Goal: Task Accomplishment & Management: Manage account settings

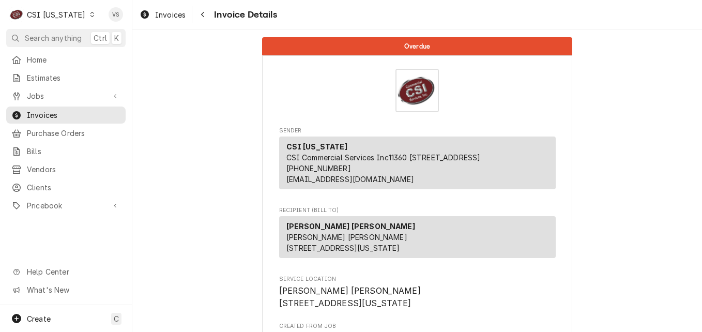
scroll to position [1737, 0]
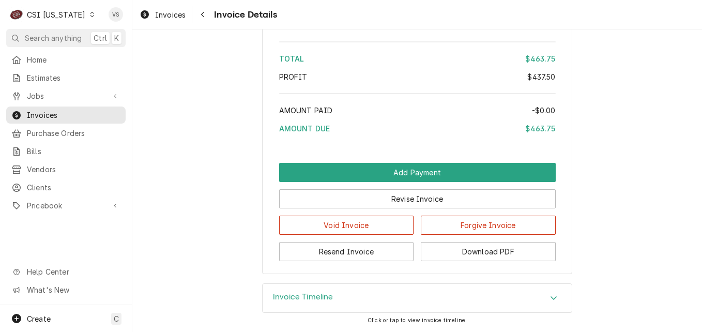
click at [90, 17] on icon "Dynamic Content Wrapper" at bounding box center [92, 14] width 4 height 5
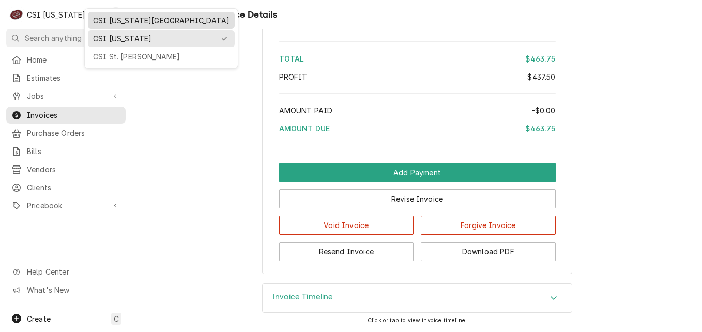
click at [111, 23] on div "CSI [US_STATE][GEOGRAPHIC_DATA]" at bounding box center [161, 20] width 136 height 11
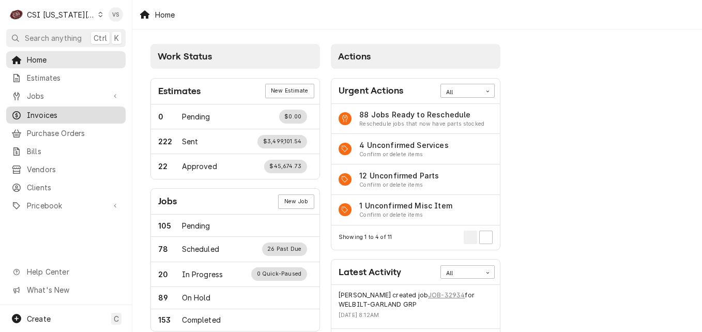
click at [48, 113] on span "Invoices" at bounding box center [74, 115] width 94 height 11
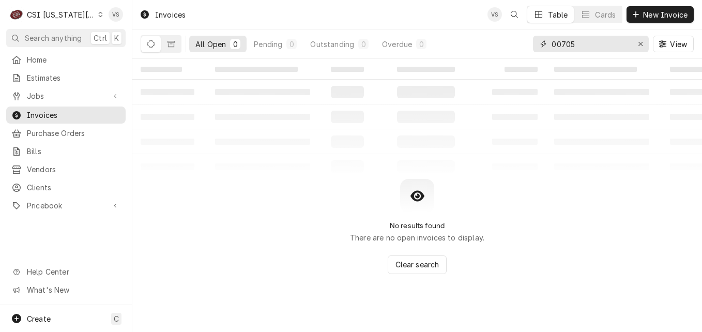
click at [577, 45] on input "00705" at bounding box center [589, 44] width 77 height 17
click at [512, 44] on div "All Open 0 Pending 0 Outstanding 0 Overdue 0 00705 View" at bounding box center [417, 43] width 553 height 29
click at [575, 44] on input "00705" at bounding box center [589, 44] width 77 height 17
drag, startPoint x: 602, startPoint y: 42, endPoint x: 474, endPoint y: 42, distance: 128.1
click at [474, 42] on div "All Open 0 Pending 0 Outstanding 0 Overdue 0 00705302 View" at bounding box center [417, 43] width 553 height 29
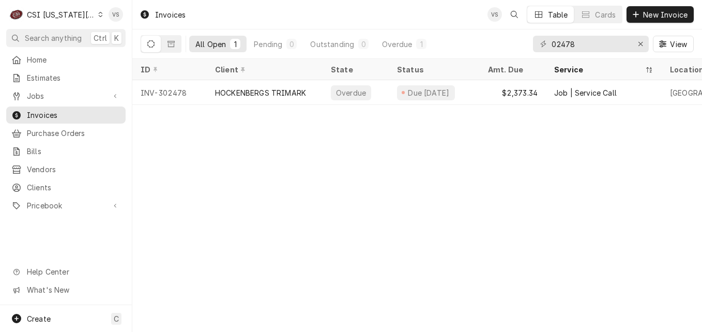
click at [550, 43] on div "02478" at bounding box center [591, 44] width 116 height 17
click at [552, 44] on input "02478" at bounding box center [589, 44] width 77 height 17
click at [576, 42] on input "302478" at bounding box center [589, 44] width 77 height 17
drag, startPoint x: 579, startPoint y: 42, endPoint x: 570, endPoint y: 44, distance: 9.4
click at [570, 44] on input "302478" at bounding box center [589, 44] width 77 height 17
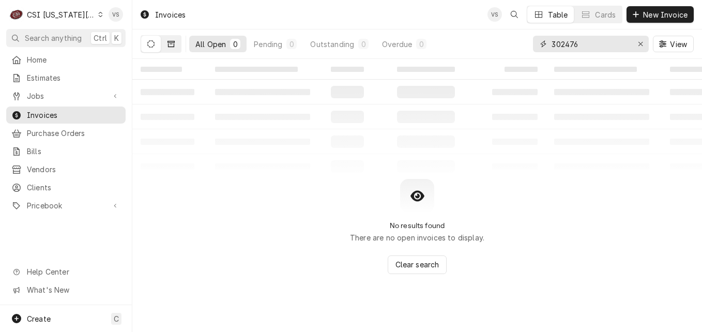
type input "302476"
click at [173, 43] on icon "Dynamic Content Wrapper" at bounding box center [170, 43] width 7 height 7
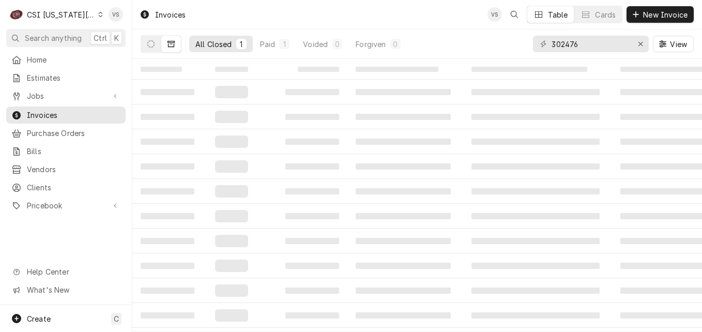
click at [210, 47] on div "All Closed" at bounding box center [213, 44] width 37 height 11
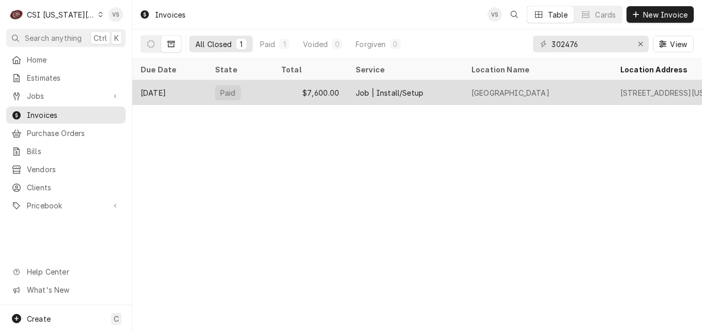
click at [284, 90] on div "$7,600.00" at bounding box center [310, 92] width 74 height 25
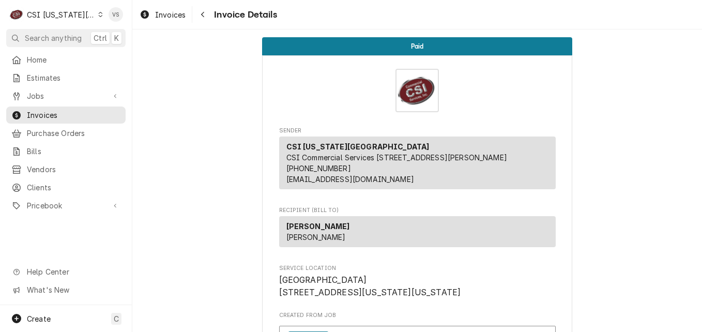
click at [281, 94] on div "Invoice Details" at bounding box center [417, 90] width 276 height 43
click at [65, 110] on span "Invoices" at bounding box center [74, 115] width 94 height 11
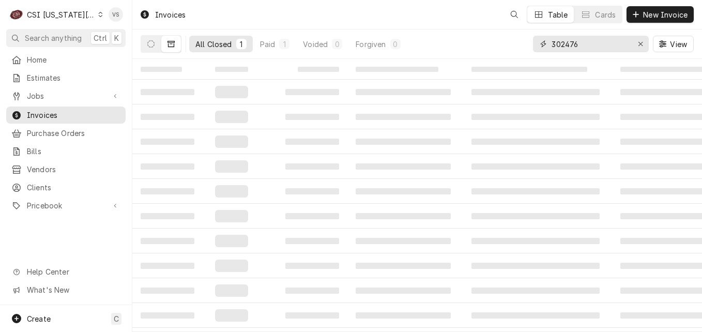
click at [580, 43] on input "302476" at bounding box center [589, 44] width 77 height 17
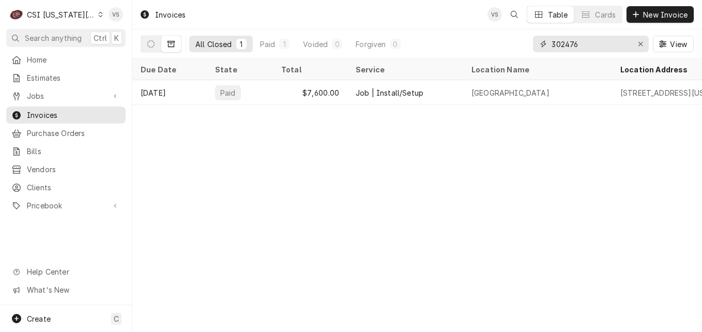
drag, startPoint x: 580, startPoint y: 43, endPoint x: 547, endPoint y: 44, distance: 33.6
click at [547, 44] on div "302476" at bounding box center [591, 44] width 116 height 17
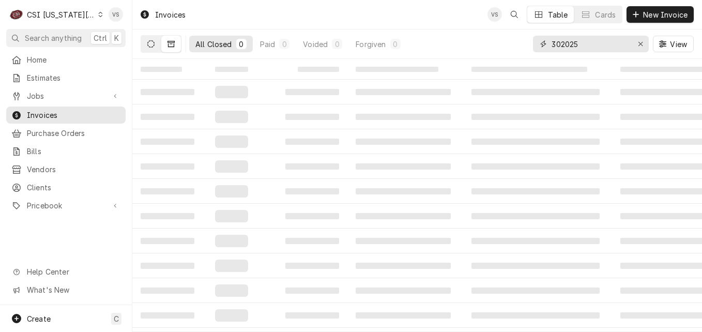
type input "302025"
click at [149, 40] on button "Dynamic Content Wrapper" at bounding box center [151, 44] width 20 height 17
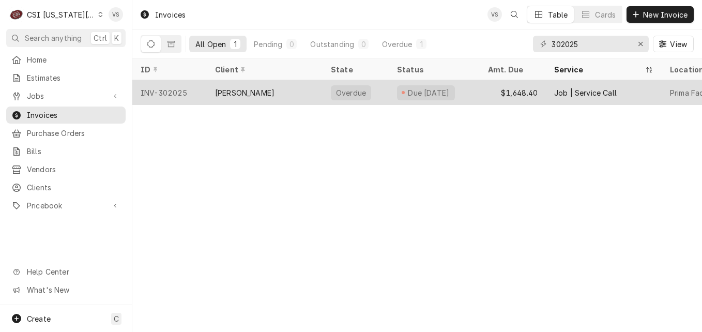
click at [239, 89] on div "[PERSON_NAME]" at bounding box center [244, 92] width 59 height 11
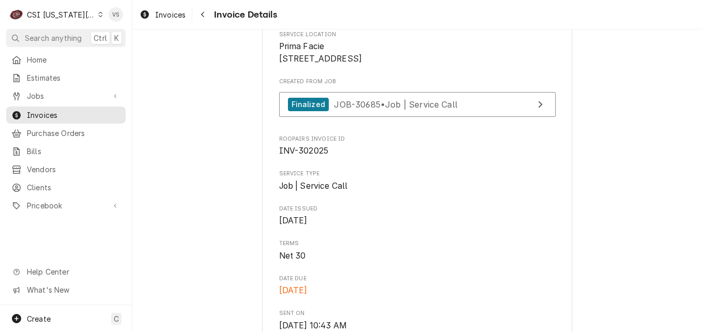
scroll to position [258, 0]
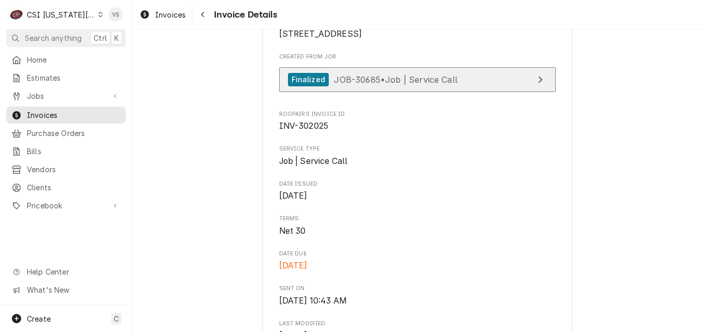
click at [414, 84] on span "JOB-30685 • Job | Service Call" at bounding box center [395, 79] width 123 height 10
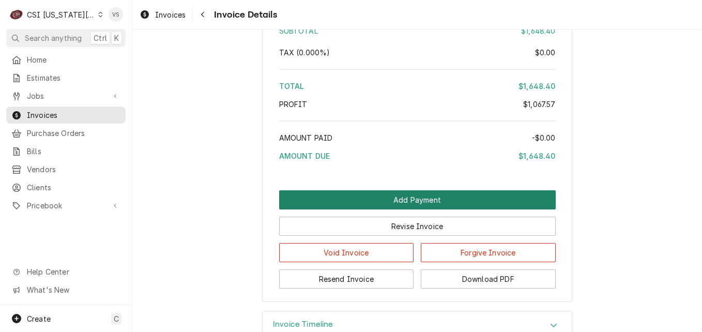
scroll to position [2376, 0]
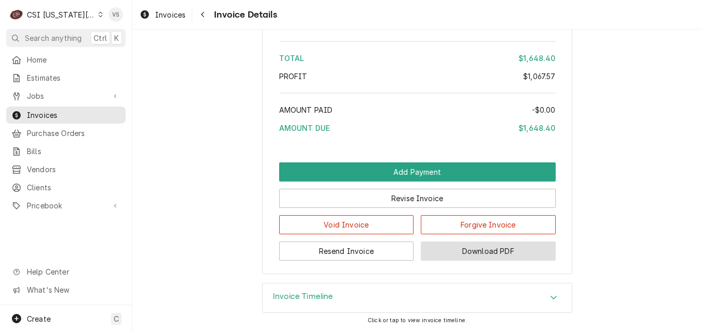
click at [504, 260] on button "Download PDF" at bounding box center [488, 250] width 135 height 19
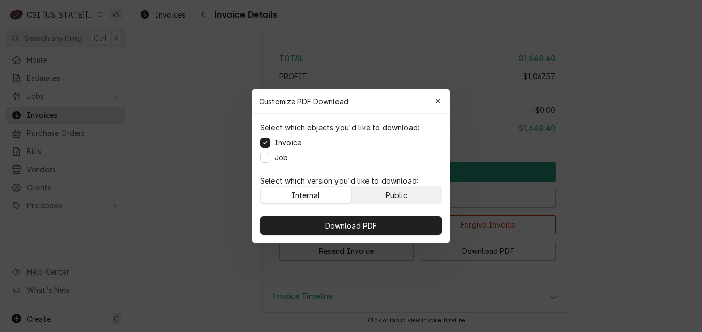
click at [397, 196] on div "Public" at bounding box center [396, 195] width 22 height 11
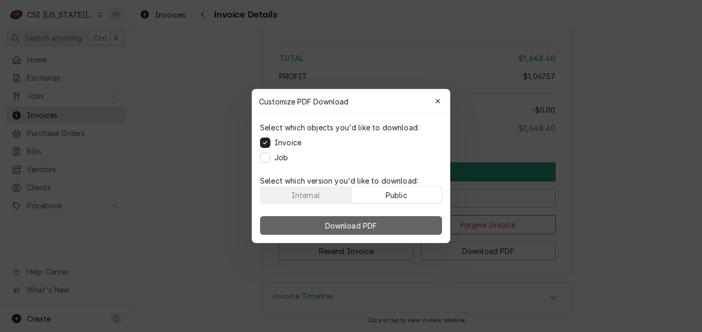
click at [399, 217] on button "Download PDF" at bounding box center [351, 225] width 182 height 19
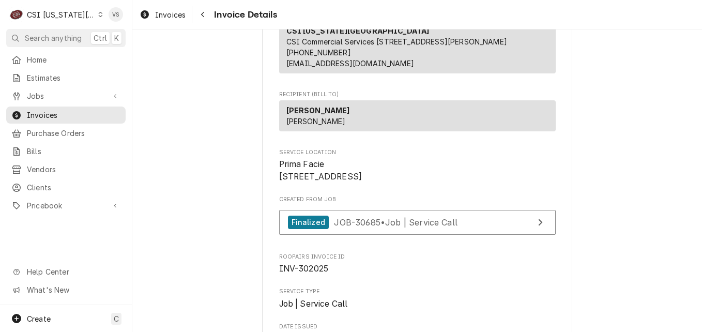
scroll to position [155, 0]
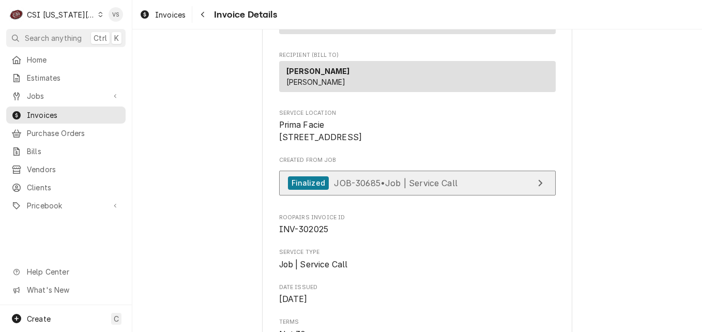
click at [365, 196] on link "Finalized JOB-30685 • Job | Service Call" at bounding box center [417, 182] width 276 height 25
click at [367, 188] on span "JOB-30685 • Job | Service Call" at bounding box center [395, 182] width 123 height 10
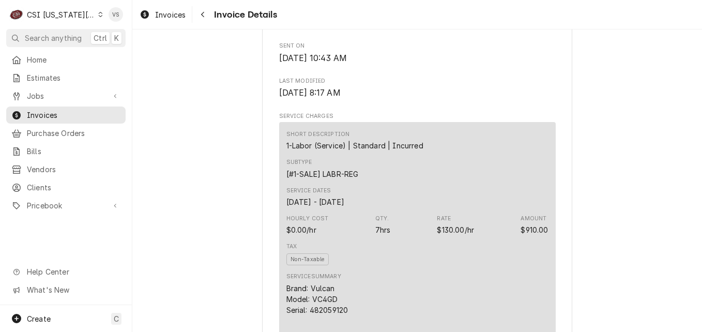
scroll to position [517, 0]
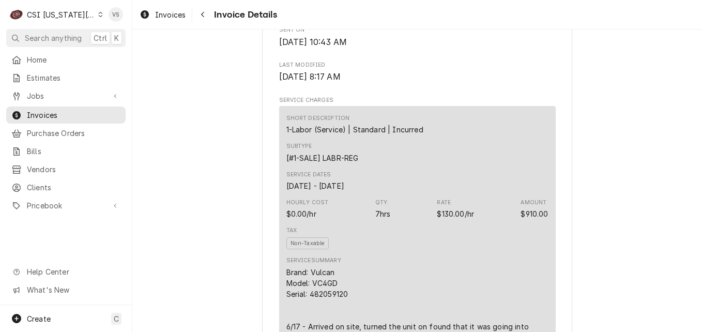
click at [98, 13] on icon "Dynamic Content Wrapper" at bounding box center [100, 14] width 5 height 5
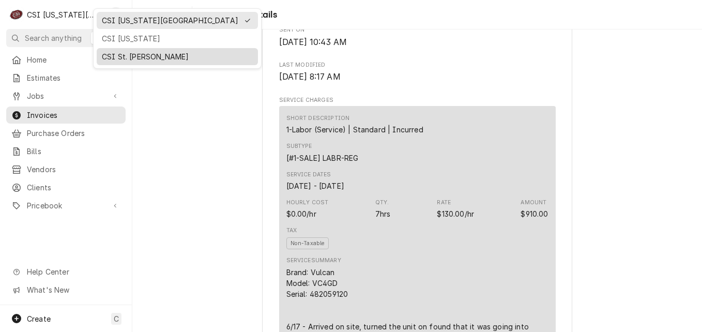
click at [115, 55] on div "CSI St. Louis" at bounding box center [177, 56] width 151 height 11
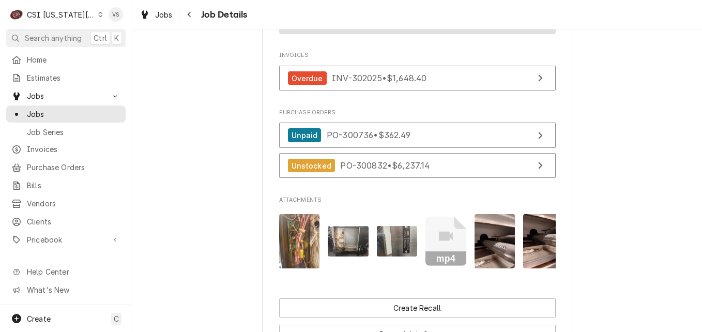
scroll to position [1137, 0]
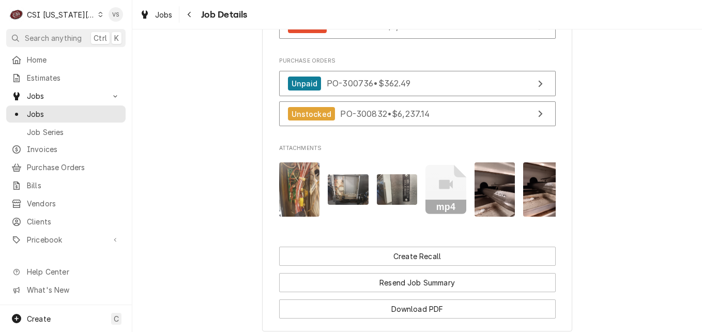
click at [456, 205] on rect "Attachments" at bounding box center [445, 206] width 41 height 14
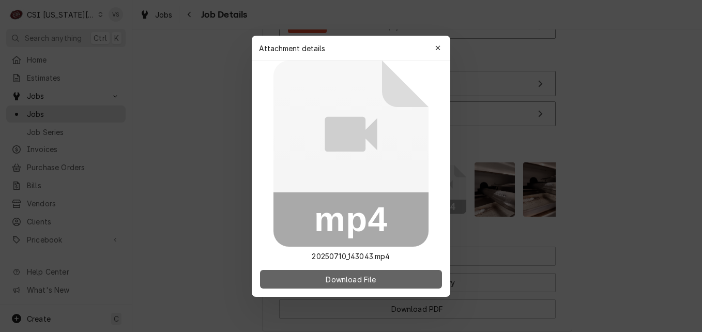
click at [380, 275] on button "Download File" at bounding box center [351, 279] width 182 height 19
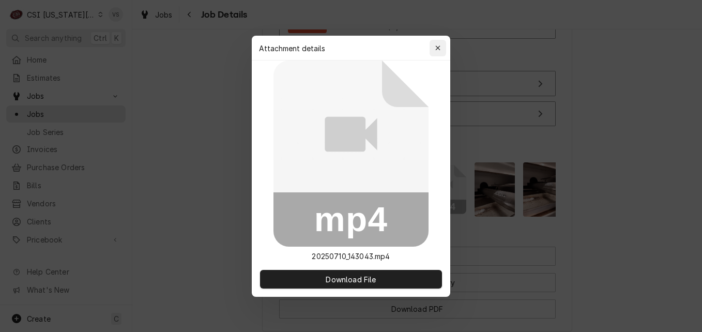
click at [435, 48] on icon "button" at bounding box center [438, 47] width 6 height 7
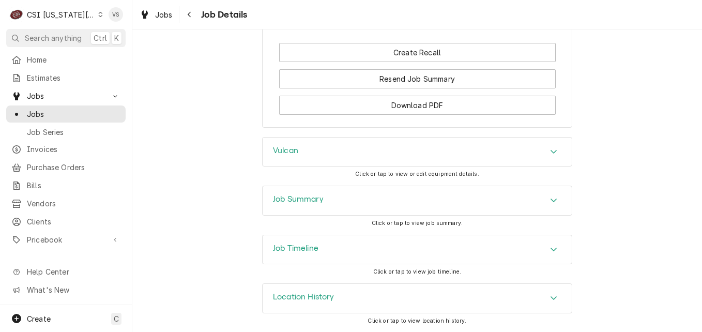
scroll to position [1348, 0]
click at [295, 198] on h3 "Job Summary" at bounding box center [298, 199] width 51 height 10
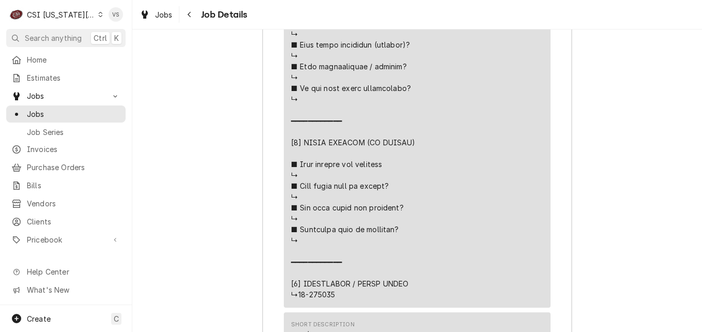
scroll to position [2547, 0]
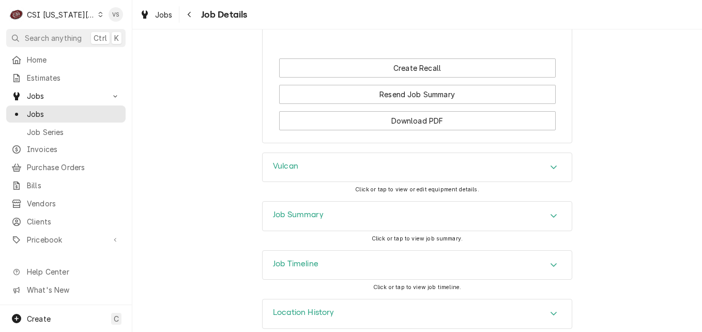
scroll to position [1343, 0]
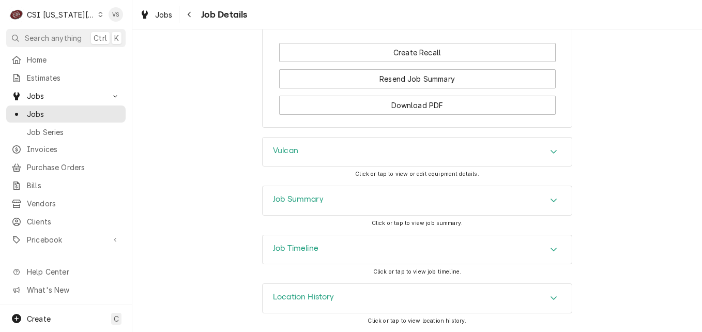
click at [309, 204] on h3 "Job Summary" at bounding box center [298, 199] width 51 height 10
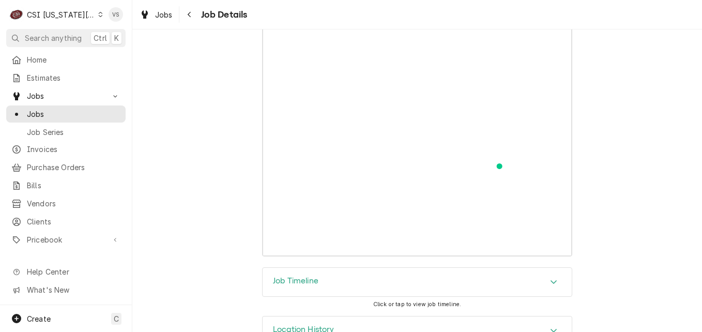
scroll to position [4148, 0]
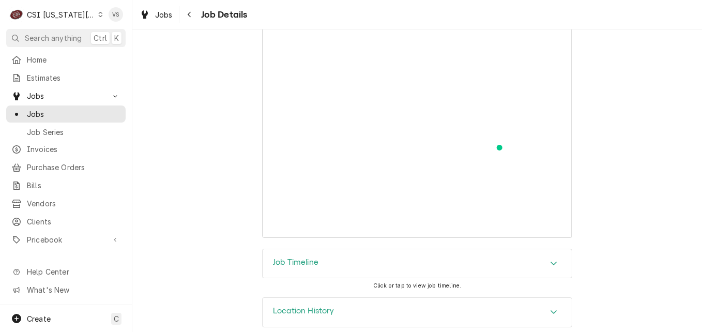
click at [550, 259] on icon "Accordion Header" at bounding box center [553, 263] width 7 height 8
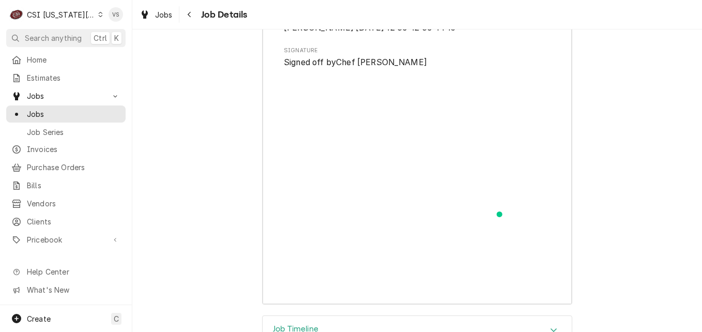
scroll to position [4081, 0]
click at [52, 145] on span "Invoices" at bounding box center [74, 149] width 94 height 11
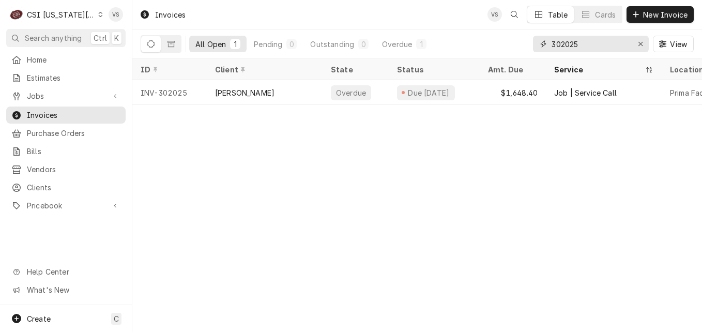
click at [579, 41] on input "302025" at bounding box center [589, 44] width 77 height 17
click at [565, 44] on input "302025" at bounding box center [589, 44] width 77 height 17
click at [586, 43] on input "302025" at bounding box center [589, 44] width 77 height 17
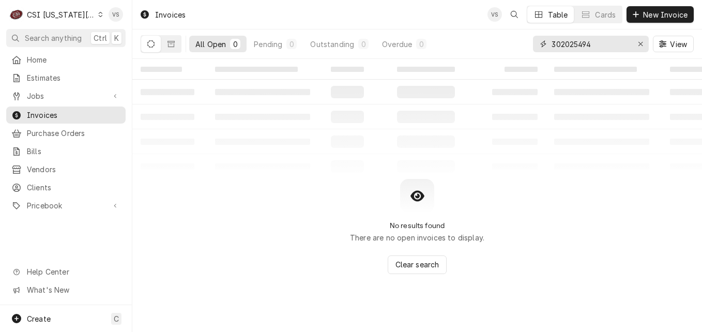
drag, startPoint x: 573, startPoint y: 44, endPoint x: 566, endPoint y: 44, distance: 7.2
click at [566, 44] on input "302025494" at bounding box center [589, 44] width 77 height 17
drag, startPoint x: 579, startPoint y: 44, endPoint x: 566, endPoint y: 44, distance: 12.4
click at [566, 44] on input "302025494" at bounding box center [589, 44] width 77 height 17
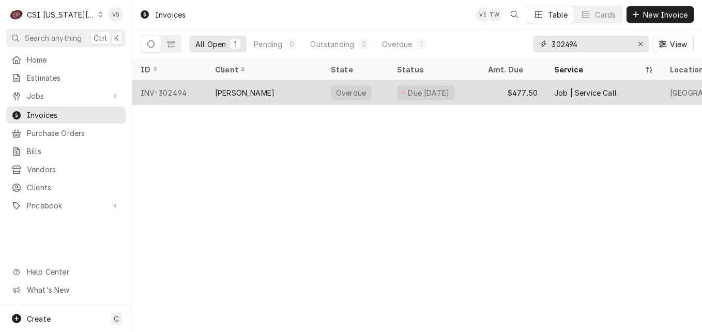
type input "302494"
click at [265, 90] on div "[PERSON_NAME]" at bounding box center [244, 92] width 59 height 11
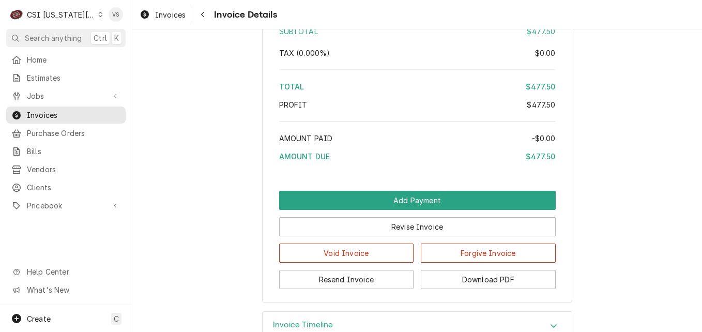
scroll to position [1847, 0]
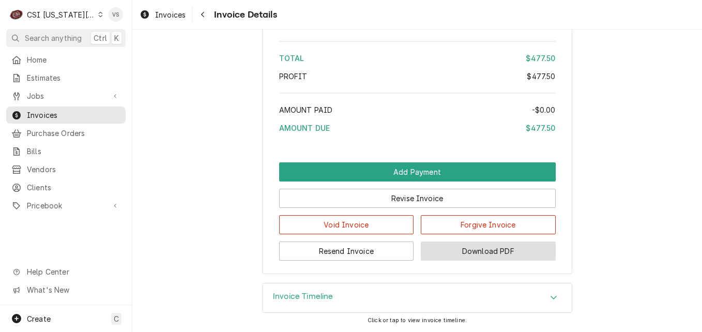
click at [469, 248] on button "Download PDF" at bounding box center [488, 250] width 135 height 19
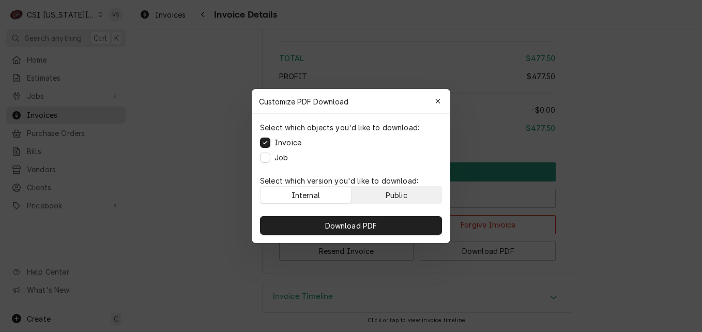
click at [400, 190] on div "Public" at bounding box center [396, 195] width 22 height 11
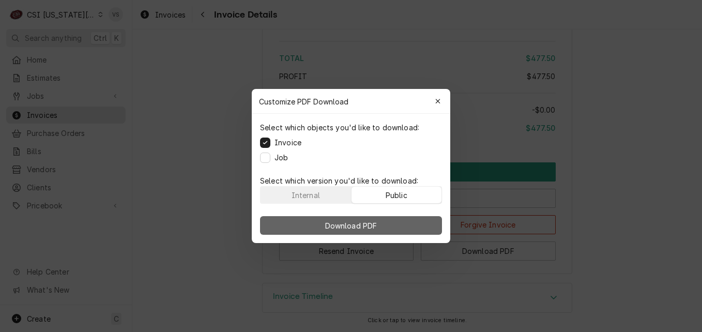
click at [407, 221] on button "Download PDF" at bounding box center [351, 225] width 182 height 19
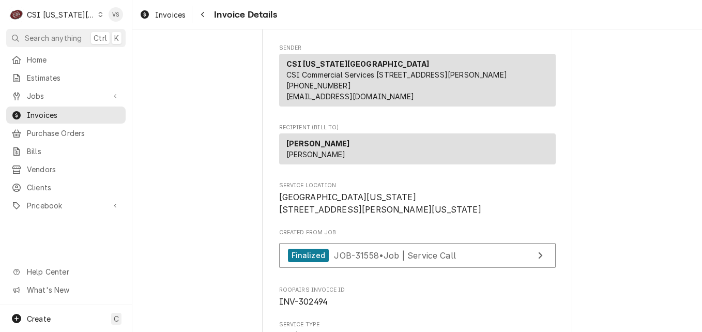
scroll to position [103, 0]
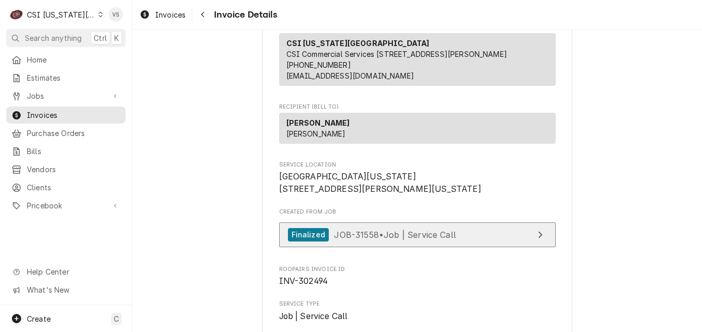
click at [361, 239] on span "JOB-31558 • Job | Service Call" at bounding box center [395, 234] width 122 height 10
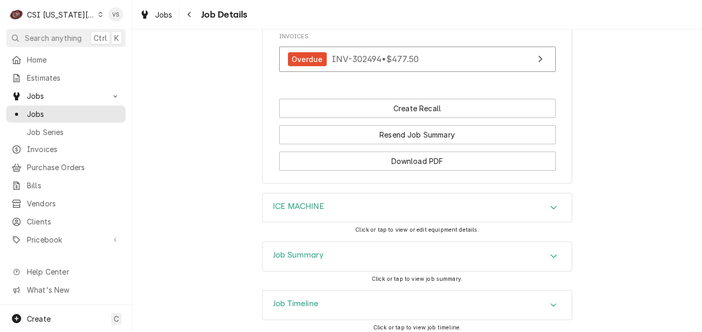
scroll to position [1033, 0]
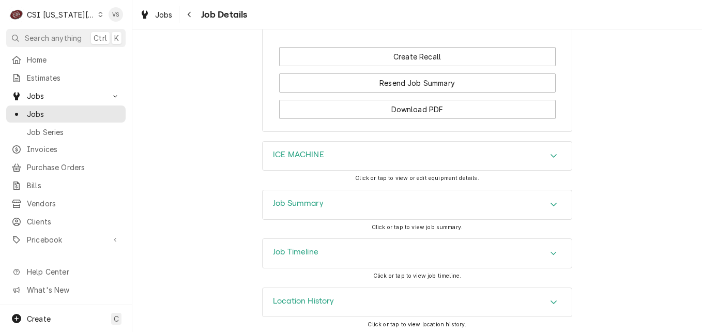
click at [306, 209] on div "Job Summary" at bounding box center [298, 204] width 51 height 12
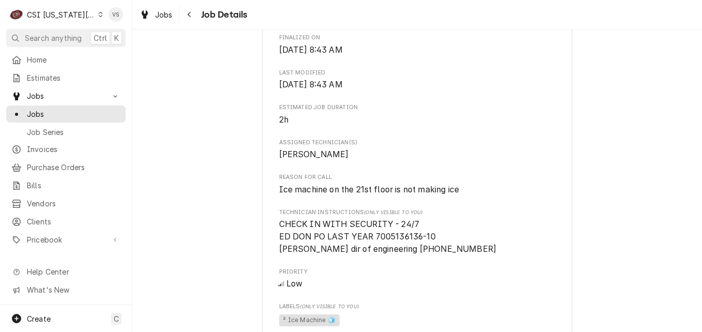
scroll to position [465, 0]
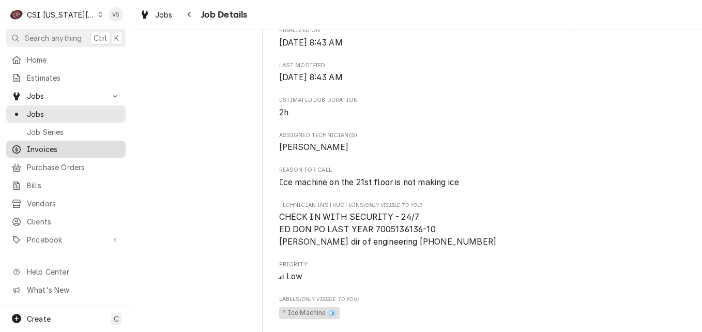
click at [50, 145] on span "Invoices" at bounding box center [74, 149] width 94 height 11
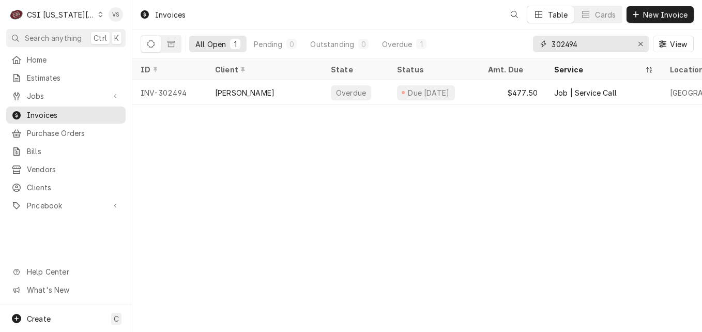
click at [575, 45] on input "302494" at bounding box center [589, 44] width 77 height 17
click at [577, 43] on input "302494" at bounding box center [589, 44] width 77 height 17
click at [539, 40] on div "302494" at bounding box center [591, 44] width 116 height 17
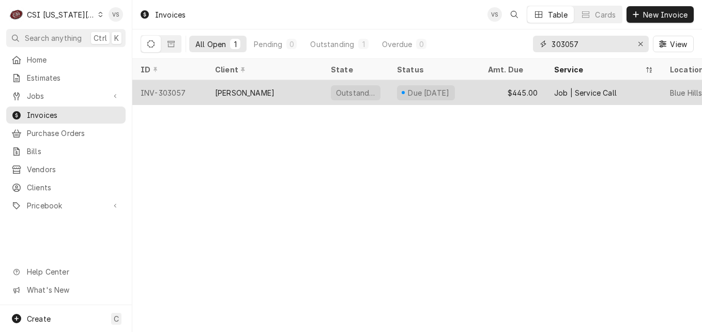
type input "303057"
click at [288, 97] on div "[PERSON_NAME]" at bounding box center [265, 92] width 116 height 25
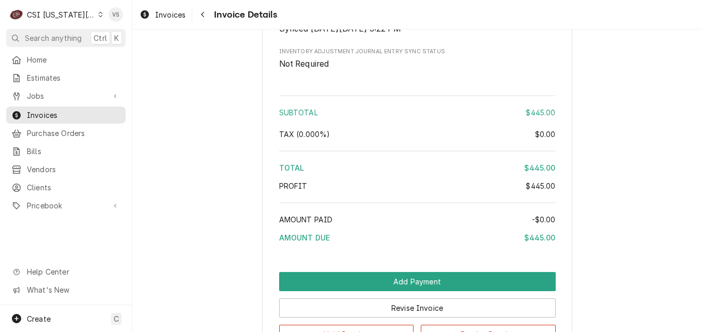
scroll to position [1756, 0]
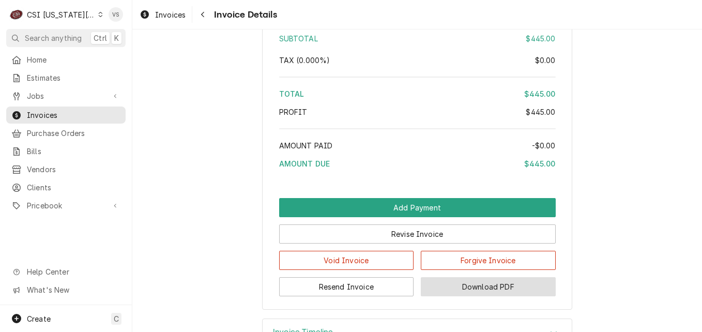
click at [479, 296] on button "Download PDF" at bounding box center [488, 286] width 135 height 19
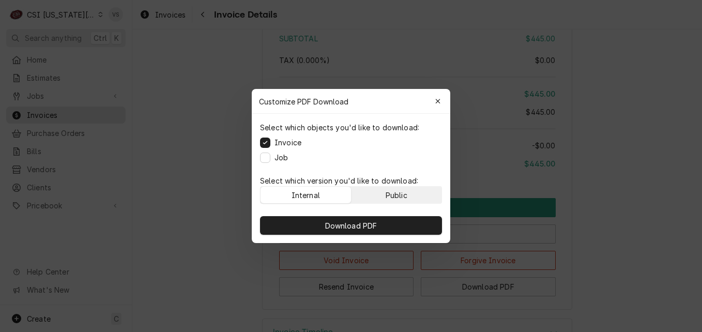
click at [392, 197] on div "Public" at bounding box center [396, 195] width 22 height 11
click at [386, 213] on div "Download PDF" at bounding box center [351, 225] width 198 height 35
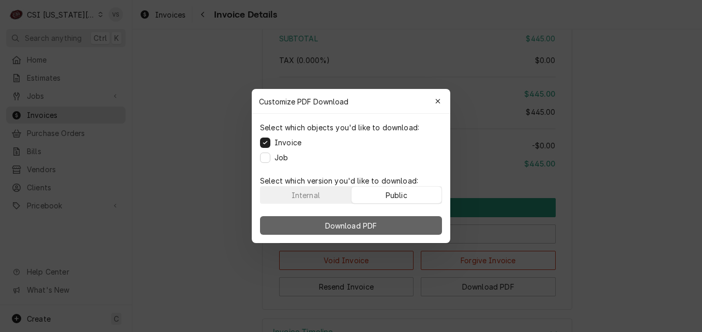
click at [387, 221] on button "Download PDF" at bounding box center [351, 225] width 182 height 19
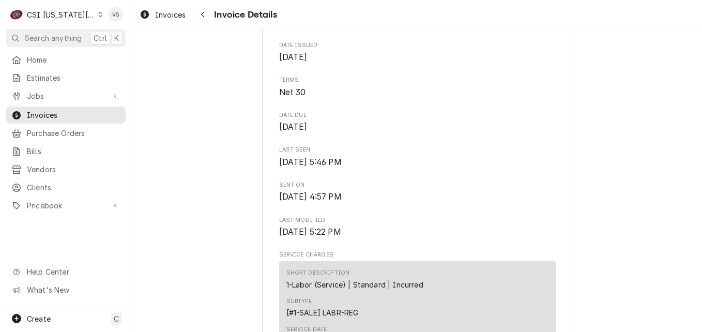
scroll to position [207, 0]
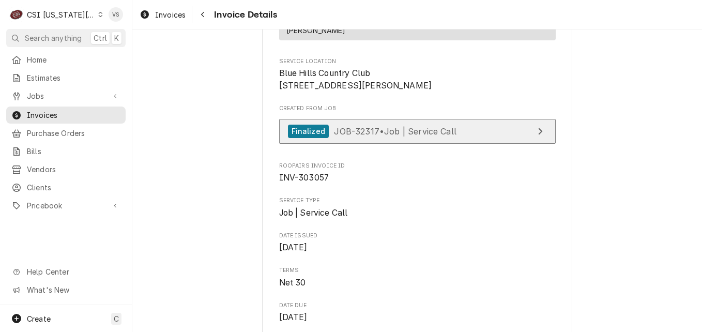
click at [362, 144] on link "Finalized JOB-32317 • Job | Service Call" at bounding box center [417, 131] width 276 height 25
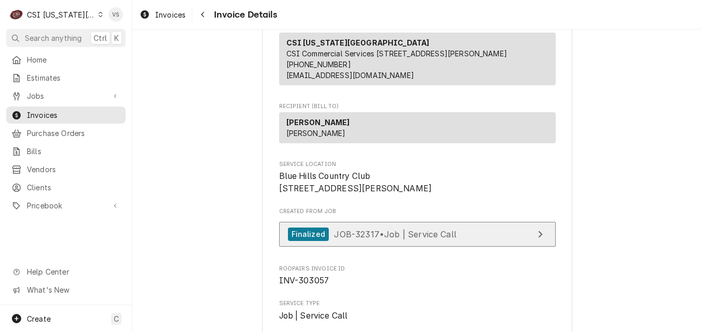
scroll to position [103, 0]
click at [372, 242] on div "Finalized JOB-32317 • Job | Service Call" at bounding box center [372, 235] width 168 height 14
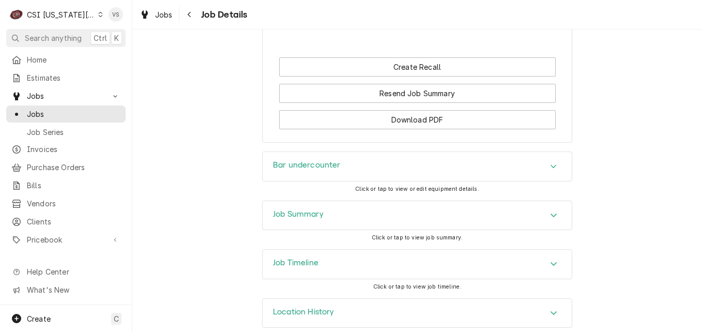
scroll to position [1137, 0]
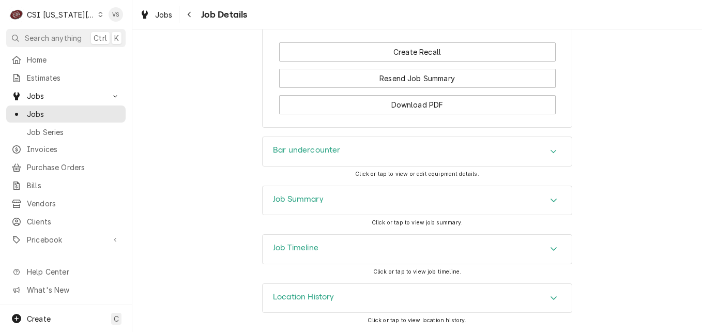
click at [320, 204] on h3 "Job Summary" at bounding box center [298, 199] width 51 height 10
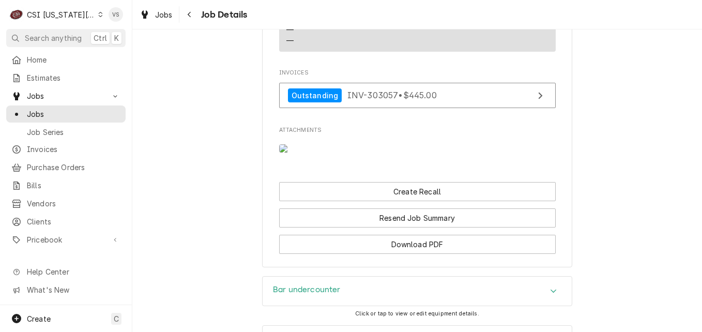
scroll to position [982, 0]
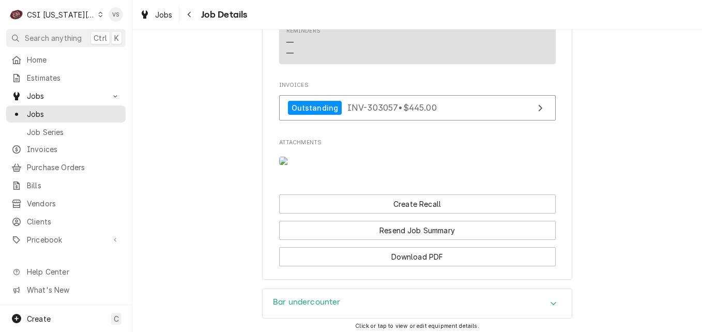
click at [289, 165] on img "Attachments" at bounding box center [299, 161] width 41 height 8
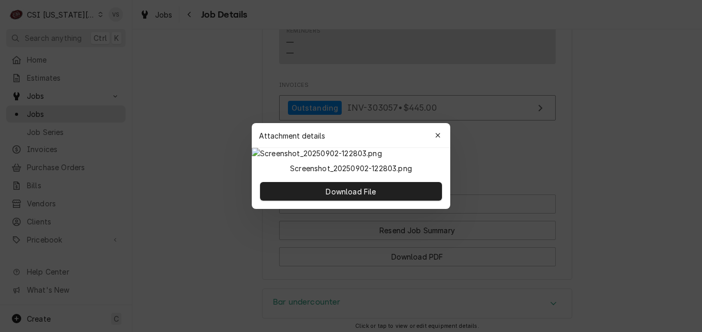
click at [289, 159] on img at bounding box center [351, 153] width 198 height 11
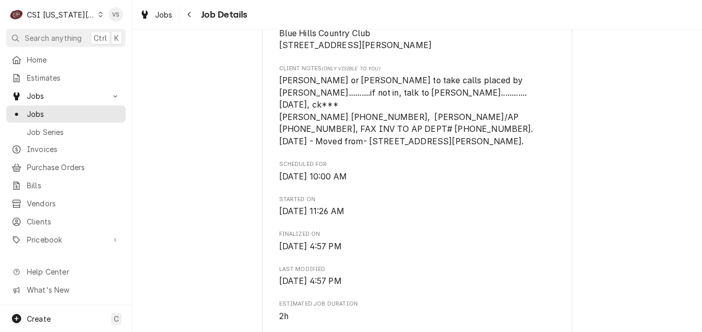
scroll to position [141, 0]
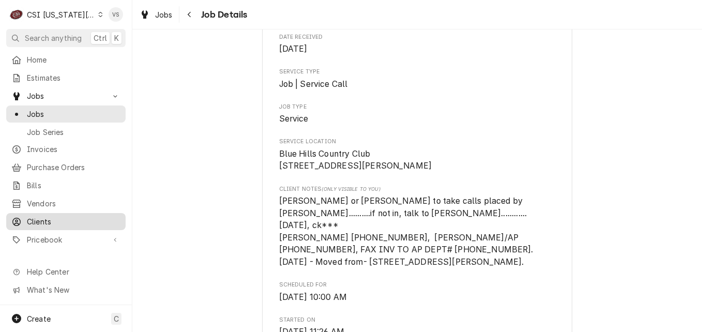
click at [59, 216] on span "Clients" at bounding box center [74, 221] width 94 height 11
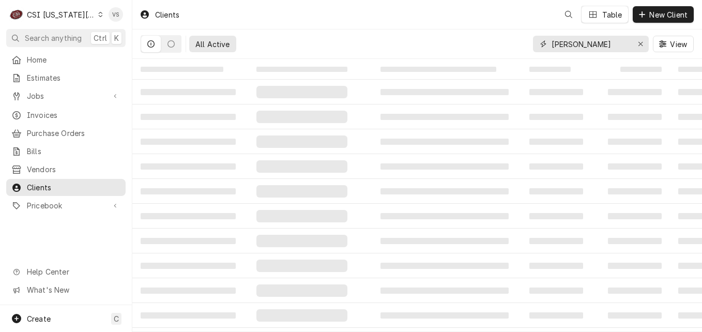
click at [586, 38] on input "webster" at bounding box center [589, 44] width 77 height 17
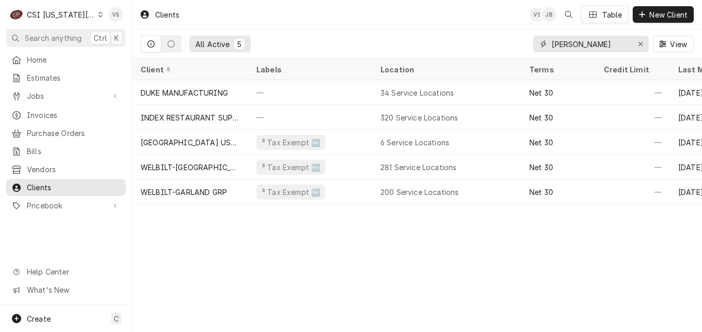
click at [587, 43] on input "webster" at bounding box center [589, 44] width 77 height 17
click at [519, 46] on div "All Active 5 webster View" at bounding box center [417, 43] width 553 height 29
type input "b"
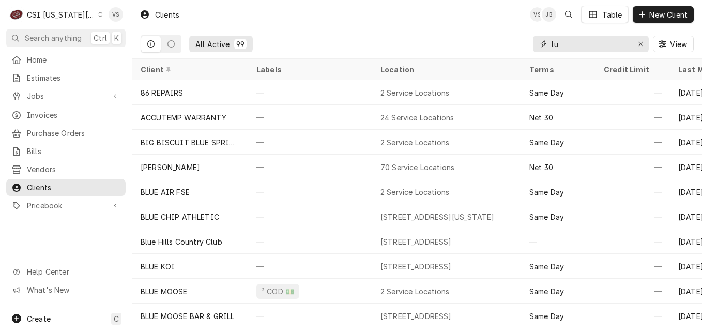
type input "l"
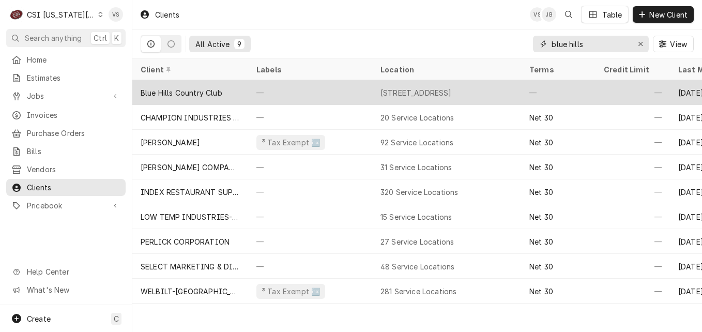
type input "blue hills"
click at [290, 95] on div "—" at bounding box center [310, 92] width 124 height 25
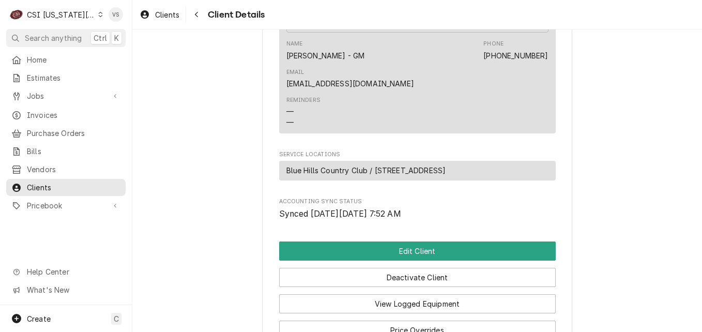
scroll to position [362, 0]
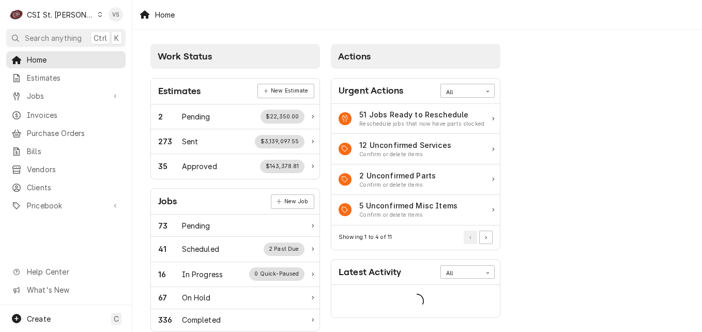
click at [40, 185] on span "Clients" at bounding box center [74, 187] width 94 height 11
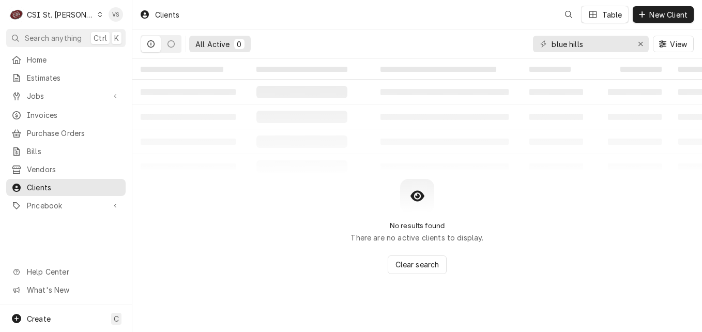
click at [41, 94] on span "Jobs" at bounding box center [66, 95] width 78 height 11
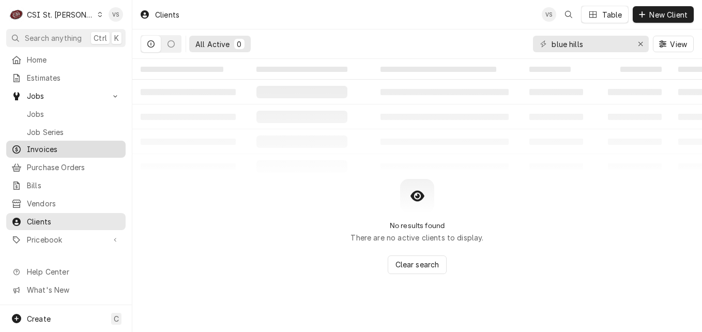
click at [36, 112] on span "Jobs" at bounding box center [74, 113] width 94 height 11
click at [38, 146] on span "Invoices" at bounding box center [74, 149] width 94 height 11
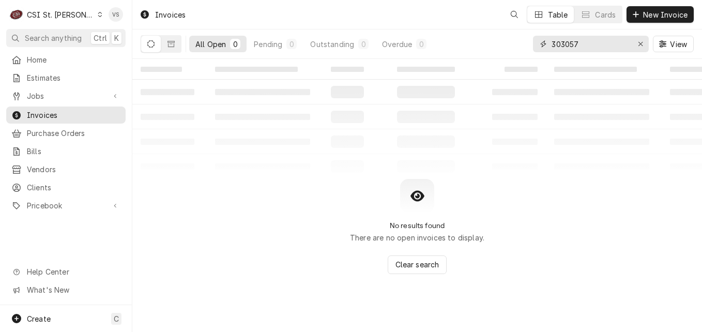
click at [522, 45] on div "C CSI St. [PERSON_NAME] VS Search anything Ctrl K Home Estimates Jobs Jobs Job …" at bounding box center [351, 166] width 702 height 332
click at [527, 43] on div "All Open 0 Pending 0 Outstanding 0 Overdue 0 303057 View" at bounding box center [417, 43] width 553 height 29
type input "4"
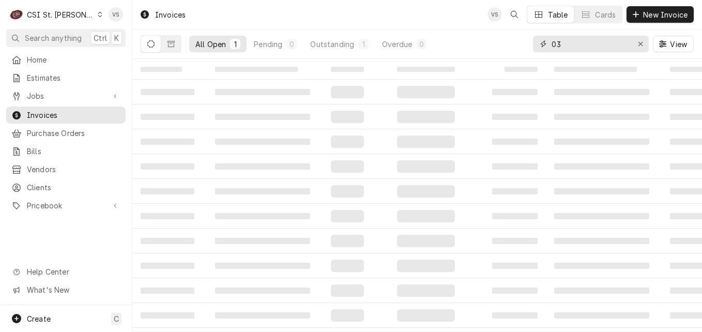
type input "0"
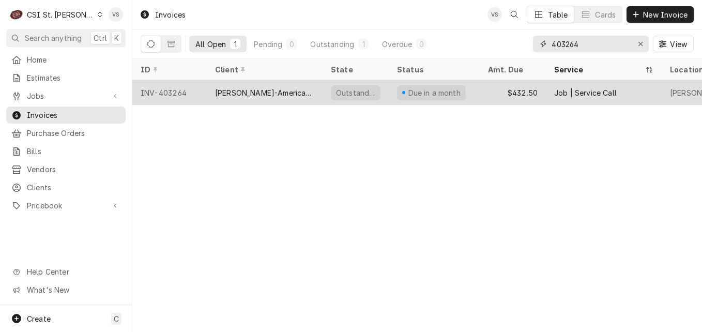
type input "403264"
click at [244, 89] on div "[PERSON_NAME]-American Dining Creations" at bounding box center [264, 92] width 99 height 11
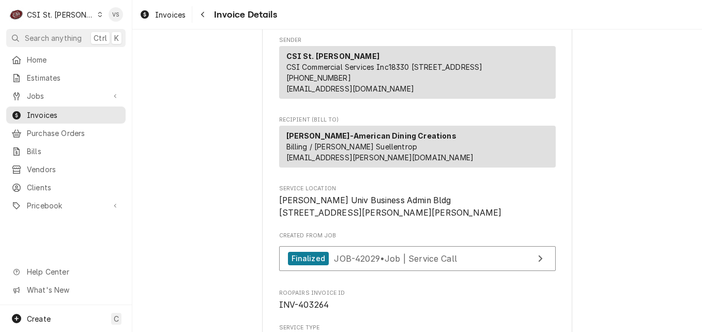
scroll to position [52, 0]
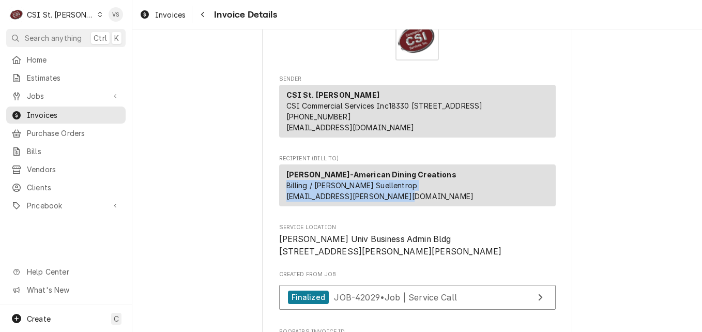
drag, startPoint x: 283, startPoint y: 192, endPoint x: 414, endPoint y: 209, distance: 131.8
click at [414, 206] on div "[PERSON_NAME]-American Dining Creations Billing / [PERSON_NAME] Suellentrop [EM…" at bounding box center [417, 185] width 276 height 42
drag, startPoint x: 414, startPoint y: 209, endPoint x: 355, endPoint y: 201, distance: 59.4
copy span "Billing / [PERSON_NAME] Suellentrop [EMAIL_ADDRESS][PERSON_NAME][DOMAIN_NAME]"
click at [44, 114] on span "Invoices" at bounding box center [74, 115] width 94 height 11
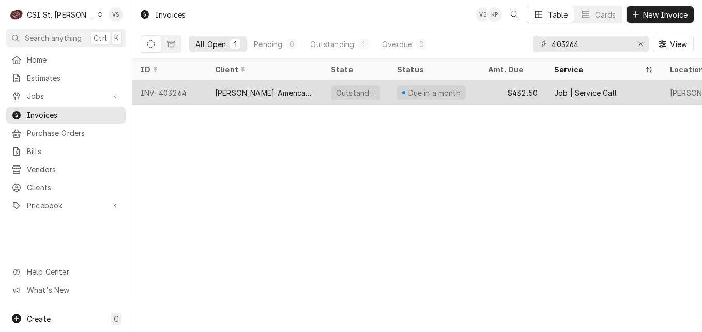
click at [204, 91] on div "INV-403264" at bounding box center [169, 92] width 74 height 25
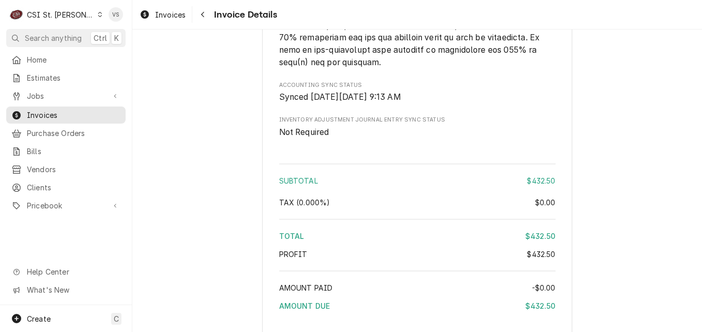
scroll to position [1808, 0]
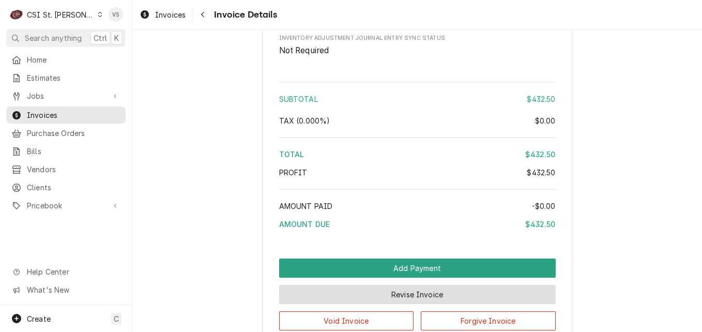
click at [369, 304] on button "Revise Invoice" at bounding box center [417, 294] width 276 height 19
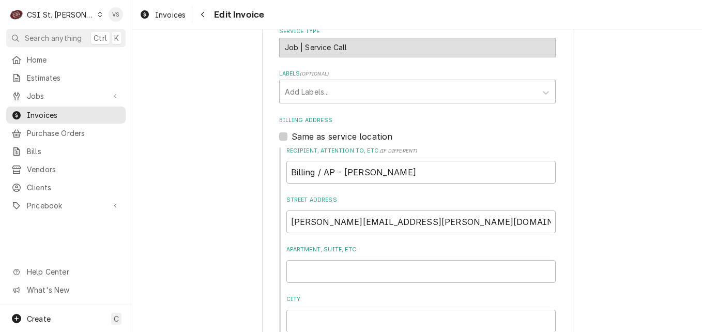
scroll to position [465, 0]
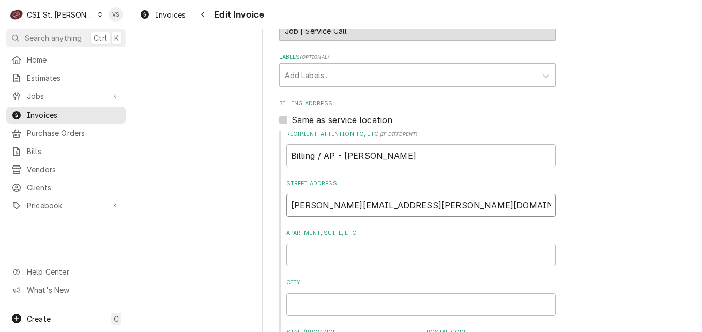
drag, startPoint x: 368, startPoint y: 193, endPoint x: 432, endPoint y: 192, distance: 64.1
click at [367, 194] on input "matthew.suellentrop@sodexo.com" at bounding box center [420, 205] width 269 height 23
click at [432, 195] on input "matthew.suellentrop@sodexo.com" at bounding box center [420, 205] width 269 height 23
drag, startPoint x: 432, startPoint y: 192, endPoint x: 285, endPoint y: 189, distance: 147.3
click at [286, 194] on input "matthew.suellentrop@sodexo.com" at bounding box center [420, 205] width 269 height 23
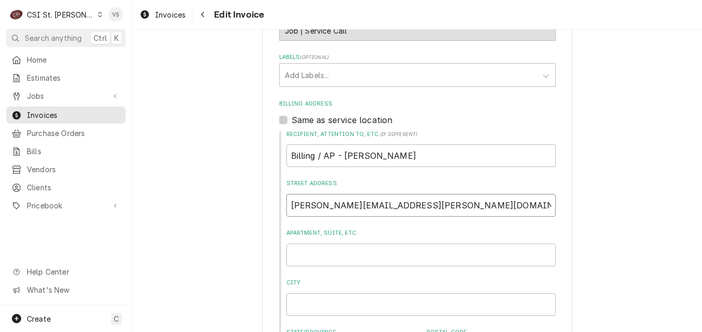
type textarea "x"
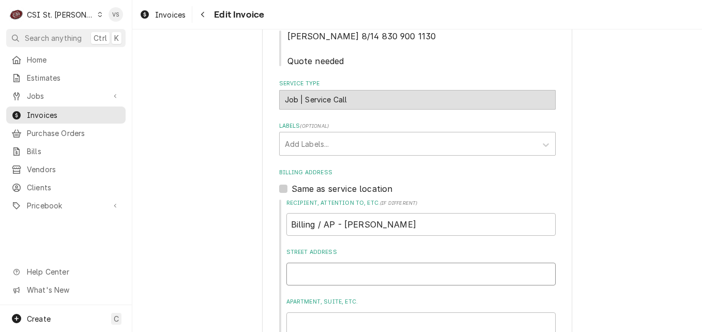
scroll to position [413, 0]
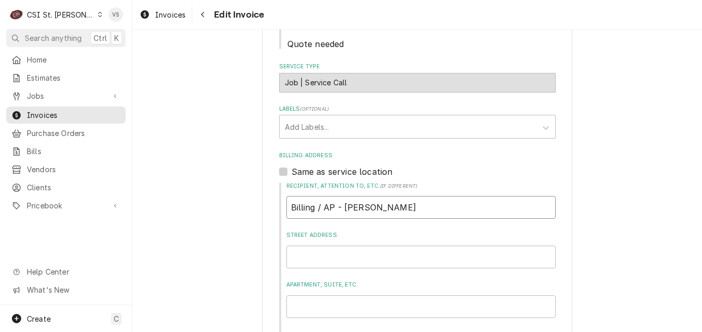
drag, startPoint x: 443, startPoint y: 195, endPoint x: 271, endPoint y: 192, distance: 171.6
type textarea "x"
type input "a"
type textarea "x"
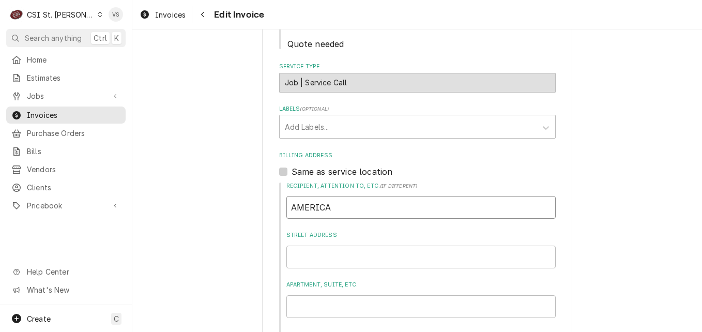
type input "AMERICAN"
type textarea "x"
type input "AMERICA"
type textarea "x"
type input "AMERIC"
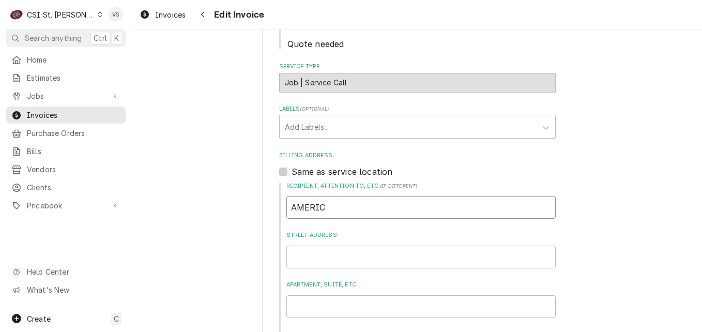
type textarea "x"
type input "AMERI"
type textarea "x"
type input "AMER"
type textarea "x"
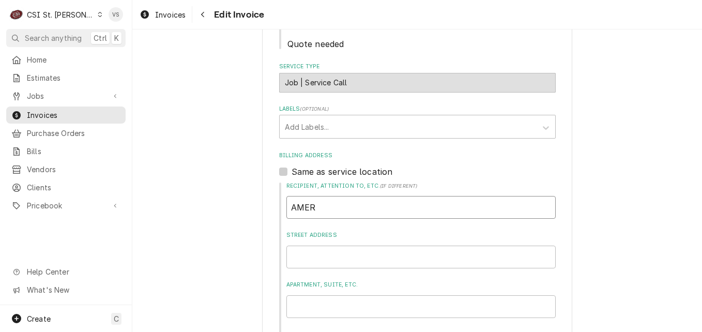
type input "AME"
type textarea "x"
type input "AM"
type textarea "x"
type input "A"
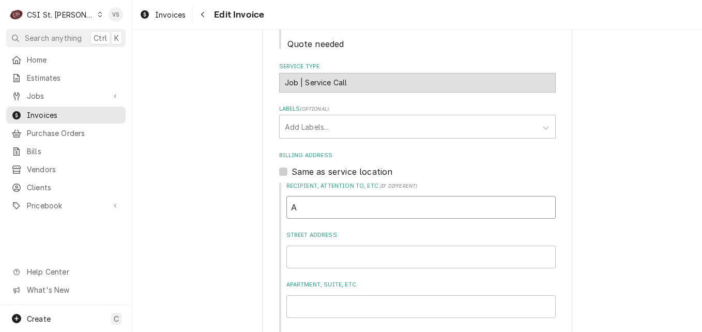
type textarea "x"
type input "AM"
type textarea "x"
type input "A"
type textarea "x"
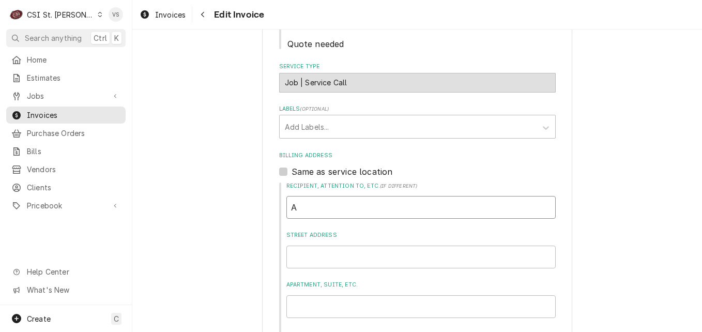
type input "Am"
type textarea "x"
type input "Ame"
type textarea "x"
type input "Amer"
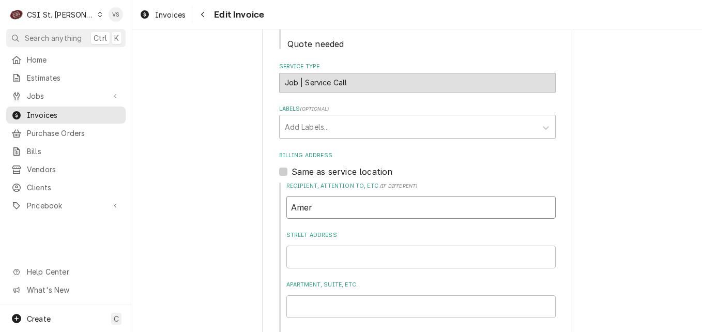
type textarea "x"
type input "Ameri"
type textarea "x"
type input "Americ"
type textarea "x"
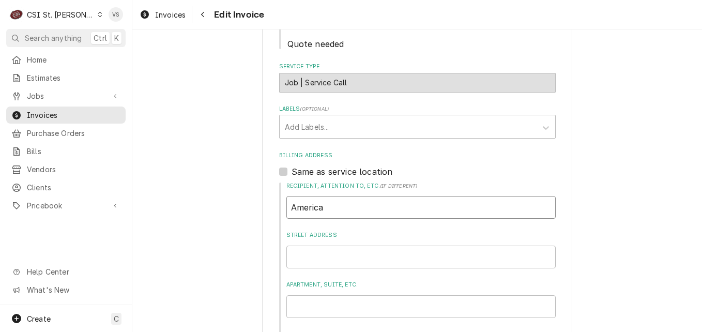
type input "American"
type textarea "x"
type input "American"
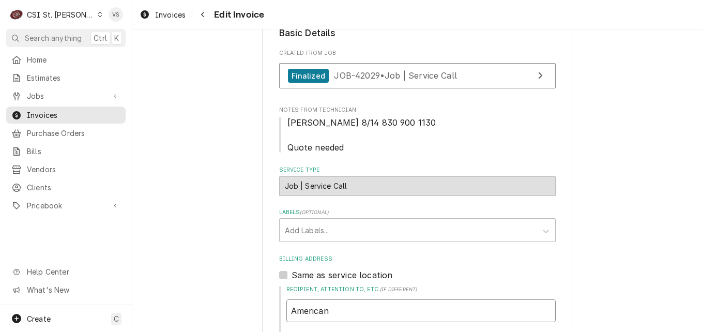
drag, startPoint x: 327, startPoint y: 300, endPoint x: 271, endPoint y: 294, distance: 56.7
type textarea "x"
type input "W"
type textarea "x"
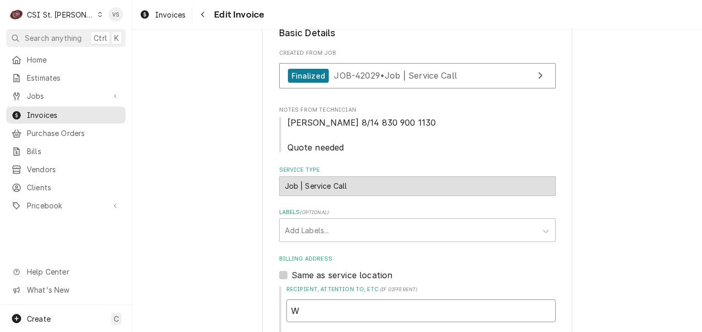
type input "We"
type textarea "x"
type input "Web"
type textarea "x"
type input "Webs"
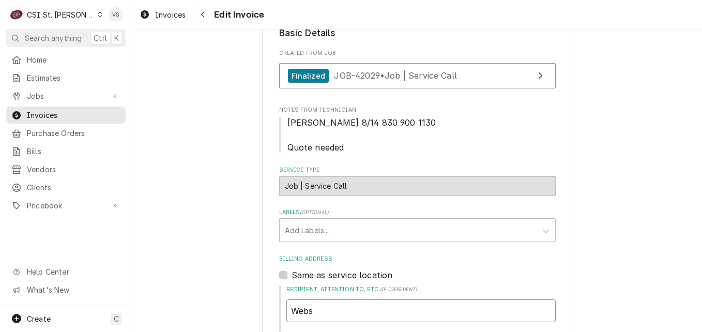
type textarea "x"
type input "Webst"
type textarea "x"
type input "Webste"
type textarea "x"
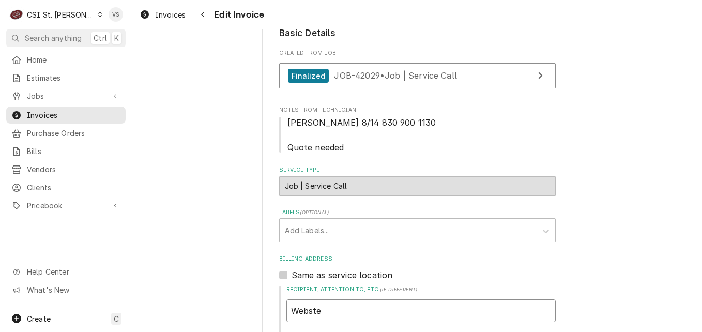
type input "Webster"
type textarea "x"
type input "Webster"
type textarea "x"
type input "Webster u"
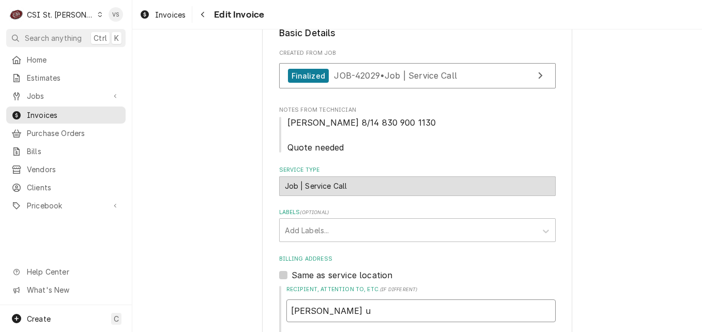
type textarea "x"
type input "Webster"
type textarea "x"
type input "Webster U"
type textarea "x"
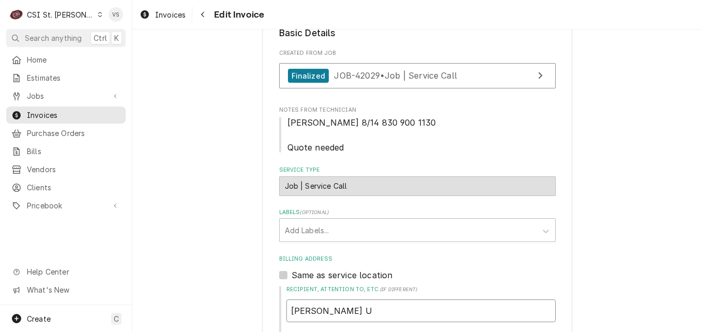
type input "Webster Un"
type textarea "x"
type input "Webster Uni"
type textarea "x"
type input "Webster Univ"
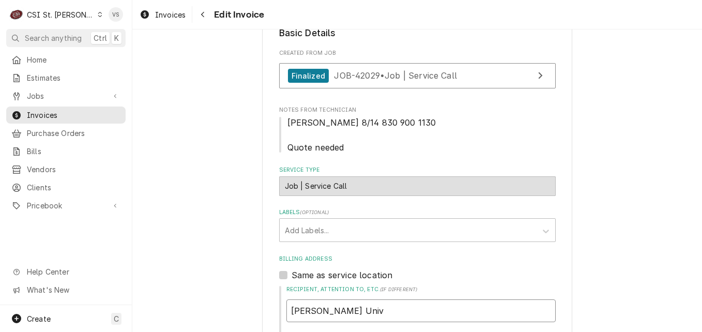
type textarea "x"
type input "Webster Univs"
type textarea "x"
type input "Webster Univse"
type textarea "x"
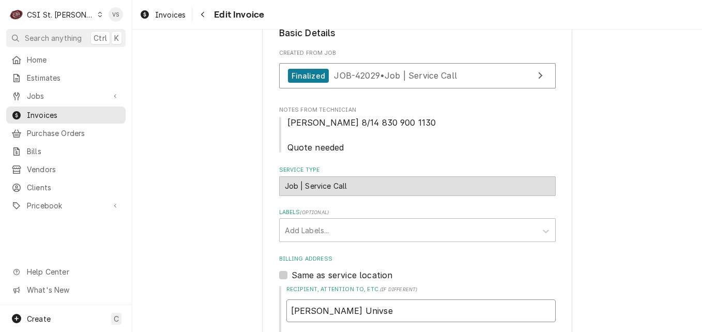
type input "Webster Univser"
type textarea "x"
type input "Webster Univse"
type textarea "x"
type input "Webster Univs"
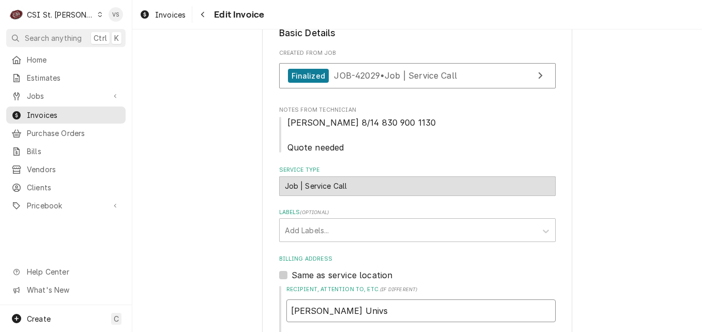
type textarea "x"
type input "Webster Univ"
type textarea "x"
type input "Webster Univi"
type textarea "x"
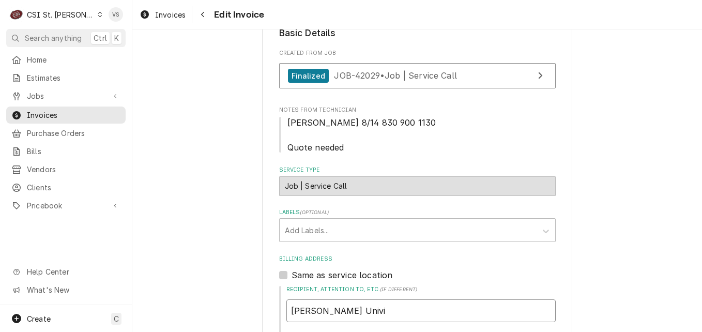
type input "Webster Univis"
type textarea "x"
type input "Webster Univi"
type textarea "x"
type input "Webster Univ"
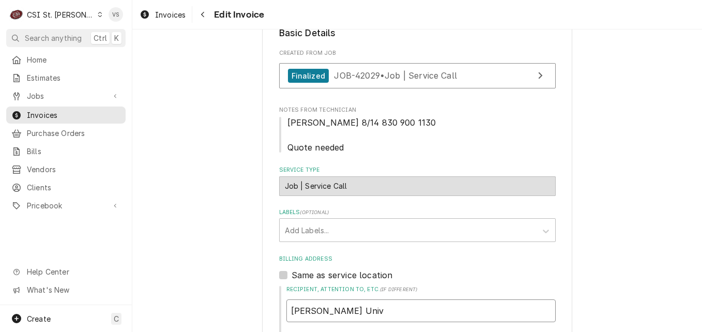
type textarea "x"
type input "Webster Unive"
type textarea "x"
type input "Webster Univer"
type textarea "x"
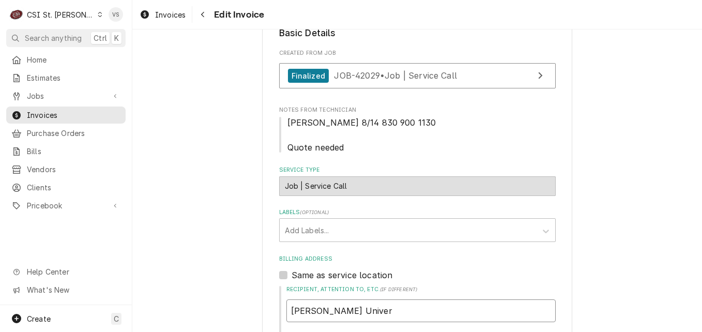
type input "Webster Univers"
type textarea "x"
type input "Webster Universi"
type textarea "x"
type input "Webster Universit"
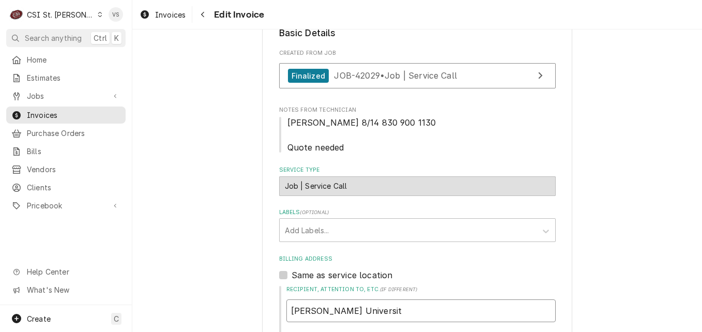
type textarea "x"
type input "Webster University"
type textarea "x"
type input "Webster University"
type textarea "x"
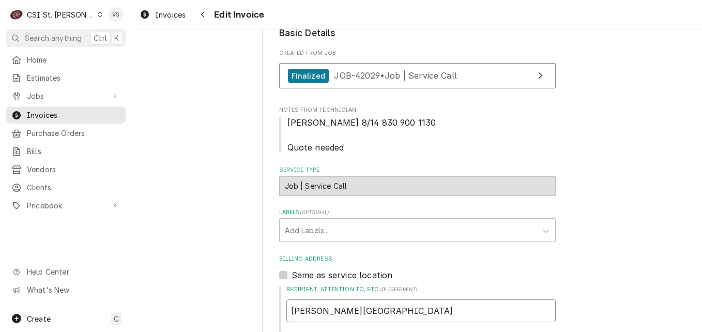
type input "Webster University c"
type textarea "x"
type input "Webster University"
type textarea "x"
type input "Webster University -A"
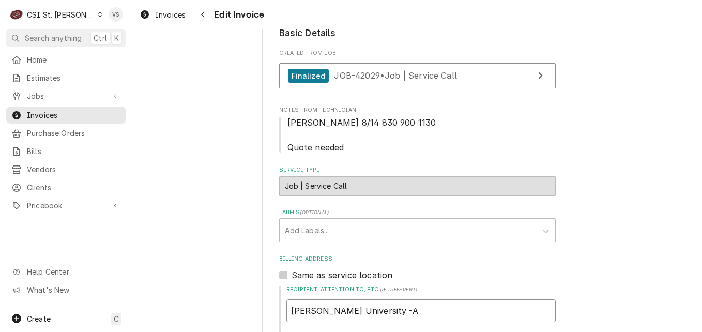
type textarea "x"
type input "Webster University -Am"
type textarea "x"
type input "Webster University -Ame"
type textarea "x"
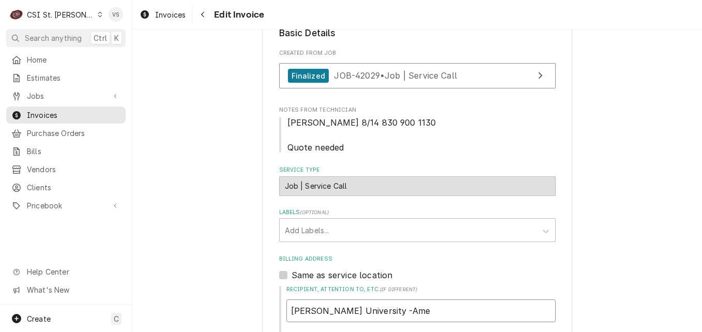
type input "Webster University -Amer"
type textarea "x"
type input "Webster University -Ameri"
type textarea "x"
type input "Webster University -Americ"
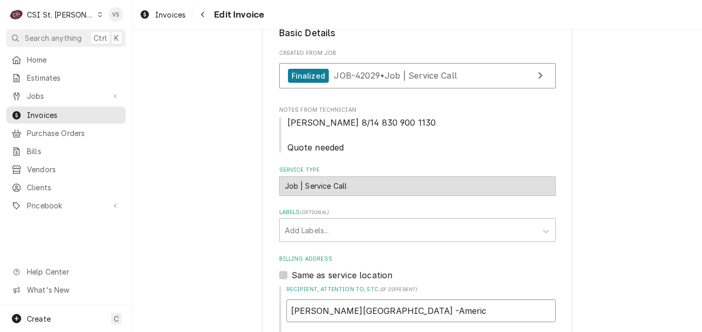
type textarea "x"
type input "Webster University -America"
type textarea "x"
type input "Webster University -American"
type textarea "x"
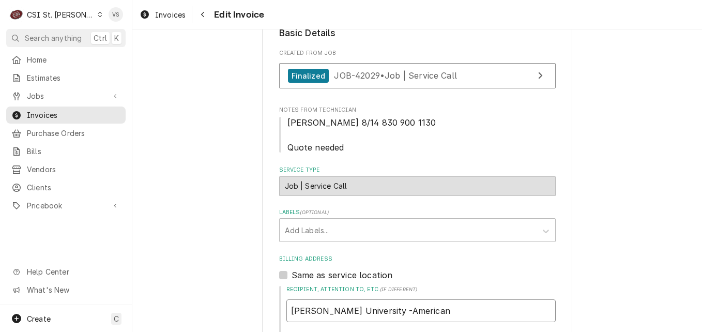
type input "Webster University -American"
type textarea "x"
type input "Webster University -American D"
type textarea "x"
type input "Webster University -American Di"
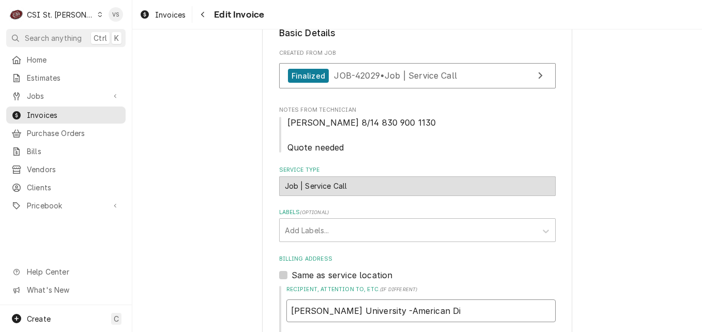
type textarea "x"
type input "Webster University -American Din"
type textarea "x"
type input "Webster University -American Dini"
type textarea "x"
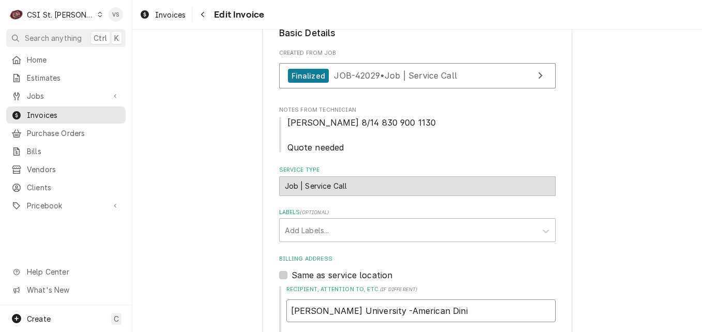
type input "Webster University -American Dinin"
type textarea "x"
type input "Webster University -American Dining"
type textarea "x"
type input "Webster University -American Dining"
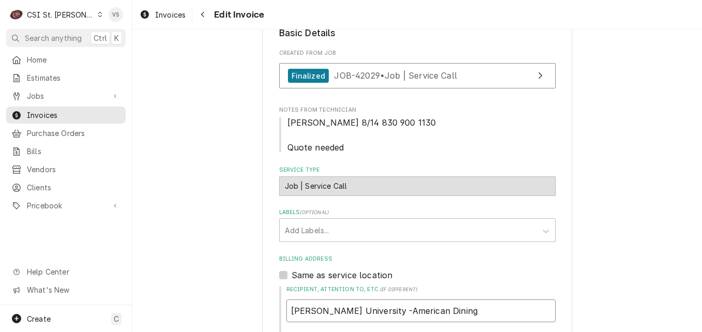
type textarea "x"
type input "Webster University -American Dining C"
type textarea "x"
type input "Webster University -American Dining Cre"
type textarea "x"
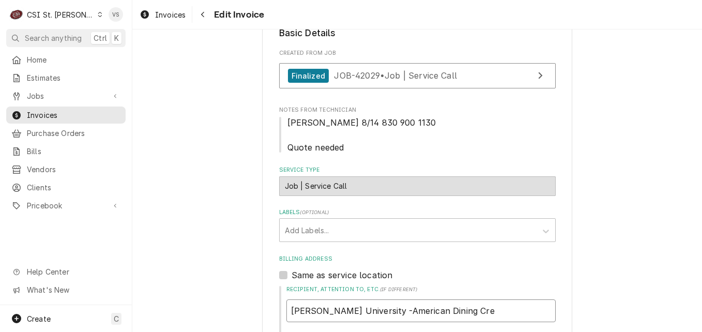
type input "Webster University -American Dining Crea"
type textarea "x"
type input "Webster University -American Dining Creat"
type textarea "x"
type input "Webster University -American Dining Creati"
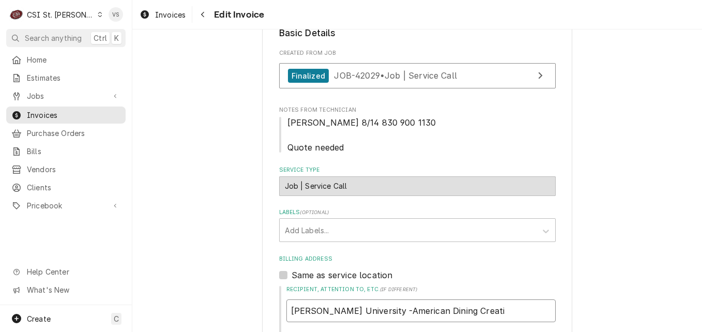
type textarea "x"
type input "Webster University -American Dining Creatio"
type textarea "x"
type input "Webster University -American Dining Creation"
type textarea "x"
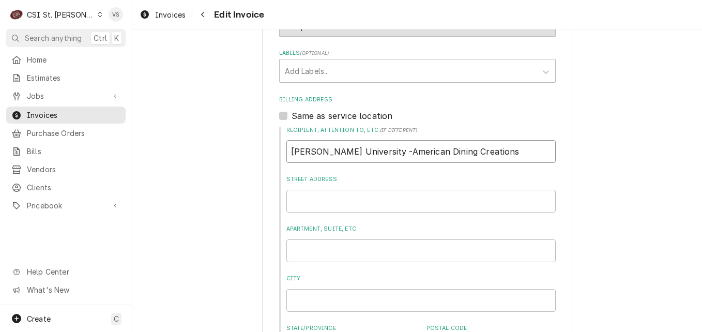
scroll to position [465, 0]
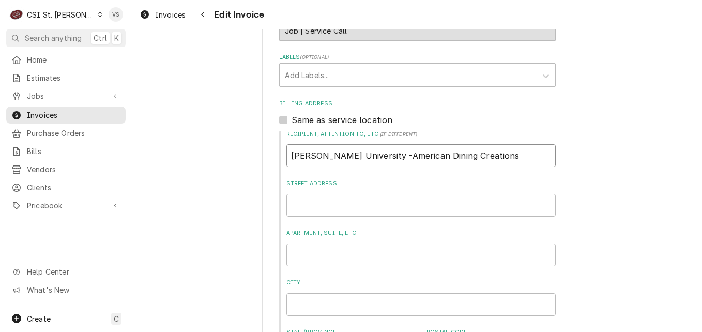
type input "Webster University -American Dining Creations"
click at [310, 194] on input "Street Address" at bounding box center [420, 205] width 269 height 23
type textarea "x"
type input "d"
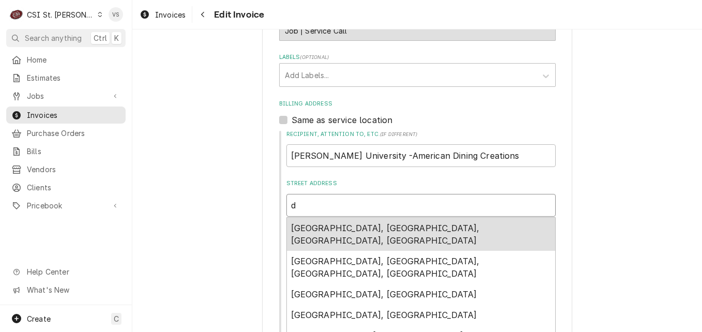
type textarea "x"
type input "dj"
type textarea "x"
type input "djo"
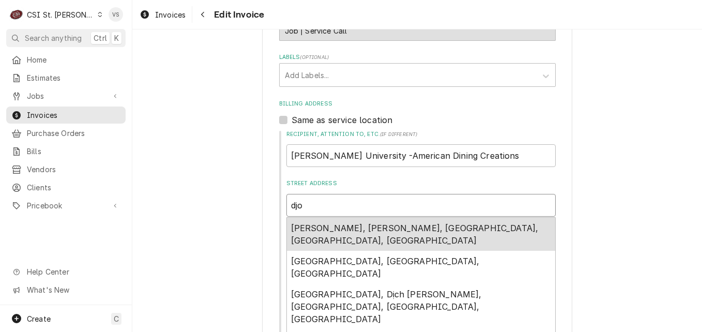
type textarea "x"
type input "djon"
type textarea "x"
type input "djone"
type textarea "x"
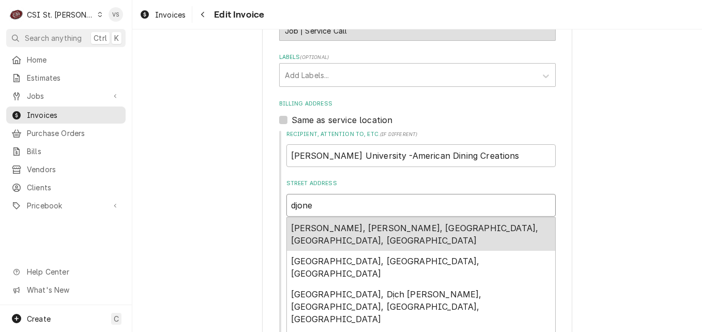
type input "djones"
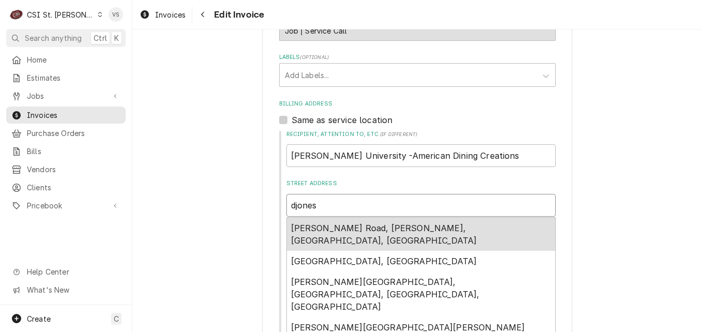
type textarea "x"
type input "djones@"
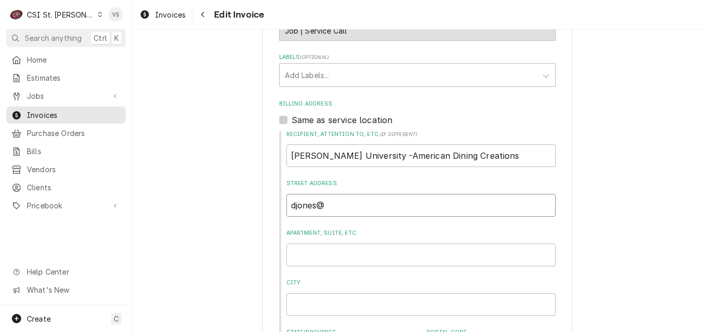
type textarea "x"
type input "djones@a"
type textarea "x"
type input "djones@af"
type textarea "x"
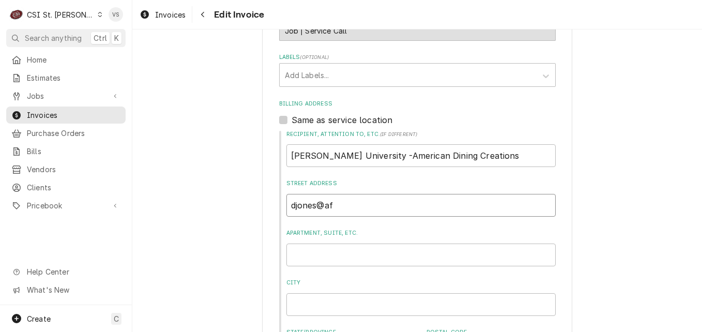
type input "djones@afv"
type textarea "x"
type input "djones@afvu"
type textarea "x"
type input "djones@afvus"
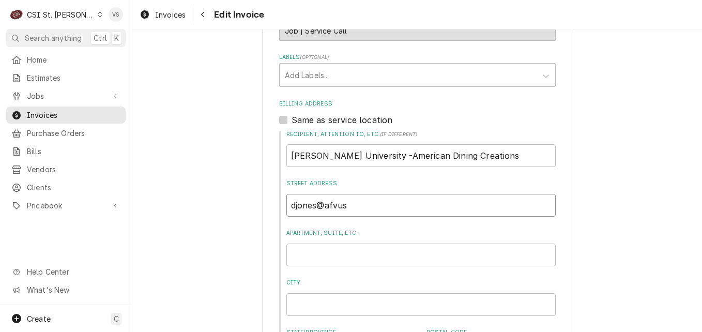
type textarea "x"
type input "djones@afvusa"
type textarea "x"
type input "djones@afvusa."
type textarea "x"
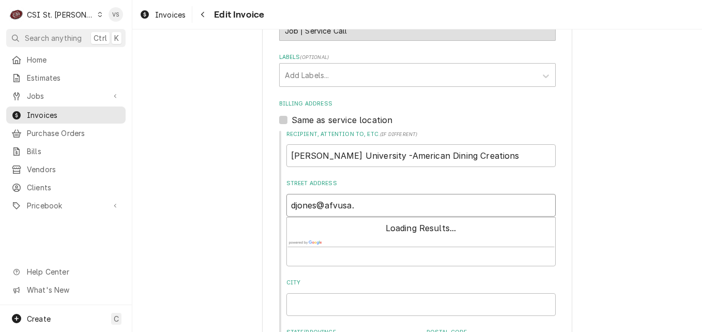
type input "djones@afvusa.c"
type textarea "x"
type input "djones@afvusa.co"
type textarea "x"
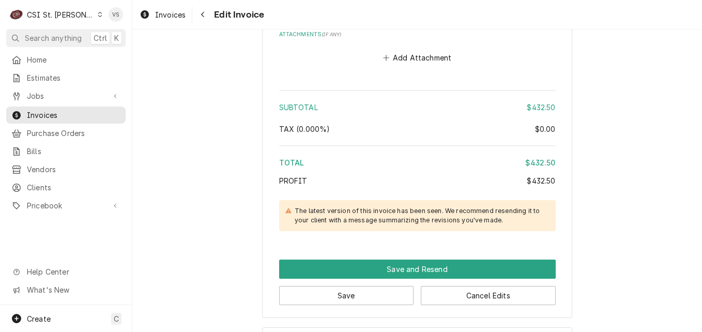
scroll to position [1895, 0]
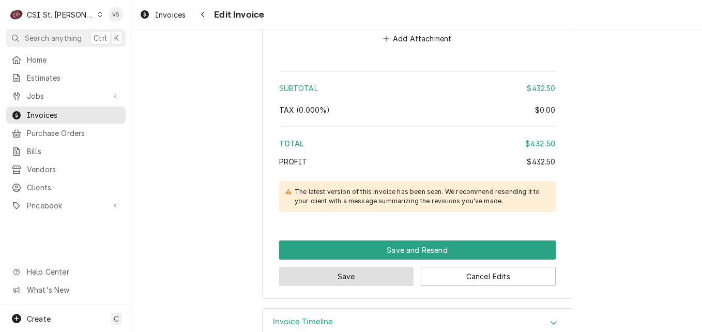
type input "djones@afvusa.com"
click at [350, 267] on button "Save" at bounding box center [346, 276] width 135 height 19
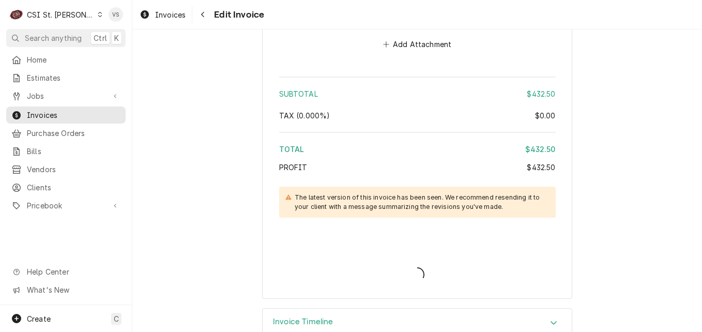
type textarea "x"
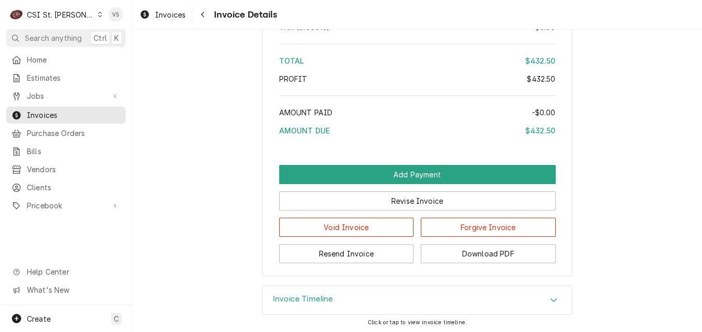
scroll to position [1881, 0]
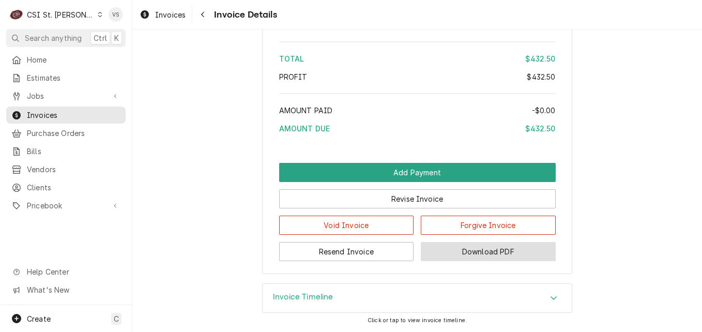
click at [469, 248] on button "Download PDF" at bounding box center [488, 251] width 135 height 19
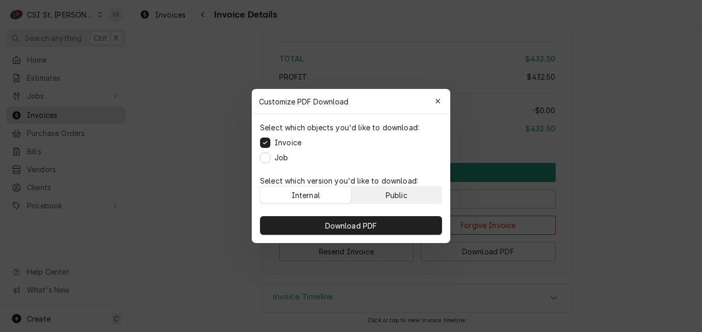
click at [380, 193] on button "Public" at bounding box center [396, 194] width 90 height 17
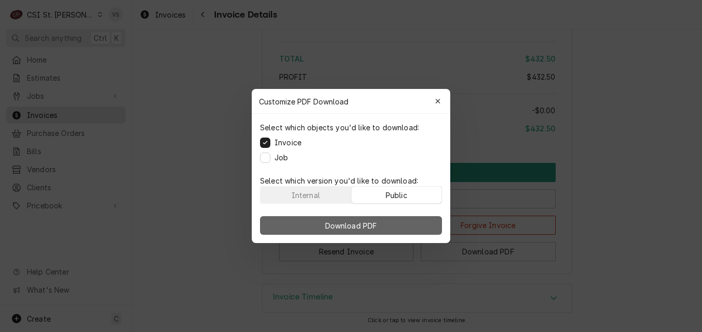
click at [374, 220] on span "Download PDF" at bounding box center [351, 225] width 56 height 11
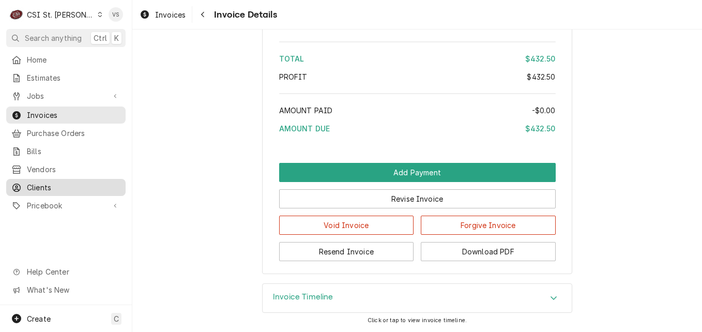
click at [41, 183] on span "Clients" at bounding box center [74, 187] width 94 height 11
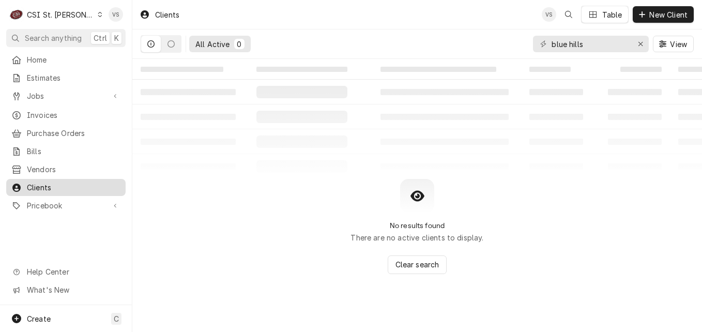
click at [45, 182] on span "Clients" at bounding box center [74, 187] width 94 height 11
click at [584, 42] on input "blue hills" at bounding box center [589, 44] width 77 height 17
drag, startPoint x: 588, startPoint y: 45, endPoint x: 540, endPoint y: 46, distance: 47.5
click at [540, 46] on div "blue hills" at bounding box center [591, 44] width 116 height 17
click at [577, 46] on input "blue hills" at bounding box center [589, 44] width 77 height 17
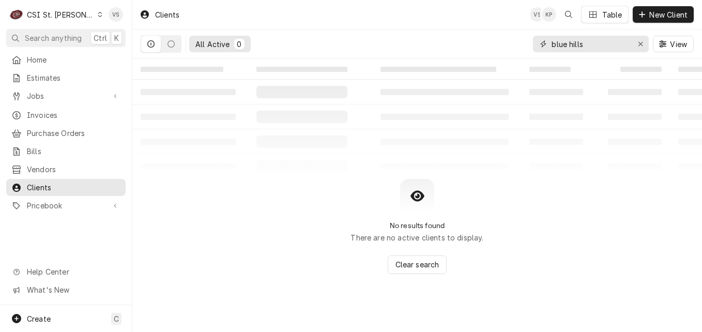
click at [547, 44] on div "blue hills" at bounding box center [591, 44] width 116 height 17
type input "w"
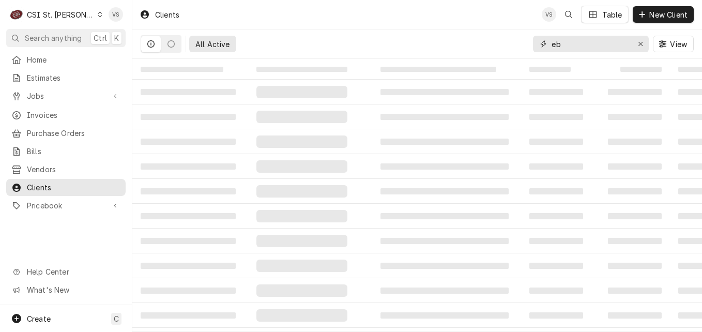
type input "e"
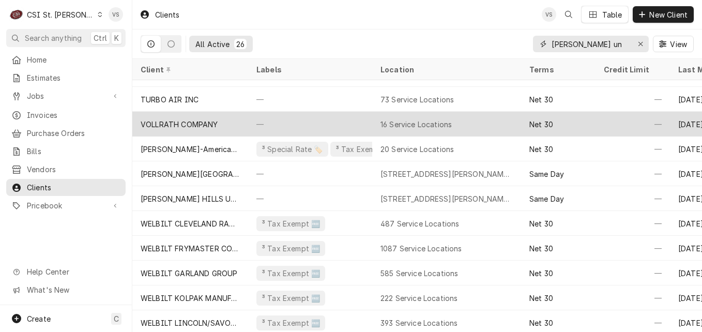
scroll to position [398, 0]
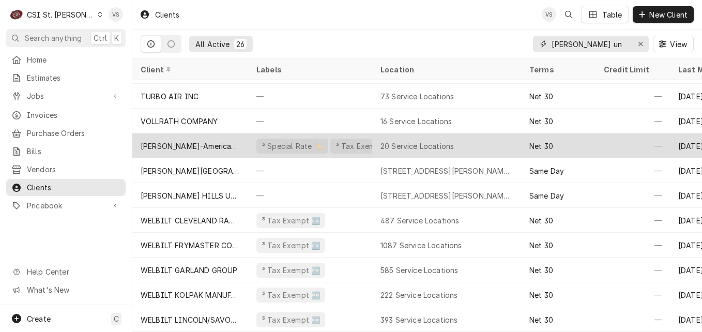
type input "[PERSON_NAME] un"
click at [229, 143] on div "[PERSON_NAME]-American Dining Creations" at bounding box center [190, 146] width 99 height 11
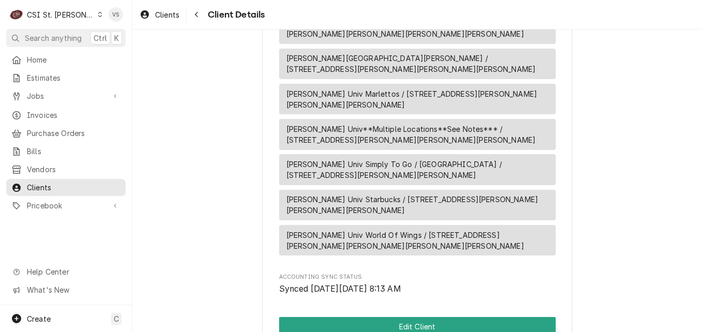
scroll to position [1463, 0]
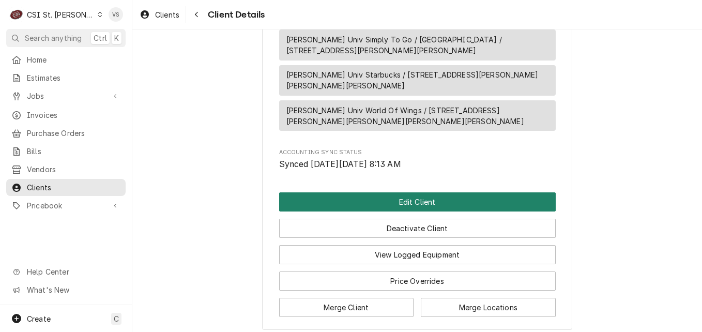
click at [373, 192] on button "Edit Client" at bounding box center [417, 201] width 276 height 19
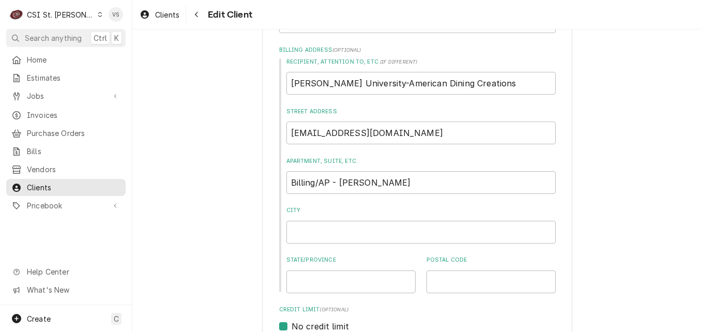
scroll to position [207, 0]
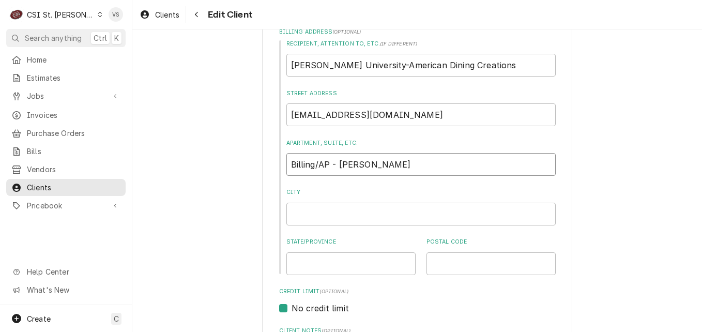
drag, startPoint x: 403, startPoint y: 164, endPoint x: 292, endPoint y: 163, distance: 111.6
click at [281, 163] on div "Recipient, Attention To, etc. ( if different ) Webster University-American Dini…" at bounding box center [417, 157] width 276 height 235
type textarea "x"
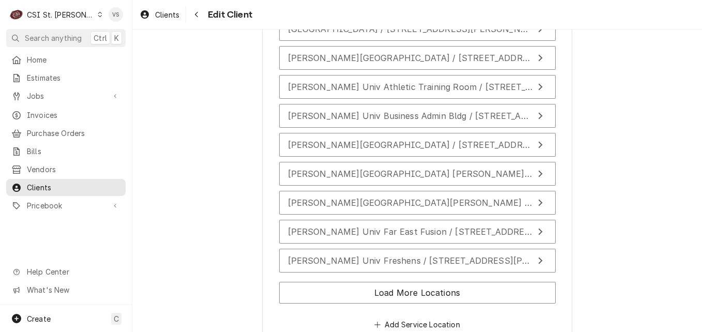
scroll to position [1820, 0]
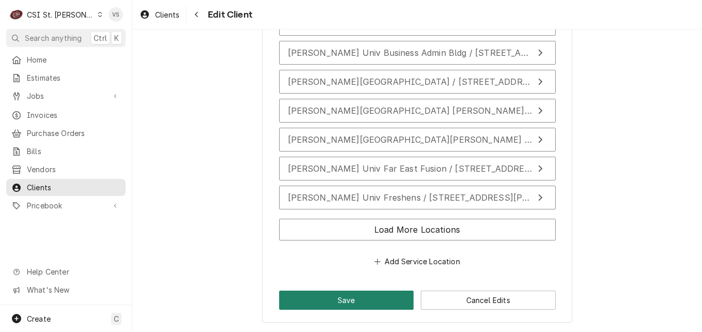
click at [323, 294] on button "Save" at bounding box center [346, 299] width 135 height 19
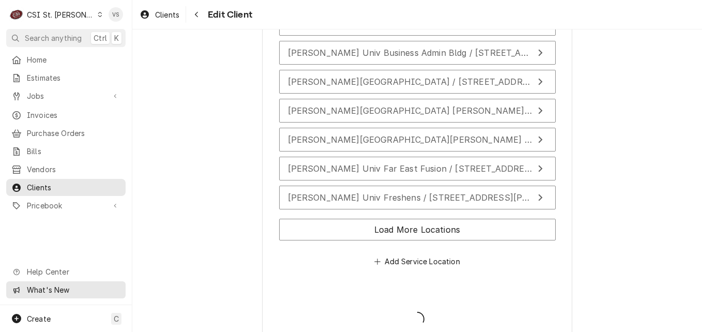
type textarea "x"
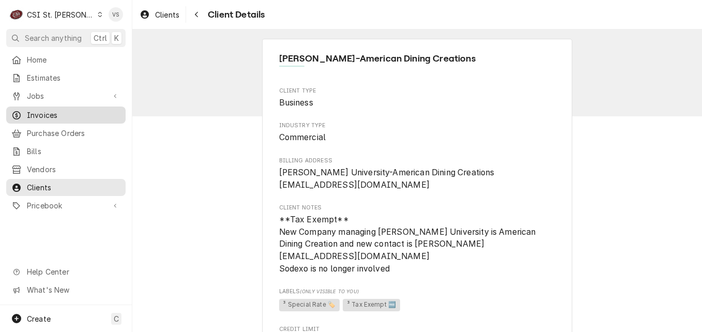
click at [48, 113] on span "Invoices" at bounding box center [74, 115] width 94 height 11
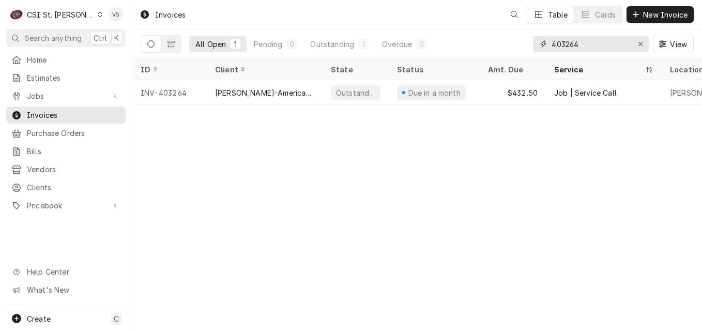
click at [584, 43] on input "403264" at bounding box center [589, 44] width 77 height 17
click at [537, 46] on div "403264" at bounding box center [591, 44] width 116 height 17
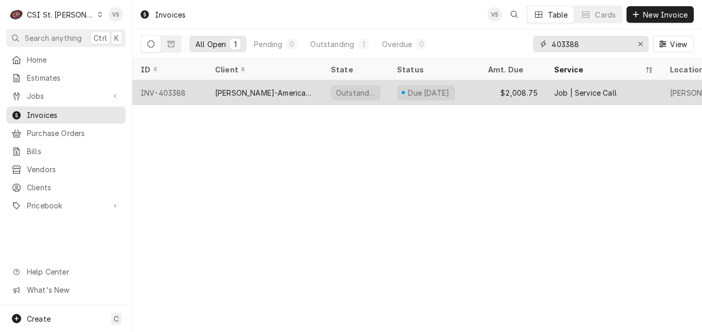
type input "403388"
click at [273, 91] on div "[PERSON_NAME]-American Dining Creations" at bounding box center [264, 92] width 99 height 11
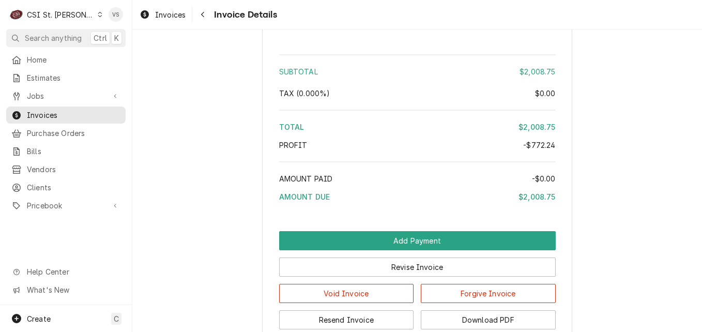
scroll to position [2443, 0]
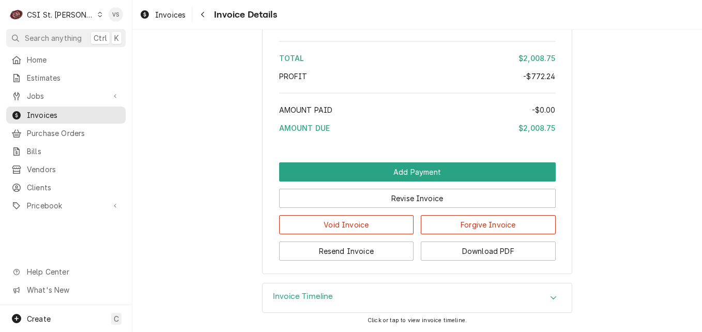
click at [324, 250] on button "Resend Invoice" at bounding box center [346, 250] width 135 height 19
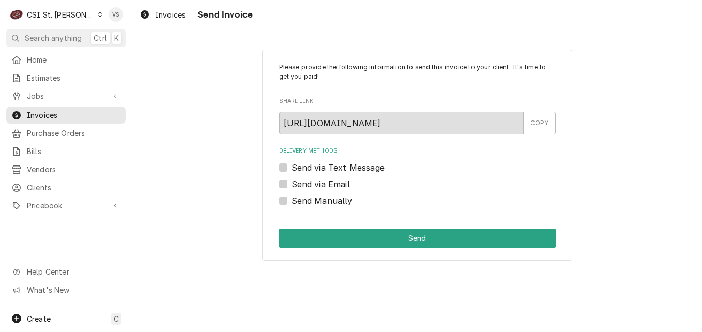
click at [291, 200] on label "Send Manually" at bounding box center [321, 200] width 61 height 12
click at [291, 200] on input "Send Manually" at bounding box center [429, 205] width 276 height 23
checkbox input "true"
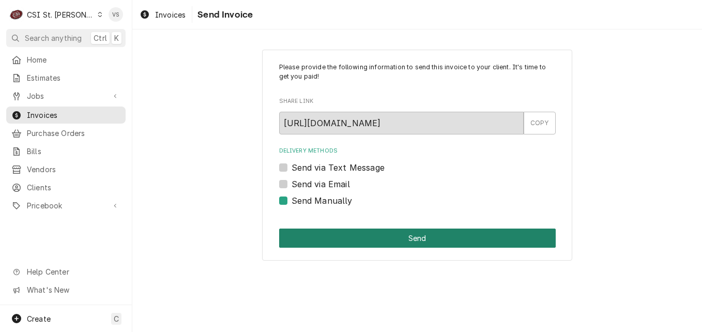
click at [335, 242] on button "Send" at bounding box center [417, 237] width 276 height 19
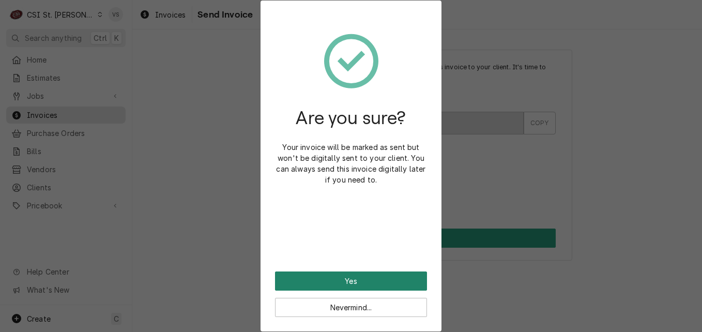
click at [375, 285] on button "Yes" at bounding box center [351, 280] width 152 height 19
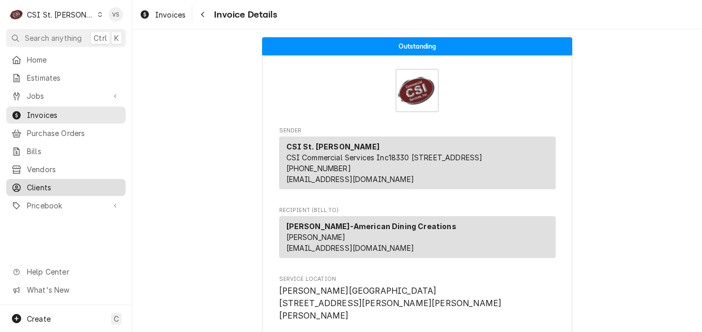
click at [50, 183] on span "Clients" at bounding box center [74, 187] width 94 height 11
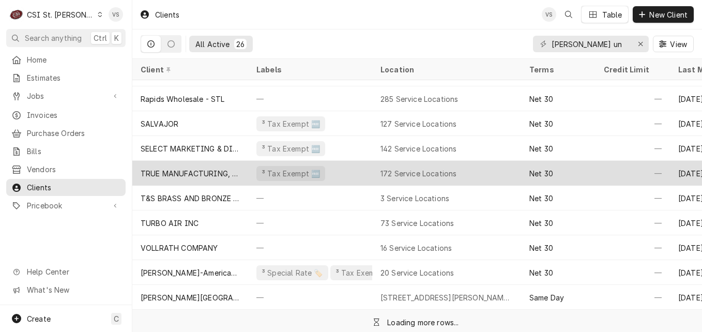
scroll to position [274, 0]
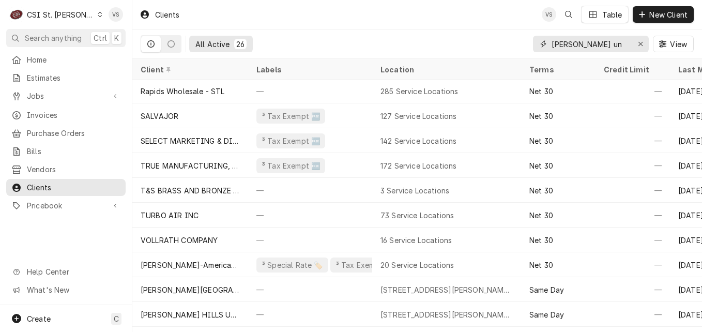
drag, startPoint x: 597, startPoint y: 46, endPoint x: 528, endPoint y: 45, distance: 69.2
click at [558, 42] on input "[PERSON_NAME] un" at bounding box center [589, 44] width 77 height 17
click at [599, 44] on input "[PERSON_NAME] un" at bounding box center [589, 44] width 77 height 17
drag, startPoint x: 599, startPoint y: 44, endPoint x: 546, endPoint y: 45, distance: 53.7
click at [546, 45] on div "[PERSON_NAME] un" at bounding box center [591, 44] width 116 height 17
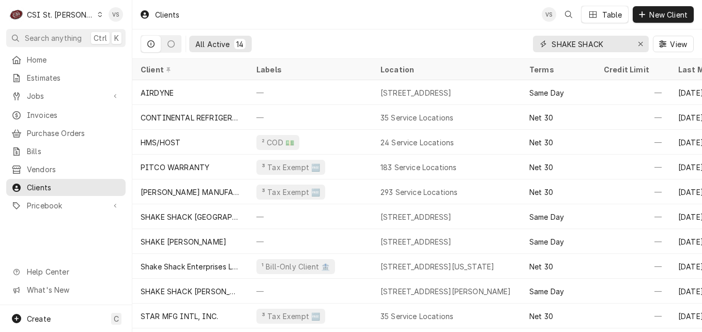
type input "SHAKE SHACK"
click at [98, 13] on icon "Dynamic Content Wrapper" at bounding box center [100, 14] width 5 height 5
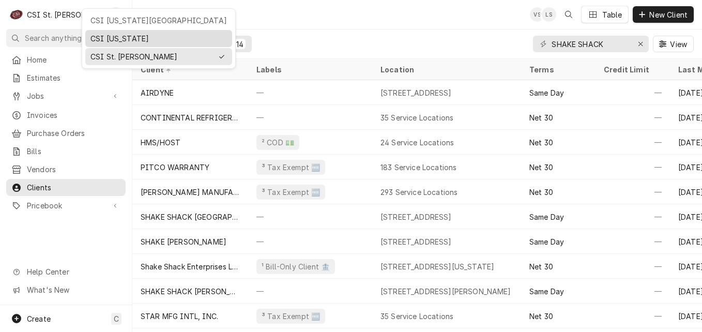
click at [108, 37] on div "CSI [US_STATE]" at bounding box center [158, 38] width 136 height 11
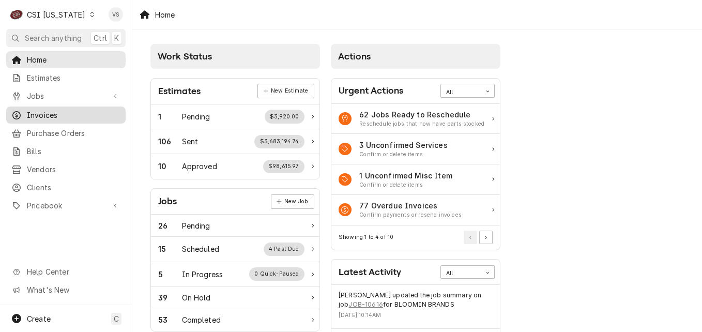
click at [49, 115] on span "Invoices" at bounding box center [74, 115] width 94 height 11
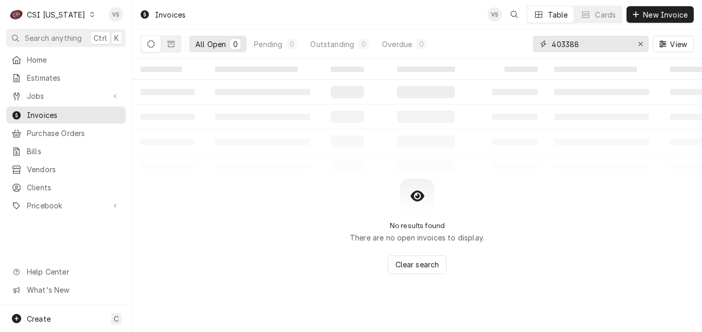
drag, startPoint x: 585, startPoint y: 42, endPoint x: 540, endPoint y: 45, distance: 44.6
click at [585, 42] on input "403388" at bounding box center [589, 44] width 77 height 17
click at [549, 43] on div "403388" at bounding box center [591, 44] width 116 height 17
type input "1"
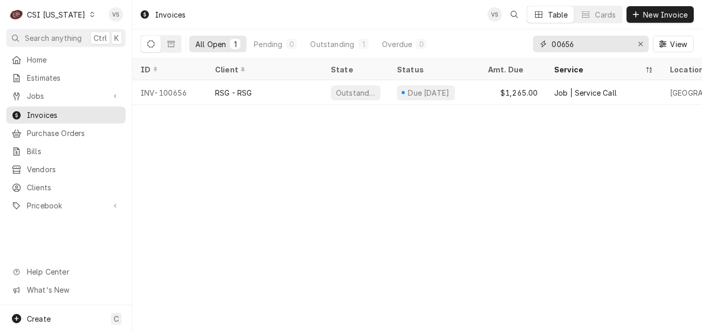
click at [552, 42] on input "00656" at bounding box center [589, 44] width 77 height 17
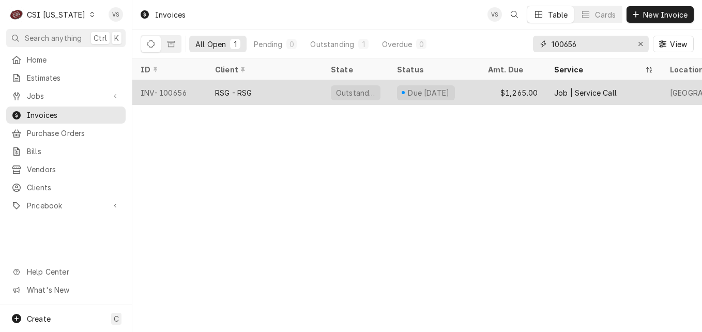
type input "100656"
click at [269, 90] on div "RSG - RSG" at bounding box center [265, 92] width 116 height 25
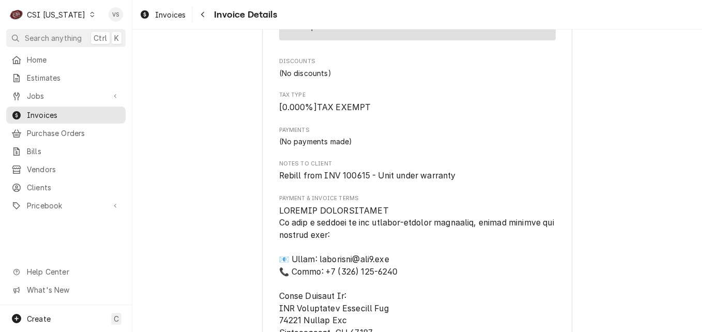
scroll to position [1137, 0]
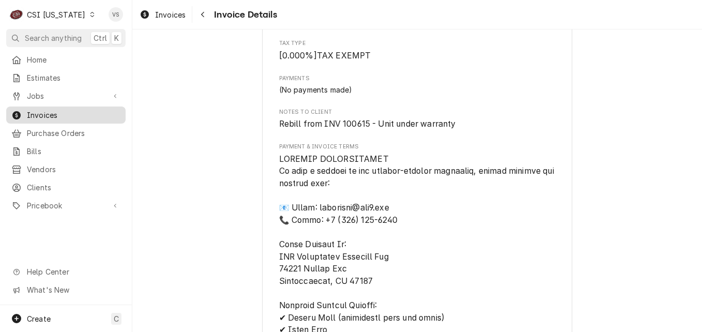
click at [53, 114] on span "Invoices" at bounding box center [74, 115] width 94 height 11
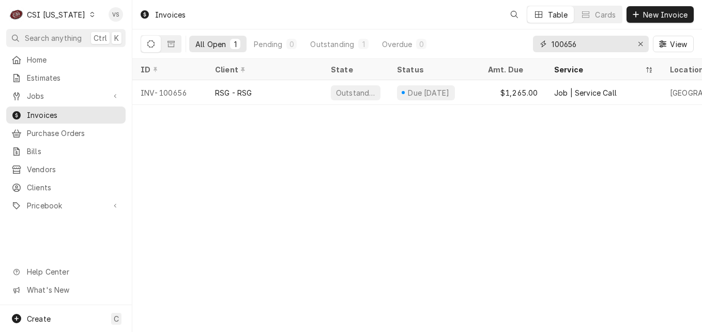
click at [576, 43] on input "100656" at bounding box center [589, 44] width 77 height 17
drag, startPoint x: 577, startPoint y: 42, endPoint x: 568, endPoint y: 43, distance: 8.3
click at [568, 43] on input "100656" at bounding box center [589, 44] width 77 height 17
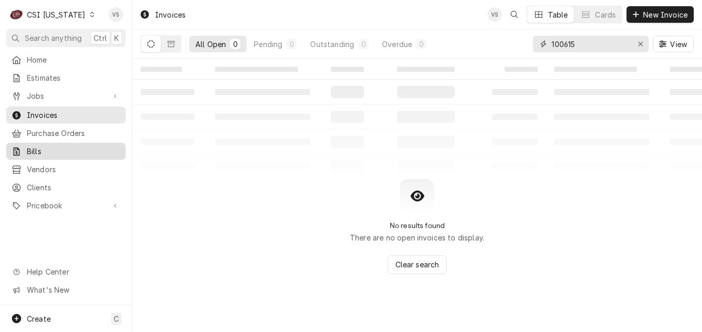
type input "100615"
click at [90, 14] on icon "Dynamic Content Wrapper" at bounding box center [92, 14] width 5 height 5
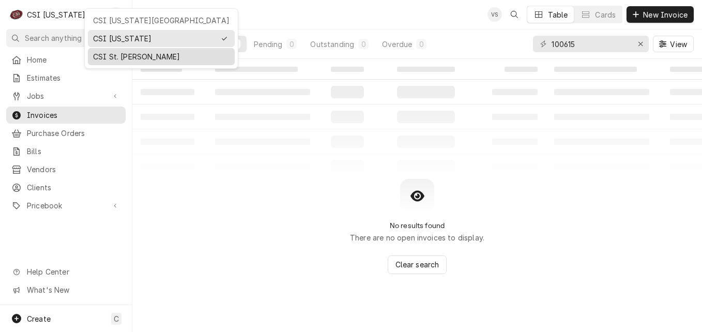
click at [117, 52] on div "CSI St. Louis" at bounding box center [161, 56] width 136 height 11
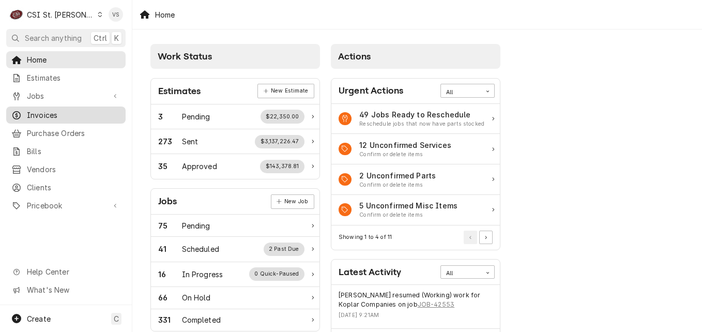
click at [41, 113] on span "Invoices" at bounding box center [74, 115] width 94 height 11
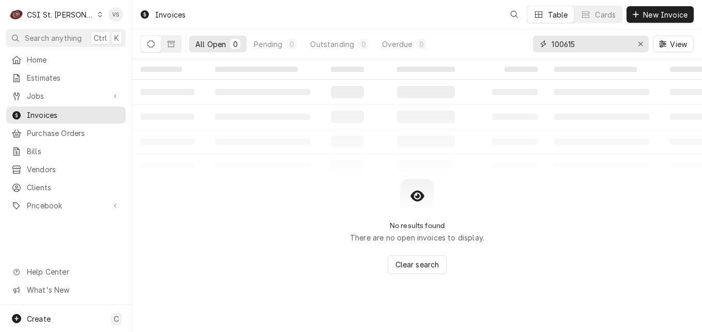
click at [579, 39] on input "100615" at bounding box center [589, 44] width 77 height 17
click at [530, 43] on div "All Open 0 Pending 0 Outstanding 0 Overdue 0 100615 View" at bounding box center [417, 43] width 553 height 29
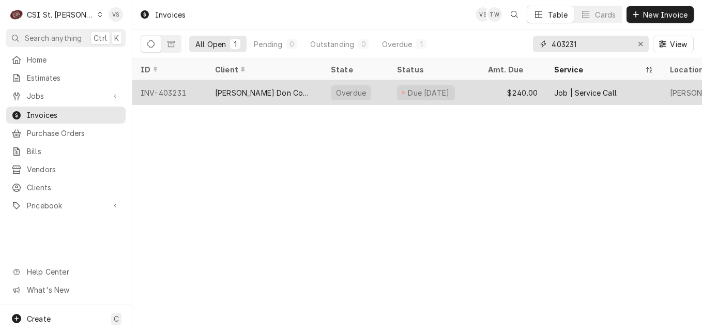
type input "403231"
click at [206, 92] on div "INV-403231" at bounding box center [169, 92] width 74 height 25
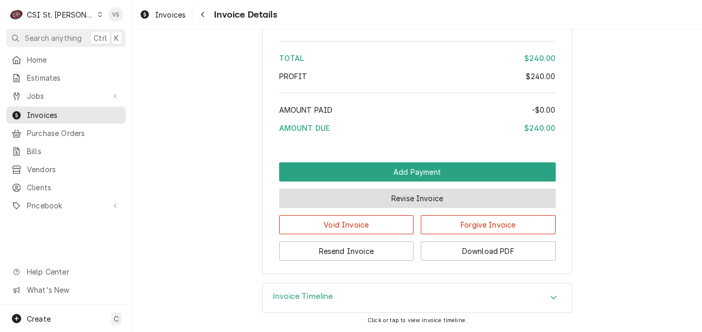
scroll to position [1771, 0]
click at [401, 196] on button "Revise Invoice" at bounding box center [417, 198] width 276 height 19
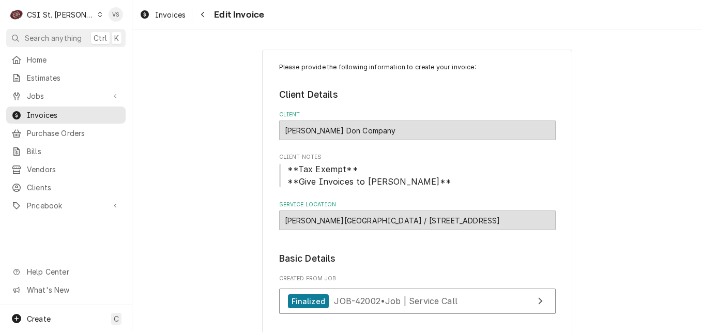
scroll to position [258, 0]
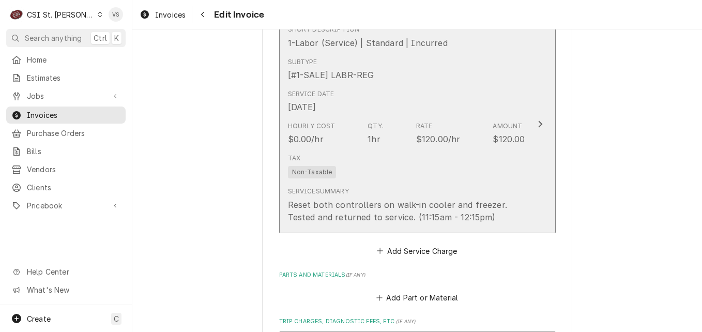
click at [367, 174] on div "Tax Non-Taxable" at bounding box center [406, 165] width 237 height 33
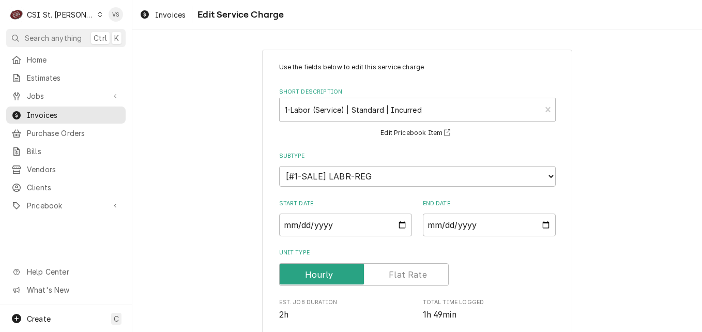
scroll to position [258, 0]
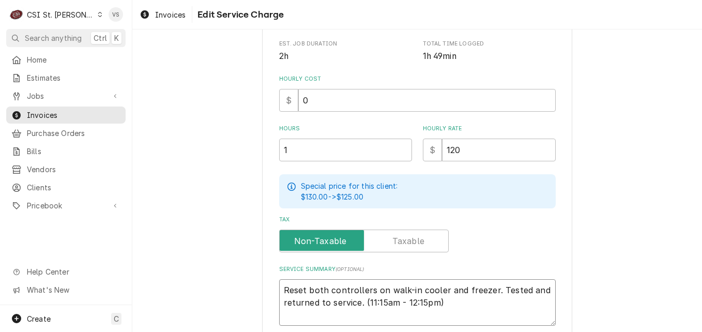
click at [280, 289] on textarea "Reset both controllers on walk-in cooler and freezer. Tested and returned to se…" at bounding box center [417, 302] width 276 height 46
type textarea "x"
type textarea "Reset both controllers on walk-in cooler and freezer. Tested and returned to se…"
type textarea "x"
type textarea "P Reset both controllers on walk-in cooler and freezer. Tested and returned to …"
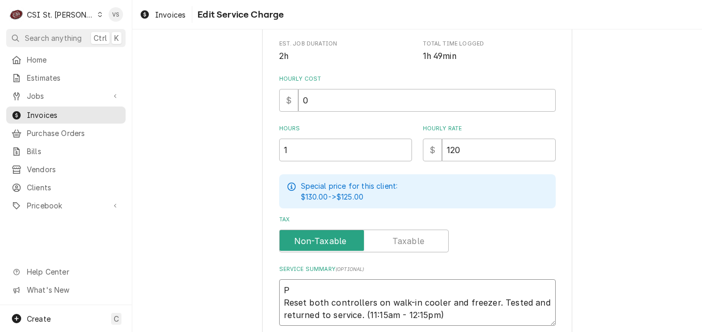
type textarea "x"
type textarea "PO Reset both controllers on walk-in cooler and freezer. Tested and returned to…"
type textarea "x"
type textarea "PO Reset both controllers on walk-in cooler and freezer. Tested and returned to…"
type textarea "x"
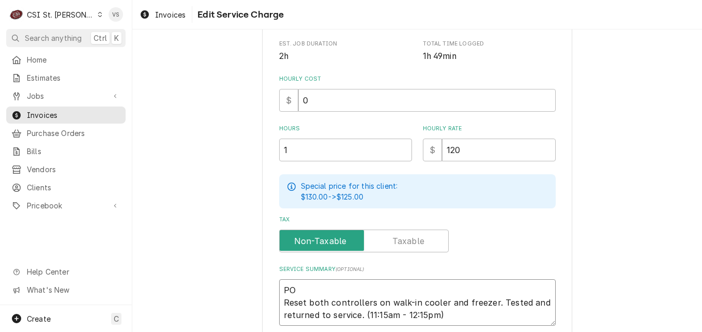
type textarea "PO # Reset both controllers on walk-in cooler and freezer. Tested and returned …"
paste textarea "7005546276 - 10"
type textarea "x"
type textarea "PO #7005546276 - 10 Reset both controllers on walk-in cooler and freezer. Teste…"
click at [348, 289] on textarea "PO #7005546276 - 10 Reset both controllers on walk-in cooler and freezer. Teste…" at bounding box center [417, 302] width 276 height 46
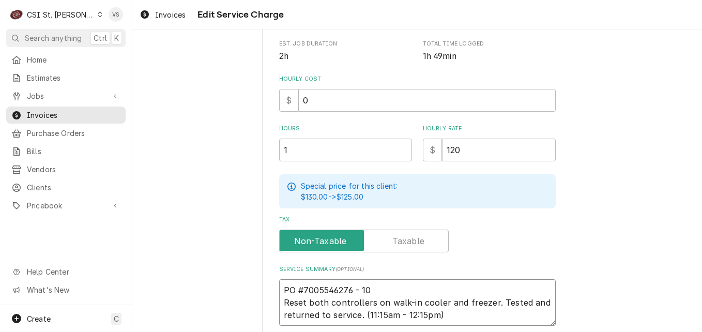
type textarea "x"
type textarea "PO #7005546276- 10 Reset both controllers on walk-in cooler and freezer. Tested…"
type textarea "x"
drag, startPoint x: 360, startPoint y: 289, endPoint x: 272, endPoint y: 284, distance: 88.0
click at [272, 284] on div "Use the fields below to edit this service charge Short Description 1-Labor (Ser…" at bounding box center [417, 98] width 310 height 615
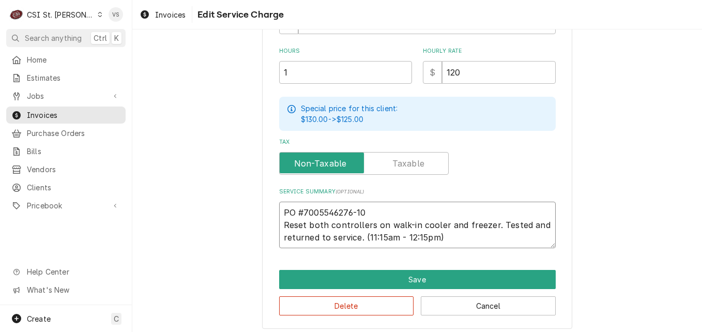
scroll to position [340, 0]
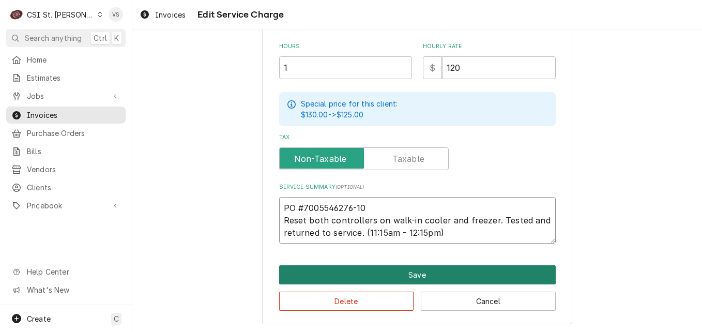
type textarea "PO #7005546276-10 Reset both controllers on walk-in cooler and freezer. Tested …"
click at [348, 278] on button "Save" at bounding box center [417, 274] width 276 height 19
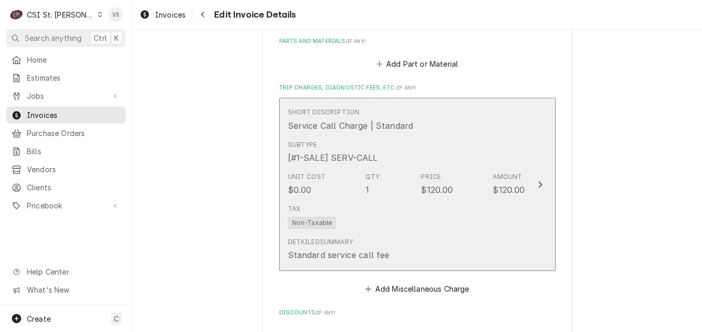
scroll to position [1331, 0]
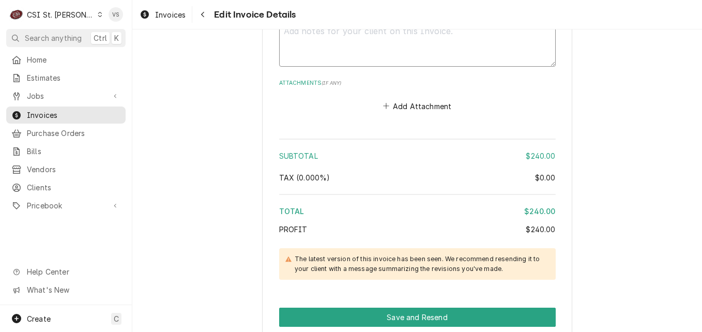
click at [302, 45] on textarea "Notes to Client ( optional )" at bounding box center [417, 43] width 276 height 46
paste textarea "PO #7005546276-10"
type textarea "x"
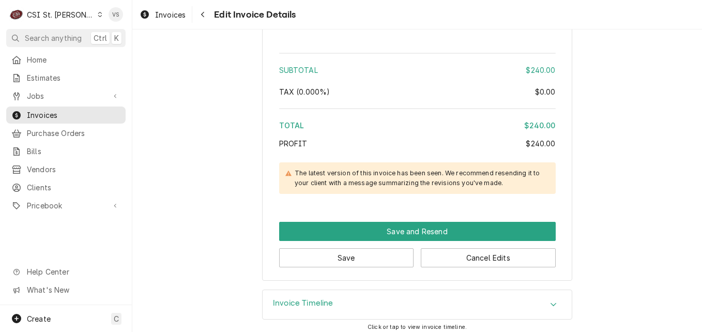
scroll to position [1423, 0]
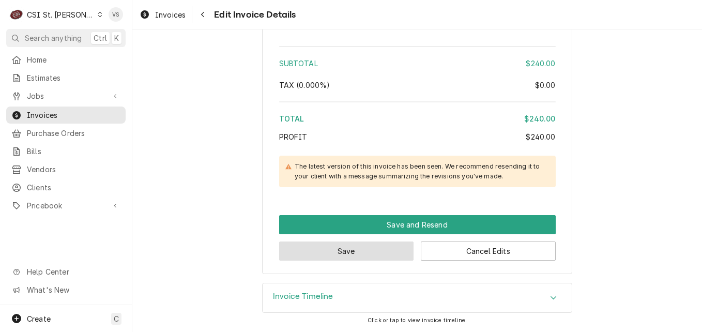
type textarea "PO #7005546276-10"
click at [353, 252] on button "Save" at bounding box center [346, 250] width 135 height 19
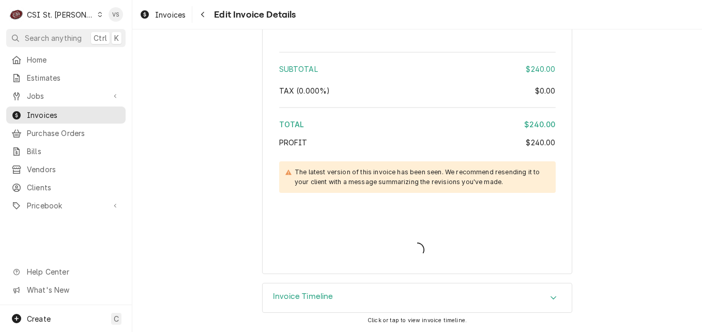
scroll to position [1418, 0]
type textarea "x"
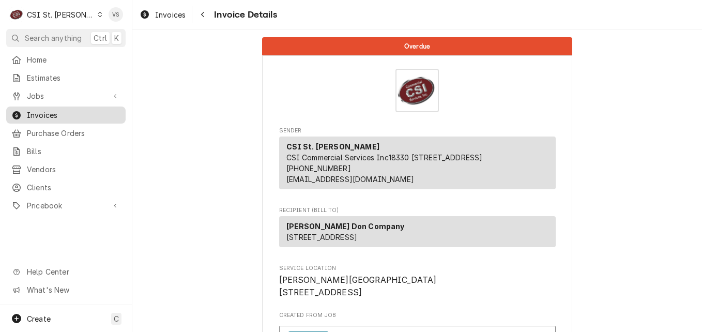
click at [53, 113] on span "Invoices" at bounding box center [74, 115] width 94 height 11
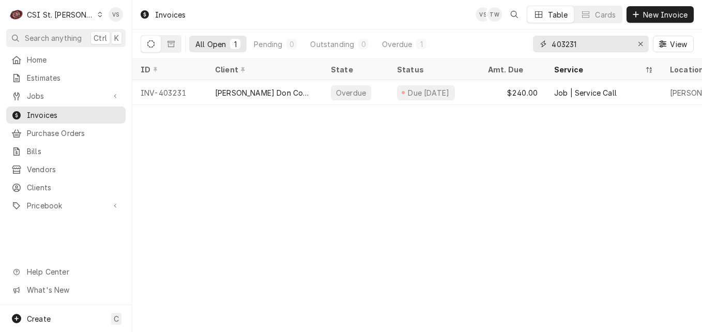
drag, startPoint x: 575, startPoint y: 42, endPoint x: 583, endPoint y: 45, distance: 8.3
click at [539, 43] on div "403231" at bounding box center [591, 44] width 116 height 17
click at [583, 45] on input "403231" at bounding box center [589, 44] width 77 height 17
click at [583, 43] on input "403231" at bounding box center [589, 44] width 77 height 17
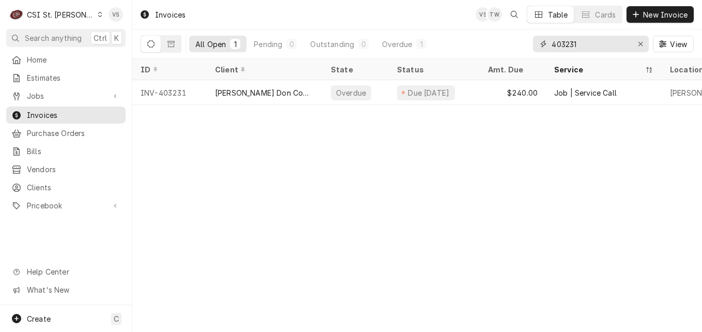
type input "4"
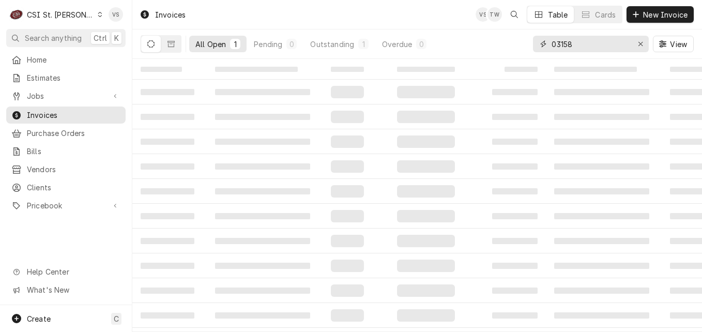
click at [552, 45] on input "03158" at bounding box center [589, 44] width 77 height 17
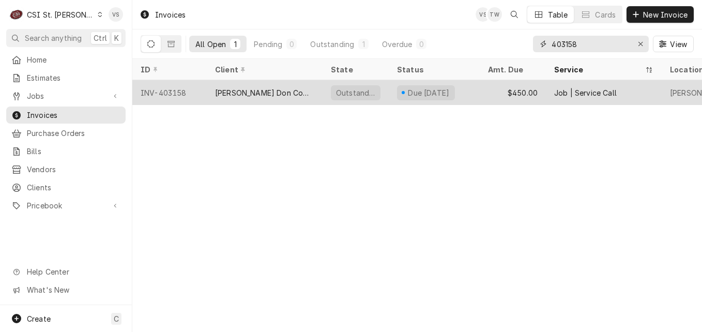
type input "403158"
click at [299, 88] on div "[PERSON_NAME] Don Company" at bounding box center [265, 92] width 116 height 25
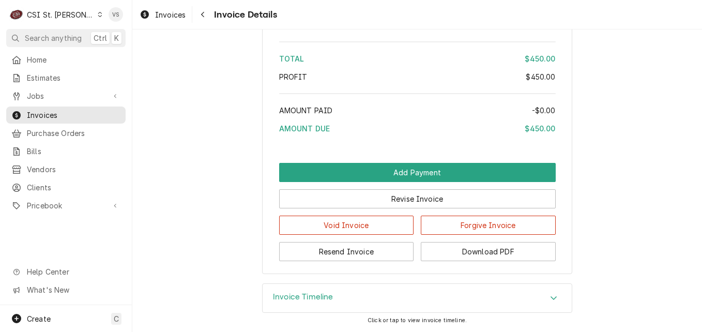
scroll to position [1791, 0]
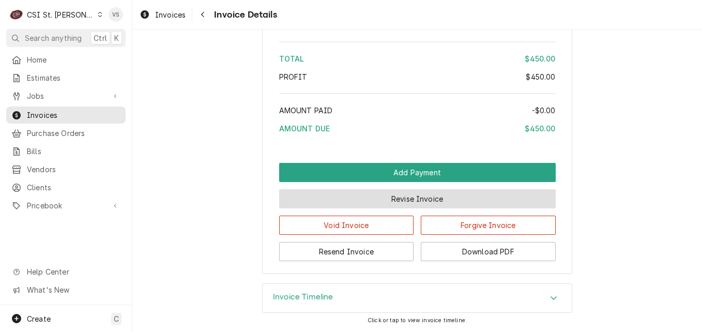
click at [431, 195] on button "Revise Invoice" at bounding box center [417, 198] width 276 height 19
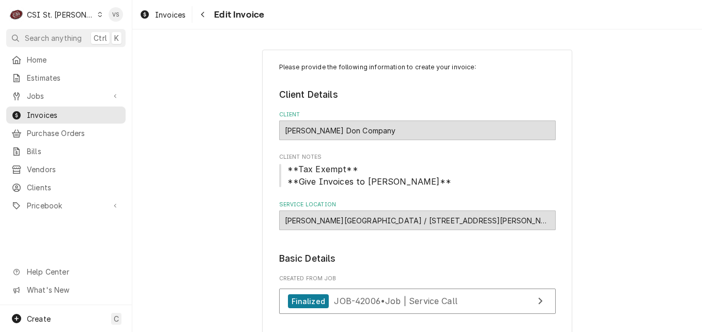
scroll to position [517, 0]
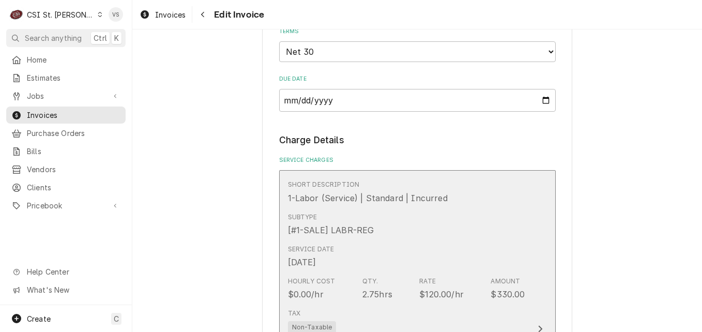
click at [382, 247] on div "Short Description 1-Labor (Service) | Standard | Incurred Subtype [#1-SALE] LAB…" at bounding box center [406, 328] width 237 height 305
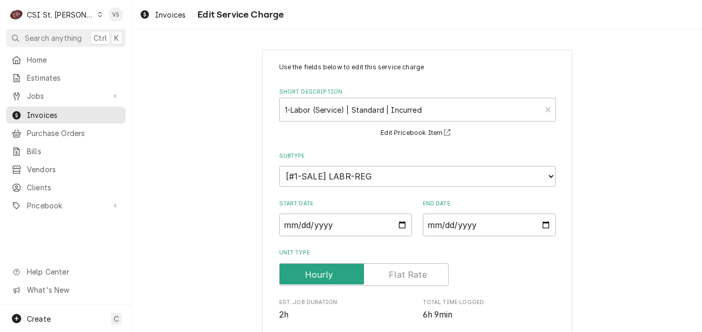
scroll to position [362, 0]
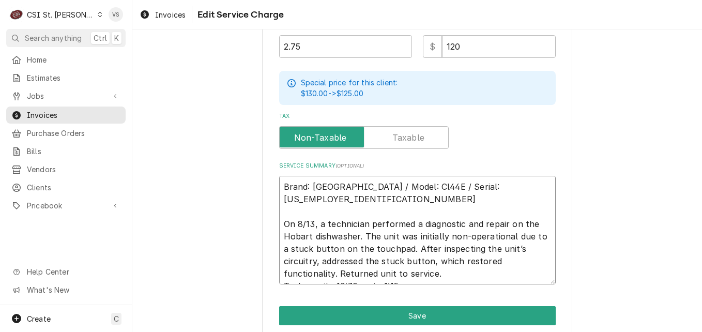
click at [279, 184] on textarea "Brand: [GEOGRAPHIC_DATA] / Model: Cl44E / Serial: [US_EMPLOYER_IDENTIFICATION_N…" at bounding box center [417, 230] width 276 height 108
type textarea "x"
type textarea "Brand: [GEOGRAPHIC_DATA] / Model: Cl44E / Serial: [US_EMPLOYER_IDENTIFICATION_N…"
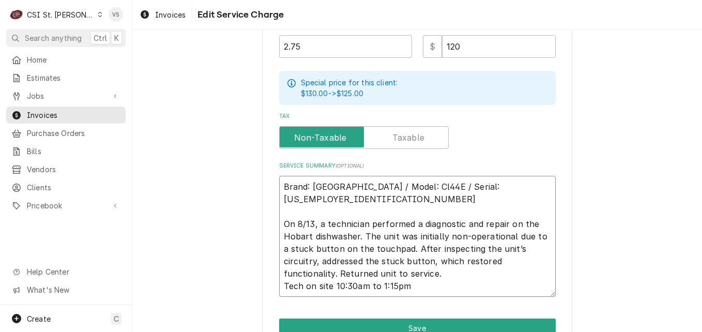
paste textarea "7005546240 - 10"
type textarea "x"
type textarea "7005546240 - 10 Brand: Hobart / Model: Cl44E / Serial: [US_EMPLOYER_IDENTIFICAT…"
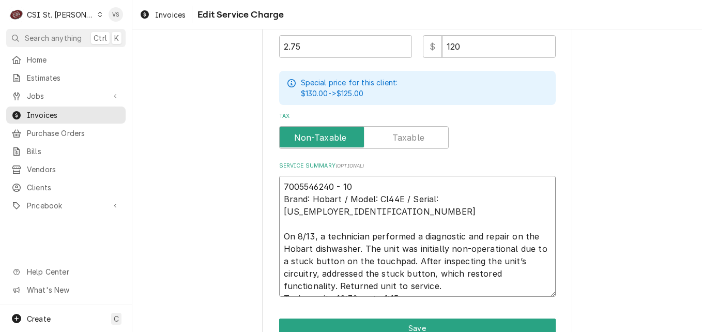
click at [279, 183] on textarea "7005546240 - 10 Brand: Hobart / Model: Cl44E / Serial: [US_EMPLOYER_IDENTIFICAT…" at bounding box center [417, 236] width 276 height 121
type textarea "x"
type textarea "P7005546240 - 10 Brand: Hobart / Model: Cl44E / Serial: [US_EMPLOYER_IDENTIFICA…"
type textarea "x"
type textarea "PO7005546240 - 10 Brand: Hobart / Model: Cl44E / Serial: [US_EMPLOYER_IDENTIFIC…"
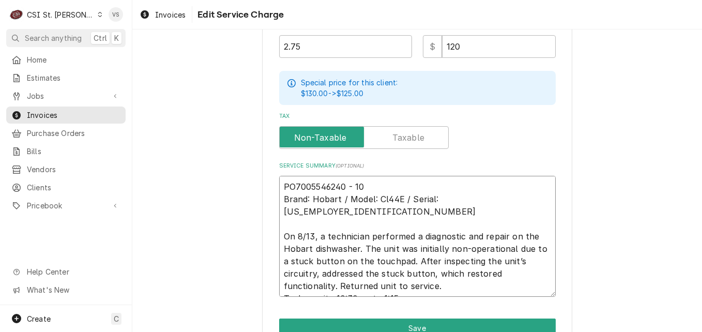
type textarea "x"
type textarea "PO 7005546240 - 10 Brand: Hobart / Model: Cl44E / Serial: [US_EMPLOYER_IDENTIFI…"
type textarea "x"
type textarea "PO #7005546240 - 10 Brand: Hobart / Model: Cl44E / Serial: [US_EMPLOYER_IDENTIF…"
click at [350, 183] on textarea "PO #7005546240 - 10 Brand: Hobart / Model: Cl44E / Serial: [US_EMPLOYER_IDENTIF…" at bounding box center [417, 236] width 276 height 121
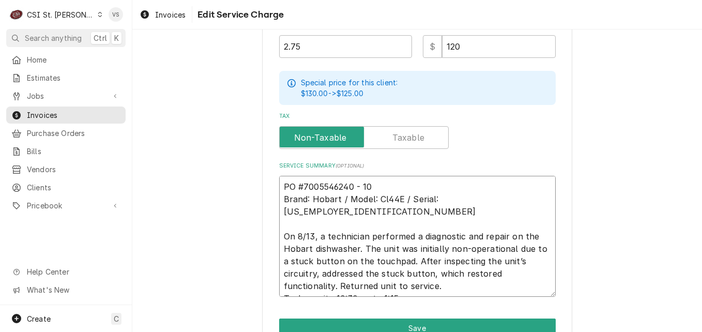
type textarea "x"
type textarea "PO #7005546240- 10 Brand: Hobart / Model: Cl44E / Serial: [US_EMPLOYER_IDENTIFI…"
type textarea "x"
drag, startPoint x: 363, startPoint y: 185, endPoint x: 278, endPoint y: 182, distance: 84.8
click at [279, 182] on textarea "PO #7005546240-10 Brand: Hobart / Model: Cl44E / Serial: [US_EMPLOYER_IDENTIFIC…" at bounding box center [417, 236] width 276 height 121
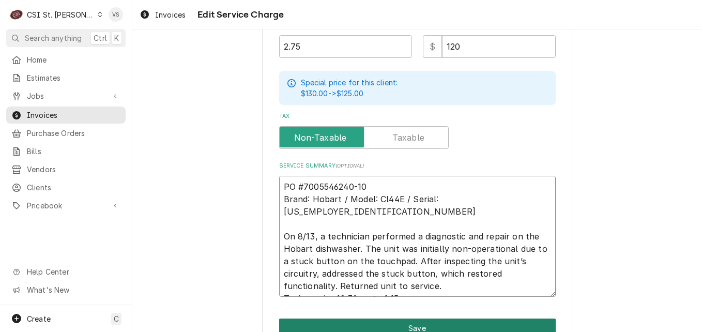
type textarea "PO #7005546240-10 Brand: Hobart / Model: Cl44E / Serial: [US_EMPLOYER_IDENTIFIC…"
click at [387, 324] on button "Save" at bounding box center [417, 327] width 276 height 19
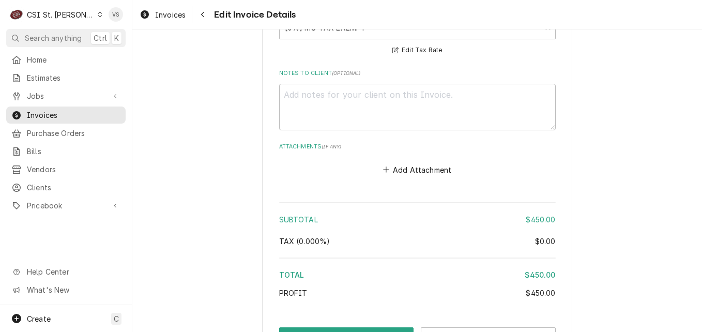
scroll to position [1427, 0]
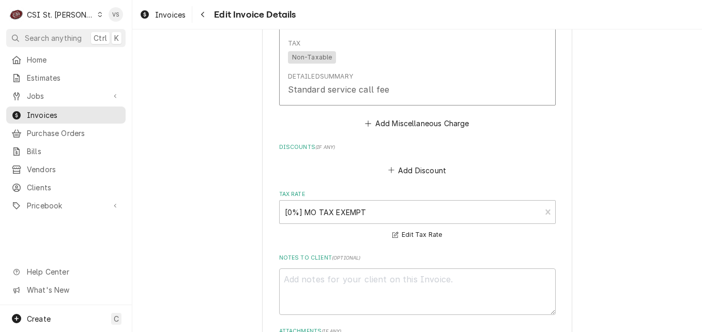
scroll to position [1169, 0]
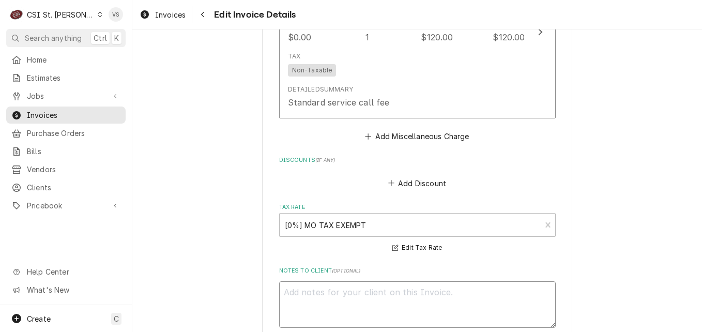
click at [306, 281] on textarea "Notes to Client ( optional )" at bounding box center [417, 304] width 276 height 46
paste textarea "PO #7005546240-10"
type textarea "x"
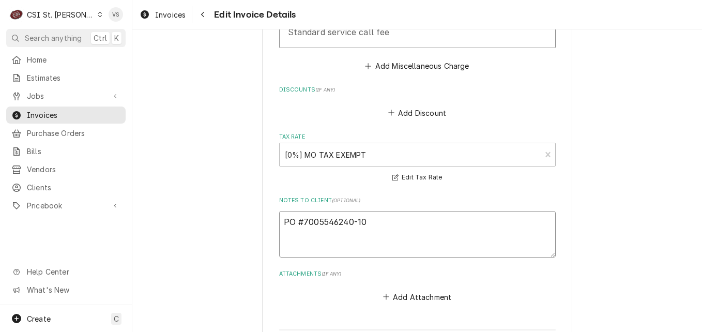
scroll to position [1427, 0]
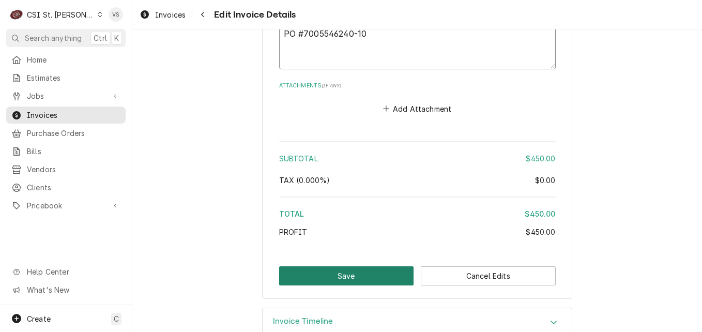
type textarea "PO #7005546240-10"
click at [331, 266] on button "Save" at bounding box center [346, 275] width 135 height 19
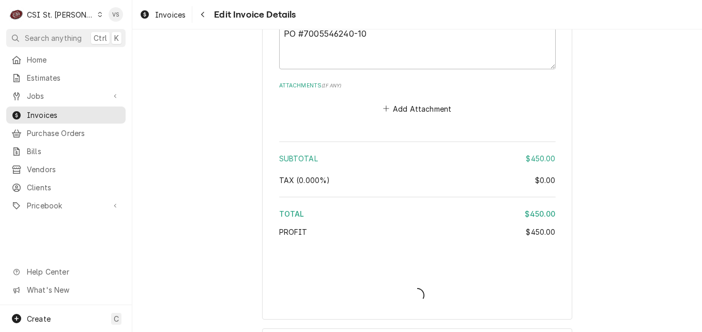
type textarea "x"
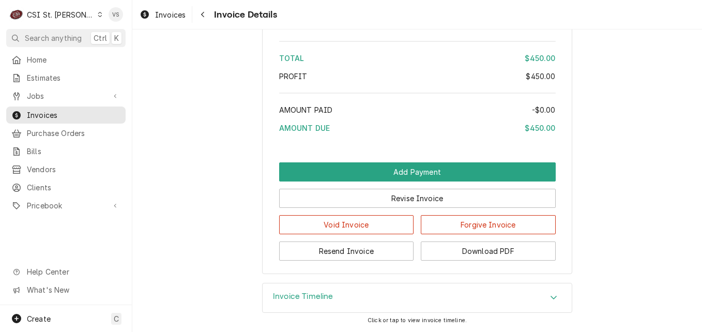
scroll to position [1837, 0]
click at [98, 15] on icon "Dynamic Content Wrapper" at bounding box center [100, 14] width 5 height 5
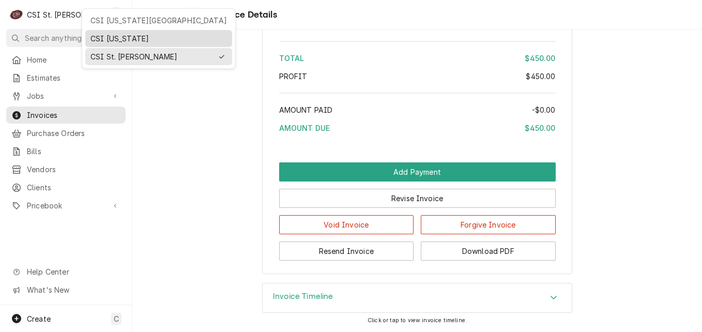
click at [114, 37] on div "CSI [US_STATE]" at bounding box center [158, 38] width 136 height 11
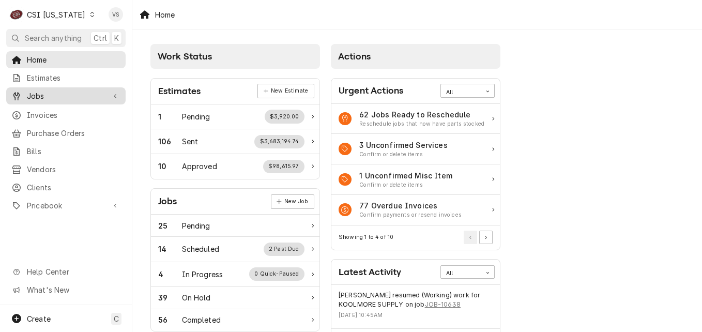
click at [37, 90] on span "Jobs" at bounding box center [66, 95] width 78 height 11
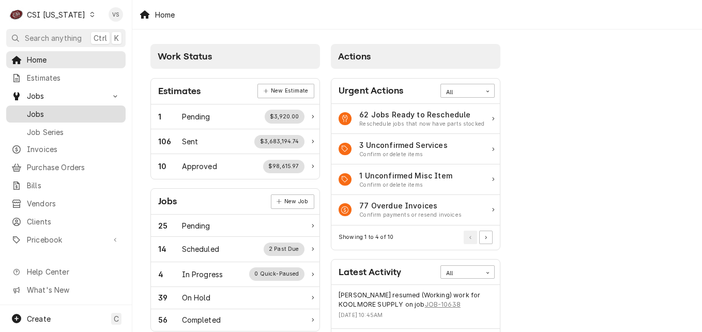
click at [36, 111] on span "Jobs" at bounding box center [74, 113] width 94 height 11
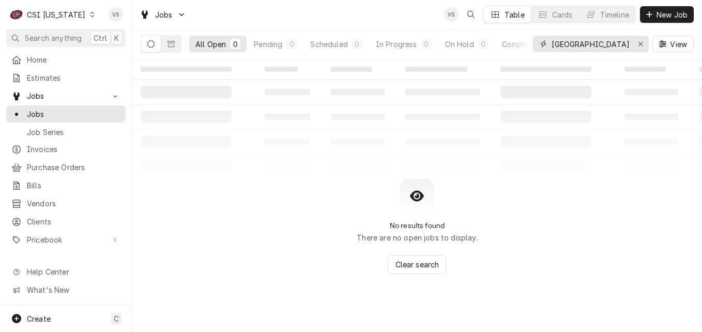
drag, startPoint x: 584, startPoint y: 41, endPoint x: 550, endPoint y: 46, distance: 34.5
click at [550, 46] on div "[GEOGRAPHIC_DATA]" at bounding box center [591, 44] width 116 height 17
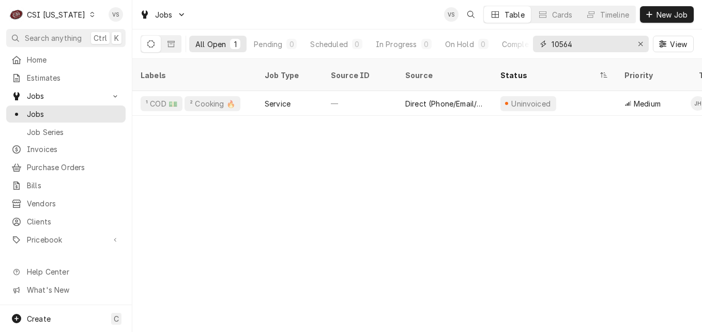
type input "10564"
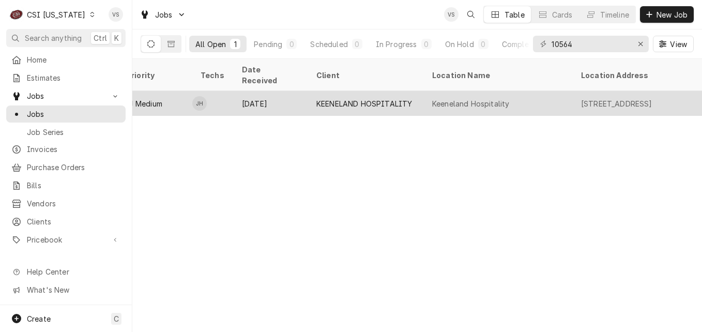
click at [303, 92] on div "[DATE]" at bounding box center [271, 103] width 74 height 25
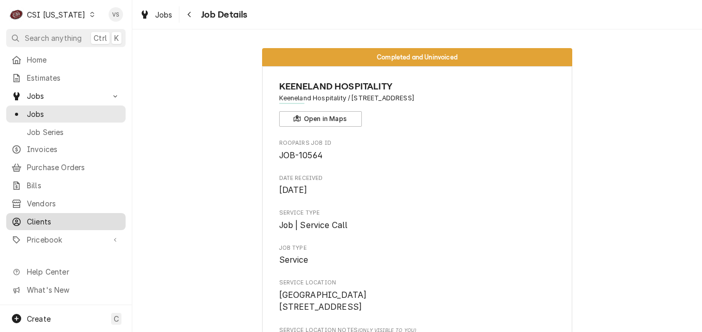
click at [43, 217] on span "Clients" at bounding box center [74, 221] width 94 height 11
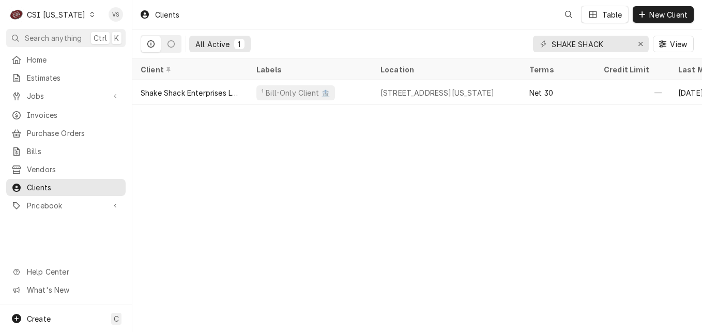
click at [90, 15] on icon "Dynamic Content Wrapper" at bounding box center [92, 14] width 5 height 5
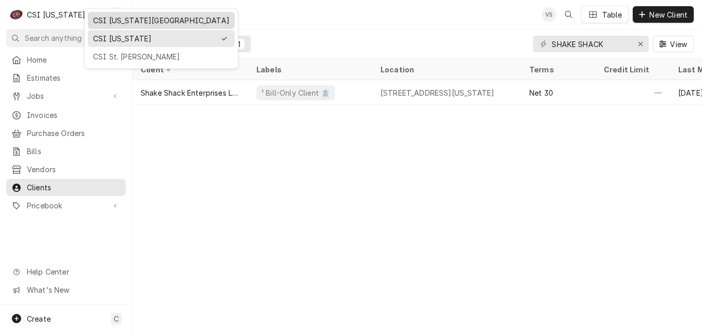
click at [110, 22] on div "CSI [US_STATE][GEOGRAPHIC_DATA]" at bounding box center [161, 20] width 136 height 11
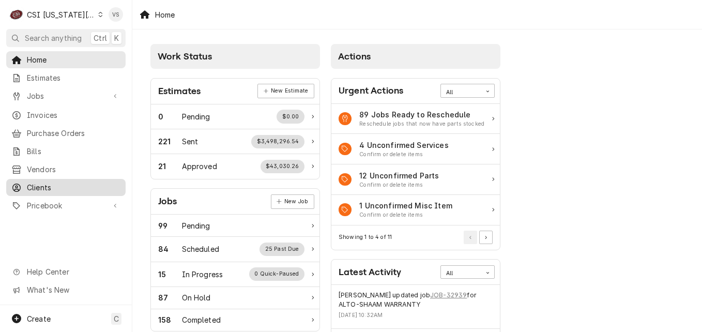
click at [44, 184] on span "Clients" at bounding box center [74, 187] width 94 height 11
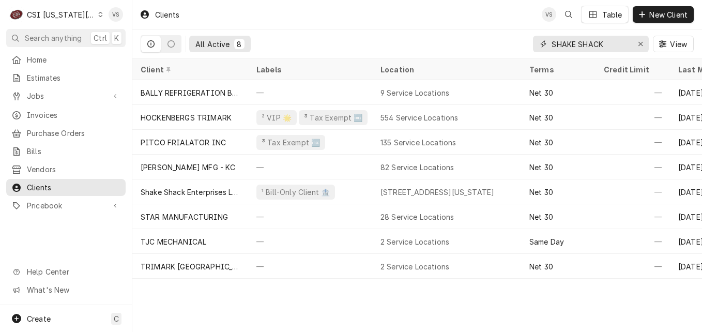
drag, startPoint x: 611, startPoint y: 46, endPoint x: 546, endPoint y: 45, distance: 65.1
click at [566, 45] on input "SHAKE SHACK" at bounding box center [589, 44] width 77 height 17
click at [597, 43] on input "SHAKE SHACK" at bounding box center [589, 44] width 77 height 17
click at [606, 43] on input "SHAKE SHACK" at bounding box center [589, 44] width 77 height 17
drag, startPoint x: 606, startPoint y: 43, endPoint x: 547, endPoint y: 44, distance: 59.4
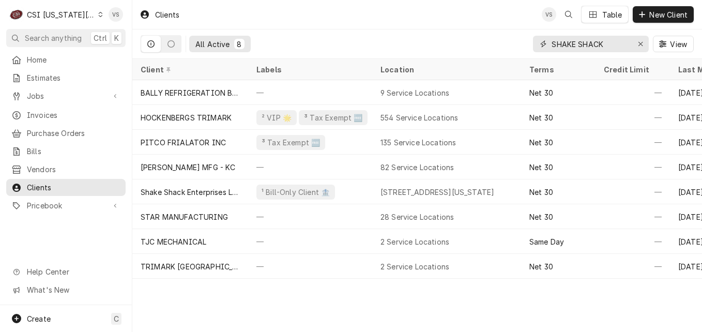
click at [547, 44] on div "SHAKE SHACK" at bounding box center [591, 44] width 116 height 17
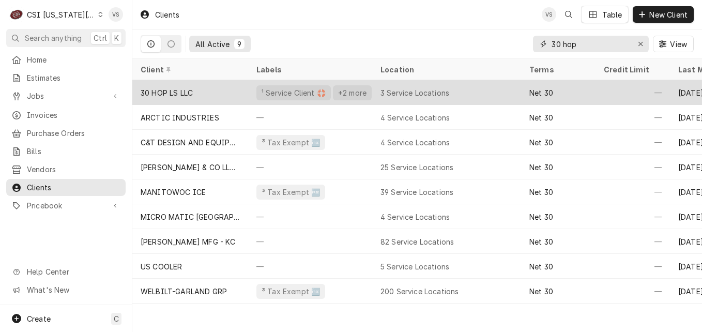
type input "30 hop"
click at [212, 93] on div "30 HOP LS LLC" at bounding box center [190, 92] width 116 height 25
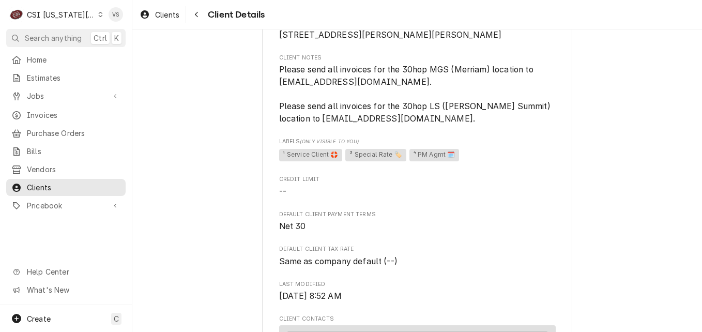
scroll to position [103, 0]
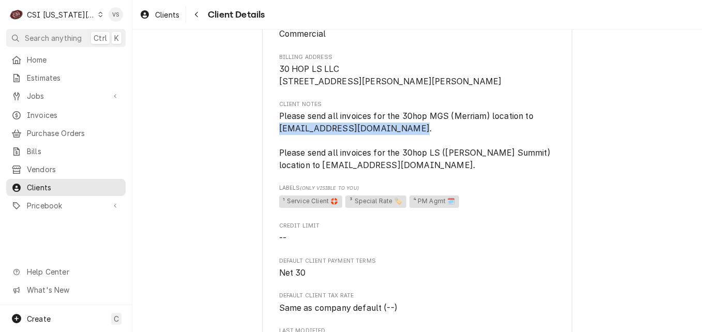
drag, startPoint x: 276, startPoint y: 140, endPoint x: 411, endPoint y: 138, distance: 135.4
click at [411, 138] on span "Please send all invoices for the 30hop MGS (Merriam) location to 30hopmerriam@m…" at bounding box center [417, 140] width 276 height 61
drag, startPoint x: 411, startPoint y: 138, endPoint x: 398, endPoint y: 136, distance: 13.7
click at [398, 136] on span "Please send all invoices for the 30hop MGS (Merriam) location to 30hopmerriam@m…" at bounding box center [415, 140] width 273 height 59
drag, startPoint x: 402, startPoint y: 138, endPoint x: 272, endPoint y: 143, distance: 130.8
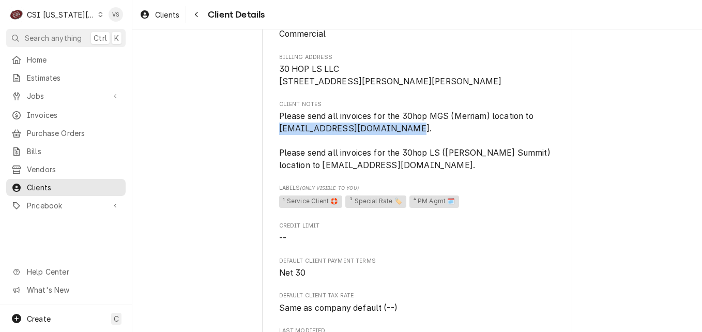
drag, startPoint x: 272, startPoint y: 143, endPoint x: 294, endPoint y: 139, distance: 22.6
copy span "30hopmerriam@meinvoices.com"
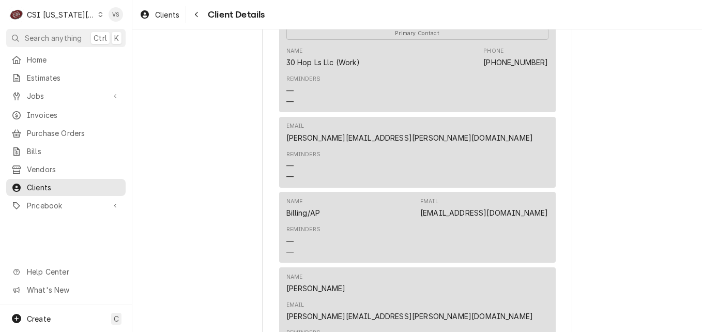
scroll to position [465, 0]
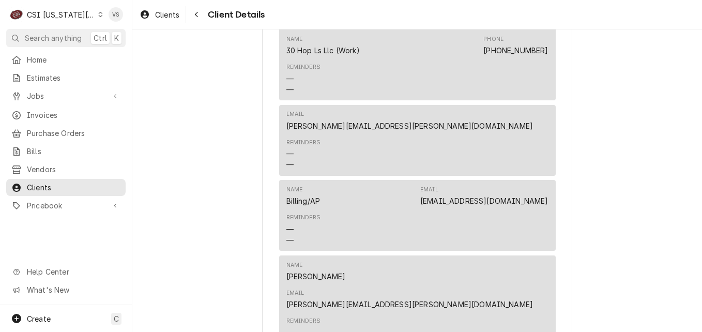
click at [444, 162] on div "Reminders — —" at bounding box center [417, 154] width 262 height 39
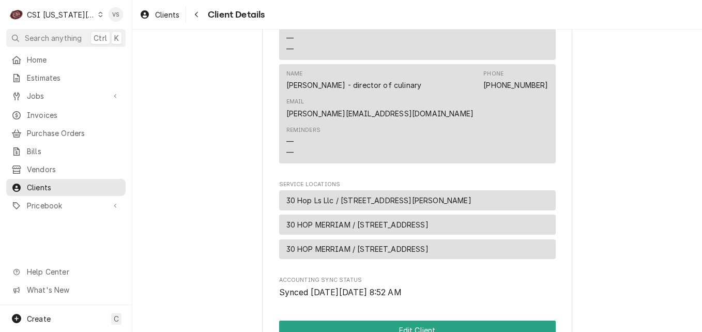
scroll to position [1188, 0]
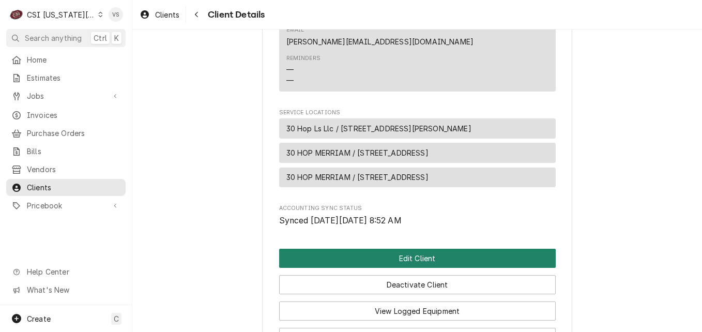
click at [378, 248] on button "Edit Client" at bounding box center [417, 257] width 276 height 19
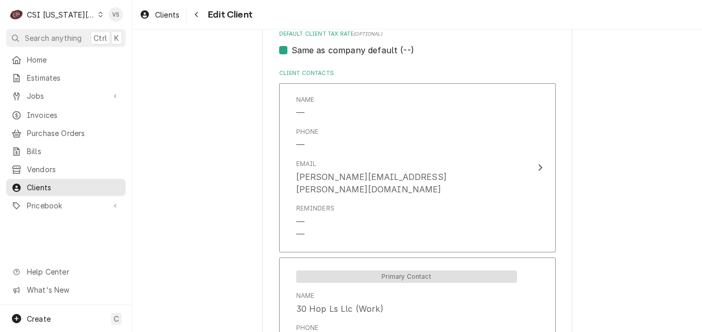
scroll to position [775, 0]
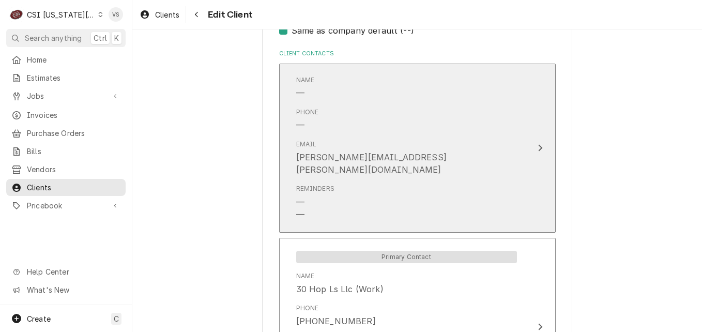
click at [391, 120] on div "Phone —" at bounding box center [406, 119] width 221 height 32
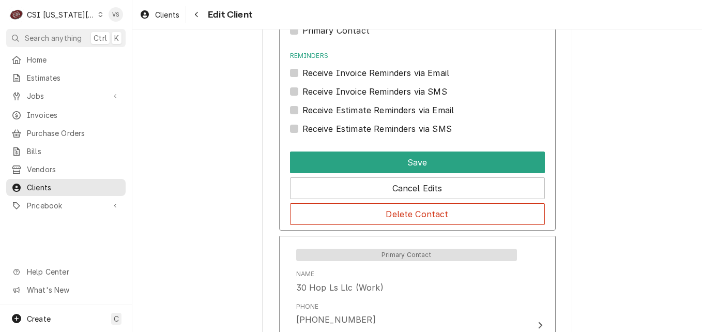
scroll to position [1033, 0]
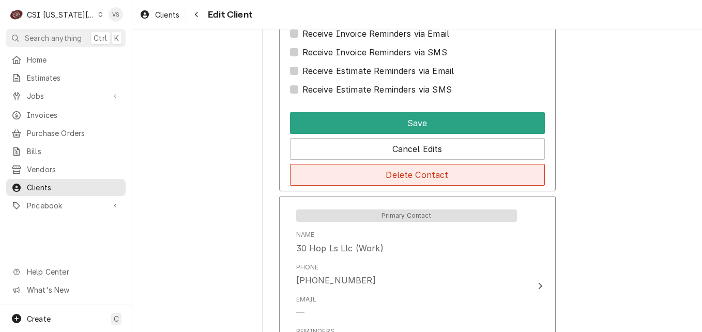
click at [357, 171] on button "Delete Contact" at bounding box center [417, 175] width 255 height 22
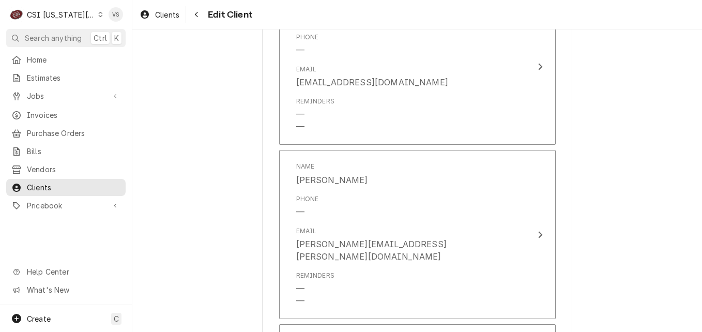
type textarea "x"
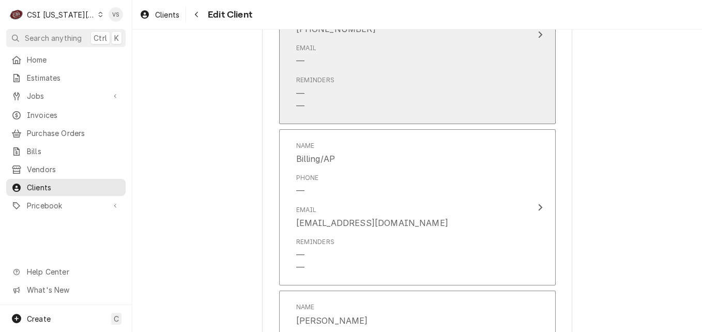
scroll to position [900, 0]
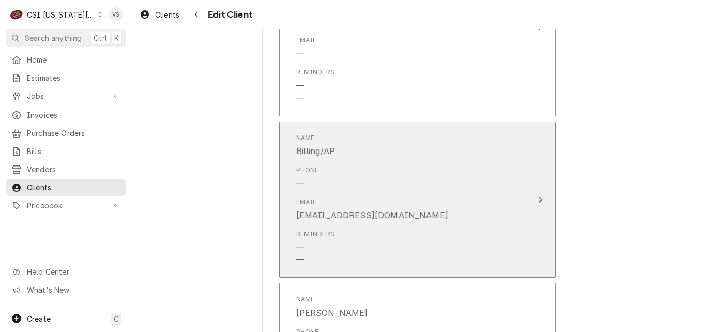
click at [533, 197] on div "Update Contact" at bounding box center [539, 199] width 13 height 12
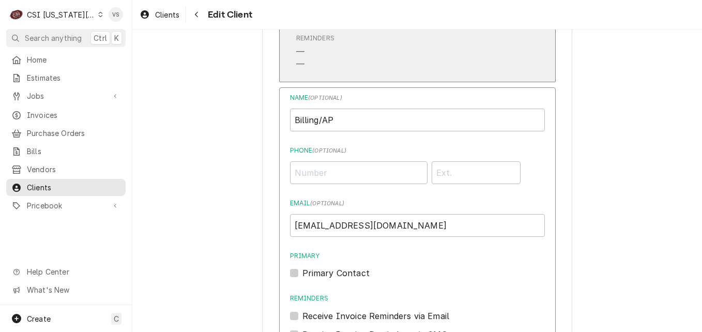
scroll to position [952, 0]
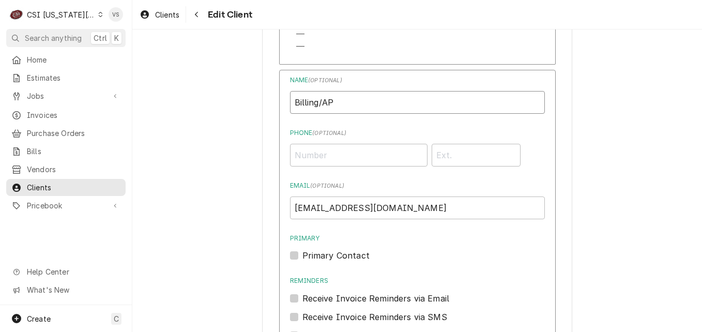
drag, startPoint x: 338, startPoint y: 107, endPoint x: 313, endPoint y: 101, distance: 26.1
click at [283, 106] on div "Name ( optional ) Billing/AP Phone ( optional ) Email ( optional ) 30hopleessum…" at bounding box center [417, 263] width 276 height 386
type input "a"
type input "i"
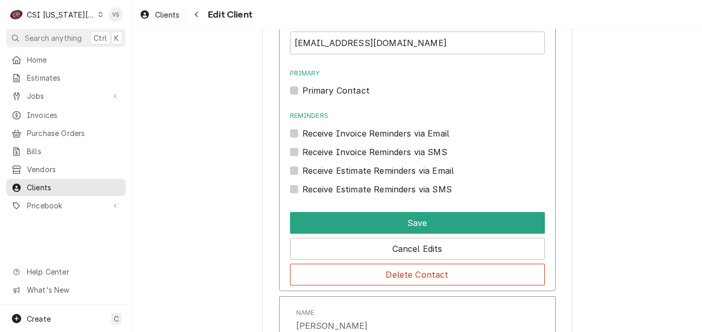
scroll to position [1159, 0]
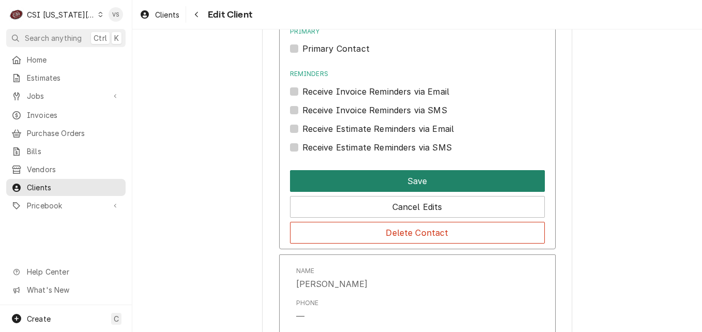
type input "Invoices -Lees Summit location"
click at [362, 176] on button "Save" at bounding box center [417, 181] width 255 height 22
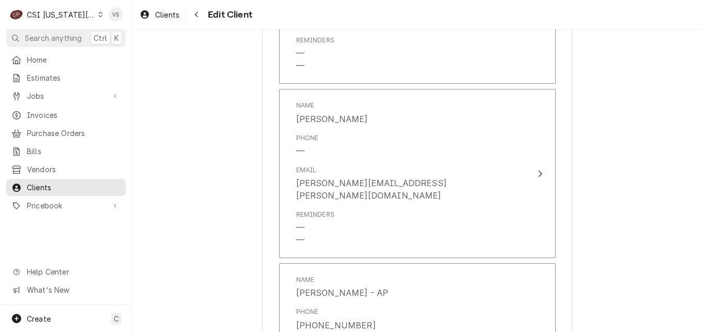
scroll to position [1084, 0]
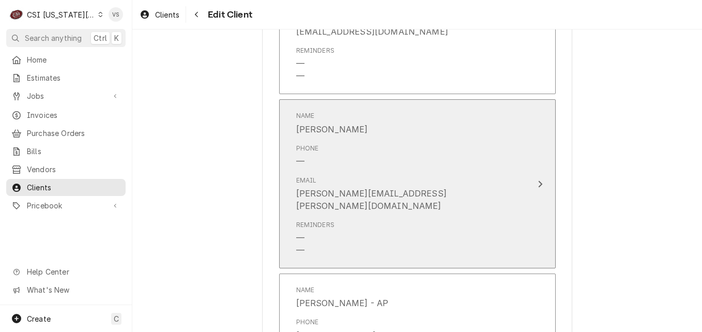
click at [400, 154] on div "Phone —" at bounding box center [406, 155] width 221 height 32
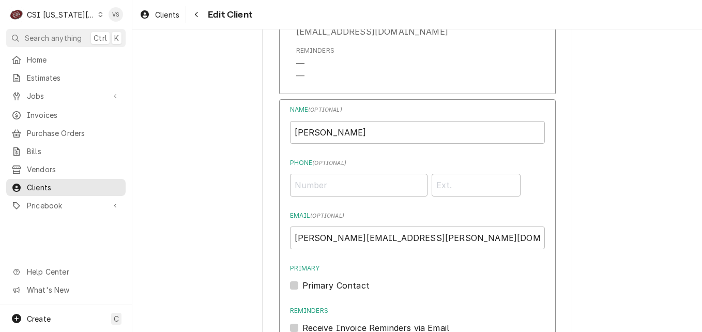
scroll to position [1342, 0]
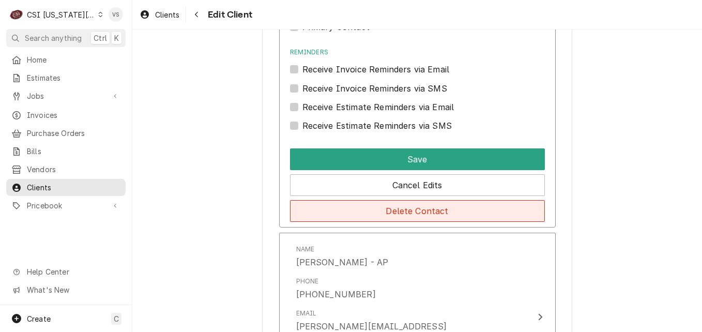
click at [330, 216] on button "Delete Contact" at bounding box center [417, 211] width 255 height 22
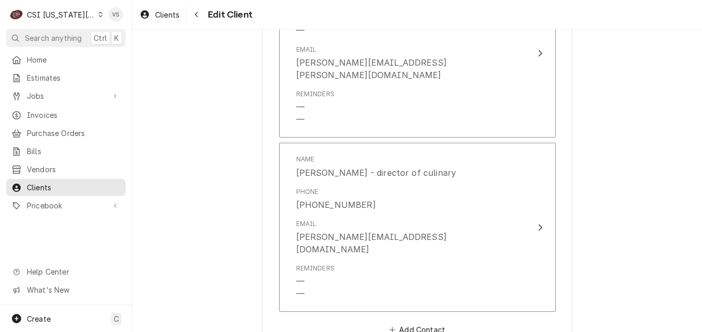
scroll to position [1725, 0]
click at [412, 321] on button "Add Contact" at bounding box center [416, 328] width 59 height 14
type textarea "x"
type input "i"
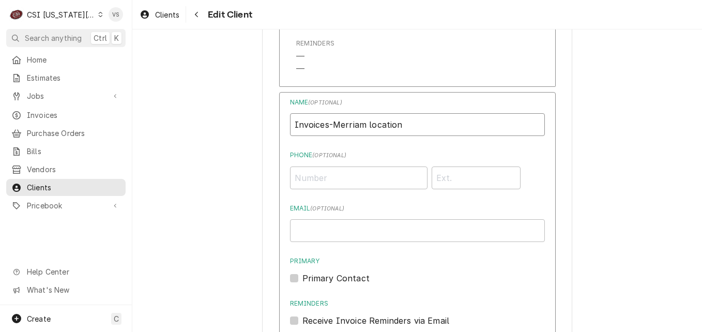
scroll to position [1984, 0]
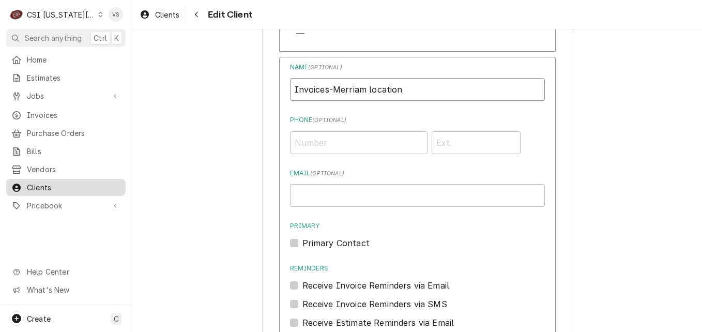
type input "Invoices-Merriam location"
click at [309, 184] on input "Email ( optional )" at bounding box center [417, 195] width 255 height 23
paste input "30hopmerriam@meinvoices.com"
type input "30hopmerriam@meinvoices.com"
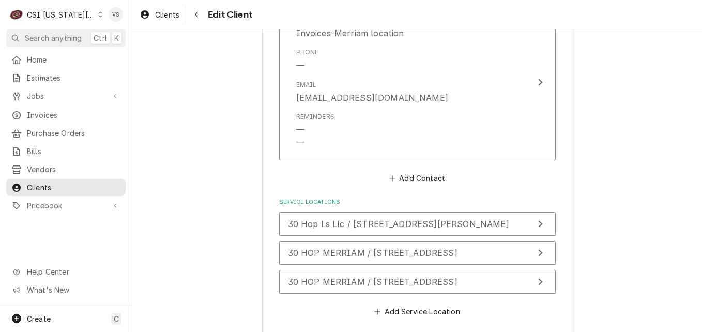
scroll to position [2037, 0]
type textarea "x"
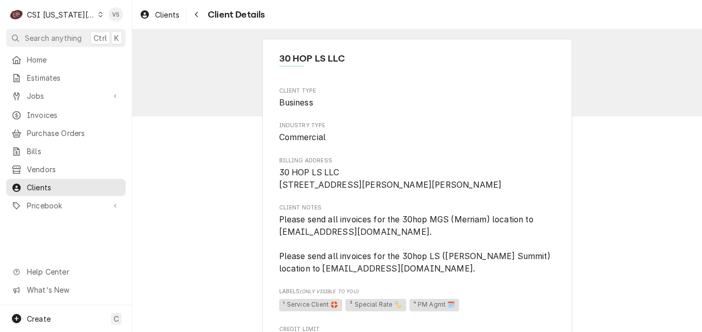
click at [98, 13] on icon "Dynamic Content Wrapper" at bounding box center [100, 14] width 5 height 5
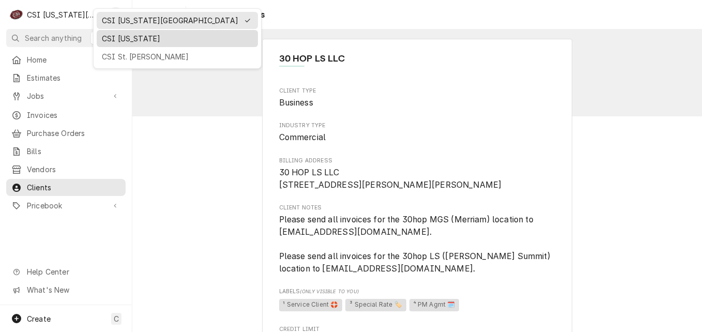
click at [112, 36] on div "CSI [US_STATE]" at bounding box center [177, 38] width 151 height 11
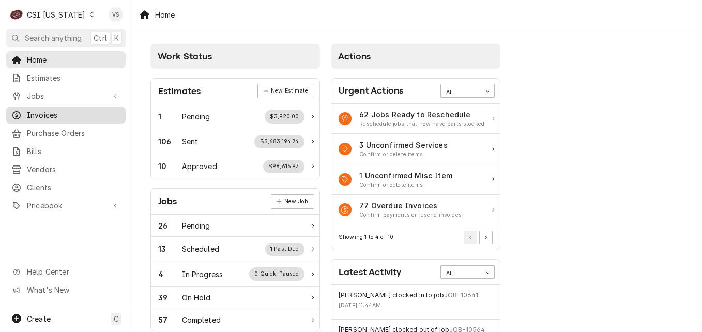
click at [43, 116] on span "Invoices" at bounding box center [74, 115] width 94 height 11
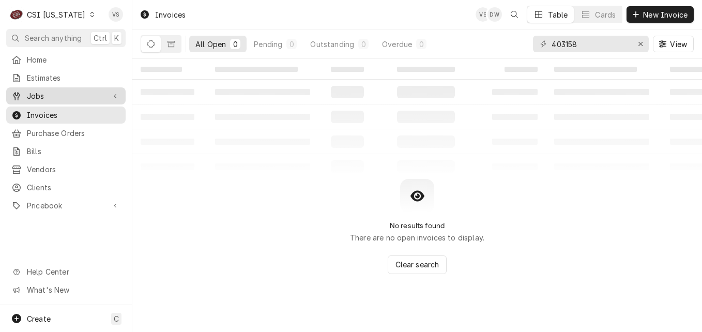
click at [45, 90] on span "Jobs" at bounding box center [66, 95] width 78 height 11
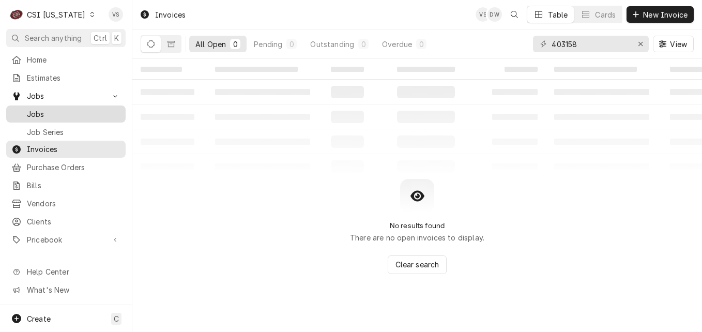
click at [47, 111] on span "Jobs" at bounding box center [74, 113] width 94 height 11
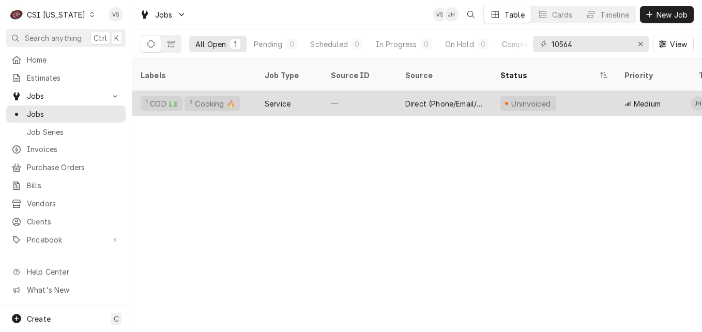
click at [317, 92] on div "Service" at bounding box center [289, 103] width 66 height 25
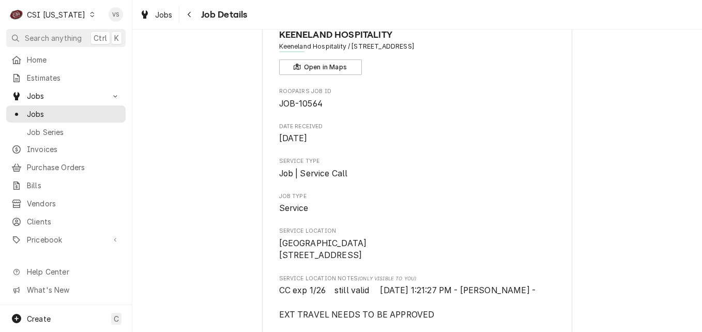
scroll to position [310, 0]
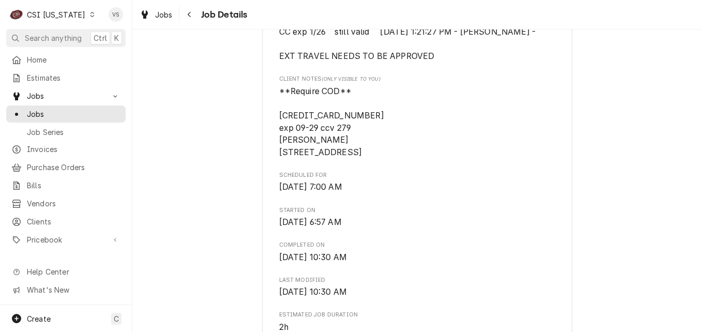
click at [290, 128] on span "**Require COD** [CREDIT_CARD_NUMBER] exp 09-29 ccv 279 [PERSON_NAME] [STREET_AD…" at bounding box center [417, 121] width 276 height 73
drag, startPoint x: 276, startPoint y: 128, endPoint x: 376, endPoint y: 131, distance: 100.3
click at [376, 131] on span "**Require COD** [CREDIT_CARD_NUMBER] exp 09-29 ccv 279 [PERSON_NAME] [STREET_AD…" at bounding box center [417, 121] width 276 height 73
drag, startPoint x: 362, startPoint y: 126, endPoint x: 274, endPoint y: 127, distance: 87.3
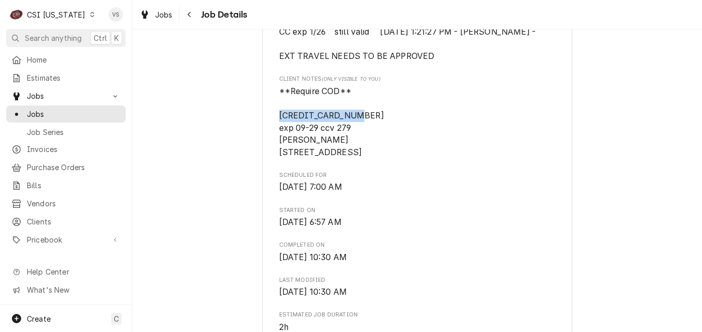
drag, startPoint x: 274, startPoint y: 127, endPoint x: 287, endPoint y: 128, distance: 12.4
copy span "[CREDIT_CARD_NUMBER]"
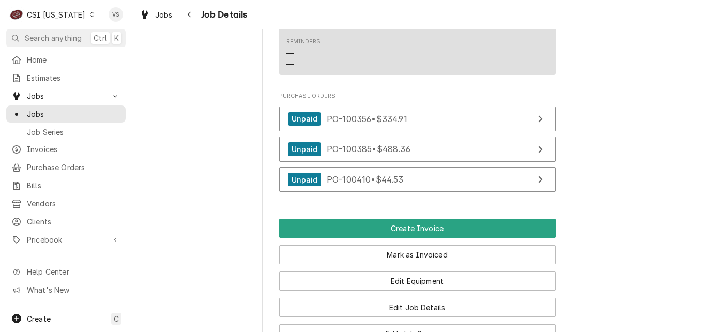
scroll to position [982, 0]
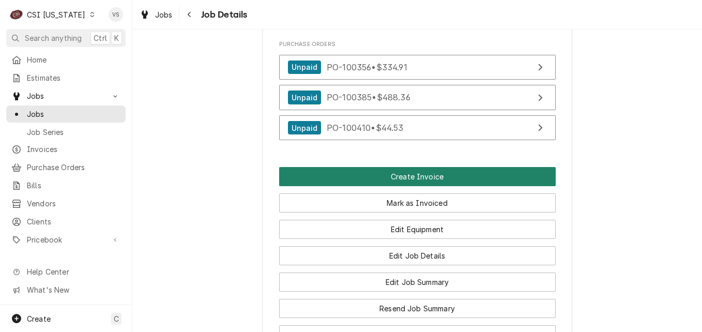
click at [401, 186] on button "Create Invoice" at bounding box center [417, 176] width 276 height 19
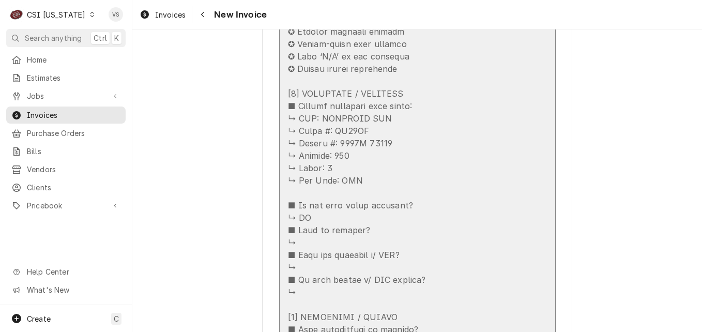
scroll to position [1550, 0]
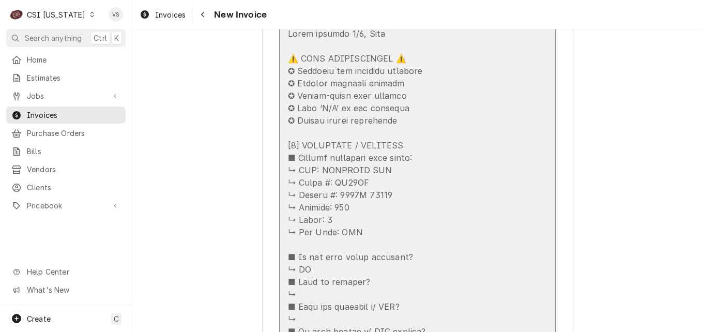
drag, startPoint x: 317, startPoint y: 170, endPoint x: 339, endPoint y: 169, distance: 22.7
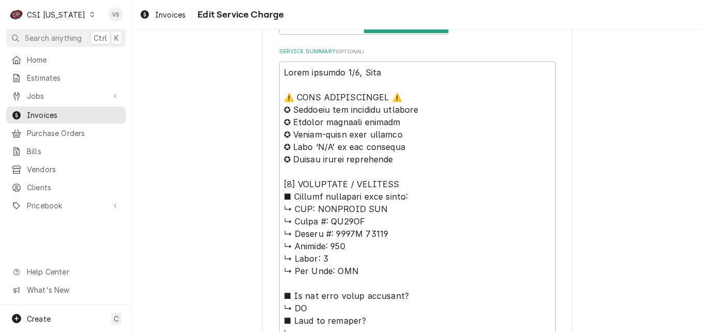
scroll to position [465, 0]
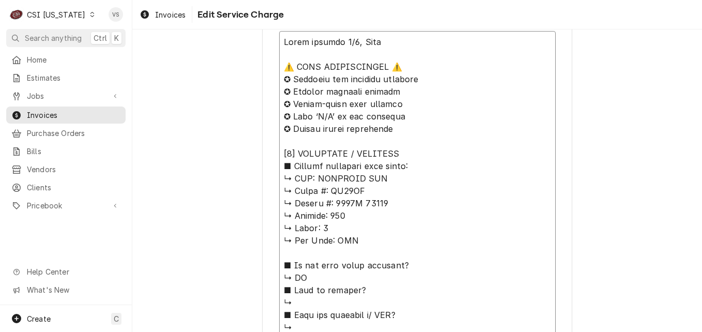
drag, startPoint x: 311, startPoint y: 179, endPoint x: 386, endPoint y: 202, distance: 78.4
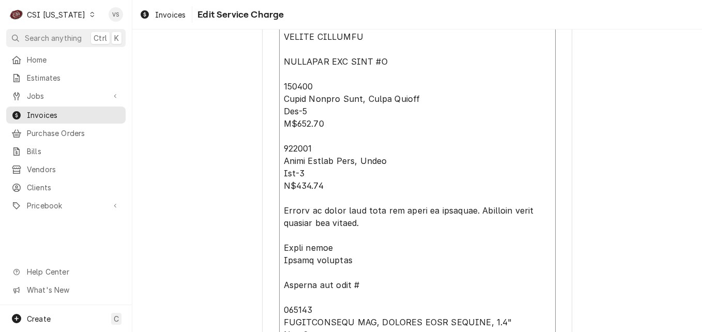
scroll to position [1271, 0]
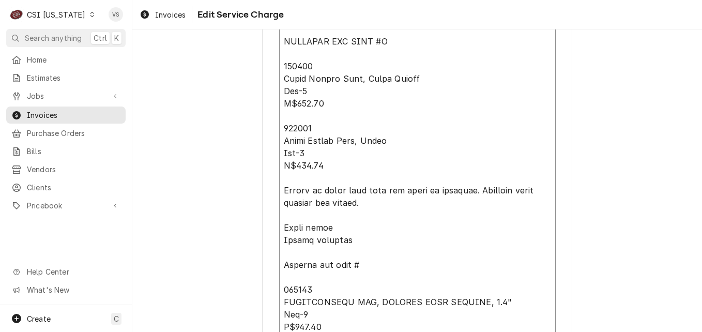
paste textarea "[PERSON_NAME] AIR ↳ 𝗠𝗼𝗱𝗲𝗹 #: FR24BG ↳ 𝗦𝗲𝗿𝗶𝗮𝗹 #: 0923B 05832"
type textarea "x"
type textarea "Lorem ipsumdo 4/2, Sita ⚠️ CONS ADIPISCINGEL ⚠️ ✪ Seddoeiu tem incididu utlabor…"
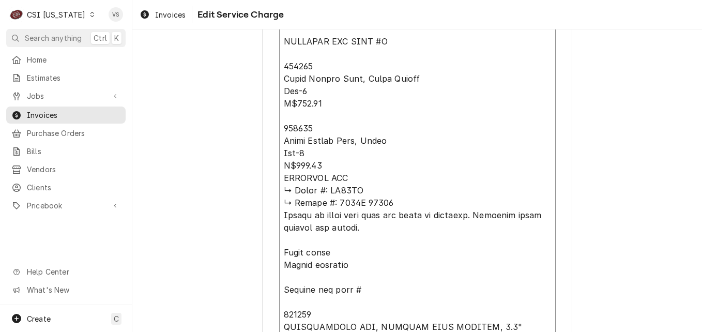
type textarea "x"
type textarea "Lorem ipsumdo 4/2, Sita ⚠️ CONS ADIPISCINGEL ⚠️ ✪ Seddoeiu tem incididu utlabor…"
type textarea "x"
type textarea "Lorem ipsumdo 4/2, Sita ⚠️ CONS ADIPISCINGEL ⚠️ ✪ Seddoeiu tem incididu utlabor…"
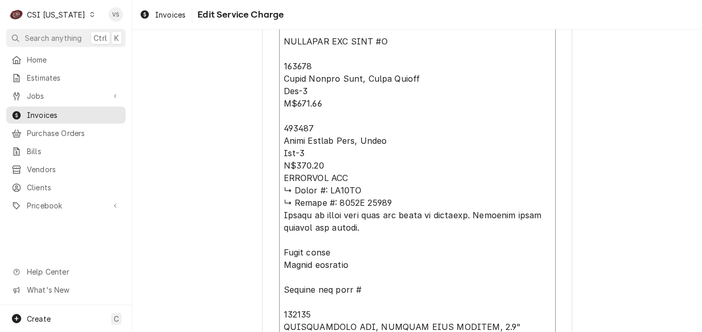
type textarea "x"
type textarea "Lorem ipsumdo 4/2, Sita ⚠️ CONS ADIPISCINGEL ⚠️ ✪ Seddoeiu tem incididu utlabor…"
type textarea "x"
type textarea "Lorem ipsumdo 4/2, Sita ⚠️ CONS ADIPISCINGEL ⚠️ ✪ Seddoeiu tem incididu utlabor…"
type textarea "x"
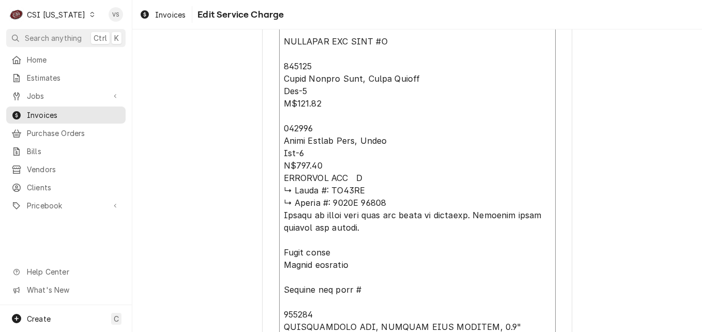
type textarea "Lorem ipsumdo 4/2, Sita ⚠️ CONS ADIPISCINGEL ⚠️ ✪ Seddoeiu tem incididu utlabor…"
type textarea "x"
type textarea "Lorem ipsumdo 4/2, Sita ⚠️ CONS ADIPISCINGEL ⚠️ ✪ Seddoeiu tem incididu utlabor…"
type textarea "x"
type textarea "Lorem ipsumdo 4/2, Sita ⚠️ CONS ADIPISCINGEL ⚠️ ✪ Seddoeiu tem incididu utlabor…"
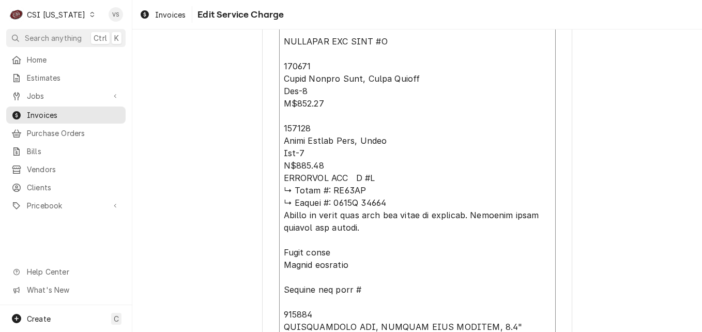
type textarea "x"
type textarea "Lorem ipsumdo 4/2, Sita ⚠️ CONS ADIPISCINGEL ⚠️ ✪ Seddoeiu tem incididu utlabor…"
type textarea "x"
type textarea "Lorem ipsumdo 4/2, Sita ⚠️ CONS ADIPISCINGEL ⚠️ ✪ Seddoeiu tem incididu utlabor…"
type textarea "x"
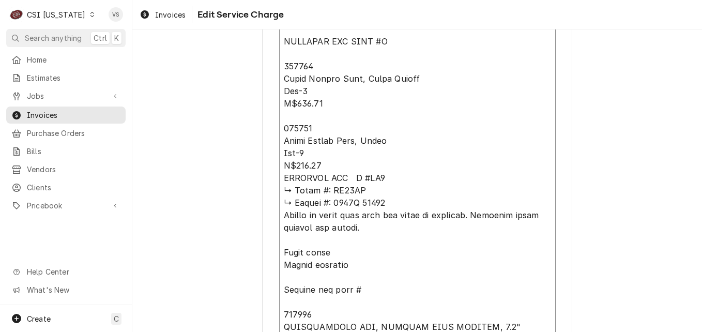
type textarea "Lorem ipsumdo 4/2, Sita ⚠️ CONS ADIPISCINGEL ⚠️ ✪ Seddoeiu tem incididu utlabor…"
type textarea "x"
type textarea "Lorem ipsumdo 4/2, Sita ⚠️ CONS ADIPISCINGEL ⚠️ ✪ Seddoeiu tem incididu utlabor…"
type textarea "x"
type textarea "Lorem ipsumdo 4/2, Sita ⚠️ CONS ADIPISCINGEL ⚠️ ✪ Seddoeiu tem incididu utlabor…"
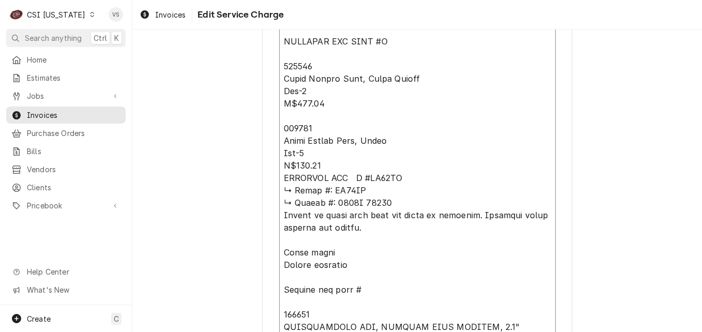
type textarea "x"
type textarea "Lorem ipsumdo 4/2, Sita ⚠️ CONS ADIPISCINGEL ⚠️ ✪ Seddoeiu tem incididu utlabor…"
type textarea "x"
type textarea "Lorem ipsumdo 4/2, Sita ⚠️ CONS ADIPISCINGEL ⚠️ ✪ Seddoeiu tem incididu utlabor…"
type textarea "x"
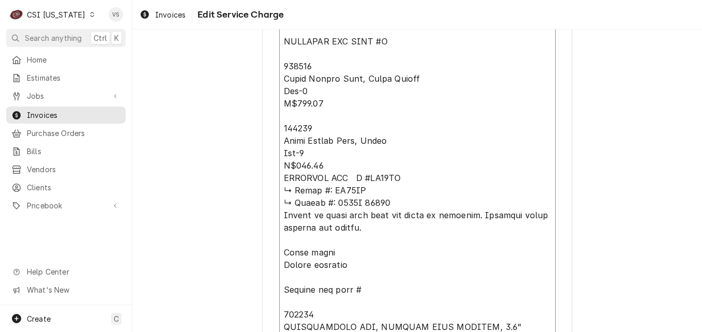
type textarea "Lorem ipsumdo 4/2, Sita ⚠️ CONS ADIPISCINGEL ⚠️ ✪ Seddoeiu tem incididu utlabor…"
type textarea "x"
type textarea "Lorem ipsumdo 4/2, Sita ⚠️ CONS ADIPISCINGEL ⚠️ ✪ Seddoeiu tem incididu utlabor…"
type textarea "x"
type textarea "Lorem ipsumdo 4/2, Sita ⚠️ CONS ADIPISCINGEL ⚠️ ✪ Seddoeiu tem incididu utlabor…"
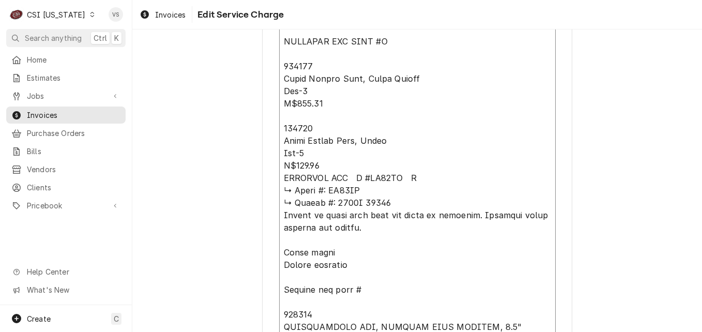
type textarea "x"
type textarea "Lorem ipsumdo 4/2, Sita ⚠️ CONS ADIPISCINGEL ⚠️ ✪ Seddoeiu tem incididu utlabor…"
type textarea "x"
type textarea "Lorem ipsumdo 4/2, Sita ⚠️ CONS ADIPISCINGEL ⚠️ ✪ Seddoeiu tem incididu utlabor…"
type textarea "x"
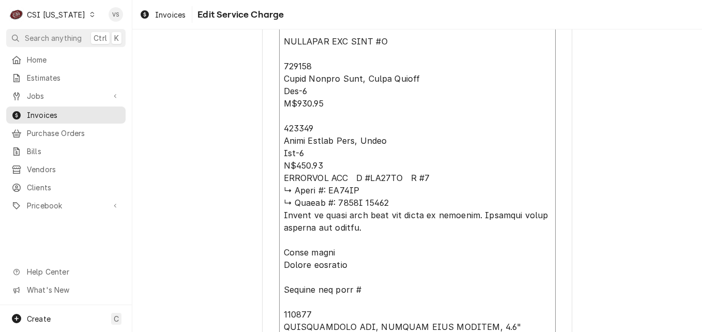
type textarea "Lorem ipsumdo 4/2, Sita ⚠️ CONS ADIPISCINGEL ⚠️ ✪ Seddoeiu tem incididu utlabor…"
type textarea "x"
type textarea "Lorem ipsumdo 4/2, Sita ⚠️ CONS ADIPISCINGEL ⚠️ ✪ Seddoeiu tem incididu utlabor…"
type textarea "x"
type textarea "Lorem ipsumdo 4/2, Sita ⚠️ CONS ADIPISCINGEL ⚠️ ✪ Seddoeiu tem incididu utlabor…"
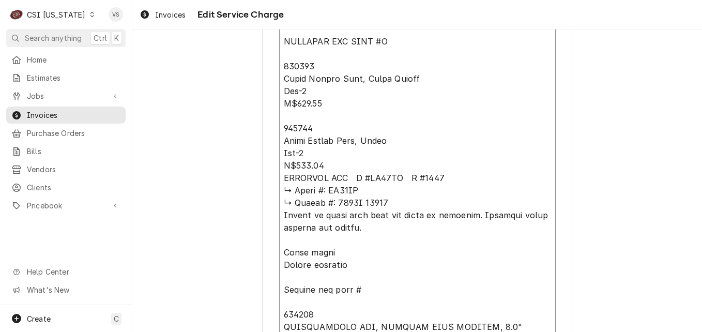
type textarea "x"
type textarea "Lorem ipsumdo 4/2, Sita ⚠️ CONS ADIPISCINGEL ⚠️ ✪ Seddoeiu tem incididu utlabor…"
type textarea "x"
type textarea "Lorem ipsumdo 4/2, Sita ⚠️ CONS ADIPISCINGEL ⚠️ ✪ Seddoeiu tem incididu utlabor…"
type textarea "x"
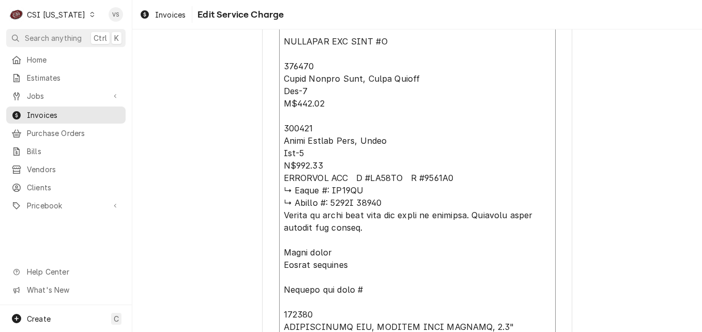
type textarea "Lorem ipsumdo 4/2, Sita ⚠️ CONS ADIPISCINGEL ⚠️ ✪ Seddoeiu tem incididu utlabor…"
type textarea "x"
type textarea "Lorem ipsumdo 4/2, Sita ⚠️ CONS ADIPISCINGEL ⚠️ ✪ Seddoeiu tem incididu utlabor…"
type textarea "x"
type textarea "Lorem ipsumdo 4/2, Sita ⚠️ CONS ADIPISCINGEL ⚠️ ✪ Seddoeiu tem incididu utlabor…"
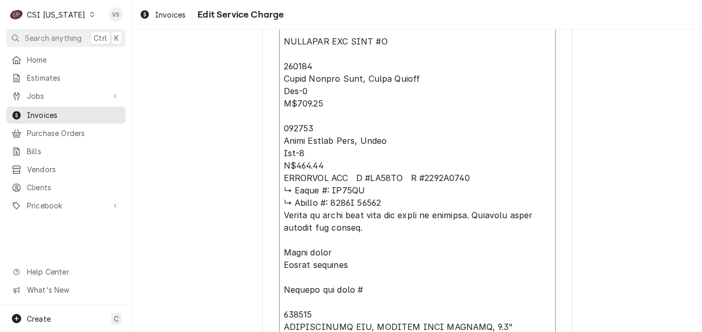
type textarea "x"
type textarea "Lorem ipsumdo 4/2, Sita ⚠️ CONS ADIPISCINGEL ⚠️ ✪ Seddoeiu tem incididu utlabor…"
drag, startPoint x: 278, startPoint y: 190, endPoint x: 387, endPoint y: 205, distance: 110.0
type textarea "x"
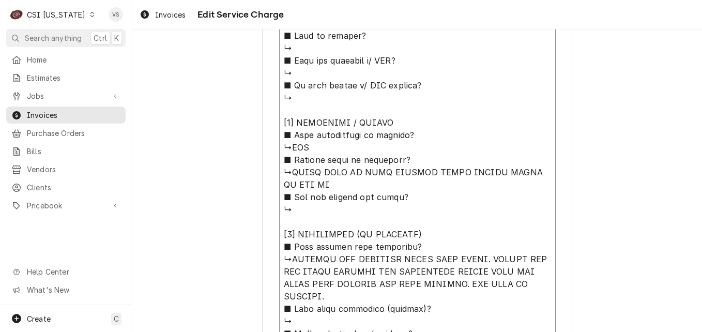
scroll to position [703, 0]
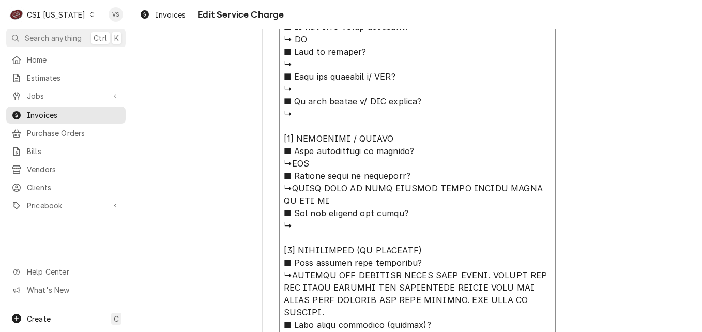
type textarea "Lorem ipsumdo 4/2, Sita ⚠️ CONS ADIPISCINGEL ⚠️ ✪ Seddoeiu tem incididu utlabor…"
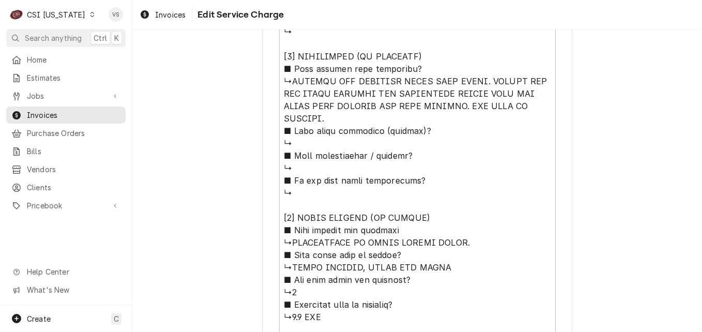
scroll to position [870, 0]
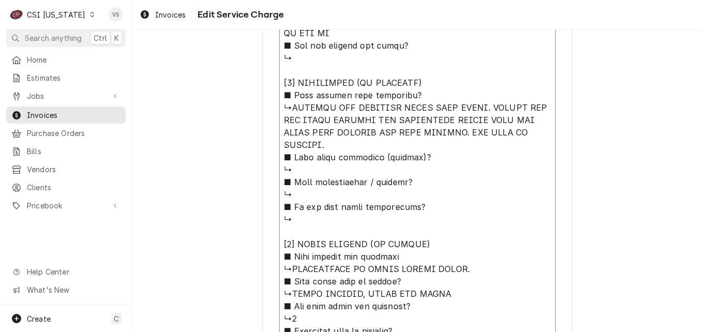
click at [288, 107] on textarea "Service Summary ( optional )" at bounding box center [417, 243] width 276 height 1237
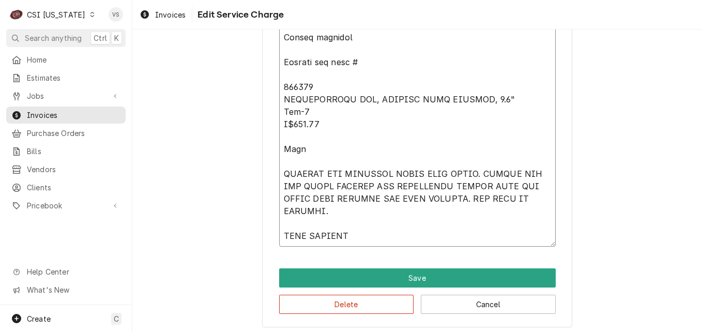
scroll to position [1490, 0]
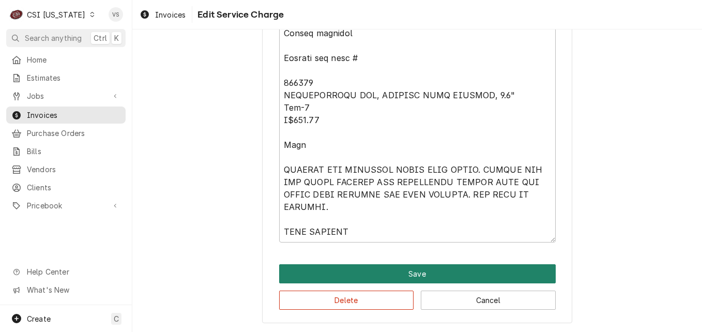
click at [418, 276] on button "Save" at bounding box center [417, 273] width 276 height 19
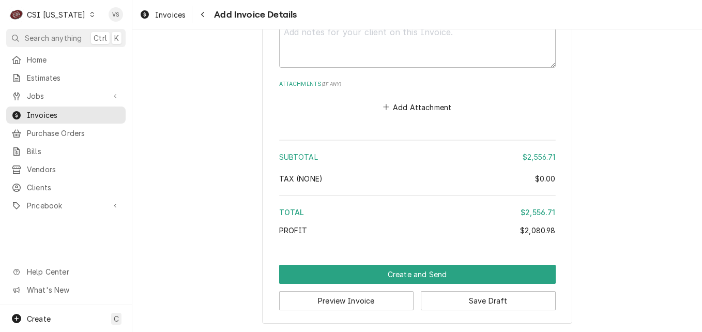
scroll to position [4210, 0]
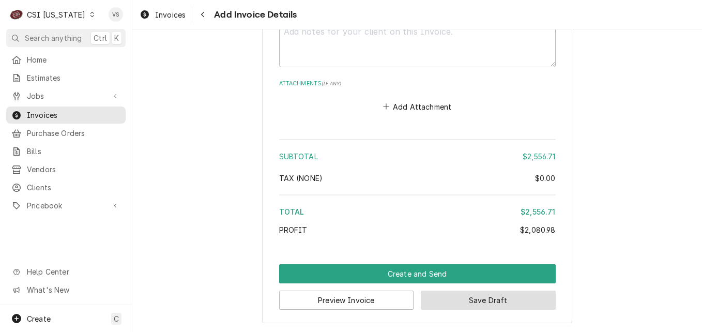
click at [487, 299] on button "Save Draft" at bounding box center [488, 299] width 135 height 19
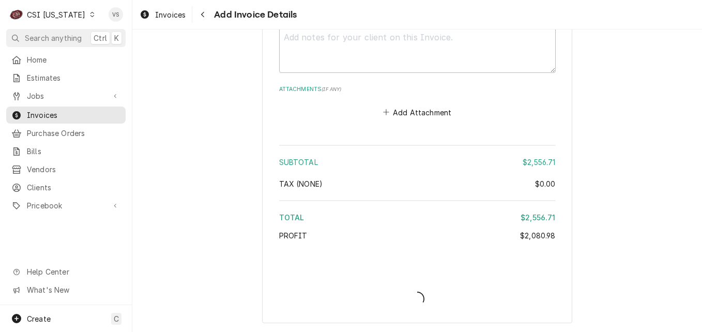
scroll to position [4141, 0]
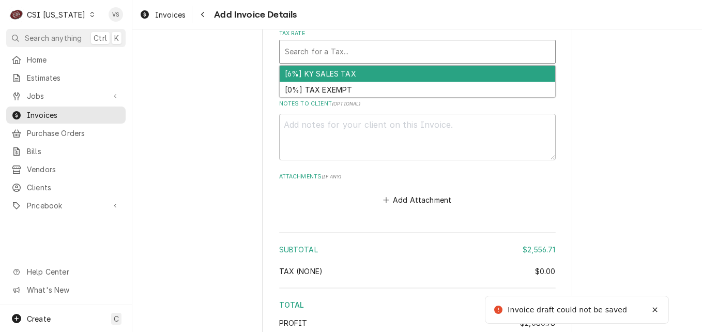
click at [331, 52] on div "Tax Rate" at bounding box center [417, 51] width 265 height 19
click at [332, 73] on div "[6%] KY SALES TAX" at bounding box center [416, 74] width 275 height 16
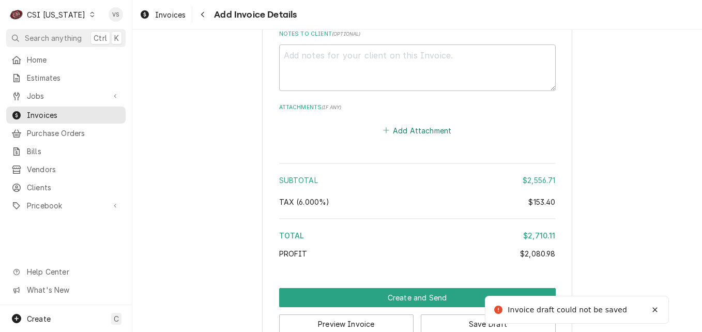
scroll to position [4251, 0]
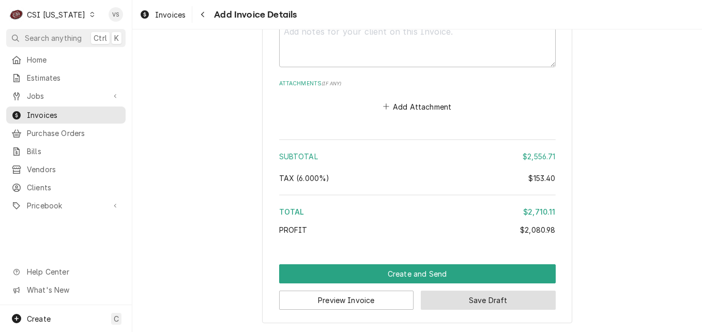
click at [466, 302] on button "Save Draft" at bounding box center [488, 299] width 135 height 19
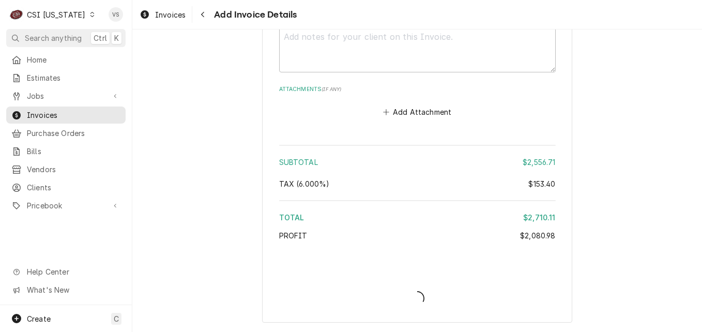
type textarea "x"
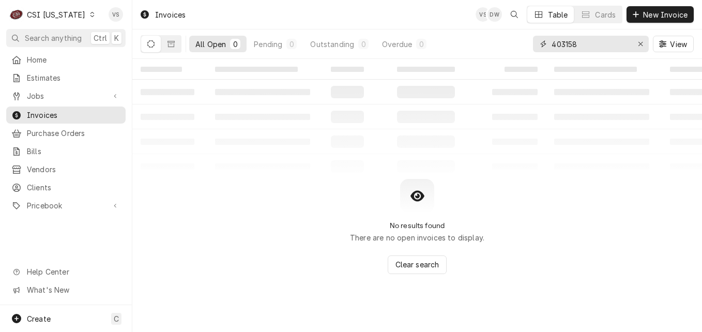
drag, startPoint x: 584, startPoint y: 43, endPoint x: 547, endPoint y: 46, distance: 37.8
click at [538, 44] on div "403158" at bounding box center [591, 44] width 116 height 17
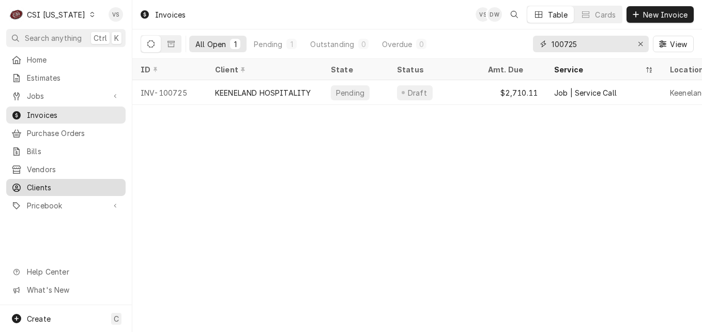
type input "100725"
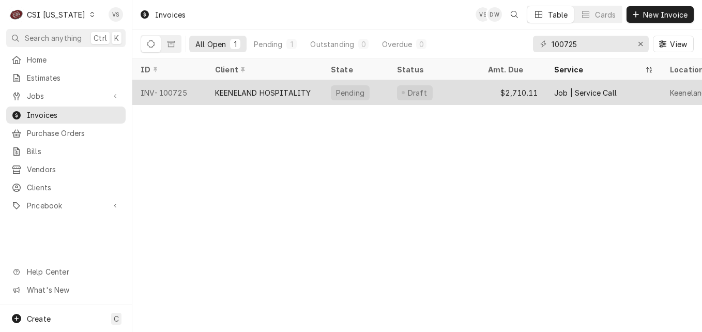
click at [252, 90] on div "KEENELAND HOSPITALITY" at bounding box center [263, 92] width 96 height 11
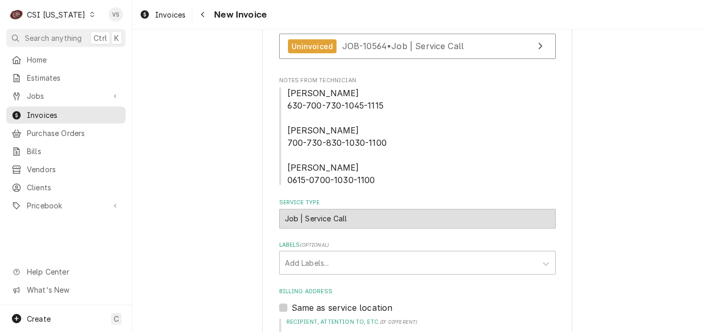
scroll to position [325, 0]
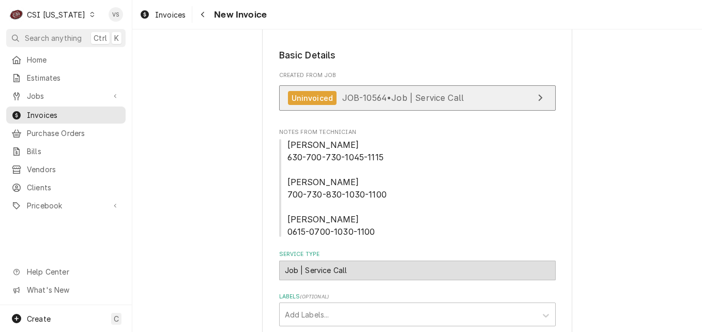
click at [358, 101] on span "JOB-10564 • Job | Service Call" at bounding box center [403, 97] width 122 height 10
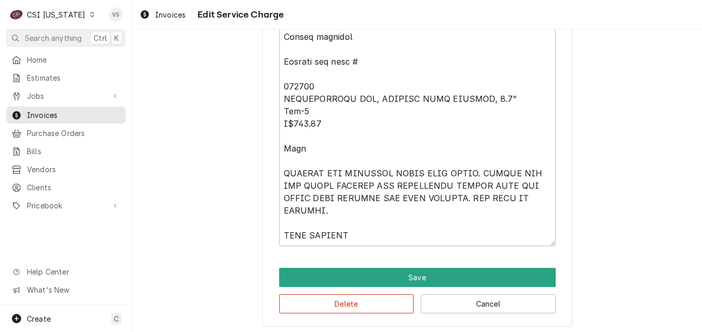
scroll to position [1490, 0]
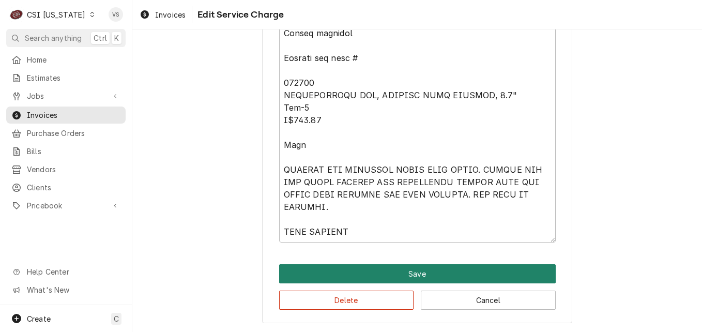
click at [417, 273] on button "Save" at bounding box center [417, 273] width 276 height 19
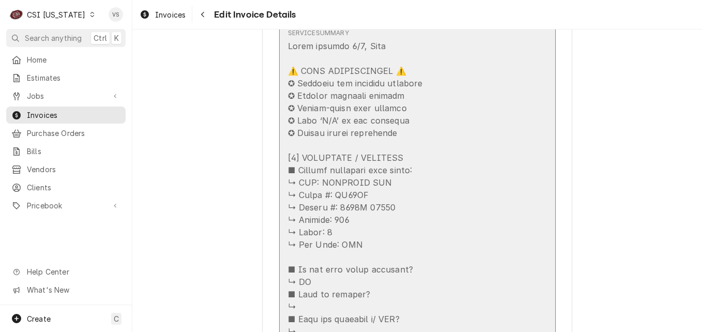
scroll to position [1617, 0]
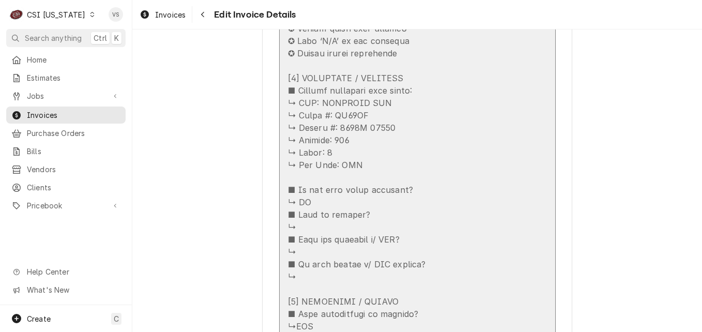
drag, startPoint x: 316, startPoint y: 103, endPoint x: 368, endPoint y: 106, distance: 51.8
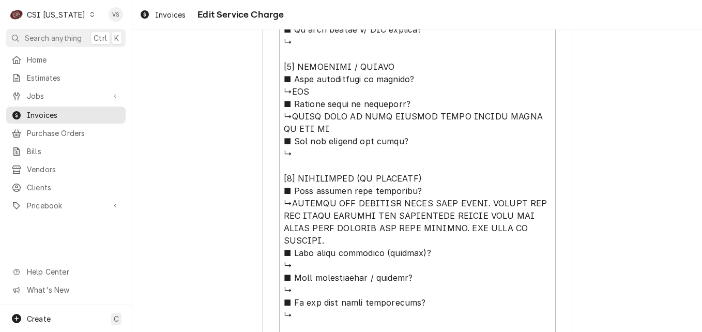
scroll to position [568, 0]
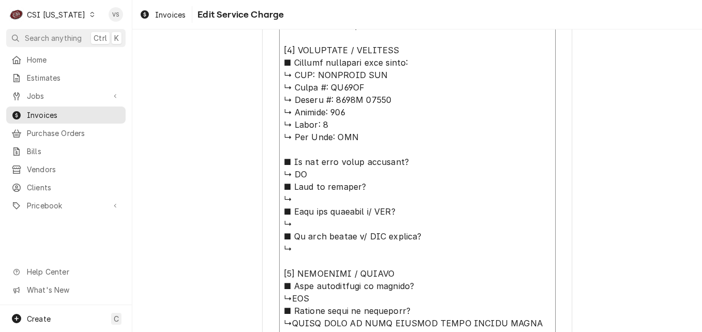
drag, startPoint x: 313, startPoint y: 75, endPoint x: 390, endPoint y: 106, distance: 83.5
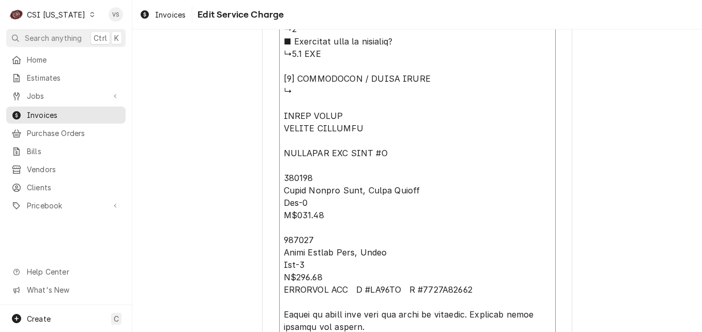
scroll to position [1188, 0]
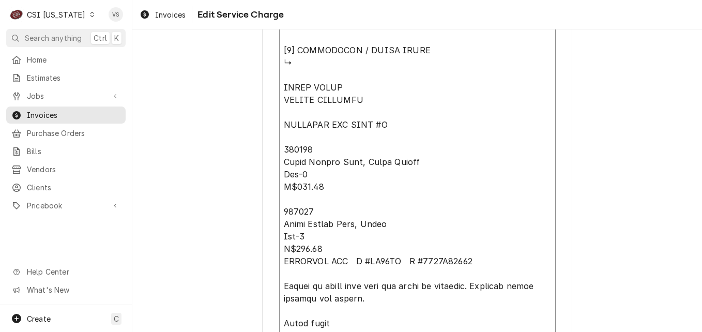
paste textarea "MARSHALL AIR ↳ 𝗠𝗼𝗱𝗲𝗹 #: FR24BG ↳ 𝗦𝗲𝗿𝗶𝗮𝗹 #: 0923B 05832"
type textarea "x"
type textarea "Parts arrived 9/9, Matt ⚠️ 𝗙𝗢𝗥𝗠 𝗜𝗡𝗦𝗧𝗥𝗨𝗖𝗧𝗜𝗢𝗡𝗦 ⚠️ ✪ 𝗖𝗼𝗺𝗽𝗹𝗲𝘁𝗲 𝗮𝗹𝗹 𝗿𝗲𝗹𝗲𝘃𝗮𝗻𝘁 𝘀𝗲𝗰𝘁𝗶𝗼𝗻…"
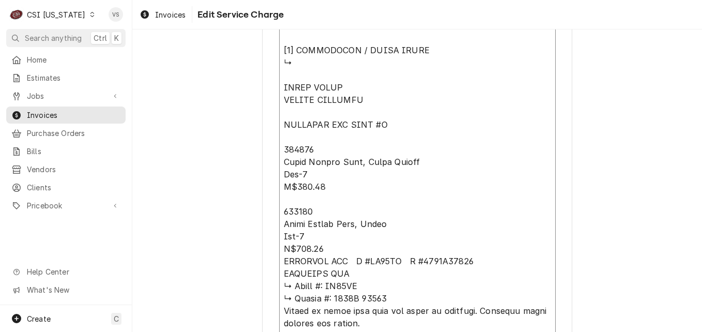
type textarea "x"
type textarea "Parts arrived 9/9, Matt ⚠️ 𝗙𝗢𝗥𝗠 𝗜𝗡𝗦𝗧𝗥𝗨𝗖𝗧𝗜𝗢𝗡𝗦 ⚠️ ✪ 𝗖𝗼𝗺𝗽𝗹𝗲𝘁𝗲 𝗮𝗹𝗹 𝗿𝗲𝗹𝗲𝘃𝗮𝗻𝘁 𝘀𝗲𝗰𝘁𝗶𝗼𝗻…"
type textarea "x"
type textarea "Parts arrived 9/9, Matt ⚠️ 𝗙𝗢𝗥𝗠 𝗜𝗡𝗦𝗧𝗥𝗨𝗖𝗧𝗜𝗢𝗡𝗦 ⚠️ ✪ 𝗖𝗼𝗺𝗽𝗹𝗲𝘁𝗲 𝗮𝗹𝗹 𝗿𝗲𝗹𝗲𝘃𝗮𝗻𝘁 𝘀𝗲𝗰𝘁𝗶𝗼𝗻…"
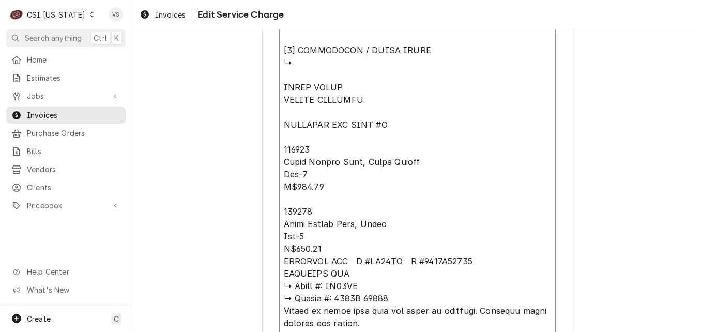
type textarea "x"
type textarea "Parts arrived 9/9, Matt ⚠️ 𝗙𝗢𝗥𝗠 𝗜𝗡𝗦𝗧𝗥𝗨𝗖𝗧𝗜𝗢𝗡𝗦 ⚠️ ✪ 𝗖𝗼𝗺𝗽𝗹𝗲𝘁𝗲 𝗮𝗹𝗹 𝗿𝗲𝗹𝗲𝘃𝗮𝗻𝘁 𝘀𝗲𝗰𝘁𝗶𝗼𝗻…"
type textarea "x"
type textarea "Parts arrived 9/9, Matt ⚠️ 𝗙𝗢𝗥𝗠 𝗜𝗡𝗦𝗧𝗥𝗨𝗖𝗧𝗜𝗢𝗡𝗦 ⚠️ ✪ 𝗖𝗼𝗺𝗽𝗹𝗲𝘁𝗲 𝗮𝗹𝗹 𝗿𝗲𝗹𝗲𝘃𝗮𝗻𝘁 𝘀𝗲𝗰𝘁𝗶𝗼𝗻…"
type textarea "x"
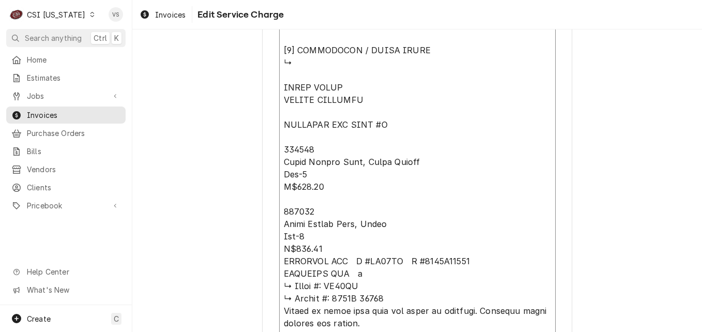
type textarea "Parts arrived 9/9, Matt ⚠️ 𝗙𝗢𝗥𝗠 𝗜𝗡𝗦𝗧𝗥𝗨𝗖𝗧𝗜𝗢𝗡𝗦 ⚠️ ✪ 𝗖𝗼𝗺𝗽𝗹𝗲𝘁𝗲 𝗮𝗹𝗹 𝗿𝗲𝗹𝗲𝘃𝗮𝗻𝘁 𝘀𝗲𝗰𝘁𝗶𝗼𝗻…"
type textarea "x"
type textarea "Parts arrived 9/9, Matt ⚠️ 𝗙𝗢𝗥𝗠 𝗜𝗡𝗦𝗧𝗥𝗨𝗖𝗧𝗜𝗢𝗡𝗦 ⚠️ ✪ 𝗖𝗼𝗺𝗽𝗹𝗲𝘁𝗲 𝗮𝗹𝗹 𝗿𝗲𝗹𝗲𝘃𝗮𝗻𝘁 𝘀𝗲𝗰𝘁𝗶𝗼𝗻…"
type textarea "x"
type textarea "Parts arrived 9/9, Matt ⚠️ 𝗙𝗢𝗥𝗠 𝗜𝗡𝗦𝗧𝗥𝗨𝗖𝗧𝗜𝗢𝗡𝗦 ⚠️ ✪ 𝗖𝗼𝗺𝗽𝗹𝗲𝘁𝗲 𝗮𝗹𝗹 𝗿𝗲𝗹𝗲𝘃𝗮𝗻𝘁 𝘀𝗲𝗰𝘁𝗶𝗼𝗻…"
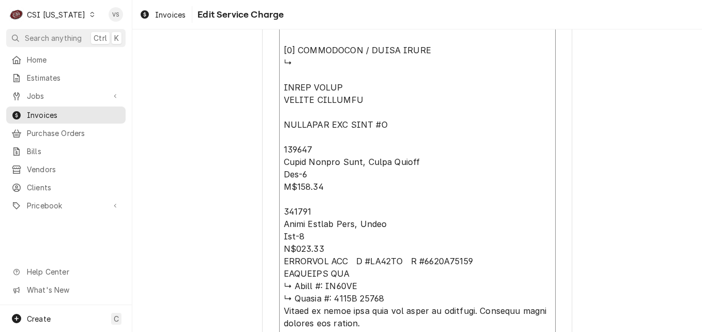
type textarea "x"
type textarea "Parts arrived 9/9, Matt ⚠️ 𝗙𝗢𝗥𝗠 𝗜𝗡𝗦𝗧𝗥𝗨𝗖𝗧𝗜𝗢𝗡𝗦 ⚠️ ✪ 𝗖𝗼𝗺𝗽𝗹𝗲𝘁𝗲 𝗮𝗹𝗹 𝗿𝗲𝗹𝗲𝘃𝗮𝗻𝘁 𝘀𝗲𝗰𝘁𝗶𝗼𝗻…"
type textarea "x"
type textarea "Parts arrived 9/9, Matt ⚠️ 𝗙𝗢𝗥𝗠 𝗜𝗡𝗦𝗧𝗥𝗨𝗖𝗧𝗜𝗢𝗡𝗦 ⚠️ ✪ 𝗖𝗼𝗺𝗽𝗹𝗲𝘁𝗲 𝗮𝗹𝗹 𝗿𝗲𝗹𝗲𝘃𝗮𝗻𝘁 𝘀𝗲𝗰𝘁𝗶𝗼𝗻…"
type textarea "x"
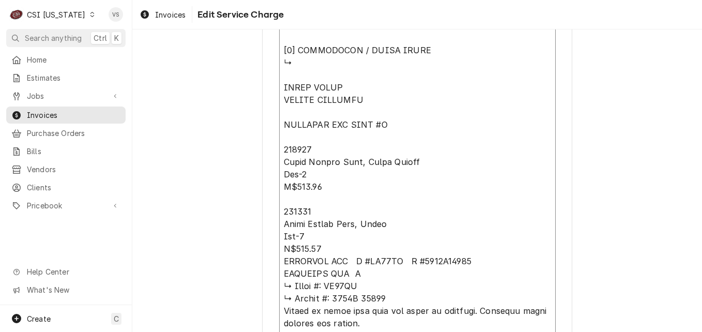
type textarea "Parts arrived 9/9, Matt ⚠️ 𝗙𝗢𝗥𝗠 𝗜𝗡𝗦𝗧𝗥𝗨𝗖𝗧𝗜𝗢𝗡𝗦 ⚠️ ✪ 𝗖𝗼𝗺𝗽𝗹𝗲𝘁𝗲 𝗮𝗹𝗹 𝗿𝗲𝗹𝗲𝘃𝗮𝗻𝘁 𝘀𝗲𝗰𝘁𝗶𝗼𝗻…"
type textarea "x"
type textarea "Parts arrived 9/9, Matt ⚠️ 𝗙𝗢𝗥𝗠 𝗜𝗡𝗦𝗧𝗥𝗨𝗖𝗧𝗜𝗢𝗡𝗦 ⚠️ ✪ 𝗖𝗼𝗺𝗽𝗹𝗲𝘁𝗲 𝗮𝗹𝗹 𝗿𝗲𝗹𝗲𝘃𝗮𝗻𝘁 𝘀𝗲𝗰𝘁𝗶𝗼𝗻…"
type textarea "x"
type textarea "Parts arrived 9/9, Matt ⚠️ 𝗙𝗢𝗥𝗠 𝗜𝗡𝗦𝗧𝗥𝗨𝗖𝗧𝗜𝗢𝗡𝗦 ⚠️ ✪ 𝗖𝗼𝗺𝗽𝗹𝗲𝘁𝗲 𝗮𝗹𝗹 𝗿𝗲𝗹𝗲𝘃𝗮𝗻𝘁 𝘀𝗲𝗰𝘁𝗶𝗼𝗻…"
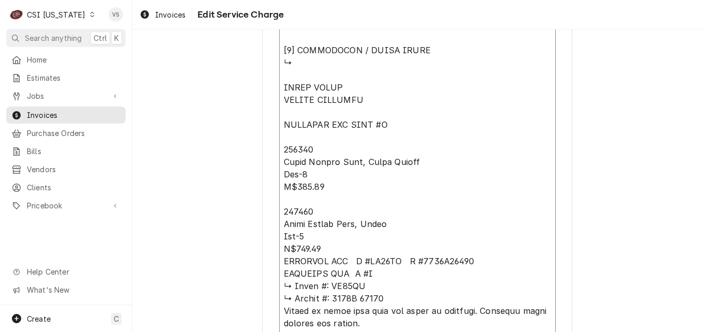
type textarea "x"
type textarea "Parts arrived 9/9, Matt ⚠️ 𝗙𝗢𝗥𝗠 𝗜𝗡𝗦𝗧𝗥𝗨𝗖𝗧𝗜𝗢𝗡𝗦 ⚠️ ✪ 𝗖𝗼𝗺𝗽𝗹𝗲𝘁𝗲 𝗮𝗹𝗹 𝗿𝗲𝗹𝗲𝘃𝗮𝗻𝘁 𝘀𝗲𝗰𝘁𝗶𝗼𝗻…"
type textarea "x"
type textarea "Parts arrived 9/9, Matt ⚠️ 𝗙𝗢𝗥𝗠 𝗜𝗡𝗦𝗧𝗥𝗨𝗖𝗧𝗜𝗢𝗡𝗦 ⚠️ ✪ 𝗖𝗼𝗺𝗽𝗹𝗲𝘁𝗲 𝗮𝗹𝗹 𝗿𝗲𝗹𝗲𝘃𝗮𝗻𝘁 𝘀𝗲𝗰𝘁𝗶𝗼𝗻…"
type textarea "x"
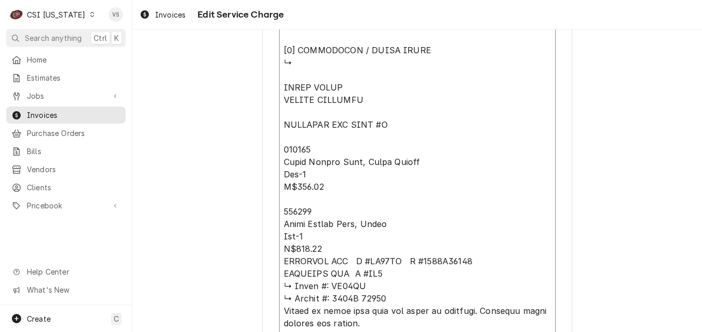
type textarea "Parts arrived 9/9, Matt ⚠️ 𝗙𝗢𝗥𝗠 𝗜𝗡𝗦𝗧𝗥𝗨𝗖𝗧𝗜𝗢𝗡𝗦 ⚠️ ✪ 𝗖𝗼𝗺𝗽𝗹𝗲𝘁𝗲 𝗮𝗹𝗹 𝗿𝗲𝗹𝗲𝘃𝗮𝗻𝘁 𝘀𝗲𝗰𝘁𝗶𝗼𝗻…"
type textarea "x"
type textarea "Parts arrived 9/9, Matt ⚠️ 𝗙𝗢𝗥𝗠 𝗜𝗡𝗦𝗧𝗥𝗨𝗖𝗧𝗜𝗢𝗡𝗦 ⚠️ ✪ 𝗖𝗼𝗺𝗽𝗹𝗲𝘁𝗲 𝗮𝗹𝗹 𝗿𝗲𝗹𝗲𝘃𝗮𝗻𝘁 𝘀𝗲𝗰𝘁𝗶𝗼𝗻…"
type textarea "x"
type textarea "Parts arrived 9/9, Matt ⚠️ 𝗙𝗢𝗥𝗠 𝗜𝗡𝗦𝗧𝗥𝗨𝗖𝗧𝗜𝗢𝗡𝗦 ⚠️ ✪ 𝗖𝗼𝗺𝗽𝗹𝗲𝘁𝗲 𝗮𝗹𝗹 𝗿𝗲𝗹𝗲𝘃𝗮𝗻𝘁 𝘀𝗲𝗰𝘁𝗶𝗼𝗻…"
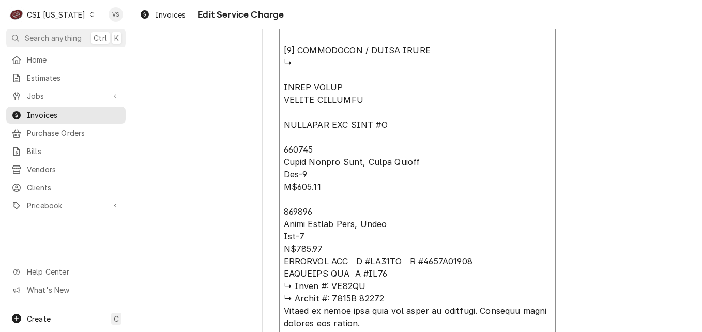
type textarea "x"
type textarea "Parts arrived 9/9, Matt ⚠️ 𝗙𝗢𝗥𝗠 𝗜𝗡𝗦𝗧𝗥𝗨𝗖𝗧𝗜𝗢𝗡𝗦 ⚠️ ✪ 𝗖𝗼𝗺𝗽𝗹𝗲𝘁𝗲 𝗮𝗹𝗹 𝗿𝗲𝗹𝗲𝘃𝗮𝗻𝘁 𝘀𝗲𝗰𝘁𝗶𝗼𝗻…"
type textarea "x"
type textarea "Parts arrived 9/9, Matt ⚠️ 𝗙𝗢𝗥𝗠 𝗜𝗡𝗦𝗧𝗥𝗨𝗖𝗧𝗜𝗢𝗡𝗦 ⚠️ ✪ 𝗖𝗼𝗺𝗽𝗹𝗲𝘁𝗲 𝗮𝗹𝗹 𝗿𝗲𝗹𝗲𝘃𝗮𝗻𝘁 𝘀𝗲𝗰𝘁𝗶𝗼𝗻…"
type textarea "x"
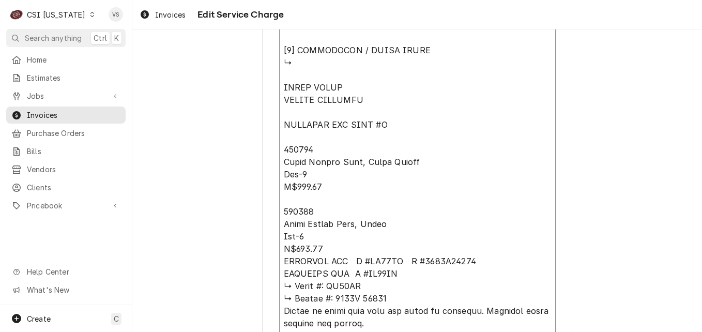
type textarea "Parts arrived 9/9, Matt ⚠️ 𝗙𝗢𝗥𝗠 𝗜𝗡𝗦𝗧𝗥𝗨𝗖𝗧𝗜𝗢𝗡𝗦 ⚠️ ✪ 𝗖𝗼𝗺𝗽𝗹𝗲𝘁𝗲 𝗮𝗹𝗹 𝗿𝗲𝗹𝗲𝘃𝗮𝗻𝘁 𝘀𝗲𝗰𝘁𝗶𝗼𝗻…"
type textarea "x"
type textarea "Parts arrived 9/9, Matt ⚠️ 𝗙𝗢𝗥𝗠 𝗜𝗡𝗦𝗧𝗥𝗨𝗖𝗧𝗜𝗢𝗡𝗦 ⚠️ ✪ 𝗖𝗼𝗺𝗽𝗹𝗲𝘁𝗲 𝗮𝗹𝗹 𝗿𝗲𝗹𝗲𝘃𝗮𝗻𝘁 𝘀𝗲𝗰𝘁𝗶𝗼𝗻…"
type textarea "x"
type textarea "Parts arrived 9/9, Matt ⚠️ 𝗙𝗢𝗥𝗠 𝗜𝗡𝗦𝗧𝗥𝗨𝗖𝗧𝗜𝗢𝗡𝗦 ⚠️ ✪ 𝗖𝗼𝗺𝗽𝗹𝗲𝘁𝗲 𝗮𝗹𝗹 𝗿𝗲𝗹𝗲𝘃𝗮𝗻𝘁 𝘀𝗲𝗰𝘁𝗶𝗼𝗻…"
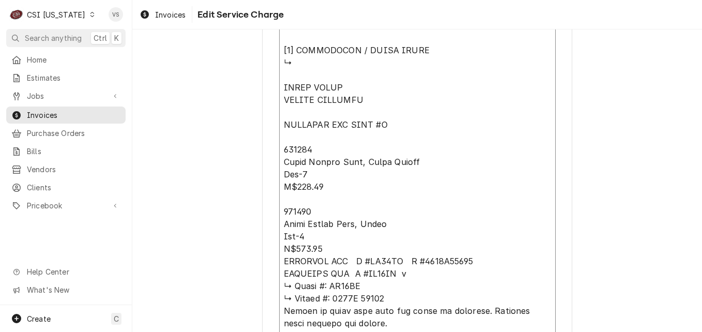
type textarea "x"
type textarea "Parts arrived 9/9, Matt ⚠️ 𝗙𝗢𝗥𝗠 𝗜𝗡𝗦𝗧𝗥𝗨𝗖𝗧𝗜𝗢𝗡𝗦 ⚠️ ✪ 𝗖𝗼𝗺𝗽𝗹𝗲𝘁𝗲 𝗮𝗹𝗹 𝗿𝗲𝗹𝗲𝘃𝗮𝗻𝘁 𝘀𝗲𝗰𝘁𝗶𝗼𝗻…"
type textarea "x"
type textarea "Parts arrived 9/9, Matt ⚠️ 𝗙𝗢𝗥𝗠 𝗜𝗡𝗦𝗧𝗥𝗨𝗖𝗧𝗜𝗢𝗡𝗦 ⚠️ ✪ 𝗖𝗼𝗺𝗽𝗹𝗲𝘁𝗲 𝗮𝗹𝗹 𝗿𝗲𝗹𝗲𝘃𝗮𝗻𝘁 𝘀𝗲𝗰𝘁𝗶𝗼𝗻…"
type textarea "x"
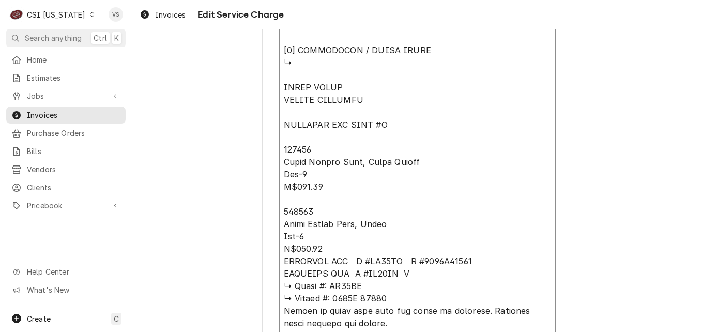
type textarea "Parts arrived 9/9, Matt ⚠️ 𝗙𝗢𝗥𝗠 𝗜𝗡𝗦𝗧𝗥𝗨𝗖𝗧𝗜𝗢𝗡𝗦 ⚠️ ✪ 𝗖𝗼𝗺𝗽𝗹𝗲𝘁𝗲 𝗮𝗹𝗹 𝗿𝗲𝗹𝗲𝘃𝗮𝗻𝘁 𝘀𝗲𝗰𝘁𝗶𝗼𝗻…"
type textarea "x"
type textarea "Parts arrived 9/9, Matt ⚠️ 𝗙𝗢𝗥𝗠 𝗜𝗡𝗦𝗧𝗥𝗨𝗖𝗧𝗜𝗢𝗡𝗦 ⚠️ ✪ 𝗖𝗼𝗺𝗽𝗹𝗲𝘁𝗲 𝗮𝗹𝗹 𝗿𝗲𝗹𝗲𝘃𝗮𝗻𝘁 𝘀𝗲𝗰𝘁𝗶𝗼𝗻…"
type textarea "x"
type textarea "Parts arrived 9/9, Matt ⚠️ 𝗙𝗢𝗥𝗠 𝗜𝗡𝗦𝗧𝗥𝗨𝗖𝗧𝗜𝗢𝗡𝗦 ⚠️ ✪ 𝗖𝗼𝗺𝗽𝗹𝗲𝘁𝗲 𝗮𝗹𝗹 𝗿𝗲𝗹𝗲𝘃𝗮𝗻𝘁 𝘀𝗲𝗰𝘁𝗶𝗼𝗻…"
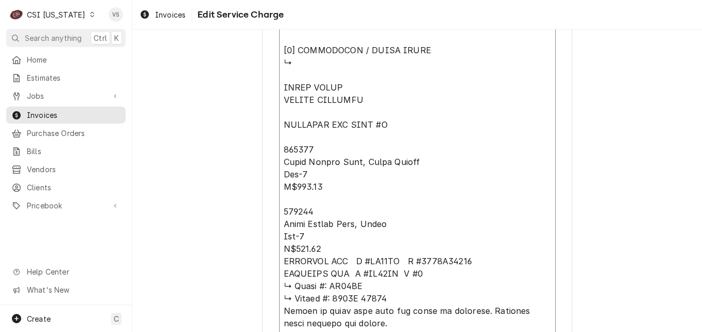
type textarea "x"
type textarea "Parts arrived 9/9, Matt ⚠️ 𝗙𝗢𝗥𝗠 𝗜𝗡𝗦𝗧𝗥𝗨𝗖𝗧𝗜𝗢𝗡𝗦 ⚠️ ✪ 𝗖𝗼𝗺𝗽𝗹𝗲𝘁𝗲 𝗮𝗹𝗹 𝗿𝗲𝗹𝗲𝘃𝗮𝗻𝘁 𝘀𝗲𝗰𝘁𝗶𝗼𝗻…"
type textarea "x"
type textarea "Parts arrived 9/9, Matt ⚠️ 𝗙𝗢𝗥𝗠 𝗜𝗡𝗦𝗧𝗥𝗨𝗖𝗧𝗜𝗢𝗡𝗦 ⚠️ ✪ 𝗖𝗼𝗺𝗽𝗹𝗲𝘁𝗲 𝗮𝗹𝗹 𝗿𝗲𝗹𝗲𝘃𝗮𝗻𝘁 𝘀𝗲𝗰𝘁𝗶𝗼𝗻…"
type textarea "x"
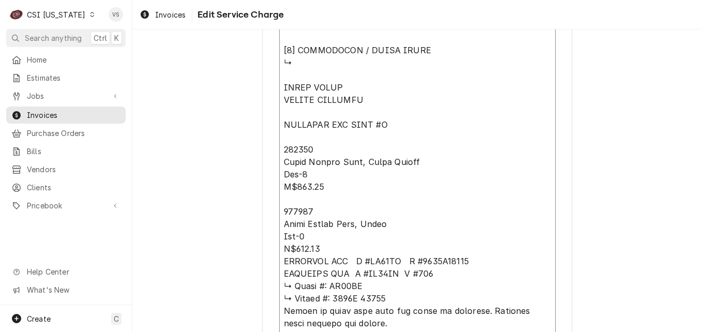
type textarea "Parts arrived 9/9, Matt ⚠️ 𝗙𝗢𝗥𝗠 𝗜𝗡𝗦𝗧𝗥𝗨𝗖𝗧𝗜𝗢𝗡𝗦 ⚠️ ✪ 𝗖𝗼𝗺𝗽𝗹𝗲𝘁𝗲 𝗮𝗹𝗹 𝗿𝗲𝗹𝗲𝘃𝗮𝗻𝘁 𝘀𝗲𝗰𝘁𝗶𝗼𝗻…"
type textarea "x"
type textarea "Parts arrived 9/9, Matt ⚠️ 𝗙𝗢𝗥𝗠 𝗜𝗡𝗦𝗧𝗥𝗨𝗖𝗧𝗜𝗢𝗡𝗦 ⚠️ ✪ 𝗖𝗼𝗺𝗽𝗹𝗲𝘁𝗲 𝗮𝗹𝗹 𝗿𝗲𝗹𝗲𝘃𝗮𝗻𝘁 𝘀𝗲𝗰𝘁𝗶𝗼𝗻…"
drag, startPoint x: 281, startPoint y: 274, endPoint x: 393, endPoint y: 298, distance: 114.6
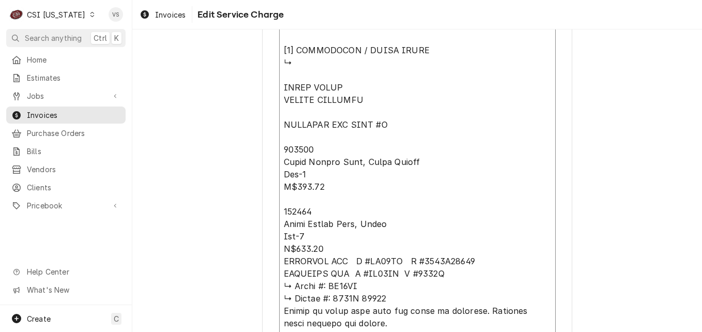
type textarea "x"
type textarea "Parts arrived 9/9, Matt ⚠️ 𝗙𝗢𝗥𝗠 𝗜𝗡𝗦𝗧𝗥𝗨𝗖𝗧𝗜𝗢𝗡𝗦 ⚠️ ✪ 𝗖𝗼𝗺𝗽𝗹𝗲𝘁𝗲 𝗮𝗹𝗹 𝗿𝗲𝗹𝗲𝘃𝗮𝗻𝘁 𝘀𝗲𝗰𝘁𝗶𝗼𝗻…"
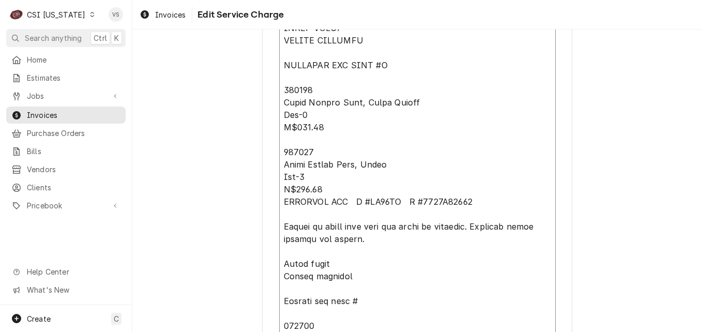
scroll to position [1292, 0]
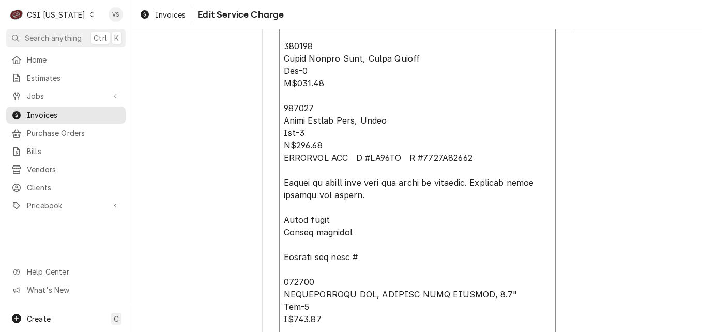
type textarea "x"
type textarea "Parts arrived 9/9, Matt ⚠️ 𝗙𝗢𝗥𝗠 𝗜𝗡𝗦𝗧𝗥𝗨𝗖𝗧𝗜𝗢𝗡𝗦 ⚠️ ✪ 𝗖𝗼𝗺𝗽𝗹𝗲𝘁𝗲 𝗮𝗹𝗹 𝗿𝗲𝗹𝗲𝘃𝗮𝗻𝘁 𝘀𝗲𝗰𝘁𝗶𝗼𝗻…"
type textarea "x"
type textarea "Parts arrived 9/9, Matt ⚠️ 𝗙𝗢𝗥𝗠 𝗜𝗡𝗦𝗧𝗥𝗨𝗖𝗧𝗜𝗢𝗡𝗦 ⚠️ ✪ 𝗖𝗼𝗺𝗽𝗹𝗲𝘁𝗲 𝗮𝗹𝗹 𝗿𝗲𝗹𝗲𝘃𝗮𝗻𝘁 𝘀𝗲𝗰𝘁𝗶𝗼𝗻…"
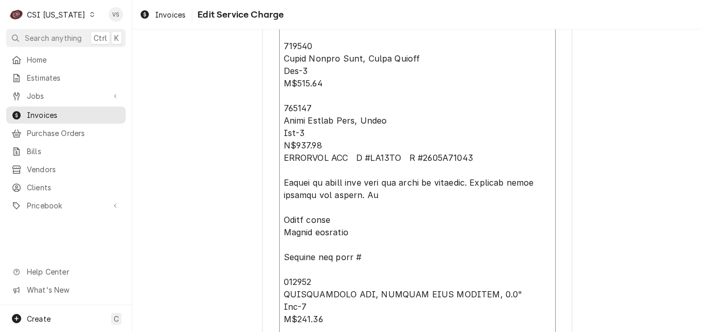
type textarea "x"
type textarea "Parts arrived 9/9, Matt ⚠️ 𝗙𝗢𝗥𝗠 𝗜𝗡𝗦𝗧𝗥𝗨𝗖𝗧𝗜𝗢𝗡𝗦 ⚠️ ✪ 𝗖𝗼𝗺𝗽𝗹𝗲𝘁𝗲 𝗮𝗹𝗹 𝗿𝗲𝗹𝗲𝘃𝗮𝗻𝘁 𝘀𝗲𝗰𝘁𝗶𝗼𝗻…"
type textarea "x"
type textarea "Parts arrived 9/9, Matt ⚠️ 𝗙𝗢𝗥𝗠 𝗜𝗡𝗦𝗧𝗥𝗨𝗖𝗧𝗜𝗢𝗡𝗦 ⚠️ ✪ 𝗖𝗼𝗺𝗽𝗹𝗲𝘁𝗲 𝗮𝗹𝗹 𝗿𝗲𝗹𝗲𝘃𝗮𝗻𝘁 𝘀𝗲𝗰𝘁𝗶𝗼𝗻…"
type textarea "x"
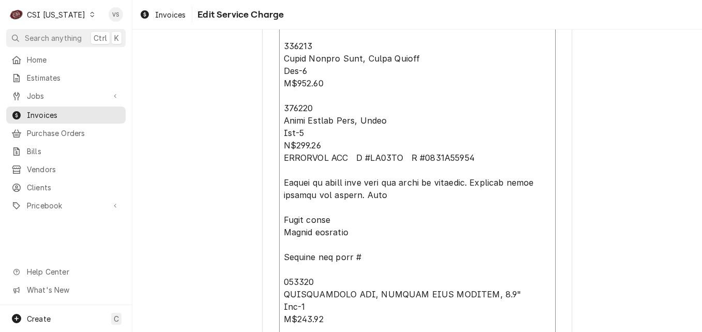
type textarea "Parts arrived 9/9, Matt ⚠️ 𝗙𝗢𝗥𝗠 𝗜𝗡𝗦𝗧𝗥𝗨𝗖𝗧𝗜𝗢𝗡𝗦 ⚠️ ✪ 𝗖𝗼𝗺𝗽𝗹𝗲𝘁𝗲 𝗮𝗹𝗹 𝗿𝗲𝗹𝗲𝘃𝗮𝗻𝘁 𝘀𝗲𝗰𝘁𝗶𝗼𝗻…"
type textarea "x"
type textarea "Parts arrived 9/9, Matt ⚠️ 𝗙𝗢𝗥𝗠 𝗜𝗡𝗦𝗧𝗥𝗨𝗖𝗧𝗜𝗢𝗡𝗦 ⚠️ ✪ 𝗖𝗼𝗺𝗽𝗹𝗲𝘁𝗲 𝗮𝗹𝗹 𝗿𝗲𝗹𝗲𝘃𝗮𝗻𝘁 𝘀𝗲𝗰𝘁𝗶𝗼𝗻…"
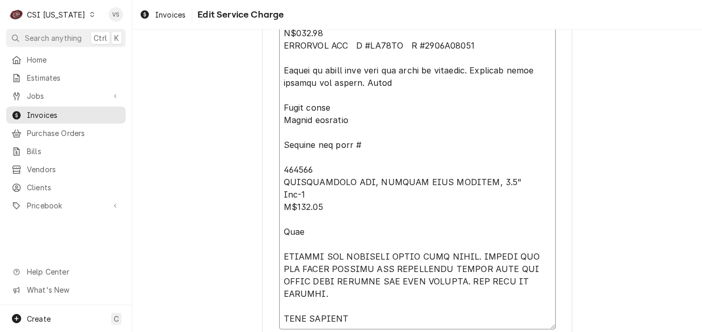
scroll to position [1387, 0]
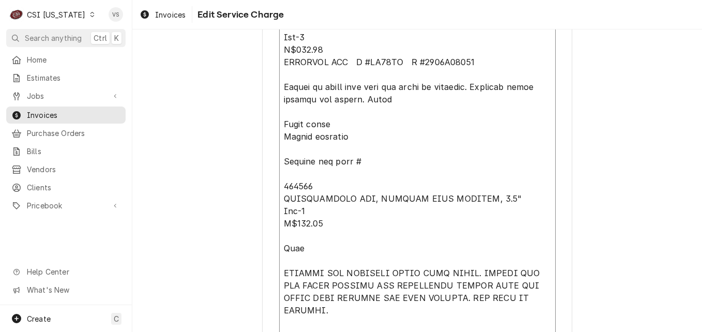
type textarea "x"
type textarea "Parts arrived 9/9, Matt ⚠️ 𝗙𝗢𝗥𝗠 𝗜𝗡𝗦𝗧𝗥𝗨𝗖𝗧𝗜𝗢𝗡𝗦 ⚠️ ✪ 𝗖𝗼𝗺𝗽𝗹𝗲𝘁𝗲 𝗮𝗹𝗹 𝗿𝗲𝗹𝗲𝘃𝗮𝗻𝘁 𝘀𝗲𝗰𝘁𝗶𝗼𝗻…"
type textarea "x"
type textarea "Parts arrived 9/9, Matt ⚠️ 𝗙𝗢𝗥𝗠 𝗜𝗡𝗦𝗧𝗥𝗨𝗖𝗧𝗜𝗢𝗡𝗦 ⚠️ ✪ 𝗖𝗼𝗺𝗽𝗹𝗲𝘁𝗲 𝗮𝗹𝗹 𝗿𝗲𝗹𝗲𝘃𝗮𝗻𝘁 𝘀𝗲𝗰𝘁𝗶𝗼𝗻…"
type textarea "x"
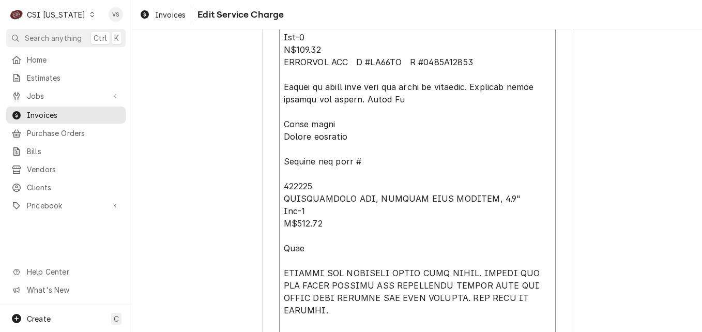
type textarea "Parts arrived 9/9, Matt ⚠️ 𝗙𝗢𝗥𝗠 𝗜𝗡𝗦𝗧𝗥𝗨𝗖𝗧𝗜𝗢𝗡𝗦 ⚠️ ✪ 𝗖𝗼𝗺𝗽𝗹𝗲𝘁𝗲 𝗮𝗹𝗹 𝗿𝗲𝗹𝗲𝘃𝗮𝗻𝘁 𝘀𝗲𝗰𝘁𝗶𝗼𝗻…"
type textarea "x"
type textarea "Parts arrived 9/9, Matt ⚠️ 𝗙𝗢𝗥𝗠 𝗜𝗡𝗦𝗧𝗥𝗨𝗖𝗧𝗜𝗢𝗡𝗦 ⚠️ ✪ 𝗖𝗼𝗺𝗽𝗹𝗲𝘁𝗲 𝗮𝗹𝗹 𝗿𝗲𝗹𝗲𝘃𝗮𝗻𝘁 𝘀𝗲𝗰𝘁𝗶𝗼𝗻…"
type textarea "x"
type textarea "Parts arrived 9/9, Matt ⚠️ 𝗙𝗢𝗥𝗠 𝗜𝗡𝗦𝗧𝗥𝗨𝗖𝗧𝗜𝗢𝗡𝗦 ⚠️ ✪ 𝗖𝗼𝗺𝗽𝗹𝗲𝘁𝗲 𝗮𝗹𝗹 𝗿𝗲𝗹𝗲𝘃𝗮𝗻𝘁 𝘀𝗲𝗰𝘁𝗶𝗼𝗻…"
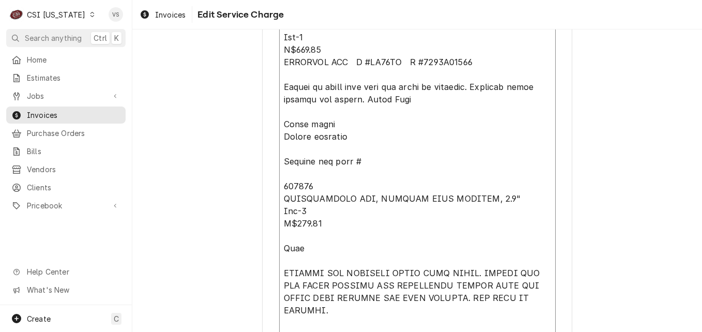
type textarea "x"
type textarea "Parts arrived 9/9, Matt ⚠️ 𝗙𝗢𝗥𝗠 𝗜𝗡𝗦𝗧𝗥𝗨𝗖𝗧𝗜𝗢𝗡𝗦 ⚠️ ✪ 𝗖𝗼𝗺𝗽𝗹𝗲𝘁𝗲 𝗮𝗹𝗹 𝗿𝗲𝗹𝗲𝘃𝗮𝗻𝘁 𝘀𝗲𝗰𝘁𝗶𝗼𝗻…"
type textarea "x"
type textarea "Parts arrived 9/9, Matt ⚠️ 𝗙𝗢𝗥𝗠 𝗜𝗡𝗦𝗧𝗥𝗨𝗖𝗧𝗜𝗢𝗡𝗦 ⚠️ ✪ 𝗖𝗼𝗺𝗽𝗹𝗲𝘁𝗲 𝗮𝗹𝗹 𝗿𝗲𝗹𝗲𝘃𝗮𝗻𝘁 𝘀𝗲𝗰𝘁𝗶𝗼𝗻…"
type textarea "x"
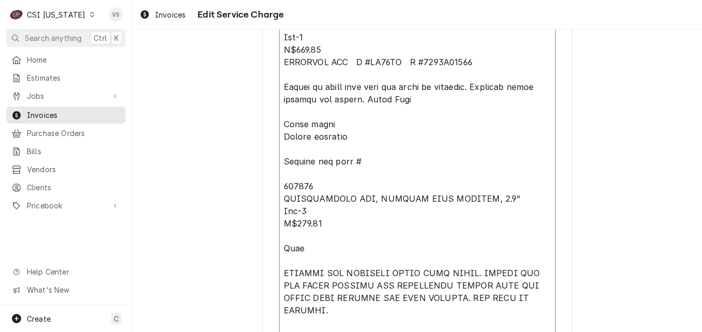
type textarea "Parts arrived 9/9, Matt ⚠️ 𝗙𝗢𝗥𝗠 𝗜𝗡𝗦𝗧𝗥𝗨𝗖𝗧𝗜𝗢𝗡𝗦 ⚠️ ✪ 𝗖𝗼𝗺𝗽𝗹𝗲𝘁𝗲 𝗮𝗹𝗹 𝗿𝗲𝗹𝗲𝘃𝗮𝗻𝘁 𝘀𝗲𝗰𝘁𝗶𝗼𝗻…"
type textarea "x"
type textarea "Parts arrived 9/9, Matt ⚠️ 𝗙𝗢𝗥𝗠 𝗜𝗡𝗦𝗧𝗥𝗨𝗖𝗧𝗜𝗢𝗡𝗦 ⚠️ ✪ 𝗖𝗼𝗺𝗽𝗹𝗲𝘁𝗲 𝗮𝗹𝗹 𝗿𝗲𝗹𝗲𝘃𝗮𝗻𝘁 𝘀𝗲𝗰𝘁𝗶𝗼𝗻…"
type textarea "x"
type textarea "Parts arrived 9/9, Matt ⚠️ 𝗙𝗢𝗥𝗠 𝗜𝗡𝗦𝗧𝗥𝗨𝗖𝗧𝗜𝗢𝗡𝗦 ⚠️ ✪ 𝗖𝗼𝗺𝗽𝗹𝗲𝘁𝗲 𝗮𝗹𝗹 𝗿𝗲𝗹𝗲𝘃𝗮𝗻𝘁 𝘀𝗲𝗰𝘁𝗶𝗼𝗻…"
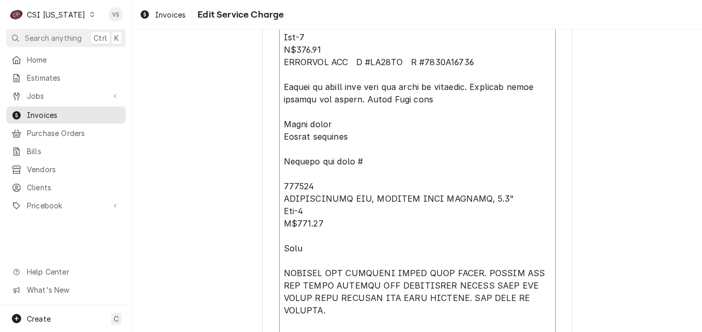
type textarea "x"
type textarea "Parts arrived 9/9, Matt ⚠️ 𝗙𝗢𝗥𝗠 𝗜𝗡𝗦𝗧𝗥𝗨𝗖𝗧𝗜𝗢𝗡𝗦 ⚠️ ✪ 𝗖𝗼𝗺𝗽𝗹𝗲𝘁𝗲 𝗮𝗹𝗹 𝗿𝗲𝗹𝗲𝘃𝗮𝗻𝘁 𝘀𝗲𝗰𝘁𝗶𝗼𝗻…"
type textarea "x"
type textarea "Parts arrived 9/9, Matt ⚠️ 𝗙𝗢𝗥𝗠 𝗜𝗡𝗦𝗧𝗥𝗨𝗖𝗧𝗜𝗢𝗡𝗦 ⚠️ ✪ 𝗖𝗼𝗺𝗽𝗹𝗲𝘁𝗲 𝗮𝗹𝗹 𝗿𝗲𝗹𝗲𝘃𝗮𝗻𝘁 𝘀𝗲𝗰𝘁𝗶𝗼𝗻…"
type textarea "x"
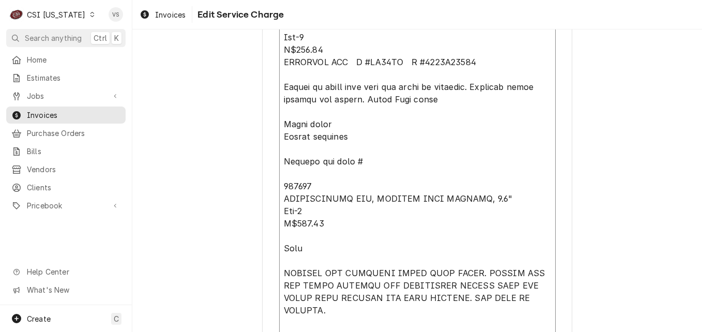
type textarea "Parts arrived 9/9, Matt ⚠️ 𝗙𝗢𝗥𝗠 𝗜𝗡𝗦𝗧𝗥𝗨𝗖𝗧𝗜𝗢𝗡𝗦 ⚠️ ✪ 𝗖𝗼𝗺𝗽𝗹𝗲𝘁𝗲 𝗮𝗹𝗹 𝗿𝗲𝗹𝗲𝘃𝗮𝗻𝘁 𝘀𝗲𝗰𝘁𝗶𝗼𝗻…"
type textarea "x"
type textarea "Parts arrived 9/9, Matt ⚠️ 𝗙𝗢𝗥𝗠 𝗜𝗡𝗦𝗧𝗥𝗨𝗖𝗧𝗜𝗢𝗡𝗦 ⚠️ ✪ 𝗖𝗼𝗺𝗽𝗹𝗲𝘁𝗲 𝗮𝗹𝗹 𝗿𝗲𝗹𝗲𝘃𝗮𝗻𝘁 𝘀𝗲𝗰𝘁𝗶𝗼𝗻…"
type textarea "x"
type textarea "Parts arrived 9/9, Matt ⚠️ 𝗙𝗢𝗥𝗠 𝗜𝗡𝗦𝗧𝗥𝗨𝗖𝗧𝗜𝗢𝗡𝗦 ⚠️ ✪ 𝗖𝗼𝗺𝗽𝗹𝗲𝘁𝗲 𝗮𝗹𝗹 𝗿𝗲𝗹𝗲𝘃𝗮𝗻𝘁 𝘀𝗲𝗰𝘁𝗶𝗼𝗻…"
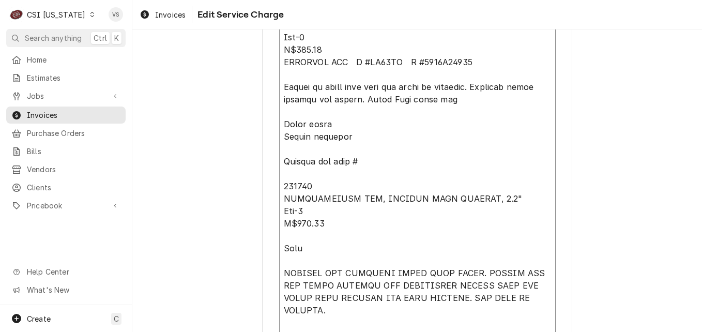
type textarea "x"
type textarea "Parts arrived 9/9, Matt ⚠️ 𝗙𝗢𝗥𝗠 𝗜𝗡𝗦𝗧𝗥𝗨𝗖𝗧𝗜𝗢𝗡𝗦 ⚠️ ✪ 𝗖𝗼𝗺𝗽𝗹𝗲𝘁𝗲 𝗮𝗹𝗹 𝗿𝗲𝗹𝗲𝘃𝗮𝗻𝘁 𝘀𝗲𝗰𝘁𝗶𝗼𝗻…"
type textarea "x"
type textarea "Parts arrived 9/9, Matt ⚠️ 𝗙𝗢𝗥𝗠 𝗜𝗡𝗦𝗧𝗥𝗨𝗖𝗧𝗜𝗢𝗡𝗦 ⚠️ ✪ 𝗖𝗼𝗺𝗽𝗹𝗲𝘁𝗲 𝗮𝗹𝗹 𝗿𝗲𝗹𝗲𝘃𝗮𝗻𝘁 𝘀𝗲𝗰𝘁𝗶𝗼𝗻…"
type textarea "x"
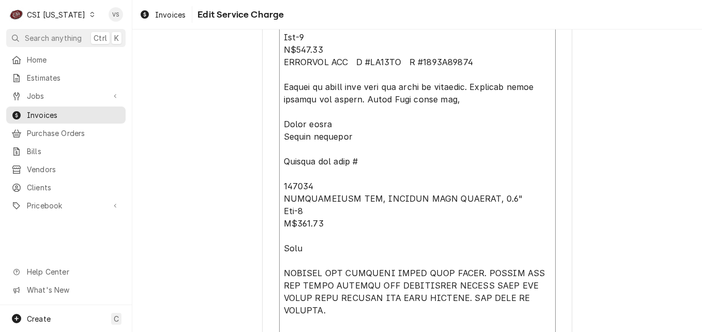
type textarea "Parts arrived 9/9, Matt ⚠️ 𝗙𝗢𝗥𝗠 𝗜𝗡𝗦𝗧𝗥𝗨𝗖𝗧𝗜𝗢𝗡𝗦 ⚠️ ✪ 𝗖𝗼𝗺𝗽𝗹𝗲𝘁𝗲 𝗮𝗹𝗹 𝗿𝗲𝗹𝗲𝘃𝗮𝗻𝘁 𝘀𝗲𝗰𝘁𝗶𝗼𝗻…"
type textarea "x"
type textarea "Parts arrived 9/9, Matt ⚠️ 𝗙𝗢𝗥𝗠 𝗜𝗡𝗦𝗧𝗥𝗨𝗖𝗧𝗜𝗢𝗡𝗦 ⚠️ ✪ 𝗖𝗼𝗺𝗽𝗹𝗲𝘁𝗲 𝗮𝗹𝗹 𝗿𝗲𝗹𝗲𝘃𝗮𝗻𝘁 𝘀𝗲𝗰𝘁𝗶𝗼𝗻…"
type textarea "x"
type textarea "Parts arrived 9/9, Matt ⚠️ 𝗙𝗢𝗥𝗠 𝗜𝗡𝗦𝗧𝗥𝗨𝗖𝗧𝗜𝗢𝗡𝗦 ⚠️ ✪ 𝗖𝗼𝗺𝗽𝗹𝗲𝘁𝗲 𝗮𝗹𝗹 𝗿𝗲𝗹𝗲𝘃𝗮𝗻𝘁 𝘀𝗲𝗰𝘁𝗶𝗼𝗻…"
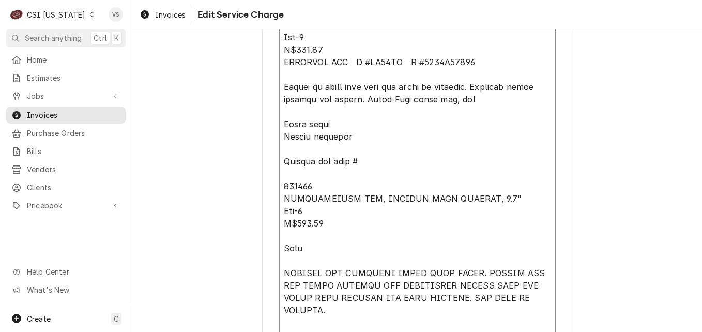
type textarea "x"
type textarea "Parts arrived 9/9, Matt ⚠️ 𝗙𝗢𝗥𝗠 𝗜𝗡𝗦𝗧𝗥𝗨𝗖𝗧𝗜𝗢𝗡𝗦 ⚠️ ✪ 𝗖𝗼𝗺𝗽𝗹𝗲𝘁𝗲 𝗮𝗹𝗹 𝗿𝗲𝗹𝗲𝘃𝗮𝗻𝘁 𝘀𝗲𝗰𝘁𝗶𝗼𝗻…"
type textarea "x"
type textarea "Parts arrived 9/9, Matt ⚠️ 𝗙𝗢𝗥𝗠 𝗜𝗡𝗦𝗧𝗥𝗨𝗖𝗧𝗜𝗢𝗡𝗦 ⚠️ ✪ 𝗖𝗼𝗺𝗽𝗹𝗲𝘁𝗲 𝗮𝗹𝗹 𝗿𝗲𝗹𝗲𝘃𝗮𝗻𝘁 𝘀𝗲𝗰𝘁𝗶𝗼𝗻…"
type textarea "x"
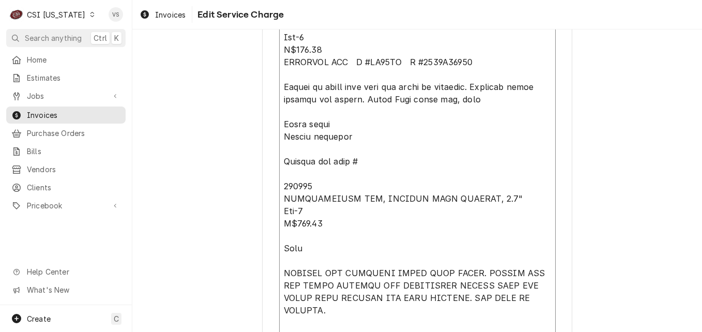
type textarea "Parts arrived 9/9, Matt ⚠️ 𝗙𝗢𝗥𝗠 𝗜𝗡𝗦𝗧𝗥𝗨𝗖𝗧𝗜𝗢𝗡𝗦 ⚠️ ✪ 𝗖𝗼𝗺𝗽𝗹𝗲𝘁𝗲 𝗮𝗹𝗹 𝗿𝗲𝗹𝗲𝘃𝗮𝗻𝘁 𝘀𝗲𝗰𝘁𝗶𝗼𝗻…"
type textarea "x"
type textarea "Parts arrived 9/9, Matt ⚠️ 𝗙𝗢𝗥𝗠 𝗜𝗡𝗦𝗧𝗥𝗨𝗖𝗧𝗜𝗢𝗡𝗦 ⚠️ ✪ 𝗖𝗼𝗺𝗽𝗹𝗲𝘁𝗲 𝗮𝗹𝗹 𝗿𝗲𝗹𝗲𝘃𝗮𝗻𝘁 𝘀𝗲𝗰𝘁𝗶𝗼𝗻…"
type textarea "x"
type textarea "Parts arrived 9/9, Matt ⚠️ 𝗙𝗢𝗥𝗠 𝗜𝗡𝗦𝗧𝗥𝗨𝗖𝗧𝗜𝗢𝗡𝗦 ⚠️ ✪ 𝗖𝗼𝗺𝗽𝗹𝗲𝘁𝗲 𝗮𝗹𝗹 𝗿𝗲𝗹𝗲𝘃𝗮𝗻𝘁 𝘀𝗲𝗰𝘁𝗶𝗼𝗻…"
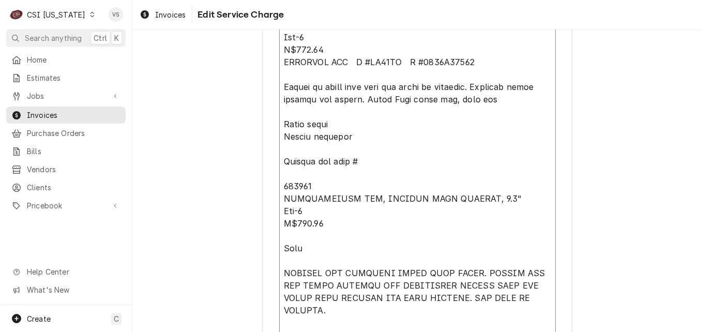
type textarea "x"
type textarea "Parts arrived 9/9, Matt ⚠️ 𝗙𝗢𝗥𝗠 𝗜𝗡𝗦𝗧𝗥𝗨𝗖𝗧𝗜𝗢𝗡𝗦 ⚠️ ✪ 𝗖𝗼𝗺𝗽𝗹𝗲𝘁𝗲 𝗮𝗹𝗹 𝗿𝗲𝗹𝗲𝘃𝗮𝗻𝘁 𝘀𝗲𝗰𝘁𝗶𝗼𝗻…"
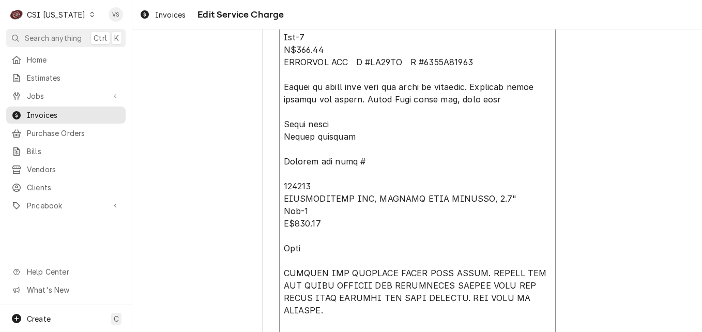
type textarea "x"
type textarea "Parts arrived 9/9, Matt ⚠️ 𝗙𝗢𝗥𝗠 𝗜𝗡𝗦𝗧𝗥𝗨𝗖𝗧𝗜𝗢𝗡𝗦 ⚠️ ✪ 𝗖𝗼𝗺𝗽𝗹𝗲𝘁𝗲 𝗮𝗹𝗹 𝗿𝗲𝗹𝗲𝘃𝗮𝗻𝘁 𝘀𝗲𝗰𝘁𝗶𝗼𝗻…"
type textarea "x"
type textarea "Parts arrived 9/9, Matt ⚠️ 𝗙𝗢𝗥𝗠 𝗜𝗡𝗦𝗧𝗥𝗨𝗖𝗧𝗜𝗢𝗡𝗦 ⚠️ ✪ 𝗖𝗼𝗺𝗽𝗹𝗲𝘁𝗲 𝗮𝗹𝗹 𝗿𝗲𝗹𝗲𝘃𝗮𝗻𝘁 𝘀𝗲𝗰𝘁𝗶𝗼𝗻…"
type textarea "x"
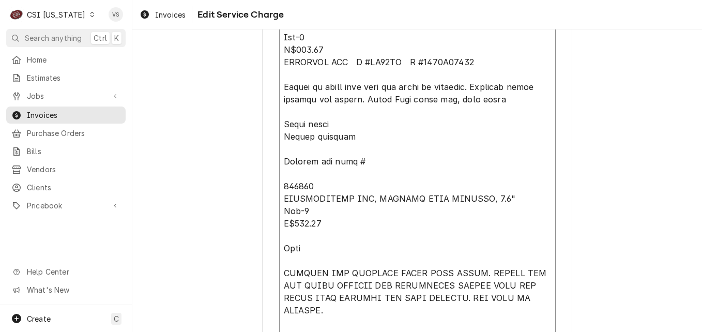
type textarea "Parts arrived 9/9, Matt ⚠️ 𝗙𝗢𝗥𝗠 𝗜𝗡𝗦𝗧𝗥𝗨𝗖𝗧𝗜𝗢𝗡𝗦 ⚠️ ✪ 𝗖𝗼𝗺𝗽𝗹𝗲𝘁𝗲 𝗮𝗹𝗹 𝗿𝗲𝗹𝗲𝘃𝗮𝗻𝘁 𝘀𝗲𝗰𝘁𝗶𝗼𝗻…"
type textarea "x"
type textarea "Parts arrived 9/9, Matt ⚠️ 𝗙𝗢𝗥𝗠 𝗜𝗡𝗦𝗧𝗥𝗨𝗖𝗧𝗜𝗢𝗡𝗦 ⚠️ ✪ 𝗖𝗼𝗺𝗽𝗹𝗲𝘁𝗲 𝗮𝗹𝗹 𝗿𝗲𝗹𝗲𝘃𝗮𝗻𝘁 𝘀𝗲𝗰𝘁𝗶𝗼𝗻…"
type textarea "x"
type textarea "Parts arrived 9/9, Matt ⚠️ 𝗙𝗢𝗥𝗠 𝗜𝗡𝗦𝗧𝗥𝗨𝗖𝗧𝗜𝗢𝗡𝗦 ⚠️ ✪ 𝗖𝗼𝗺𝗽𝗹𝗲𝘁𝗲 𝗮𝗹𝗹 𝗿𝗲𝗹𝗲𝘃𝗮𝗻𝘁 𝘀𝗲𝗰𝘁𝗶𝗼𝗻…"
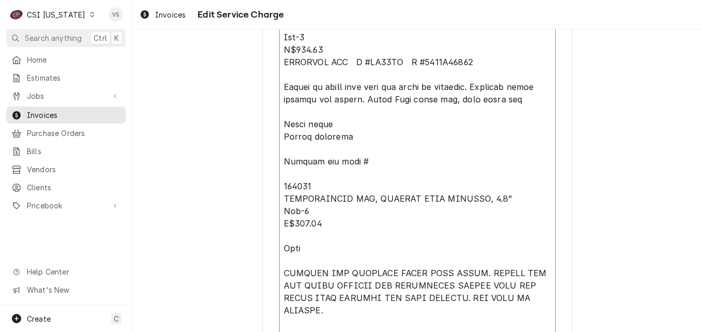
type textarea "x"
type textarea "Parts arrived 9/9, Matt ⚠️ 𝗙𝗢𝗥𝗠 𝗜𝗡𝗦𝗧𝗥𝗨𝗖𝗧𝗜𝗢𝗡𝗦 ⚠️ ✪ 𝗖𝗼𝗺𝗽𝗹𝗲𝘁𝗲 𝗮𝗹𝗹 𝗿𝗲𝗹𝗲𝘃𝗮𝗻𝘁 𝘀𝗲𝗰𝘁𝗶𝗼𝗻…"
type textarea "x"
type textarea "Parts arrived 9/9, Matt ⚠️ 𝗙𝗢𝗥𝗠 𝗜𝗡𝗦𝗧𝗥𝗨𝗖𝗧𝗜𝗢𝗡𝗦 ⚠️ ✪ 𝗖𝗼𝗺𝗽𝗹𝗲𝘁𝗲 𝗮𝗹𝗹 𝗿𝗲𝗹𝗲𝘃𝗮𝗻𝘁 𝘀𝗲𝗰𝘁𝗶𝗼𝗻…"
type textarea "x"
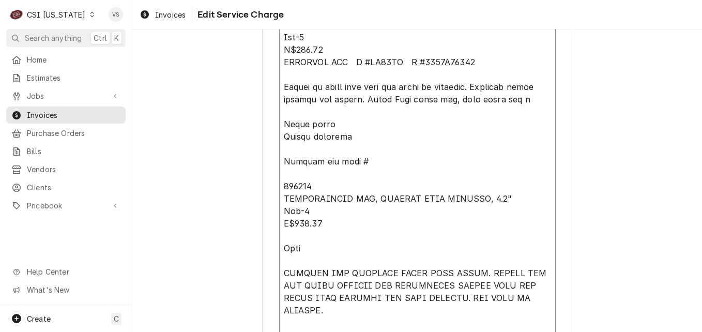
type textarea "Parts arrived 9/9, Matt ⚠️ 𝗙𝗢𝗥𝗠 𝗜𝗡𝗦𝗧𝗥𝗨𝗖𝗧𝗜𝗢𝗡𝗦 ⚠️ ✪ 𝗖𝗼𝗺𝗽𝗹𝗲𝘁𝗲 𝗮𝗹𝗹 𝗿𝗲𝗹𝗲𝘃𝗮𝗻𝘁 𝘀𝗲𝗰𝘁𝗶𝗼𝗻…"
type textarea "x"
type textarea "Parts arrived 9/9, Matt ⚠️ 𝗙𝗢𝗥𝗠 𝗜𝗡𝗦𝗧𝗥𝗨𝗖𝗧𝗜𝗢𝗡𝗦 ⚠️ ✪ 𝗖𝗼𝗺𝗽𝗹𝗲𝘁𝗲 𝗮𝗹𝗹 𝗿𝗲𝗹𝗲𝘃𝗮𝗻𝘁 𝘀𝗲𝗰𝘁𝗶𝗼𝗻…"
type textarea "x"
type textarea "Parts arrived 9/9, Matt ⚠️ 𝗙𝗢𝗥𝗠 𝗜𝗡𝗦𝗧𝗥𝗨𝗖𝗧𝗜𝗢𝗡𝗦 ⚠️ ✪ 𝗖𝗼𝗺𝗽𝗹𝗲𝘁𝗲 𝗮𝗹𝗹 𝗿𝗲𝗹𝗲𝘃𝗮𝗻𝘁 𝘀𝗲𝗰𝘁𝗶𝗼𝗻…"
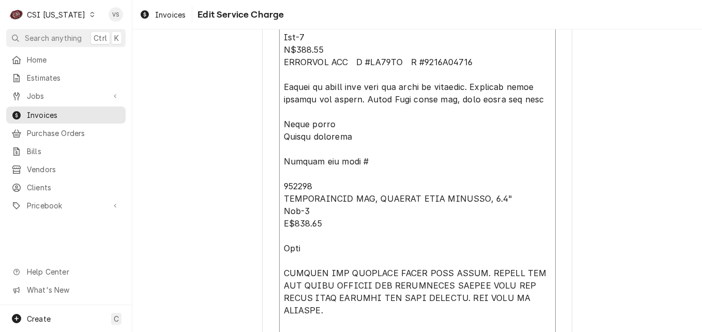
type textarea "x"
type textarea "Parts arrived 9/9, Matt ⚠️ 𝗙𝗢𝗥𝗠 𝗜𝗡𝗦𝗧𝗥𝗨𝗖𝗧𝗜𝗢𝗡𝗦 ⚠️ ✪ 𝗖𝗼𝗺𝗽𝗹𝗲𝘁𝗲 𝗮𝗹𝗹 𝗿𝗲𝗹𝗲𝘃𝗮𝗻𝘁 𝘀𝗲𝗰𝘁𝗶𝗼𝗻…"
type textarea "x"
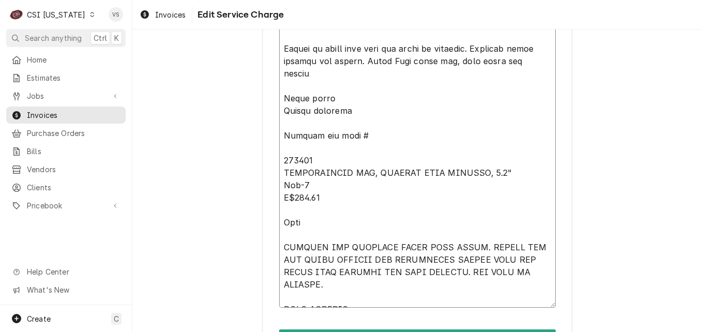
scroll to position [1439, 0]
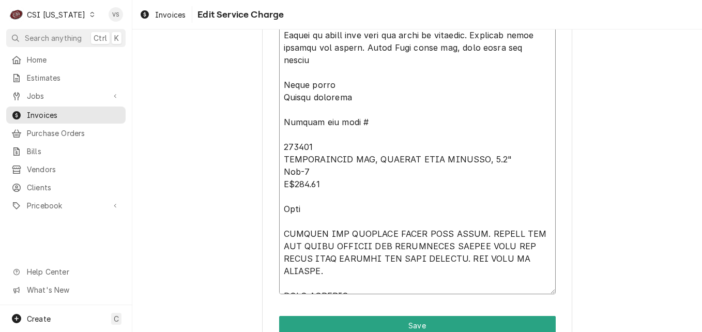
drag, startPoint x: 277, startPoint y: 114, endPoint x: 417, endPoint y: 306, distance: 238.5
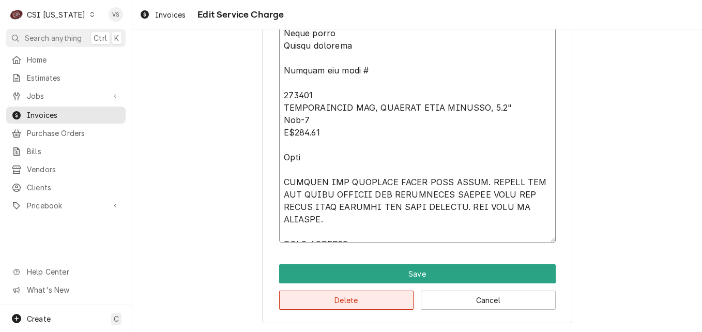
type textarea "Parts arrived 9/9, Matt ⚠️ 𝗙𝗢𝗥𝗠 𝗜𝗡𝗦𝗧𝗥𝗨𝗖𝗧𝗜𝗢𝗡𝗦 ⚠️ ✪ 𝗖𝗼𝗺𝗽𝗹𝗲𝘁𝗲 𝗮𝗹𝗹 𝗿𝗲𝗹𝗲𝘃𝗮𝗻𝘁 𝘀𝗲𝗰𝘁𝗶𝗼𝗻…"
click at [353, 298] on button "Delete" at bounding box center [346, 299] width 135 height 19
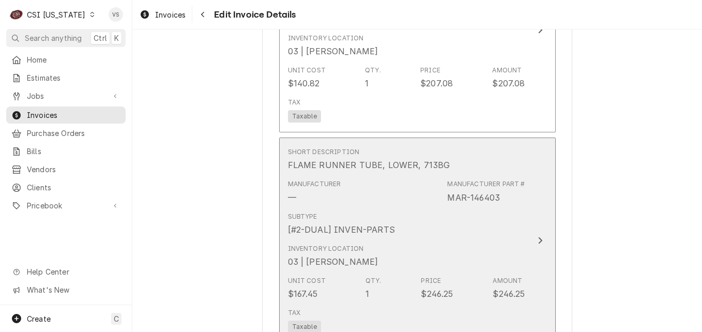
scroll to position [1204, 0]
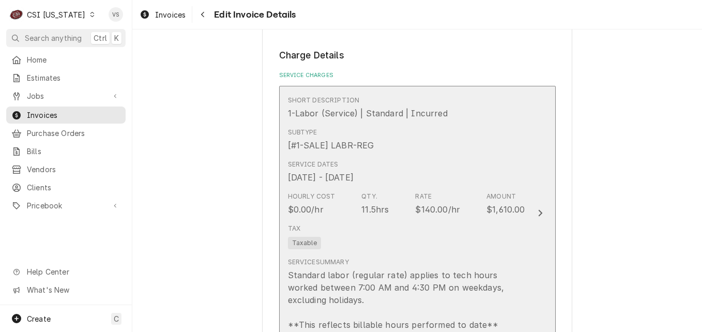
click at [439, 168] on div "Service Dates Sep 8, 2025 - Sep 16, 2025" at bounding box center [406, 171] width 237 height 32
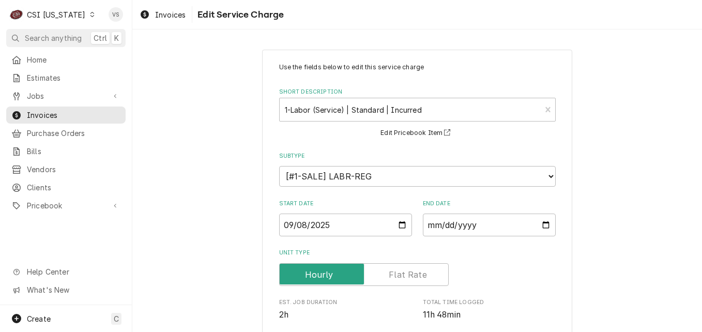
scroll to position [313, 0]
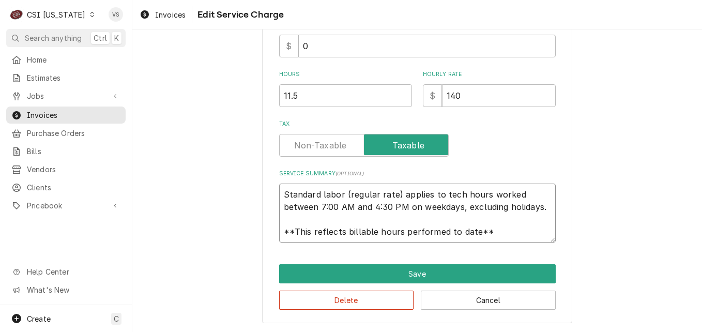
click at [279, 194] on textarea "Standard labor (regular rate) applies to tech hours worked between 7:00 AM and …" at bounding box center [417, 212] width 276 height 59
type textarea "x"
type textarea "Standard labor (regular rate) applies to tech hours worked between 7:00 AM and …"
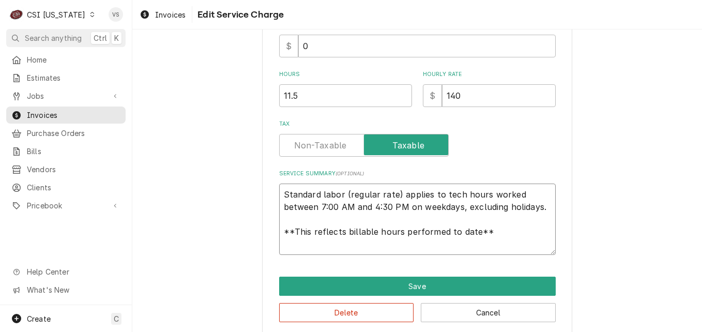
click at [283, 188] on textarea "Standard labor (regular rate) applies to tech hours worked between 7:00 AM and …" at bounding box center [417, 218] width 276 height 71
paste textarea "MARSHALL AIR M #FR24BG S #0923B05832 Picked up parts from shop and drove to loc…"
type textarea "x"
type textarea "MARSHALL AIR M #FR24BG S #0923B05832 Picked up parts from shop and drove to loc…"
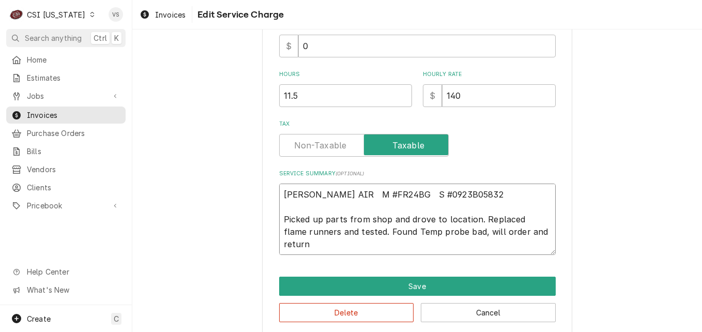
scroll to position [454, 0]
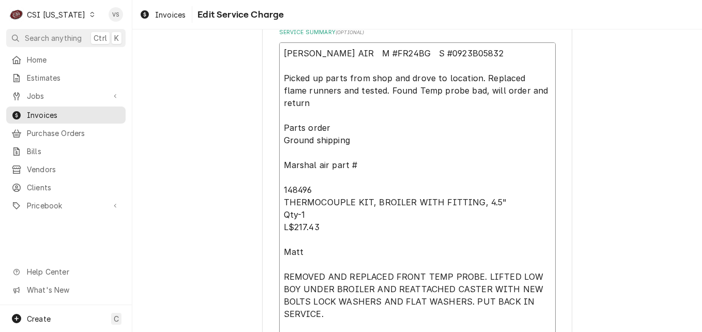
drag, startPoint x: 281, startPoint y: 115, endPoint x: 335, endPoint y: 239, distance: 135.6
click at [335, 239] on textarea "MARSHALL AIR M #FR24BG S #0923B05832 Picked up parts from shop and drove to loc…" at bounding box center [417, 214] width 276 height 344
type textarea "x"
type textarea "MARSHALL AIR M #FR24BG S #0923B05832 Picked up parts from shop and drove to loc…"
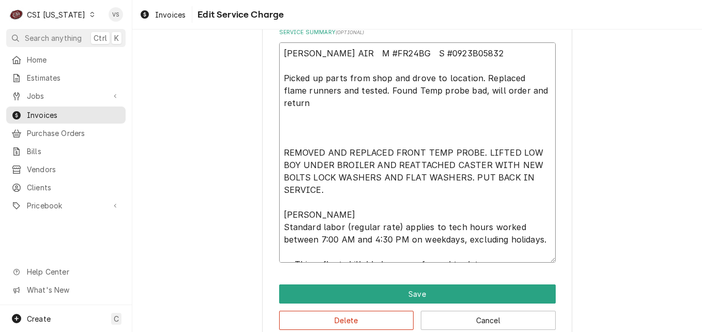
click at [279, 76] on textarea "MARSHALL AIR M #FR24BG S #0923B05832 Picked up parts from shop and drove to loc…" at bounding box center [417, 152] width 276 height 220
click at [282, 104] on textarea "MARSHALL AIR M #FR24BG S #0923B05832 Picked up parts from shop and drove to loc…" at bounding box center [417, 152] width 276 height 220
type textarea "x"
type textarea "MARSHALL AIR M #FR24BG S #0923B05832 Picked up parts from shop and drove to loc…"
type textarea "x"
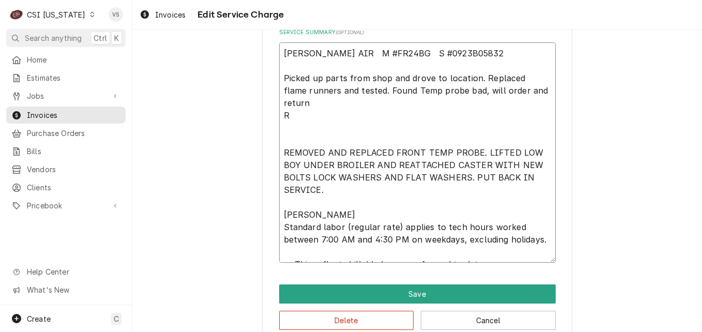
type textarea "MARSHALL AIR M #FR24BG S #0923B05832 Picked up parts from shop and drove to loc…"
type textarea "x"
type textarea "MARSHALL AIR M #FR24BG S #0923B05832 Picked up parts from shop and drove to loc…"
type textarea "x"
type textarea "MARSHALL AIR M #FR24BG S #0923B05832 Picked up parts from shop and drove to loc…"
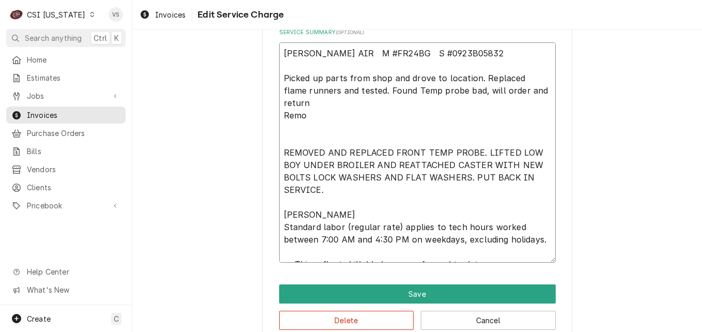
click at [280, 77] on textarea "MARSHALL AIR M #FR24BG S #0923B05832 Picked up parts from shop and drove to loc…" at bounding box center [417, 152] width 276 height 220
type textarea "x"
type textarea "MARSHALL AIR M #FR24BG S #0923B05832 9Picked up parts from shop and drove to lo…"
type textarea "x"
type textarea "MARSHALL AIR M #FR24BG S #0923B05832 9/Picked up parts from shop and drove to l…"
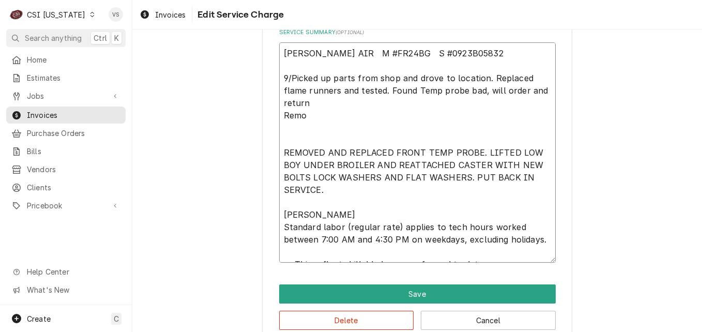
type textarea "x"
type textarea "MARSHALL AIR M #FR24BG S #0923B05832 9/1Picked up parts from shop and drove to …"
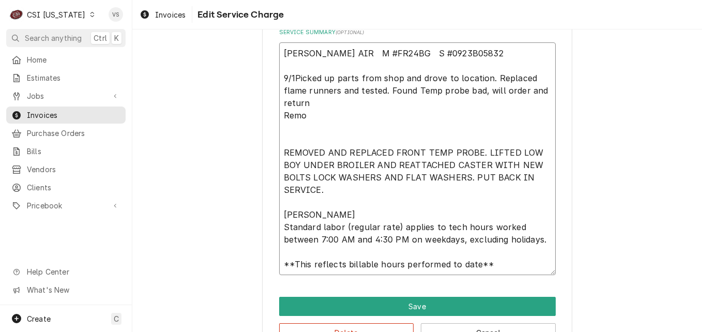
type textarea "x"
type textarea "MARSHALL AIR M #FR24BG S #0923B05832 9/19Picked up parts from shop and drove to…"
type textarea "x"
type textarea "MARSHALL AIR M #FR24BG S #0923B05832 9/1Picked up parts from shop and drove to …"
type textarea "x"
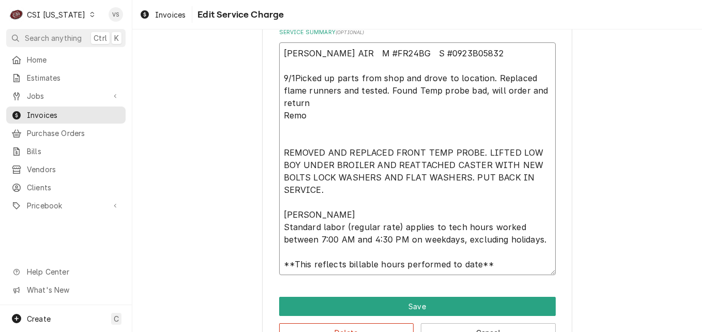
type textarea "MARSHALL AIR M #FR24BG S #0923B05832 9/16Picked up parts from shop and drove to…"
type textarea "x"
type textarea "MARSHALL AIR M #FR24BG S #0923B05832 9/16-Picked up parts from shop and drove t…"
click at [279, 114] on textarea "MARSHALL AIR M #FR24BG S #0923B05832 9/16-Picked up parts from shop and drove t…" at bounding box center [417, 158] width 276 height 232
type textarea "x"
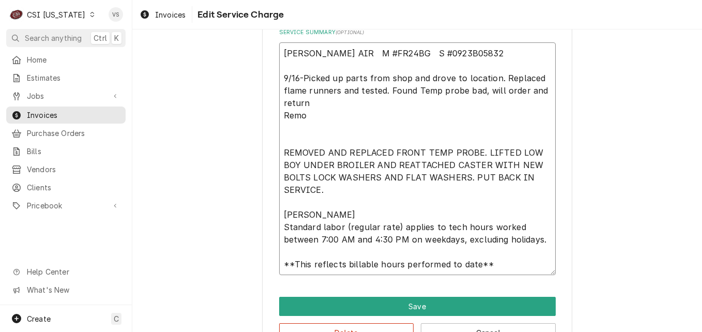
type textarea "MARSHALL AIR M #FR24BG S #0923B05832 9/16-Picked up parts from shop and drove t…"
type textarea "x"
type textarea "MARSHALL AIR M #FR24BG S #0923B05832 9/16-Picked up parts from shop and drove t…"
type textarea "x"
type textarea "MARSHALL AIR M #FR24BG S #0923B05832 9/16-Picked up parts from shop and drove t…"
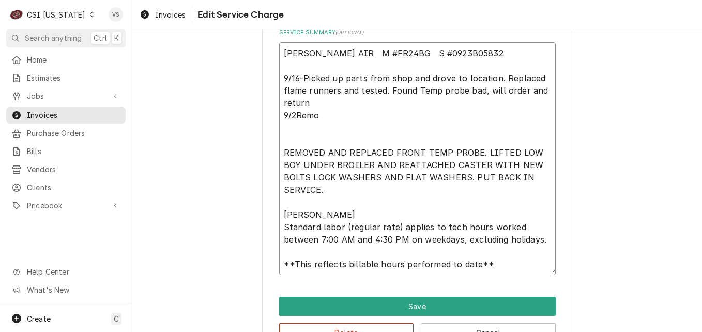
type textarea "x"
type textarea "MARSHALL AIR M #FR24BG S #0923B05832 9/16-Picked up parts from shop and drove t…"
type textarea "x"
type textarea "MARSHALL AIR M #FR24BG S #0923B05832 9/16-Picked up parts from shop and drove t…"
click at [331, 117] on textarea "MARSHALL AIR M #FR24BG S #0923B05832 9/16-Picked up parts from shop and drove t…" at bounding box center [417, 158] width 276 height 232
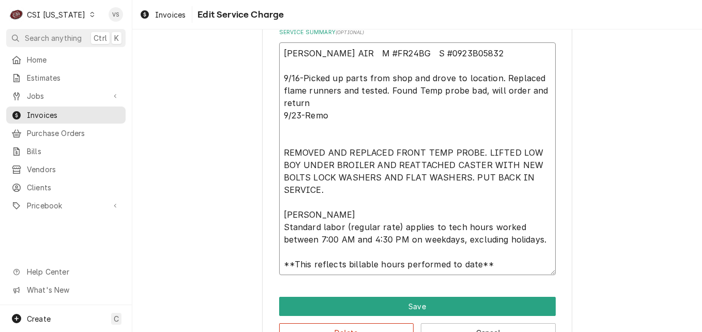
type textarea "x"
type textarea "MARSHALL AIR M #FR24BG S #0923B05832 9/16-Picked up parts from shop and drove t…"
type textarea "x"
type textarea "MARSHALL AIR M #FR24BG S #0923B05832 9/16-Picked up parts from shop and drove t…"
type textarea "x"
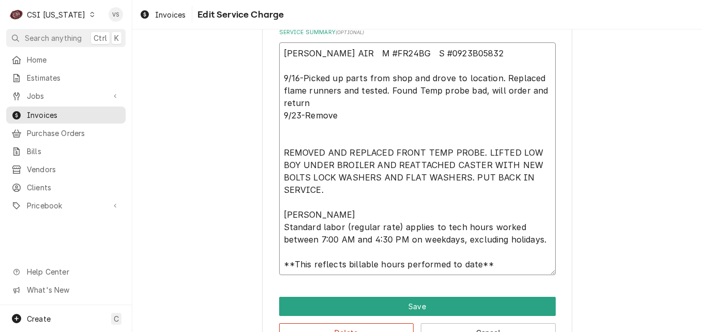
type textarea "MARSHALL AIR M #FR24BG S #0923B05832 9/16-Picked up parts from shop and drove t…"
type textarea "x"
type textarea "MARSHALL AIR M #FR24BG S #0923B05832 9/16-Picked up parts from shop and drove t…"
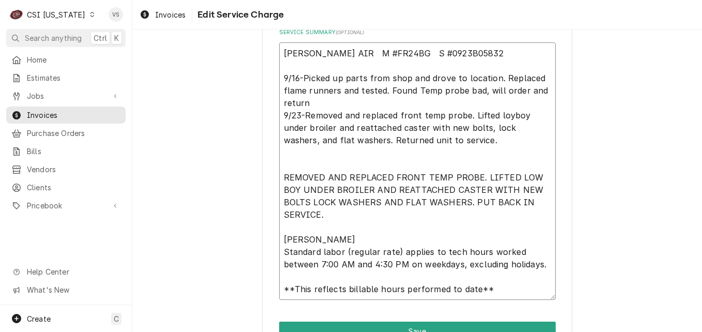
drag, startPoint x: 279, startPoint y: 172, endPoint x: 320, endPoint y: 216, distance: 60.0
click at [320, 216] on textarea "MARSHALL AIR M #FR24BG S #0923B05832 9/16-Picked up parts from shop and drove t…" at bounding box center [417, 170] width 276 height 257
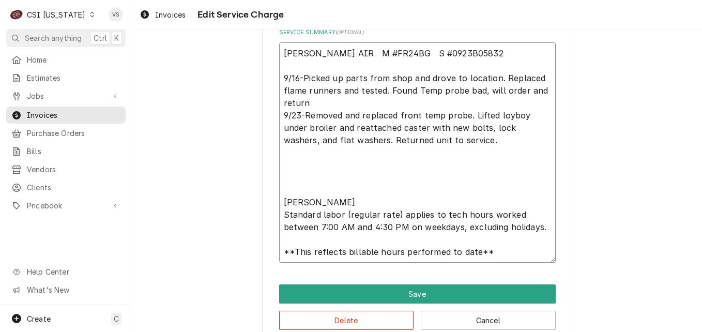
drag, startPoint x: 340, startPoint y: 200, endPoint x: 280, endPoint y: 199, distance: 59.9
click at [280, 199] on textarea "MARSHALL AIR M #FR24BG S #0923B05832 9/16-Picked up parts from shop and drove t…" at bounding box center [417, 152] width 276 height 220
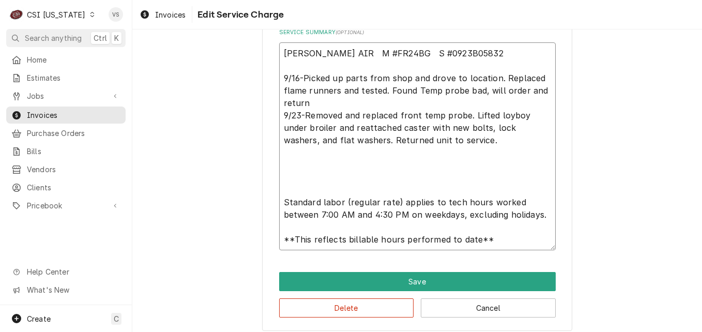
click at [285, 162] on textarea "MARSHALL AIR M #FR24BG S #0923B05832 9/16-Picked up parts from shop and drove t…" at bounding box center [417, 146] width 276 height 208
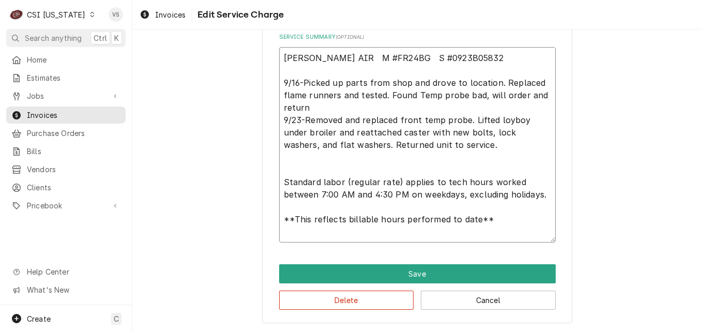
scroll to position [437, 0]
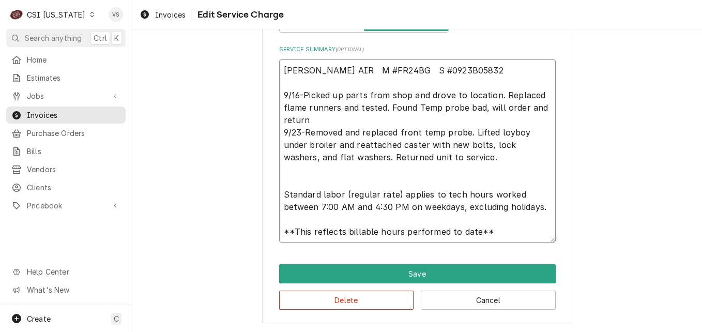
click at [283, 176] on textarea "MARSHALL AIR M #FR24BG S #0923B05832 9/16-Picked up parts from shop and drove t…" at bounding box center [417, 150] width 276 height 183
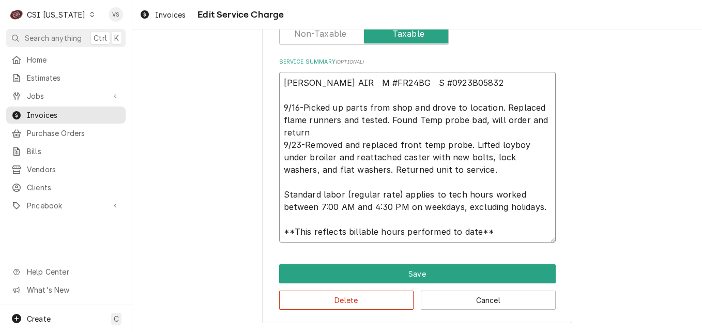
scroll to position [424, 0]
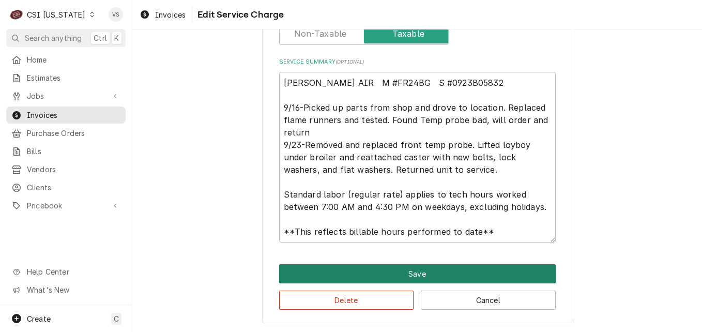
click at [376, 273] on button "Save" at bounding box center [417, 273] width 276 height 19
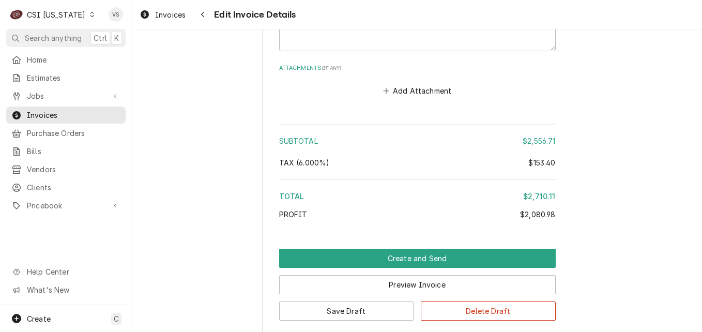
scroll to position [2989, 0]
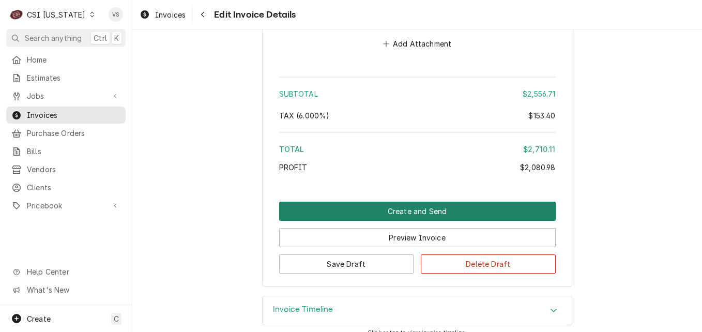
click at [398, 201] on button "Create and Send" at bounding box center [417, 210] width 276 height 19
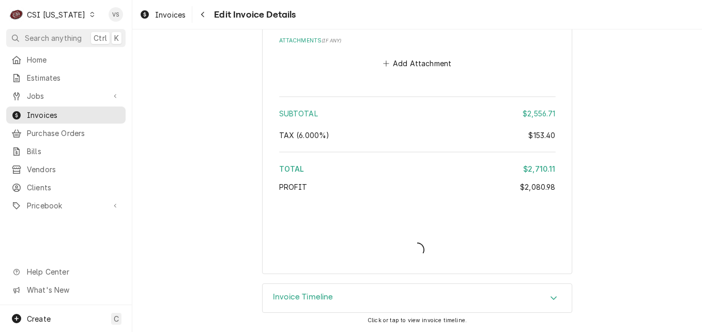
scroll to position [2957, 0]
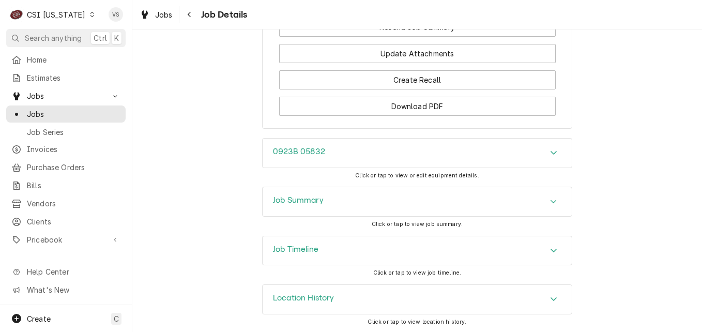
scroll to position [1319, 0]
click at [300, 194] on h3 "Job Summary" at bounding box center [298, 199] width 51 height 10
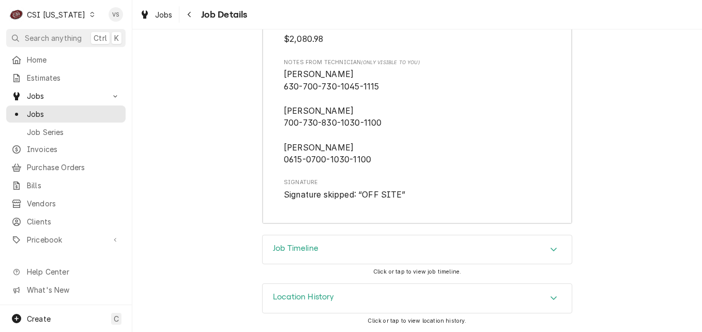
scroll to position [4021, 0]
click at [550, 252] on icon "Accordion Header" at bounding box center [553, 249] width 7 height 8
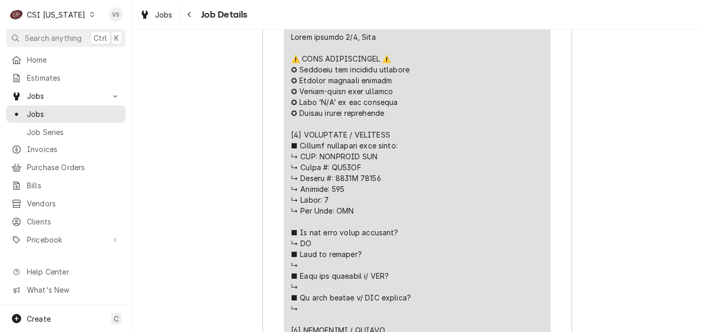
scroll to position [1955, 0]
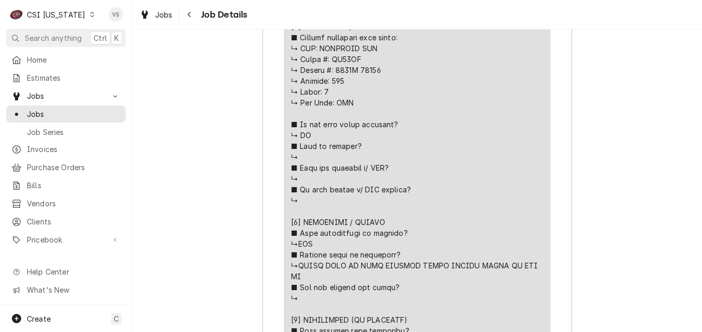
scroll to position [2058, 0]
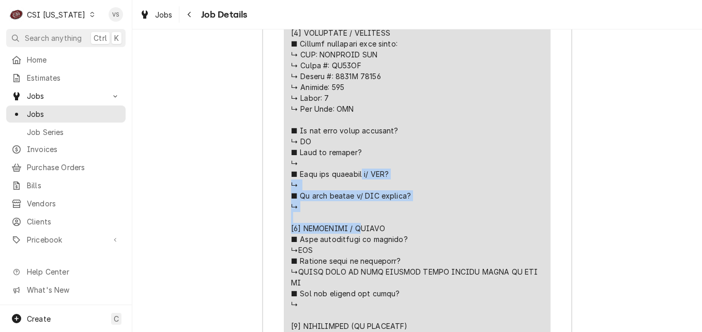
drag, startPoint x: 316, startPoint y: 80, endPoint x: 381, endPoint y: 102, distance: 68.8
drag, startPoint x: 381, startPoint y: 102, endPoint x: 337, endPoint y: 87, distance: 46.4
copy div "𝘄/ 𝗠𝗙𝗚? ↳ ■ 𝗜𝘀 𝘂𝗻𝗶𝘁 𝘁𝗮𝗴𝗴𝗲𝗱 𝘄/ 𝗖𝗦𝗜 𝘀𝘁𝗶𝗰𝗸𝗲𝗿? ↳ [𝟮] 𝗗𝗜𝗔𝗚𝗡𝗢𝗦𝗜𝗦 / 𝗜"
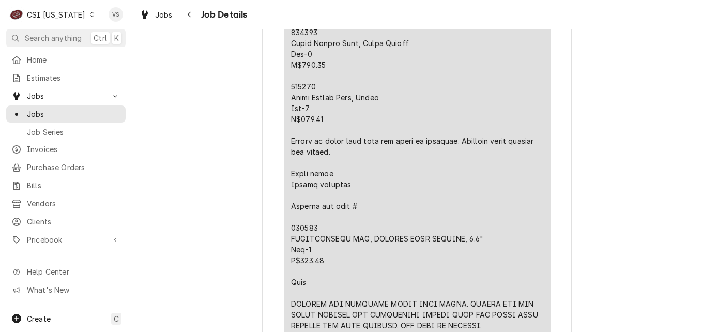
scroll to position [2678, 0]
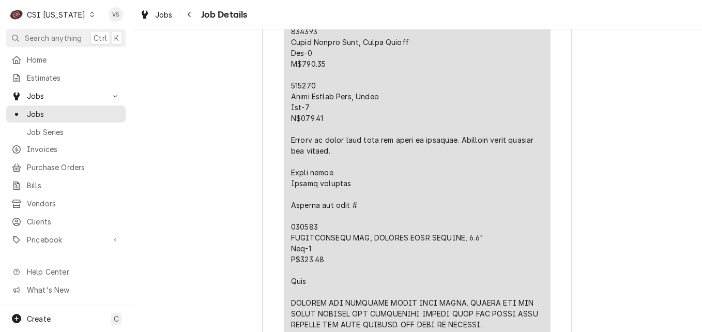
drag, startPoint x: 291, startPoint y: 152, endPoint x: 326, endPoint y: 148, distance: 35.4
drag, startPoint x: 298, startPoint y: 151, endPoint x: 395, endPoint y: 92, distance: 113.6
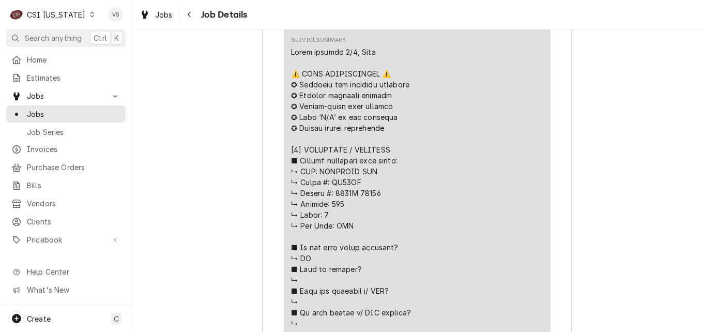
scroll to position [1955, 0]
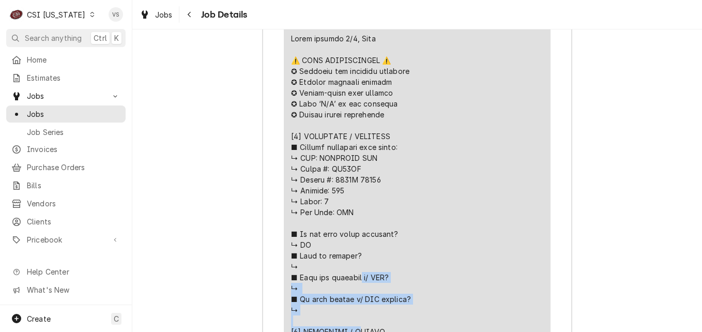
drag, startPoint x: 316, startPoint y: 182, endPoint x: 385, endPoint y: 204, distance: 72.5
drag, startPoint x: 385, startPoint y: 204, endPoint x: 331, endPoint y: 188, distance: 56.6
copy div "𝘄/ 𝗠𝗙𝗚? ↳ ■ 𝗜𝘀 𝘂𝗻𝗶𝘁 𝘁𝗮𝗴𝗴𝗲𝗱 𝘄/ 𝗖𝗦𝗜 𝘀𝘁𝗶𝗰𝗸𝗲𝗿? ↳ [𝟮] 𝗗𝗜𝗔𝗚𝗡𝗢𝗦𝗜𝗦 / 𝗜"
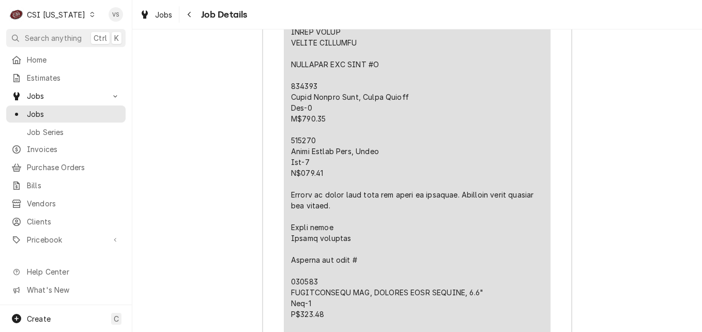
scroll to position [2626, 0]
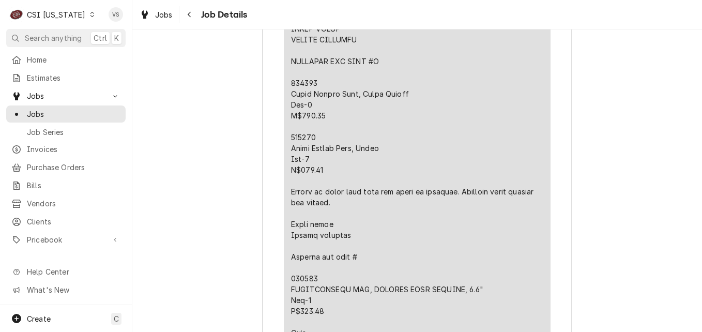
drag, startPoint x: 291, startPoint y: 205, endPoint x: 325, endPoint y: 199, distance: 35.1
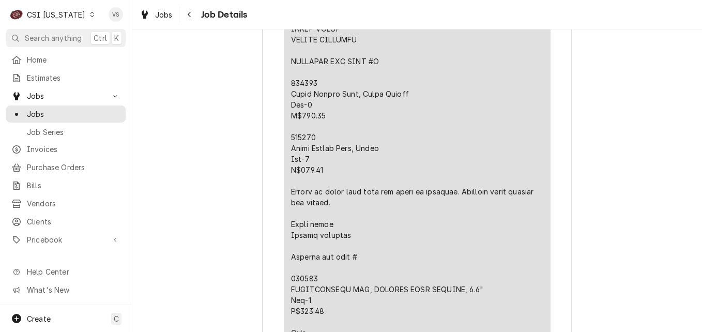
drag, startPoint x: 301, startPoint y: 203, endPoint x: 491, endPoint y: 118, distance: 208.1
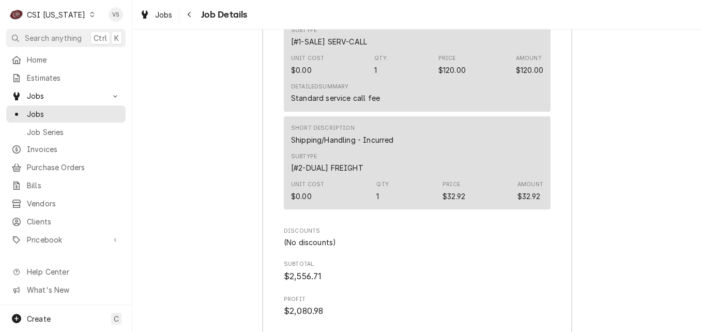
scroll to position [3711, 0]
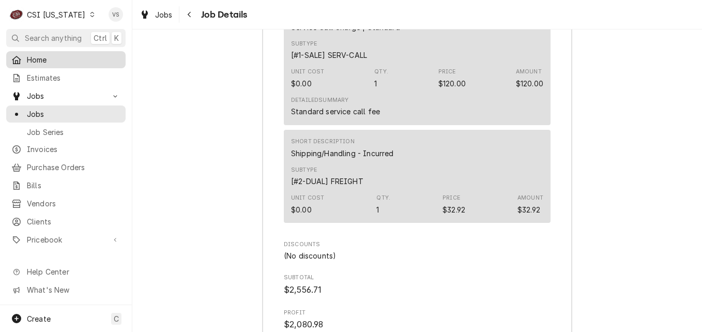
click at [92, 59] on span "Home" at bounding box center [74, 59] width 94 height 11
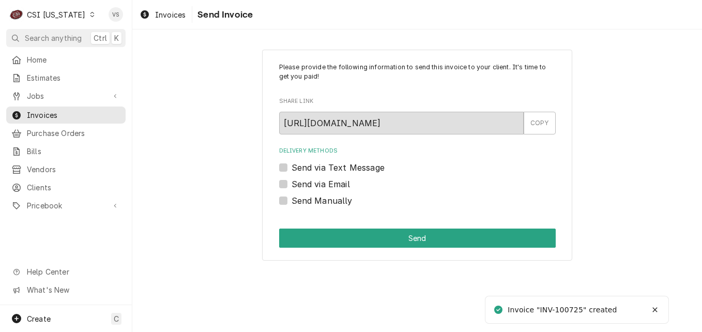
click at [291, 201] on label "Send Manually" at bounding box center [321, 200] width 61 height 12
click at [291, 201] on input "Send Manually" at bounding box center [429, 205] width 276 height 23
checkbox input "true"
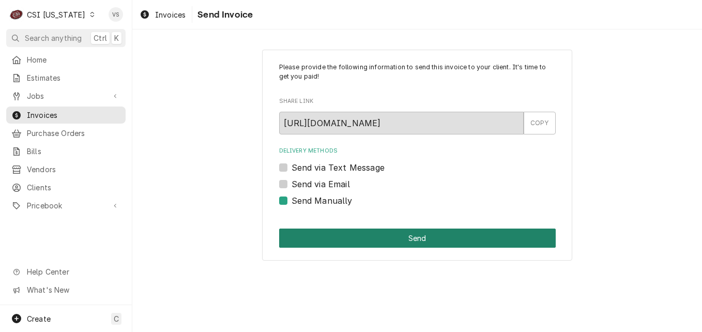
click at [332, 231] on button "Send" at bounding box center [417, 237] width 276 height 19
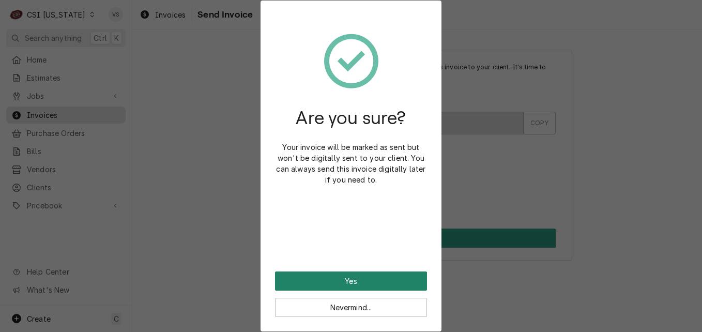
click at [345, 285] on button "Yes" at bounding box center [351, 280] width 152 height 19
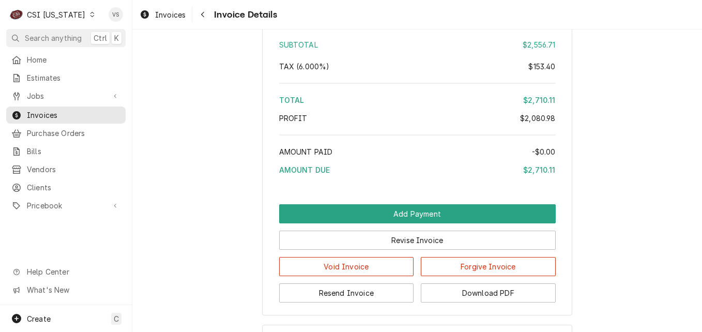
scroll to position [2686, 0]
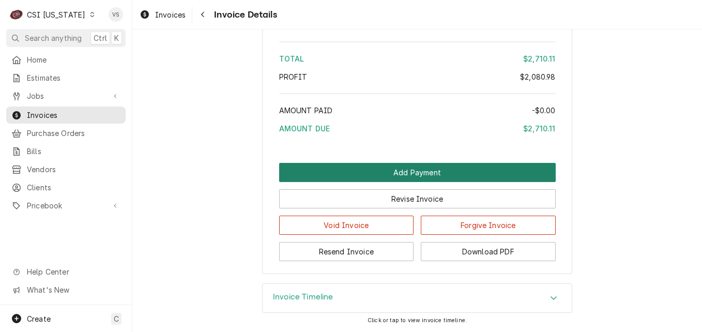
click at [381, 182] on button "Add Payment" at bounding box center [417, 172] width 276 height 19
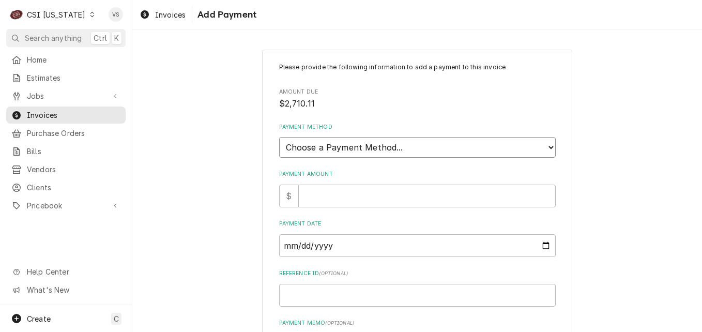
click at [336, 147] on select "Choose a Payment Method... Cash Check Credit/Debit Card ACH/eCheck Other" at bounding box center [417, 147] width 276 height 21
select select "3"
click at [279, 137] on select "Choose a Payment Method... Cash Check Credit/Debit Card ACH/eCheck Other" at bounding box center [417, 147] width 276 height 21
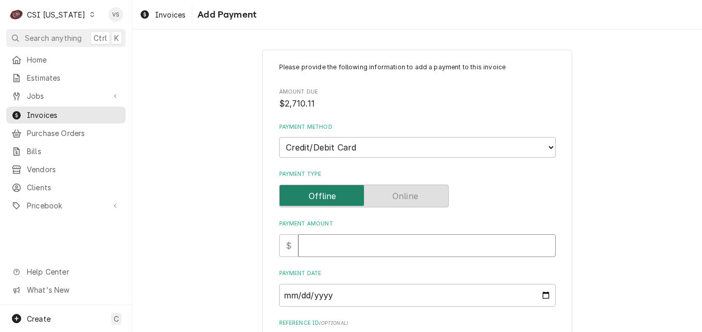
click at [309, 252] on input "Payment Amount" at bounding box center [426, 245] width 257 height 23
type textarea "x"
type input "1"
type textarea "x"
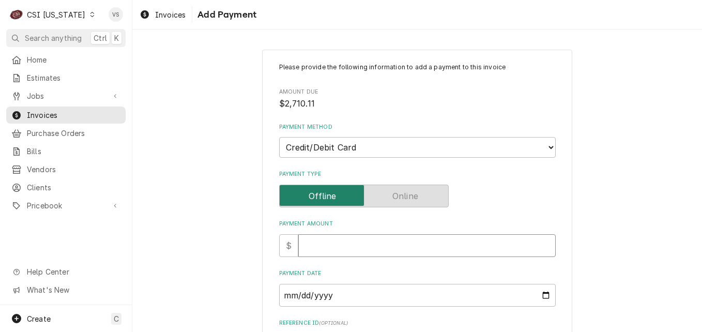
type input "2"
type textarea "x"
type input "27"
type textarea "x"
type input "271"
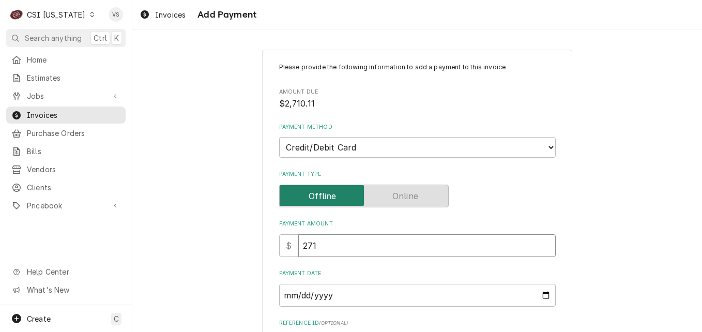
type textarea "x"
type input "2710"
type textarea "x"
type input "2710.1"
type textarea "x"
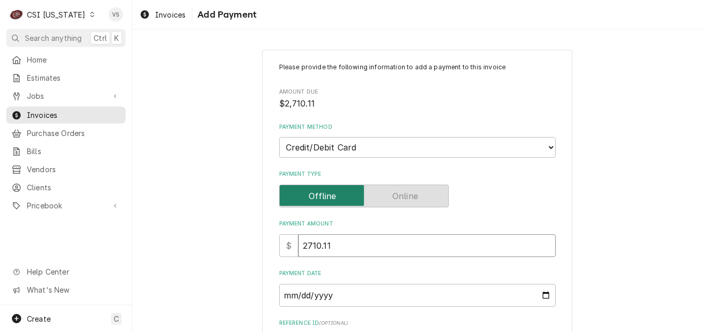
type input "2710.11"
click at [317, 292] on input "Payment Date" at bounding box center [417, 295] width 276 height 23
click at [540, 294] on input "Payment Date" at bounding box center [417, 295] width 276 height 23
type textarea "x"
type input "2025-09-23"
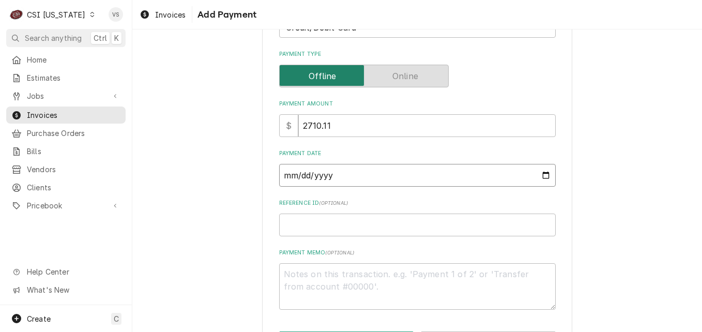
scroll to position [161, 0]
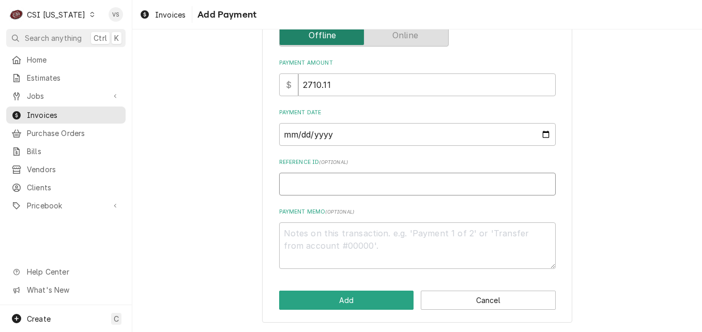
click at [290, 178] on input "Reference ID ( optional )" at bounding box center [417, 184] width 276 height 23
type textarea "x"
type input "0"
type textarea "x"
type input "02"
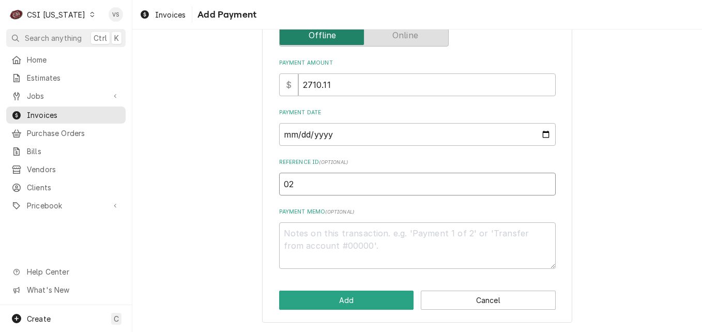
type textarea "x"
type input "023"
type textarea "x"
type input "0238"
type textarea "x"
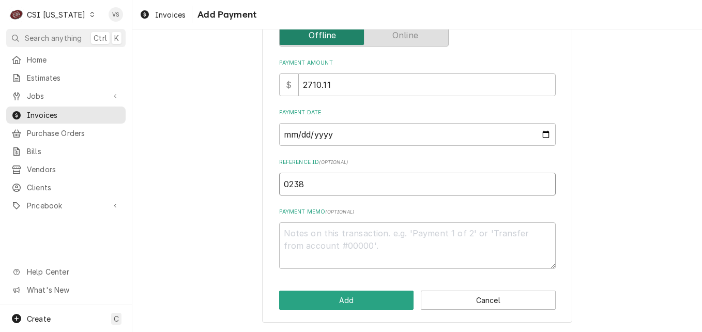
type input "02383"
type textarea "x"
type input "023834"
click at [288, 224] on textarea "Payment Memo ( optional )" at bounding box center [417, 245] width 276 height 46
type textarea "x"
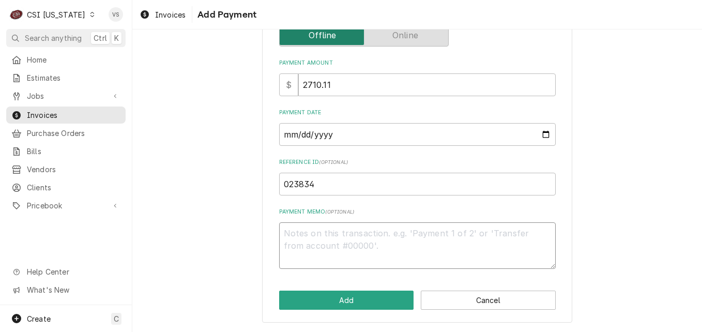
type textarea "v"
type textarea "x"
type textarea "V"
type textarea "x"
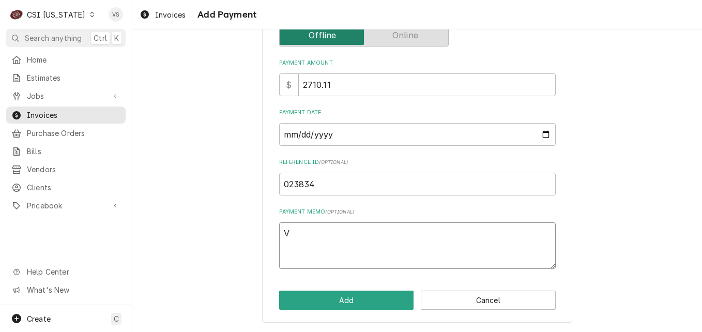
type textarea "Vi"
type textarea "x"
type textarea "Vis"
type textarea "x"
type textarea "Visa"
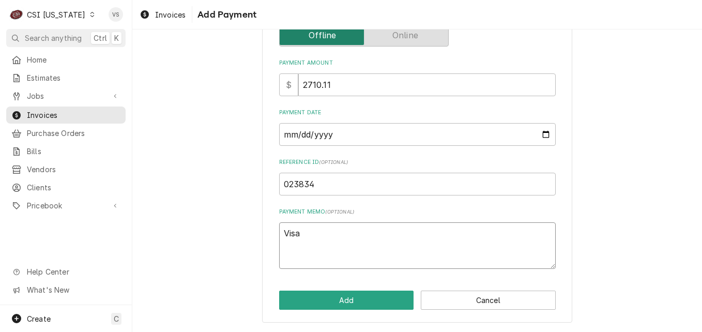
type textarea "x"
type textarea "Visa"
type textarea "x"
type textarea "Visa 3"
type textarea "x"
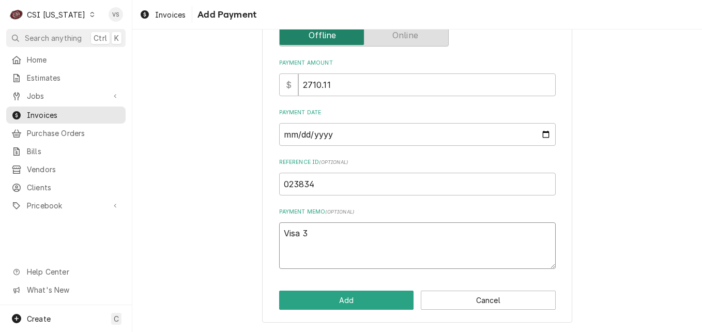
type textarea "Visa 35"
type textarea "x"
type textarea "Visa 357"
type textarea "x"
type textarea "Visa 3570"
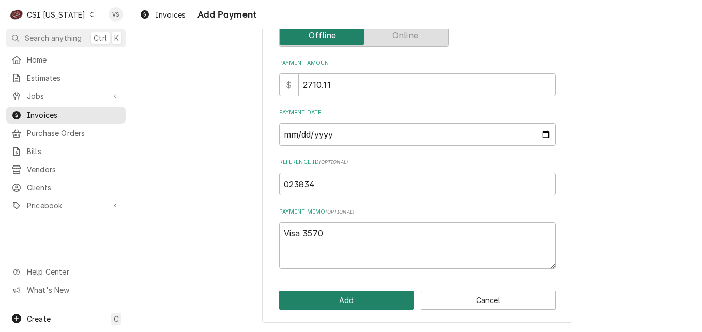
click at [350, 301] on button "Add" at bounding box center [346, 299] width 135 height 19
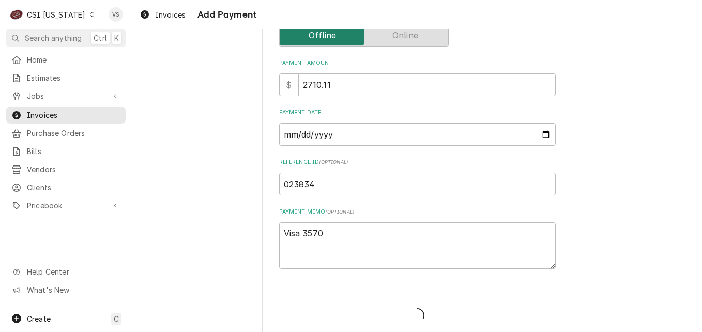
type textarea "x"
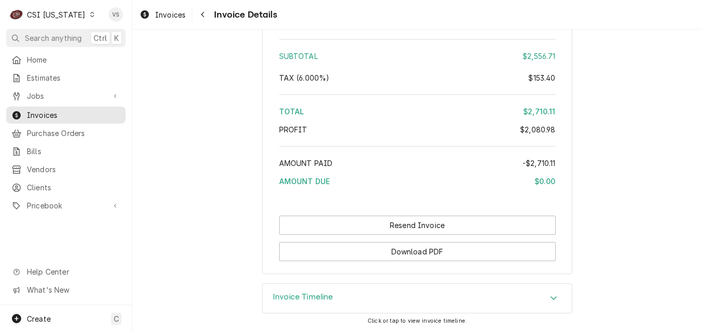
scroll to position [2840, 0]
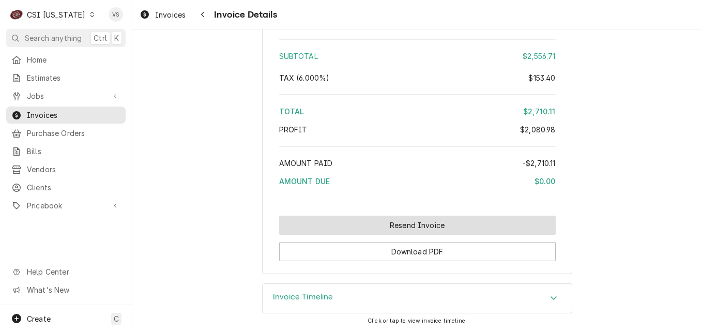
click at [399, 227] on button "Resend Invoice" at bounding box center [417, 224] width 276 height 19
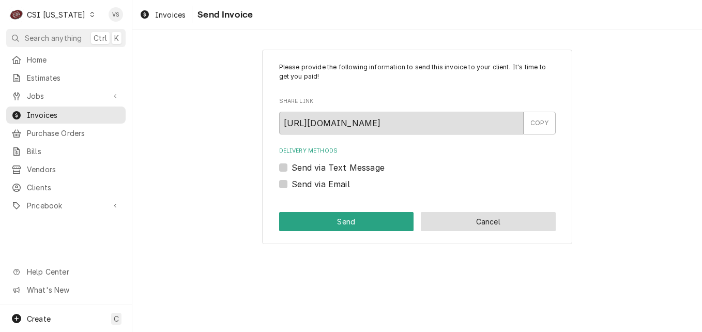
click at [438, 223] on button "Cancel" at bounding box center [488, 221] width 135 height 19
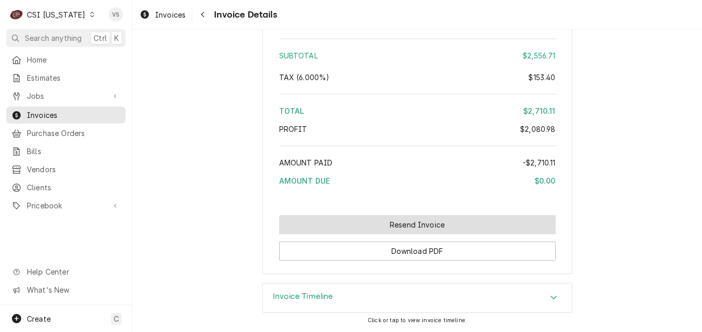
scroll to position [2838, 0]
click at [382, 229] on button "Resend Invoice" at bounding box center [417, 224] width 276 height 19
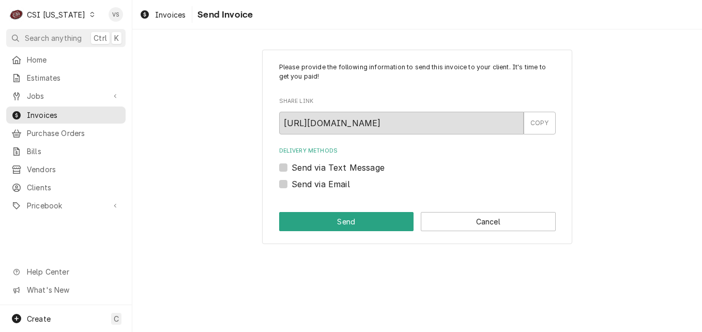
click at [291, 184] on label "Send via Email" at bounding box center [320, 184] width 58 height 12
click at [291, 184] on input "Send via Email" at bounding box center [429, 189] width 276 height 23
checkbox input "true"
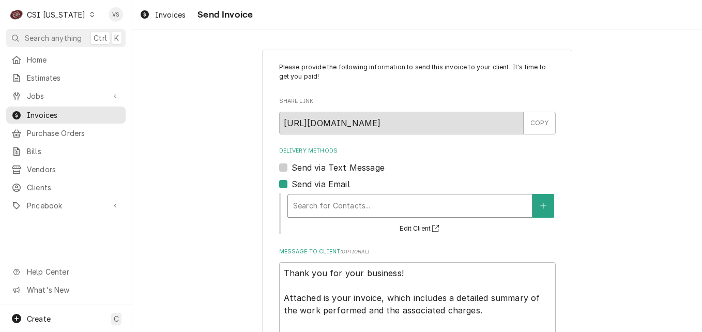
click at [330, 210] on div "Delivery Methods" at bounding box center [410, 205] width 234 height 19
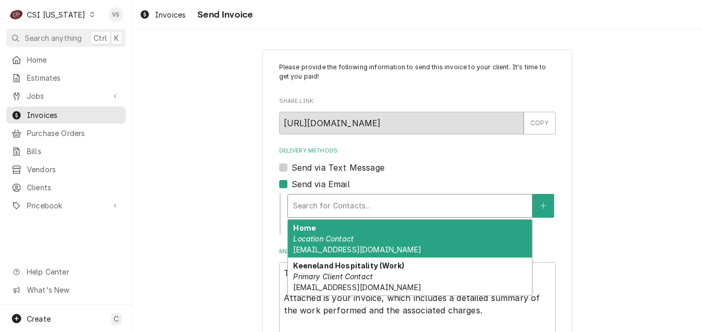
click at [330, 232] on div "Home Location Contact [EMAIL_ADDRESS][DOMAIN_NAME]" at bounding box center [410, 239] width 244 height 38
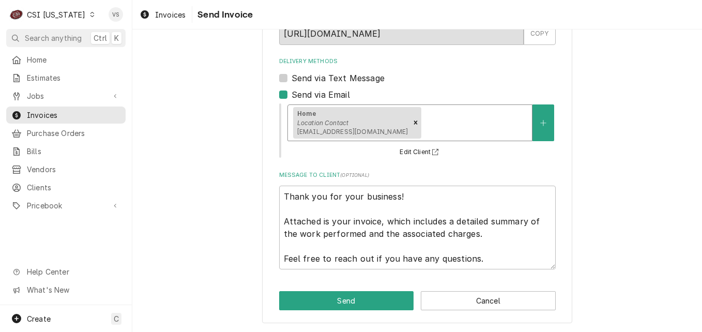
scroll to position [90, 0]
click at [340, 305] on button "Send" at bounding box center [346, 299] width 135 height 19
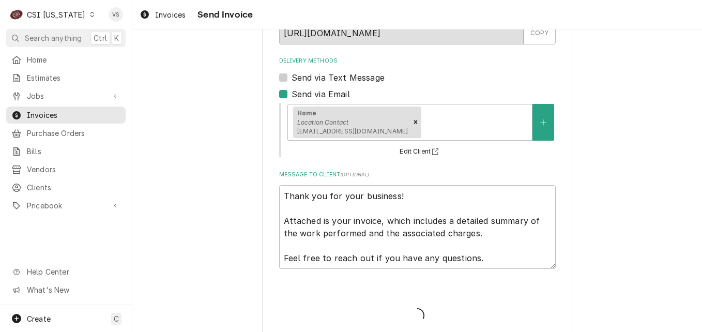
type textarea "x"
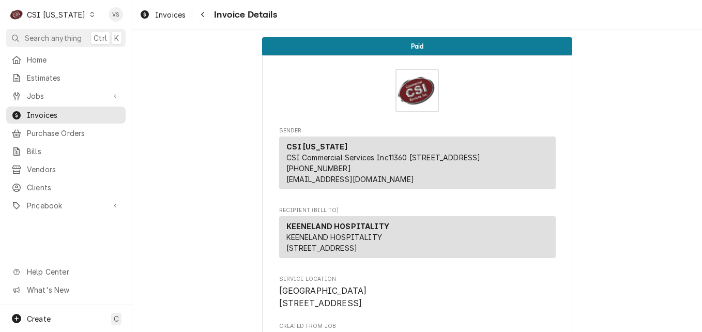
click at [90, 14] on icon "Dynamic Content Wrapper" at bounding box center [92, 14] width 5 height 5
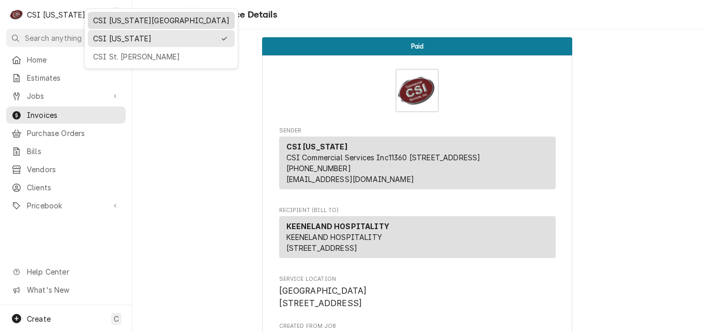
click at [107, 23] on div "CSI [US_STATE][GEOGRAPHIC_DATA]" at bounding box center [161, 20] width 136 height 11
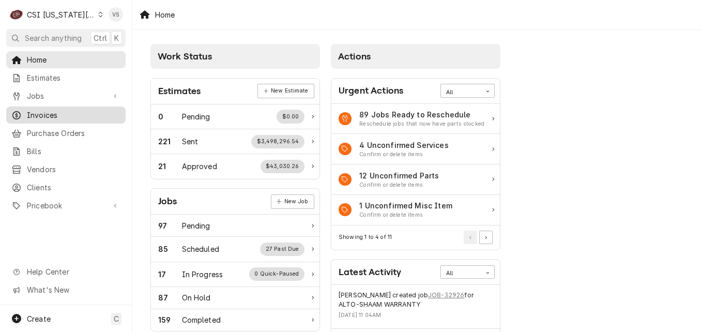
click at [43, 113] on span "Invoices" at bounding box center [74, 115] width 94 height 11
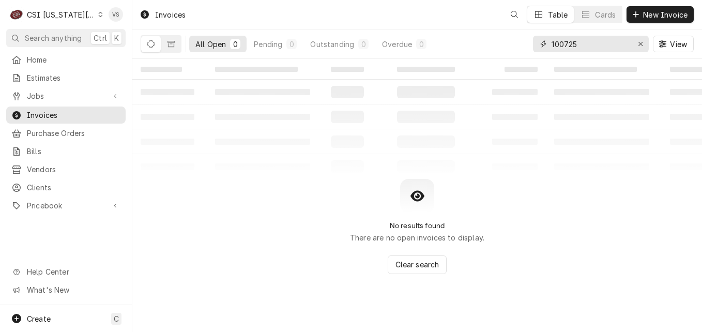
click at [587, 44] on input "100725" at bounding box center [589, 44] width 77 height 17
click at [510, 46] on div "All Open 0 Pending 0 Outstanding 0 Overdue 0 100725 View" at bounding box center [417, 43] width 553 height 29
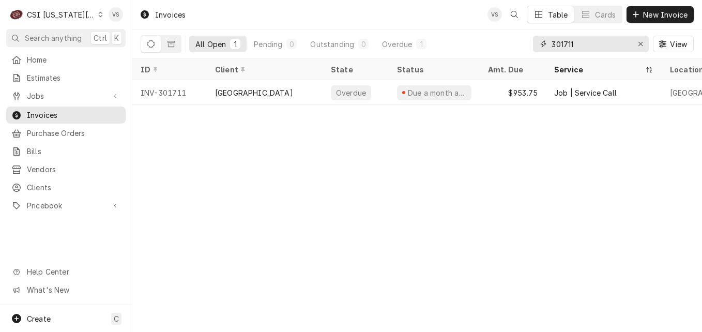
drag, startPoint x: 585, startPoint y: 44, endPoint x: 535, endPoint y: 42, distance: 50.1
click at [535, 42] on div "301711" at bounding box center [591, 44] width 116 height 17
type input "302048"
click at [42, 185] on span "Clients" at bounding box center [74, 187] width 94 height 11
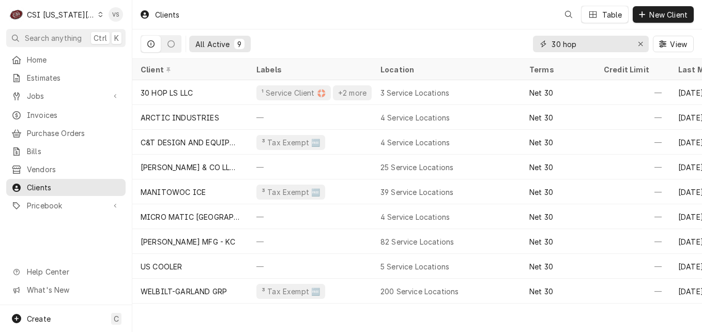
drag, startPoint x: 588, startPoint y: 43, endPoint x: 527, endPoint y: 43, distance: 61.5
click at [527, 43] on div "All Active 9 30 hop View" at bounding box center [417, 43] width 553 height 29
type input "v"
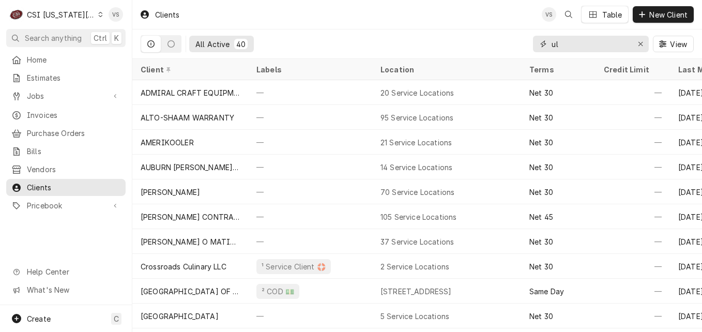
type input "u"
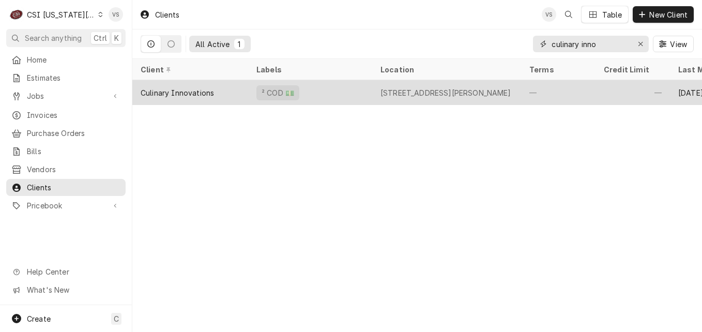
type input "culinary inno"
click at [229, 87] on div "Culinary Innovations" at bounding box center [190, 92] width 116 height 25
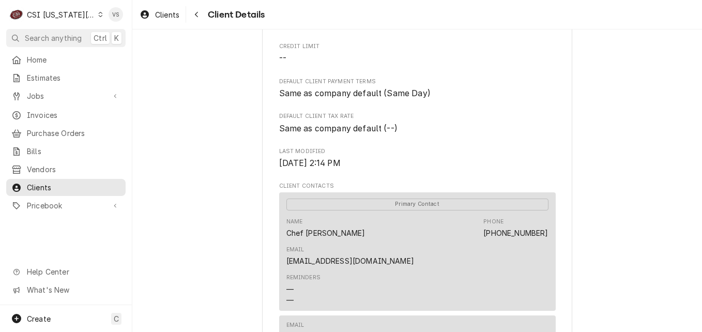
scroll to position [413, 0]
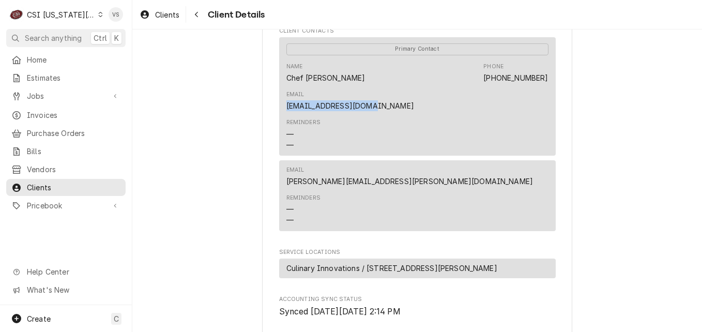
drag, startPoint x: 456, startPoint y: 90, endPoint x: 542, endPoint y: 95, distance: 86.4
click at [542, 95] on div "Name Chef [PERSON_NAME] Phone [PHONE_NUMBER] Email [EMAIL_ADDRESS][DOMAIN_NAME]" at bounding box center [417, 87] width 262 height 56
click at [378, 123] on div "Reminders — —" at bounding box center [417, 134] width 262 height 39
drag, startPoint x: 303, startPoint y: 256, endPoint x: 310, endPoint y: 255, distance: 7.8
click at [310, 262] on span "Culinary Innovations / [STREET_ADDRESS][PERSON_NAME]" at bounding box center [391, 267] width 211 height 11
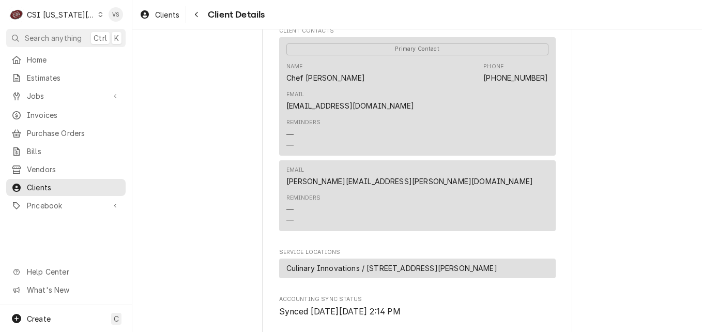
drag, startPoint x: 310, startPoint y: 255, endPoint x: 387, endPoint y: 178, distance: 109.2
click at [387, 190] on div "Reminders — —" at bounding box center [417, 209] width 262 height 39
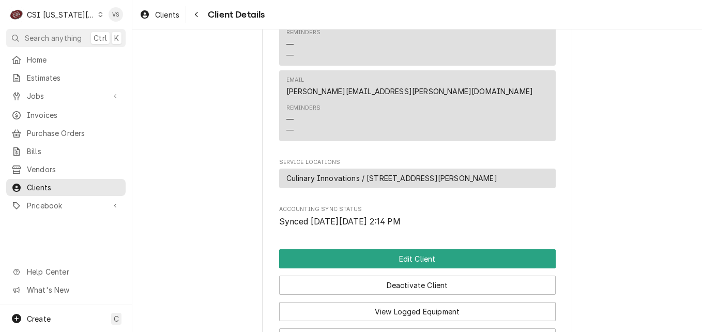
scroll to position [517, 0]
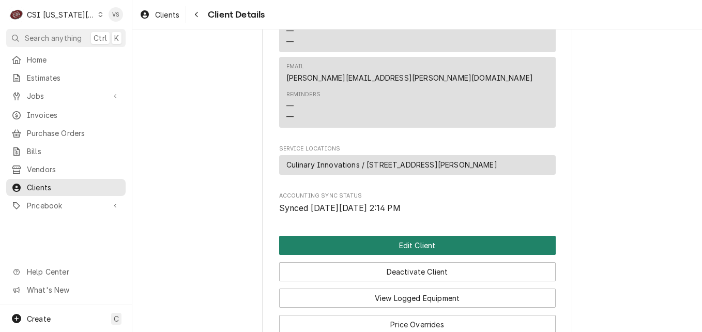
click at [365, 236] on button "Edit Client" at bounding box center [417, 245] width 276 height 19
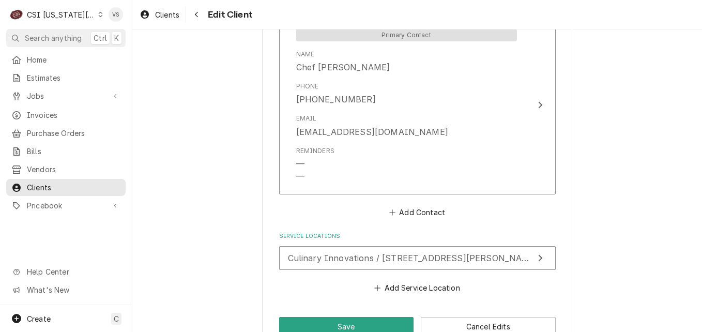
scroll to position [969, 0]
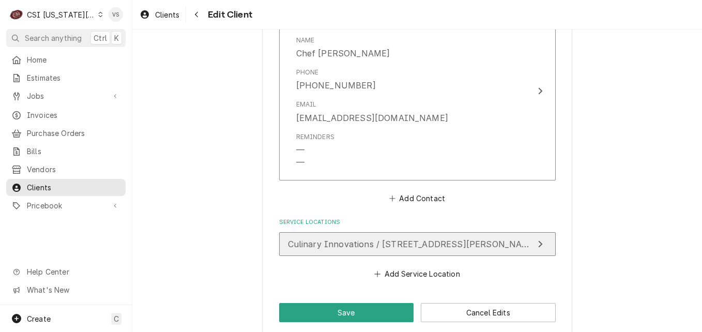
click at [328, 239] on span "Culinary Innovations / [STREET_ADDRESS][PERSON_NAME]" at bounding box center [413, 244] width 250 height 10
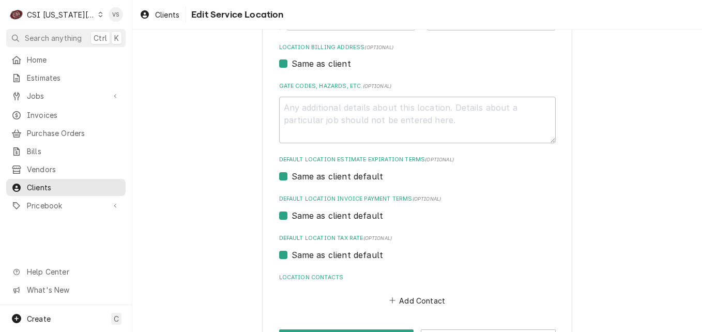
scroll to position [343, 0]
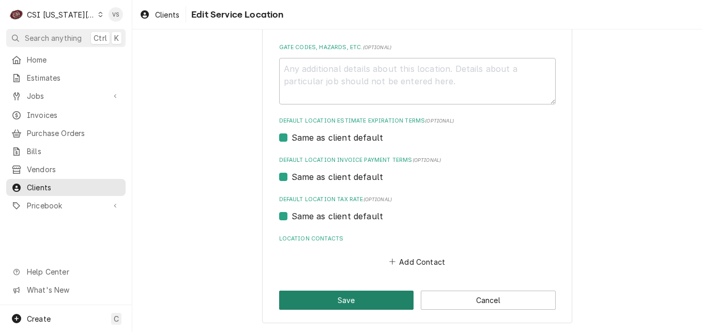
click at [326, 292] on button "Save" at bounding box center [346, 299] width 135 height 19
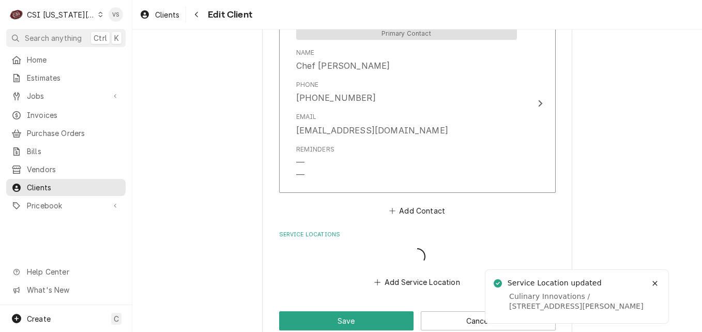
scroll to position [957, 0]
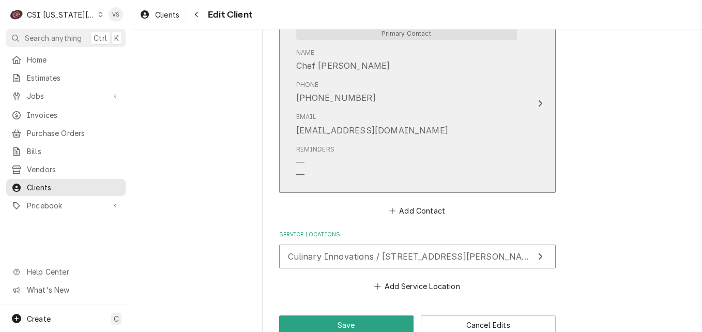
drag, startPoint x: 392, startPoint y: 118, endPoint x: 366, endPoint y: 118, distance: 25.3
click at [366, 118] on div "Email [EMAIL_ADDRESS][DOMAIN_NAME]" at bounding box center [406, 124] width 221 height 32
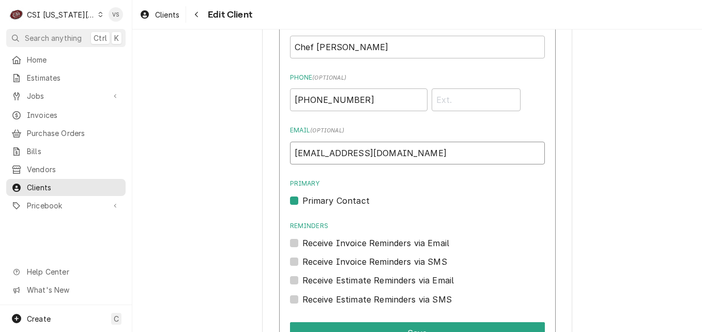
drag, startPoint x: 324, startPoint y: 141, endPoint x: 284, endPoint y: 141, distance: 40.3
click at [284, 141] on div "Name ( optional ) Chef Marwan Phone ( optional ) [PHONE_NUMBER] Email ( optiona…" at bounding box center [417, 207] width 276 height 386
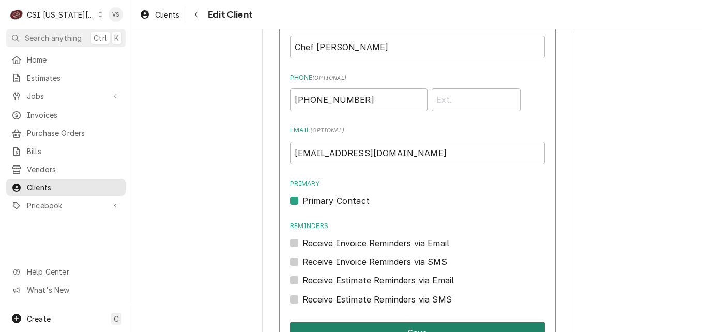
click at [349, 322] on button "Save" at bounding box center [417, 333] width 255 height 22
type textarea "x"
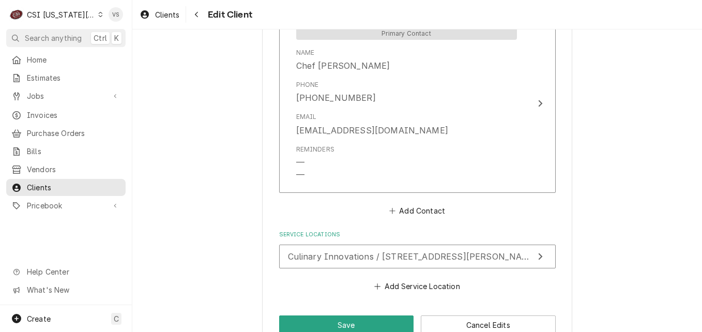
click at [98, 16] on icon "Dynamic Content Wrapper" at bounding box center [100, 14] width 5 height 5
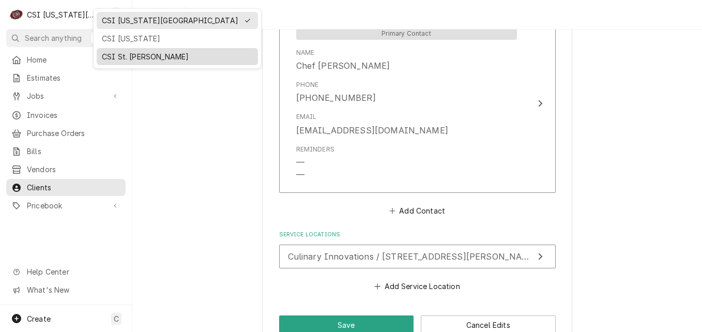
click at [114, 53] on div "CSI St. [PERSON_NAME]" at bounding box center [177, 56] width 151 height 11
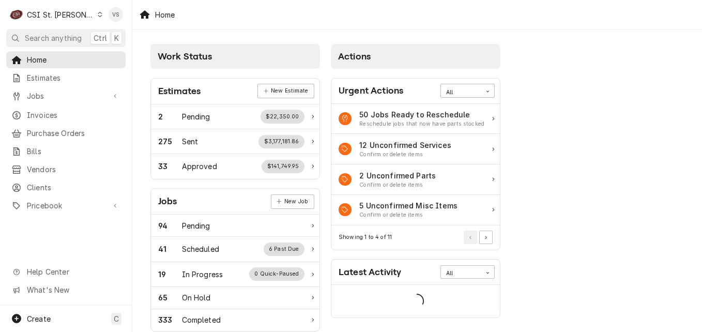
click at [59, 113] on span "Invoices" at bounding box center [74, 115] width 94 height 11
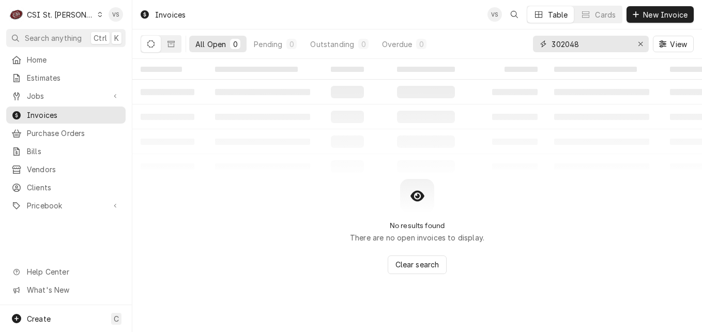
drag, startPoint x: 583, startPoint y: 43, endPoint x: 527, endPoint y: 49, distance: 55.5
click at [541, 43] on div "302048" at bounding box center [591, 44] width 116 height 17
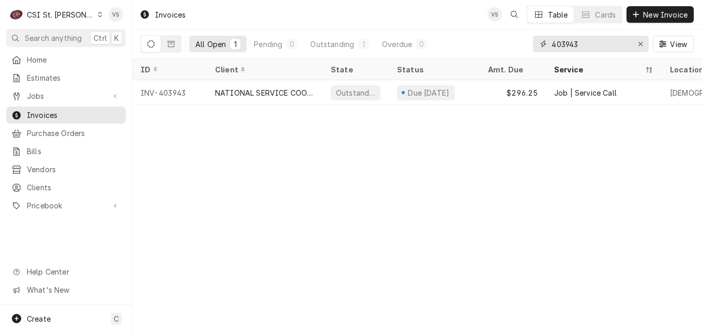
type input "403943"
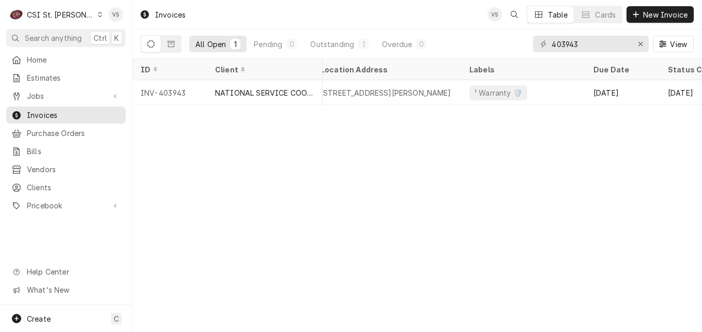
scroll to position [0, 477]
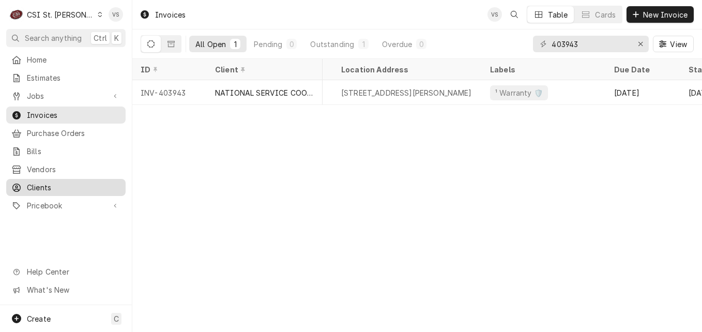
click at [51, 185] on span "Clients" at bounding box center [74, 187] width 94 height 11
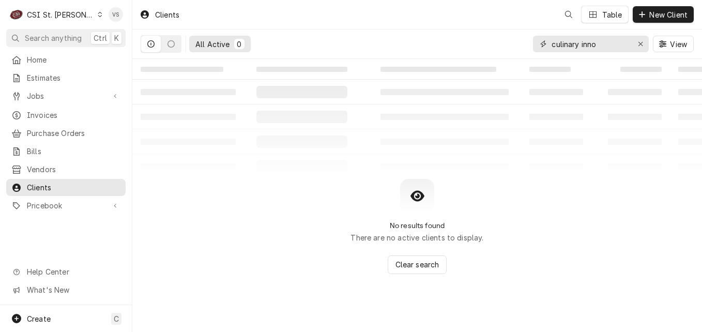
click at [597, 44] on input "culinary inno" at bounding box center [589, 44] width 77 height 17
drag, startPoint x: 598, startPoint y: 43, endPoint x: 494, endPoint y: 48, distance: 103.9
click at [517, 47] on div "All Active 0 culinary inno View" at bounding box center [417, 43] width 553 height 29
type input "0"
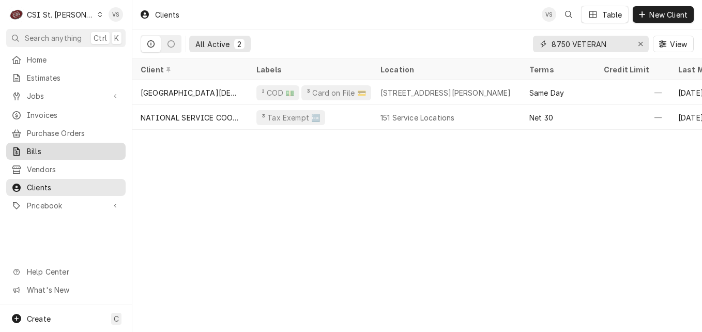
type input "8750 VETERAN"
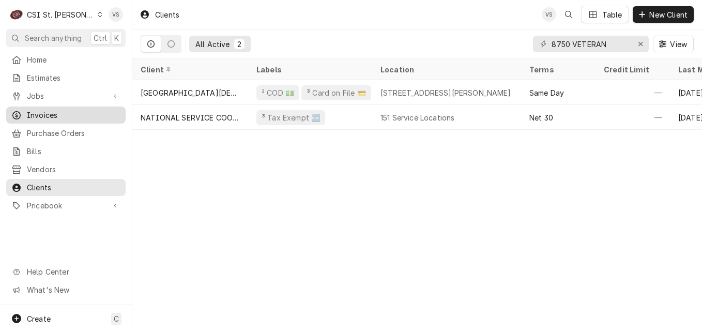
click at [46, 110] on span "Invoices" at bounding box center [74, 115] width 94 height 11
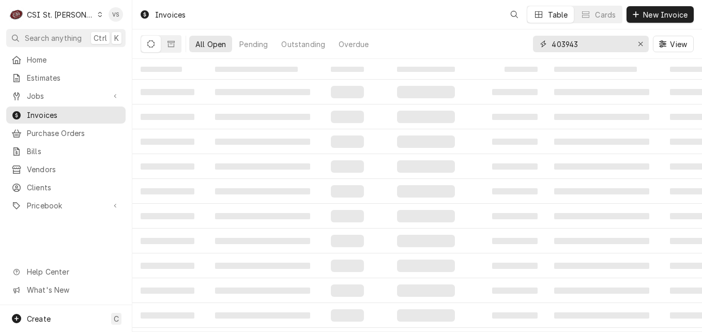
click at [587, 43] on input "403943" at bounding box center [589, 44] width 77 height 17
drag, startPoint x: 587, startPoint y: 43, endPoint x: 517, endPoint y: 46, distance: 69.8
click at [531, 43] on div "All Open Pending Outstanding Overdue 403943 View" at bounding box center [417, 43] width 553 height 29
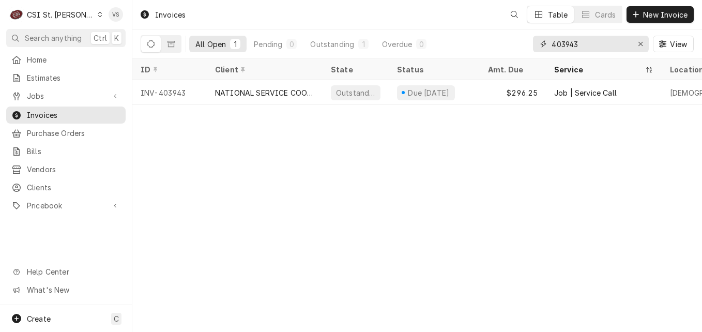
type input "4"
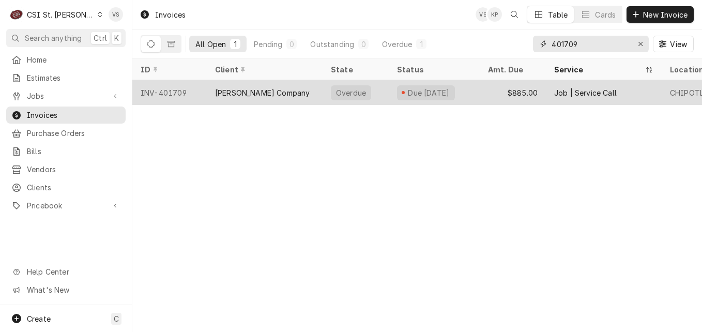
type input "401709"
click at [273, 89] on div "[PERSON_NAME] Company" at bounding box center [265, 92] width 116 height 25
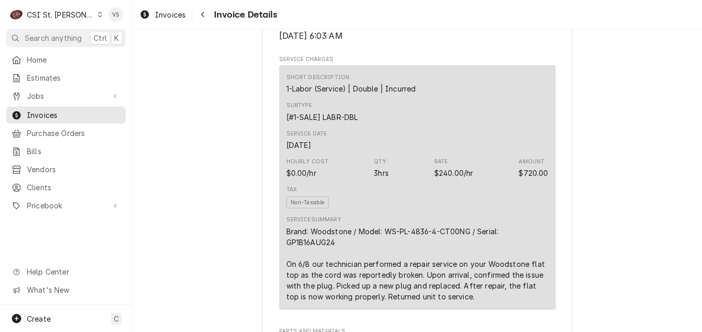
scroll to position [207, 0]
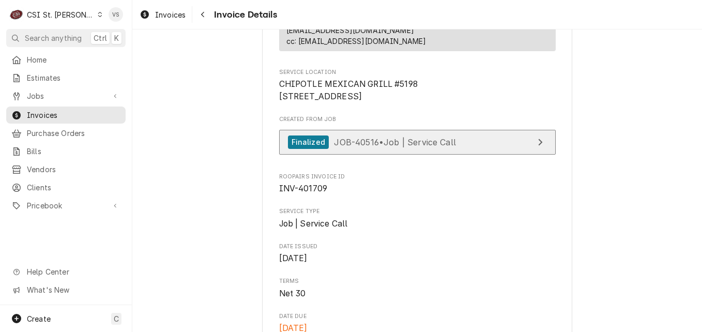
click at [359, 147] on span "JOB-40516 • Job | Service Call" at bounding box center [395, 141] width 122 height 10
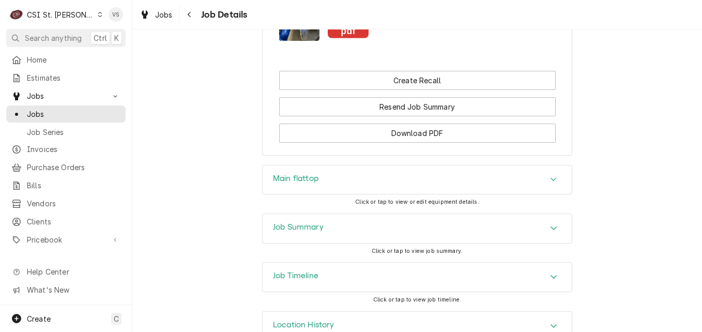
scroll to position [1068, 0]
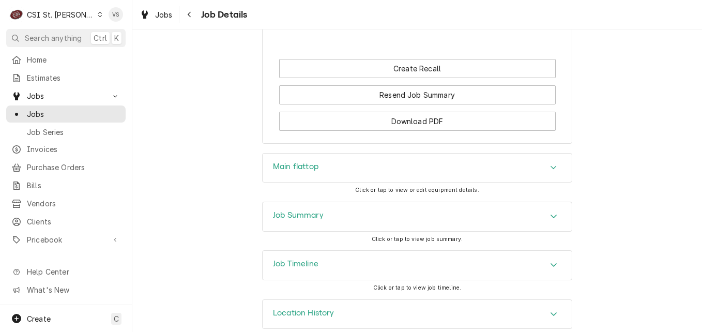
click at [316, 210] on h3 "Job Summary" at bounding box center [298, 215] width 51 height 10
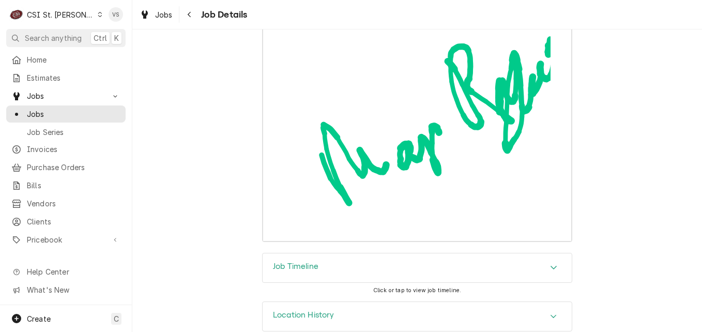
scroll to position [2991, 0]
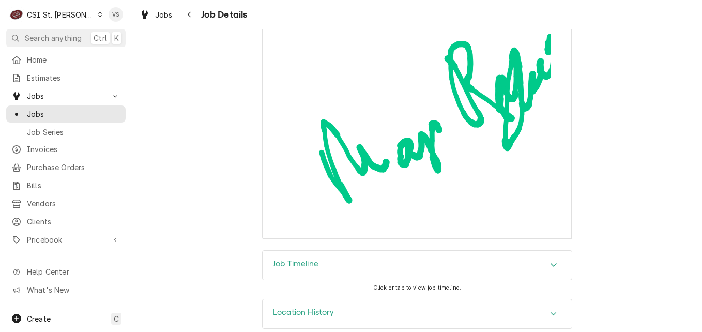
click at [553, 259] on div "Accordion Header" at bounding box center [553, 265] width 15 height 12
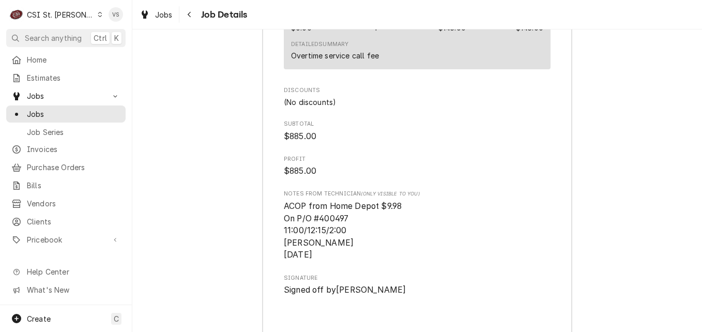
scroll to position [2744, 0]
